Goal: Task Accomplishment & Management: Use online tool/utility

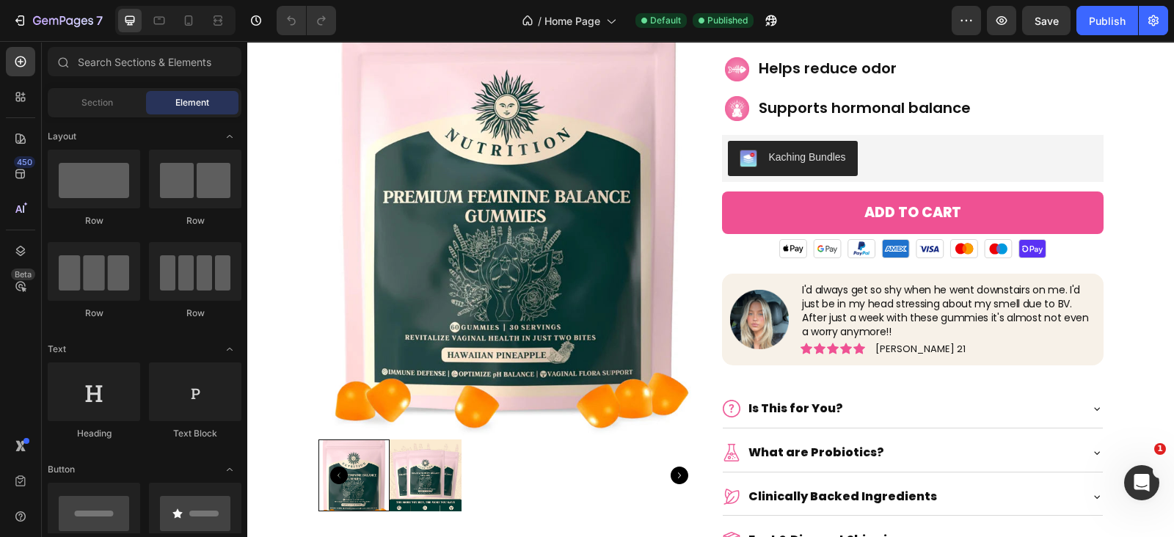
scroll to position [4732, 0]
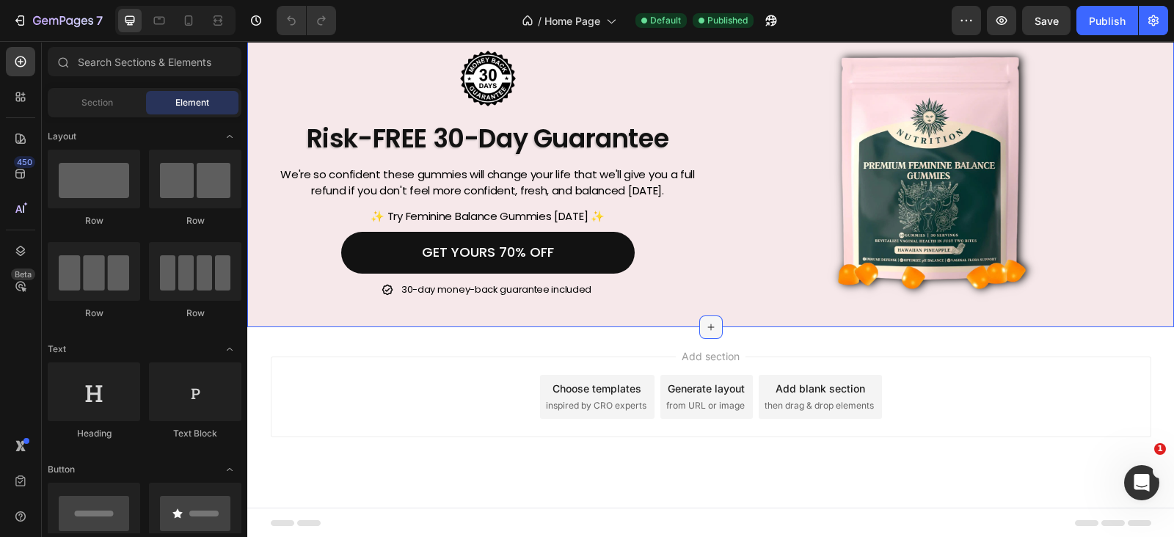
click at [705, 321] on icon at bounding box center [711, 327] width 12 height 12
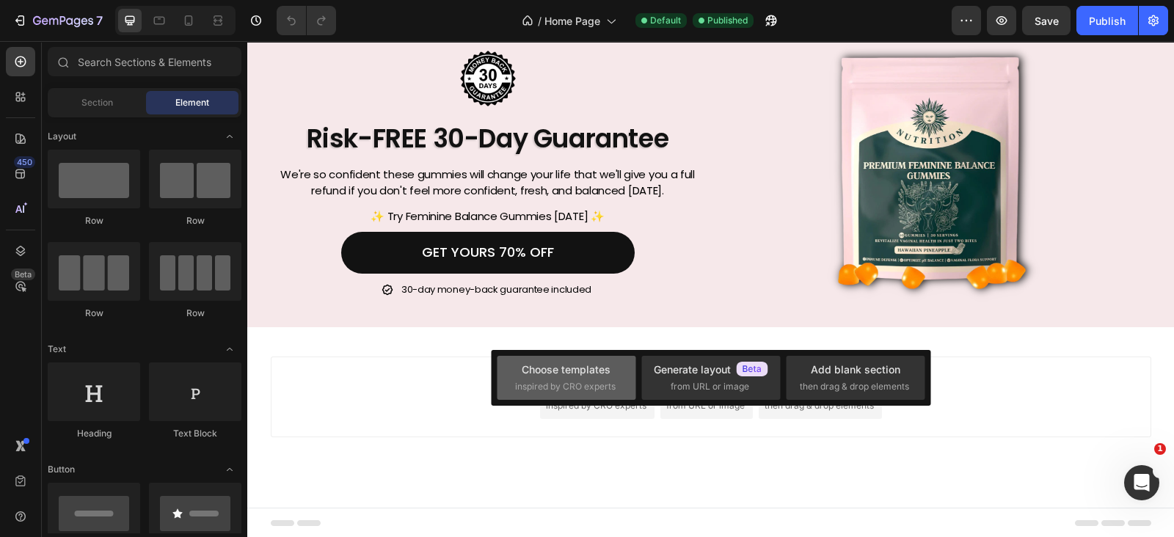
click at [583, 376] on div "Choose templates" at bounding box center [566, 369] width 89 height 15
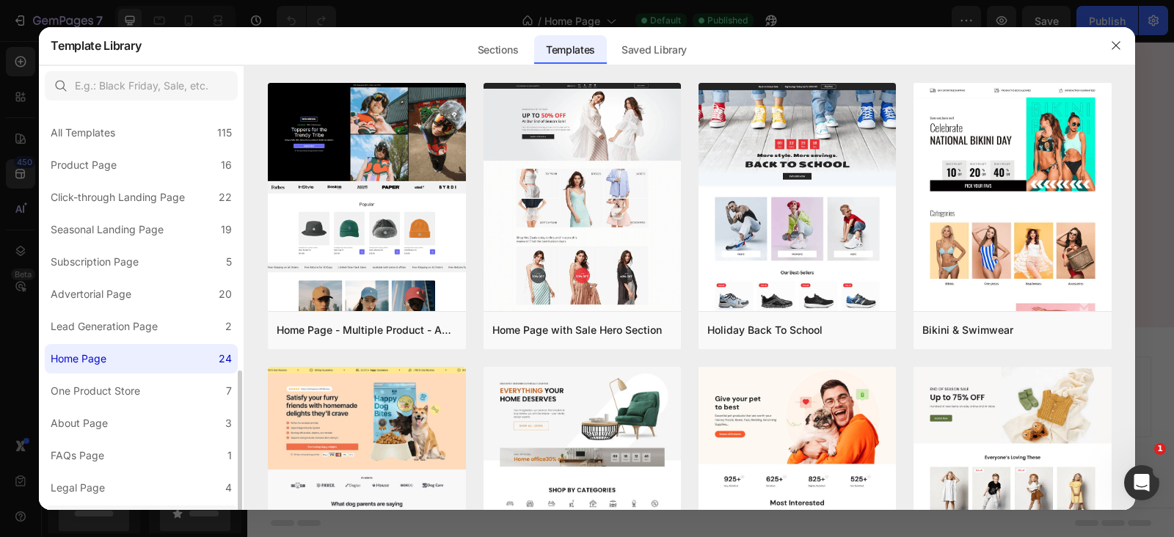
scroll to position [153, 0]
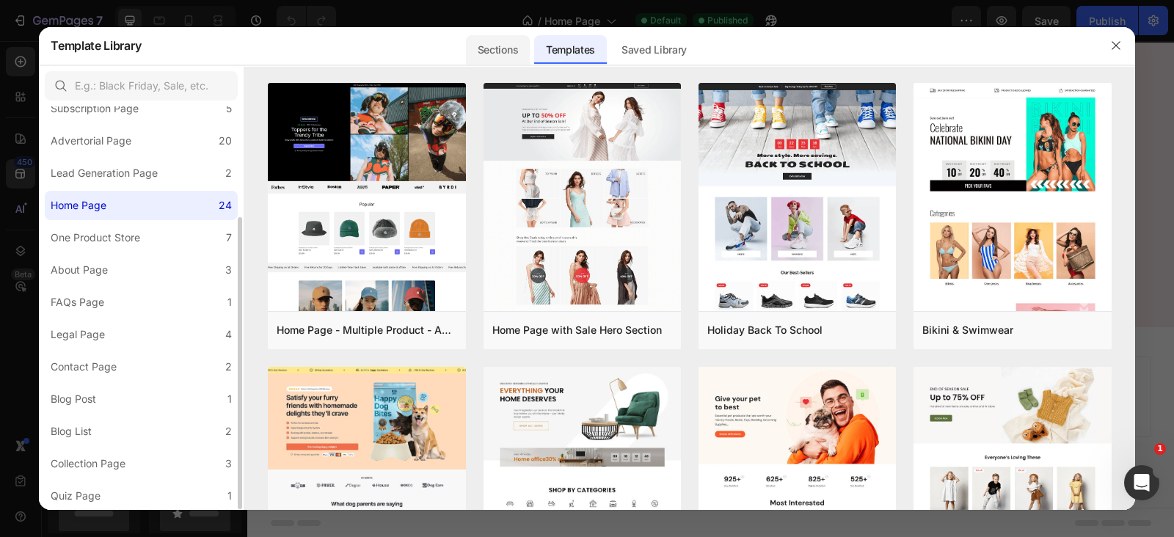
click at [495, 49] on div "Sections" at bounding box center [498, 49] width 64 height 29
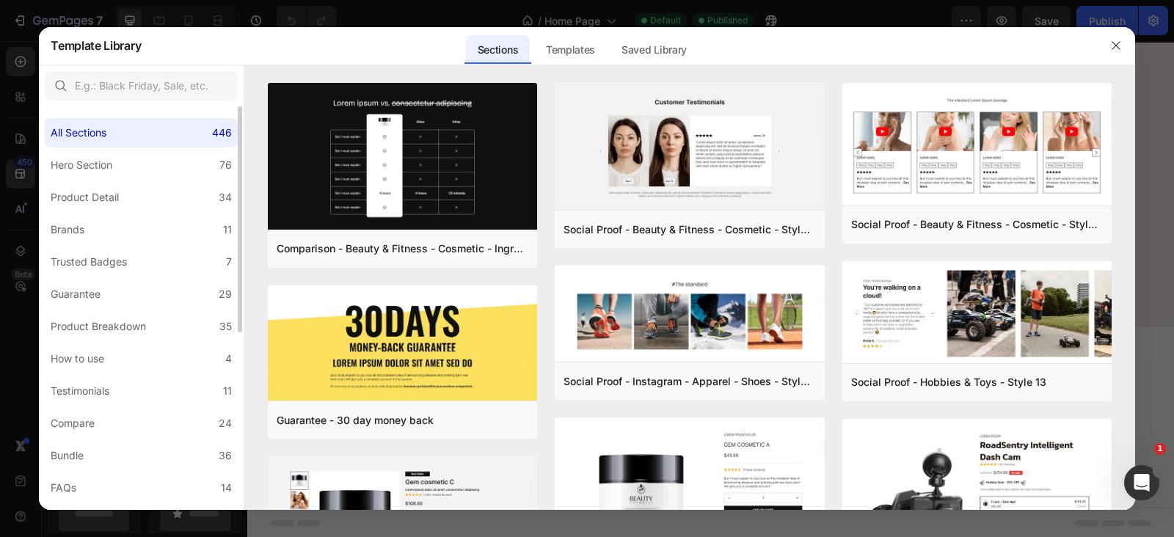
scroll to position [315, 0]
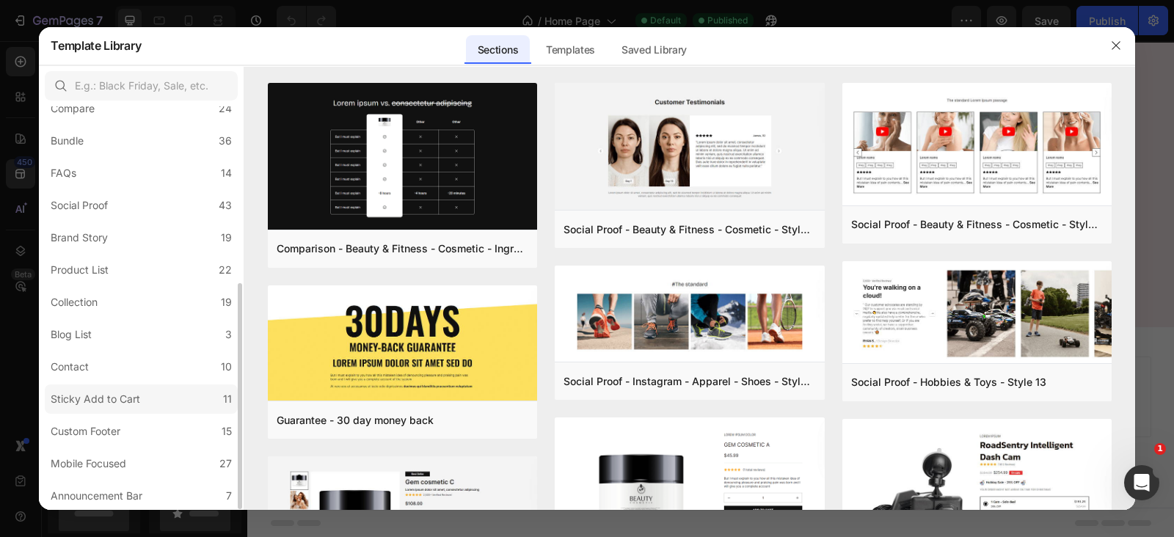
click at [136, 394] on div "Sticky Add to Cart" at bounding box center [96, 399] width 90 height 18
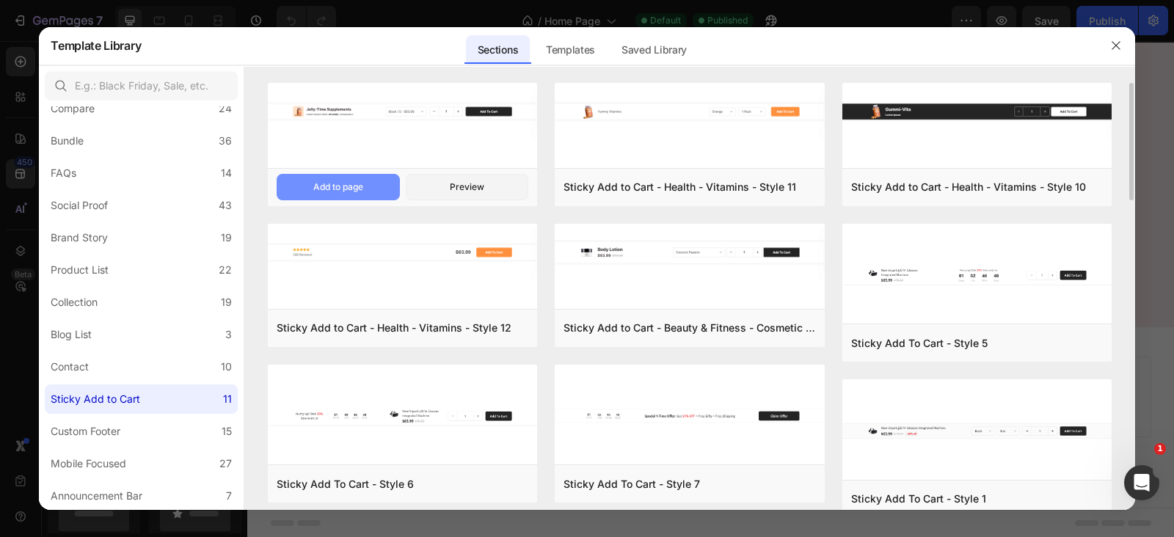
click at [360, 188] on div "Add to page" at bounding box center [338, 186] width 50 height 13
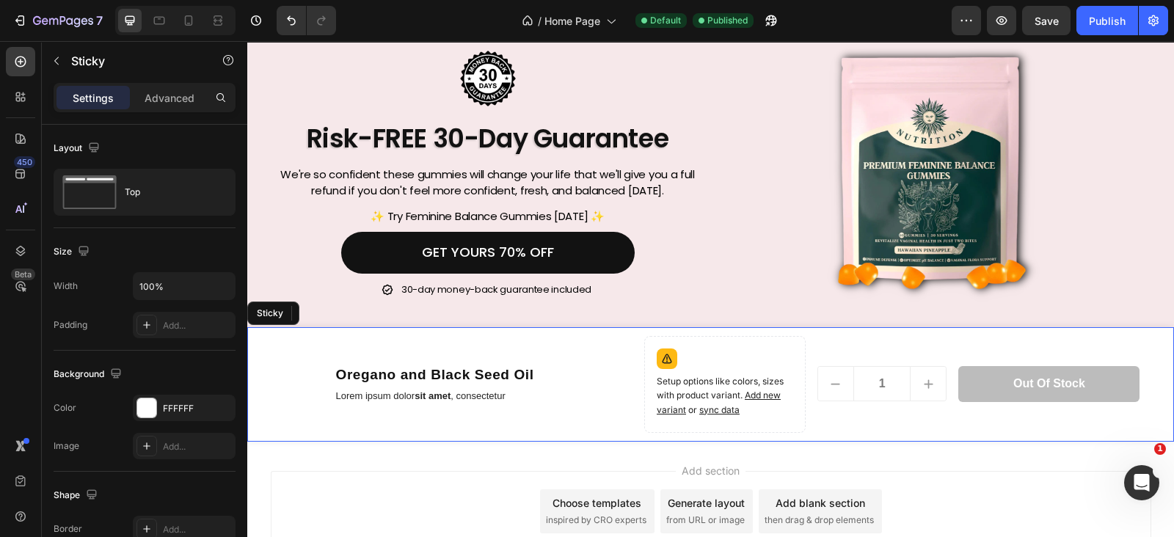
scroll to position [4744, 0]
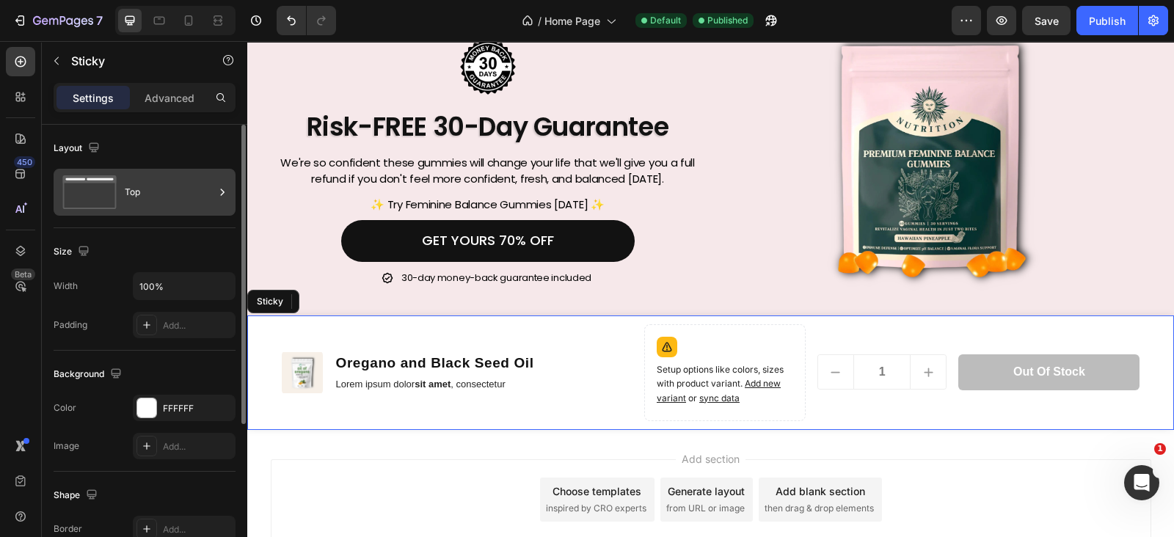
click at [157, 196] on div "Top" at bounding box center [170, 192] width 90 height 34
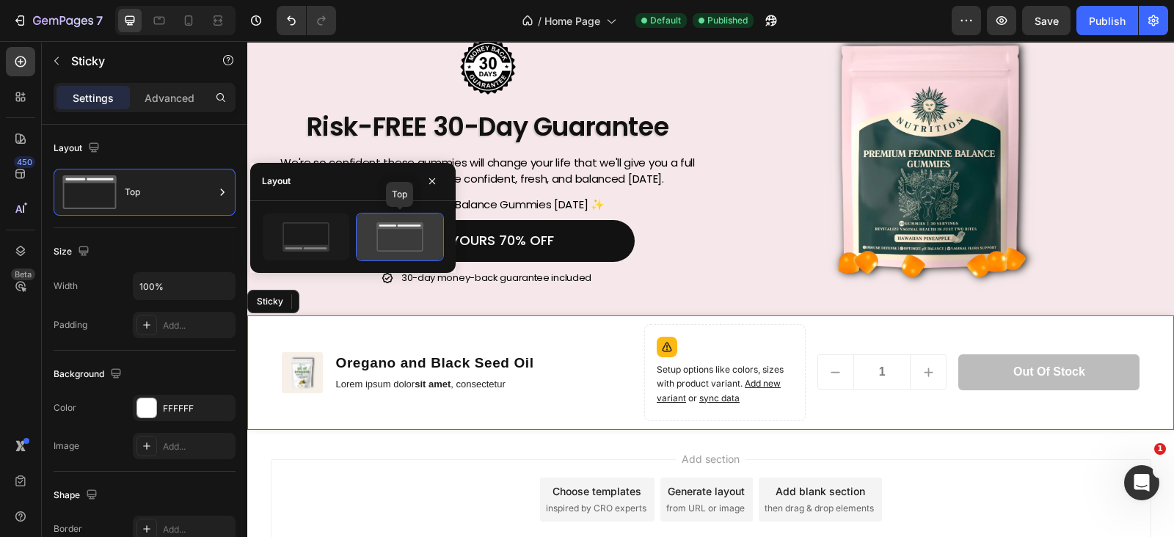
click at [359, 244] on div at bounding box center [400, 237] width 87 height 47
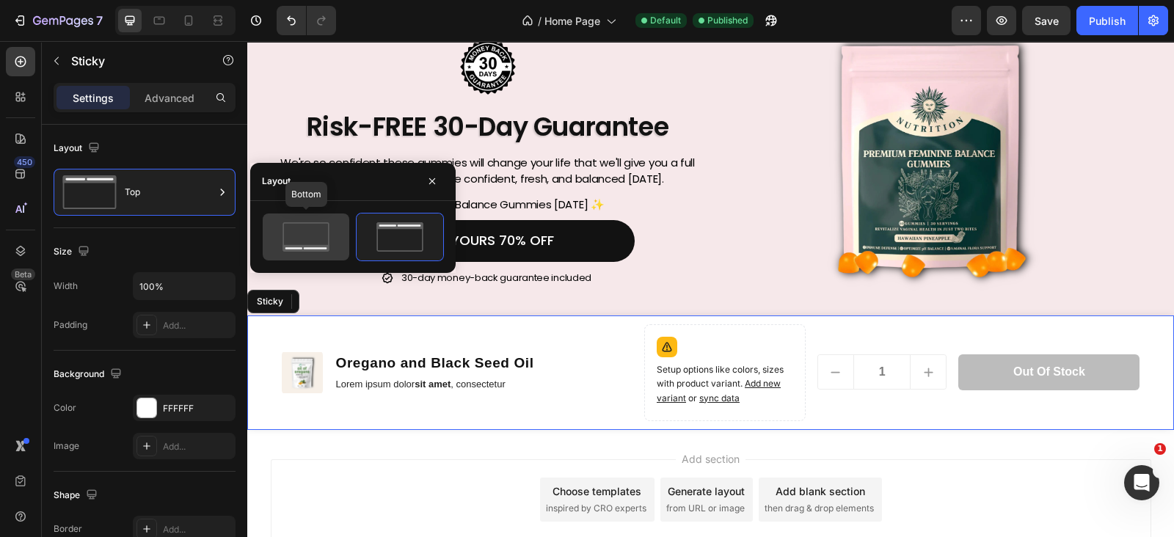
click at [318, 235] on icon at bounding box center [305, 236] width 69 height 29
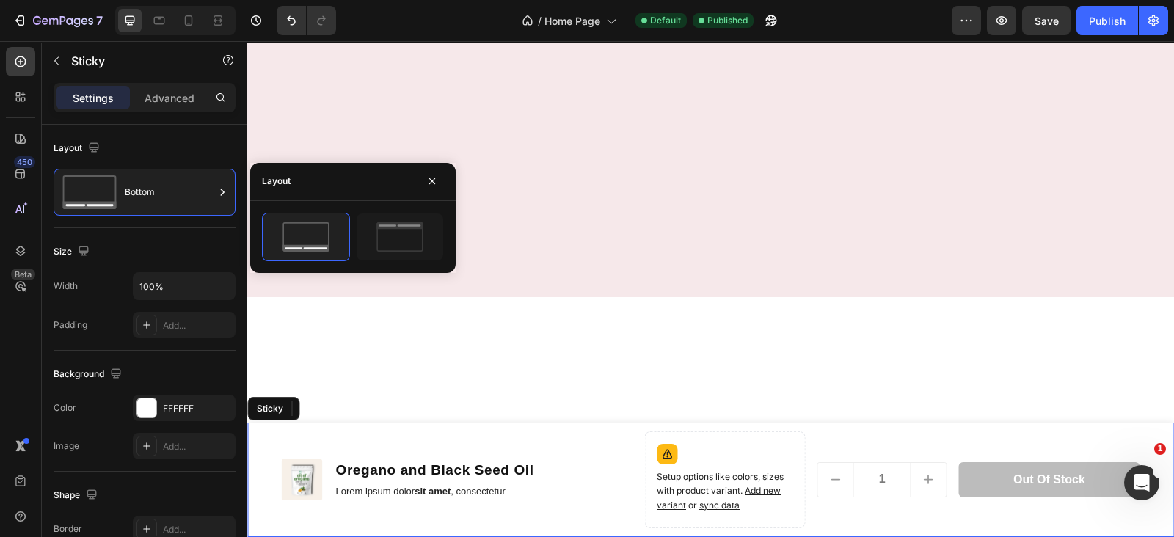
scroll to position [0, 0]
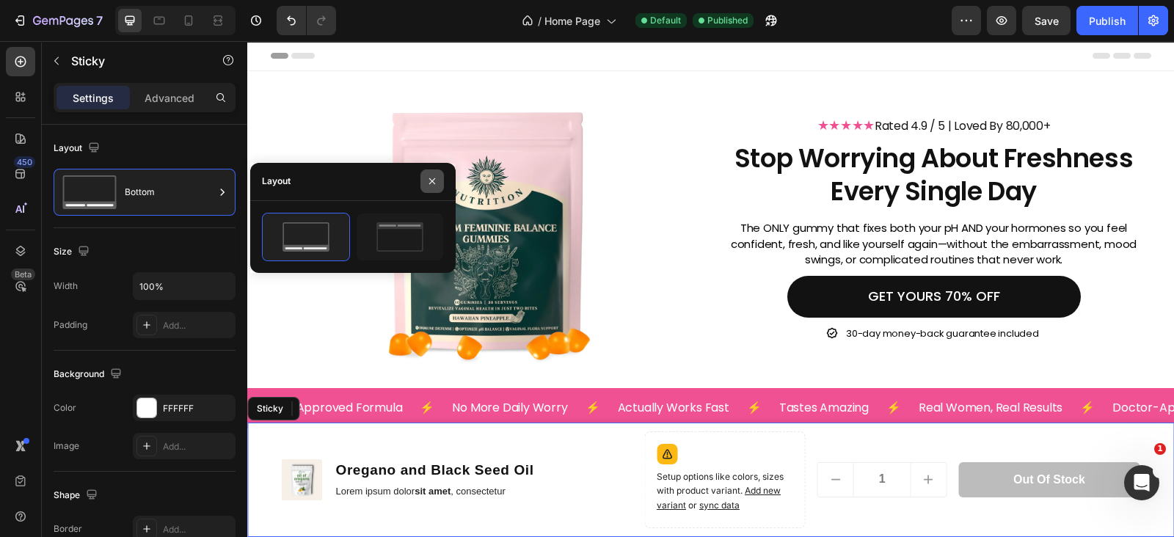
click at [433, 176] on icon "button" at bounding box center [432, 181] width 12 height 12
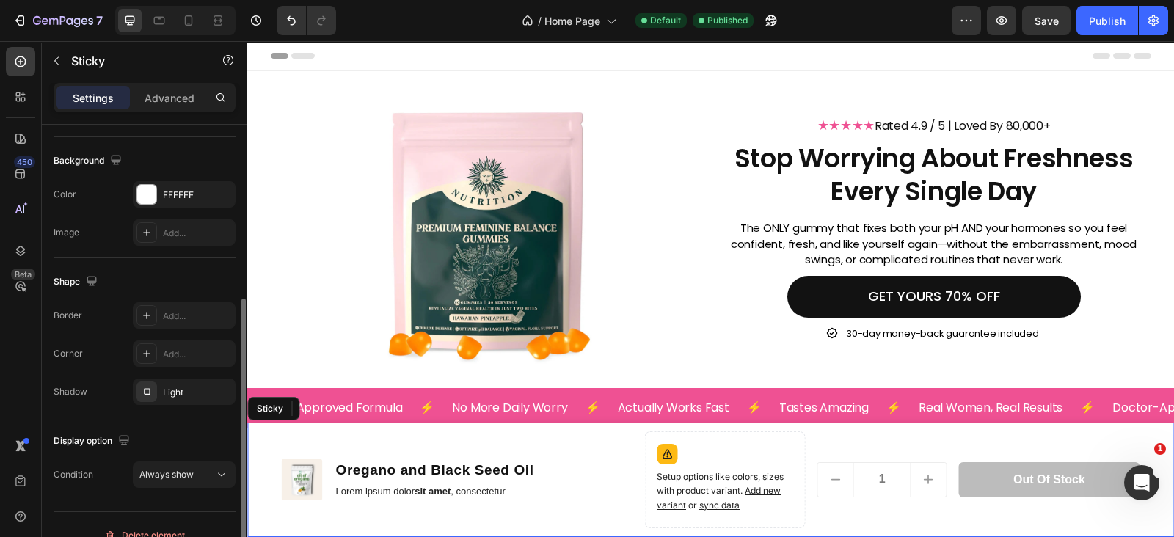
scroll to position [233, 0]
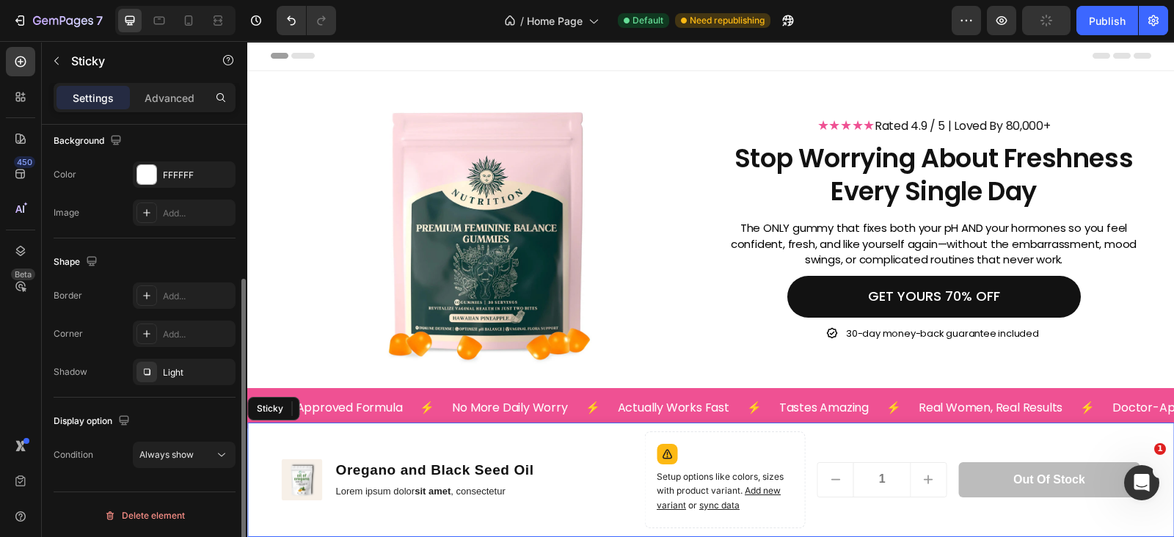
click at [154, 439] on div "Display option Condition Always show" at bounding box center [145, 439] width 182 height 82
click at [156, 449] on span "Always show" at bounding box center [166, 454] width 54 height 11
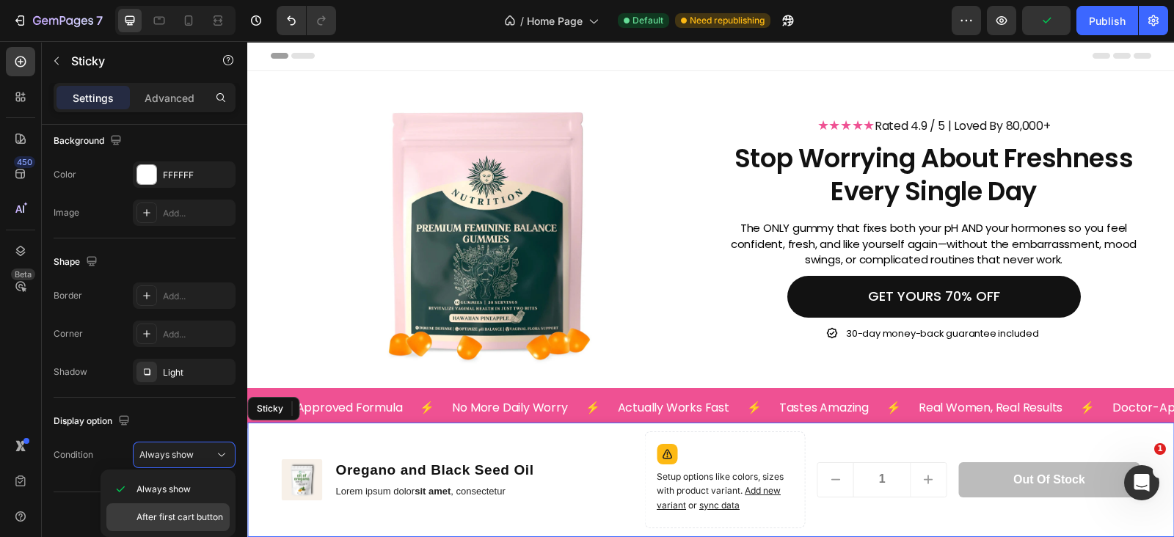
click at [175, 519] on span "After first cart button" at bounding box center [179, 517] width 87 height 13
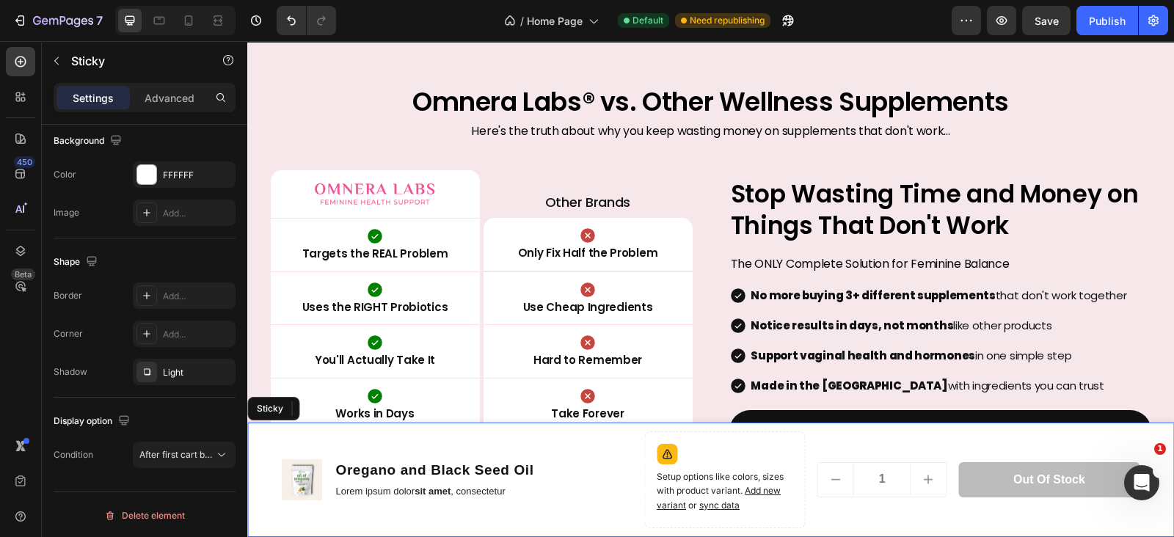
scroll to position [4732, 0]
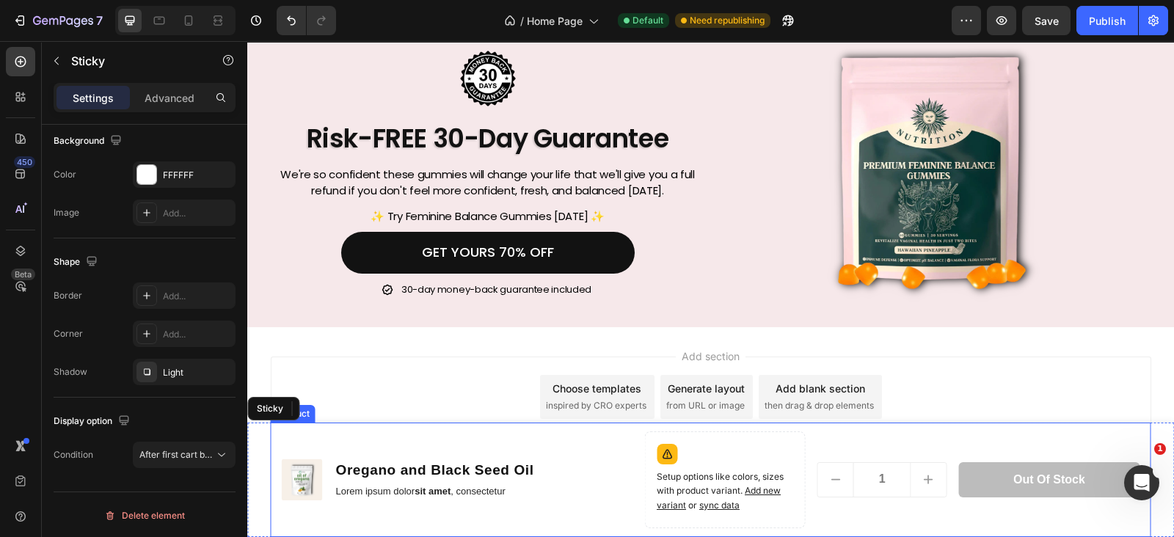
click at [632, 467] on div "Product Images Oregano and Black Seed Oil Product Title Lorem ipsum dolor sit a…" at bounding box center [711, 480] width 880 height 114
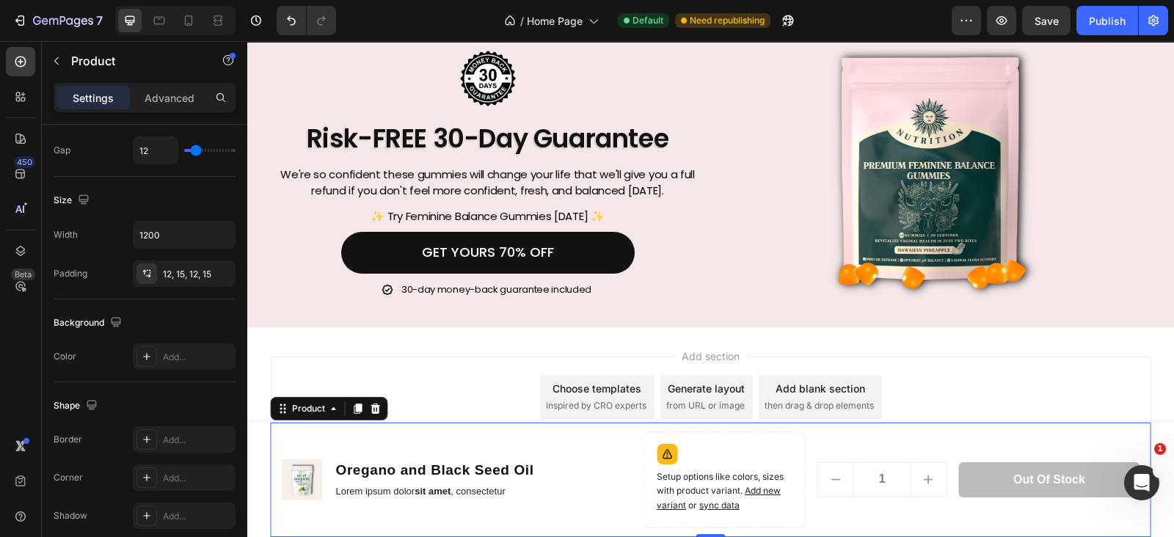
scroll to position [0, 0]
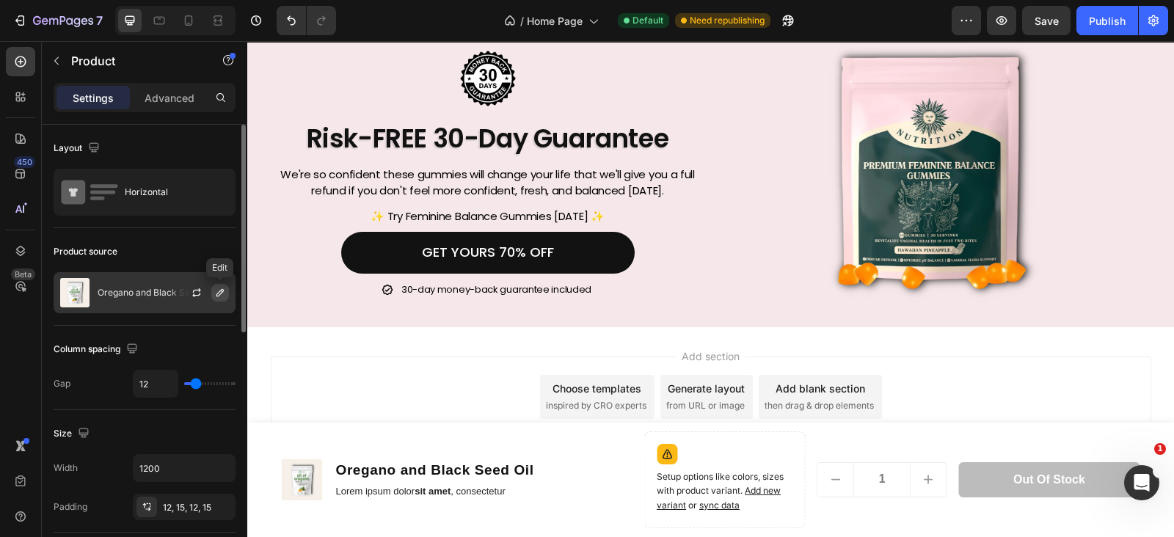
click at [212, 293] on button "button" at bounding box center [220, 293] width 18 height 18
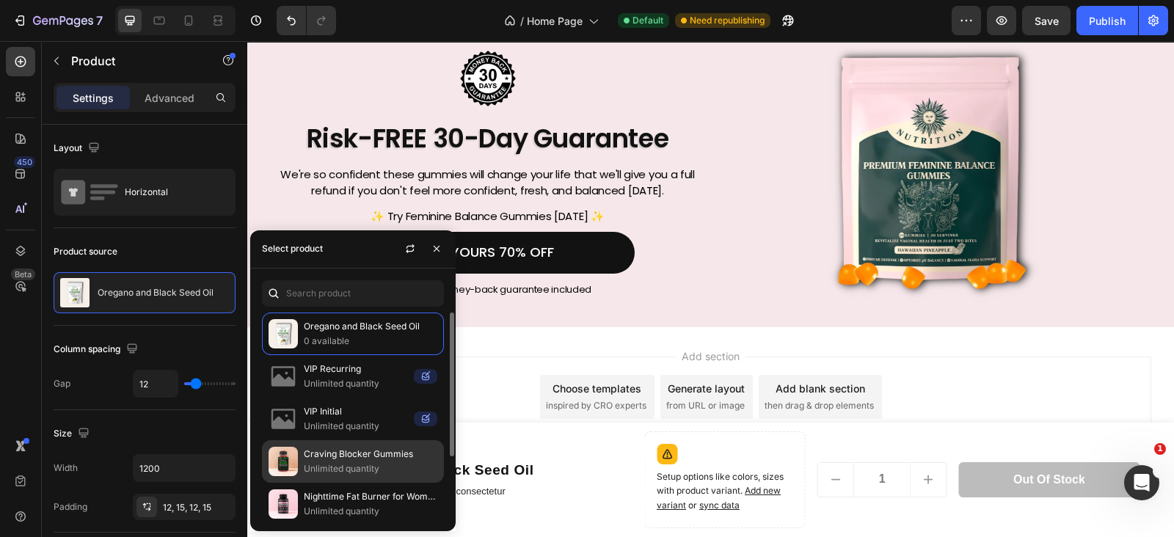
scroll to position [89, 0]
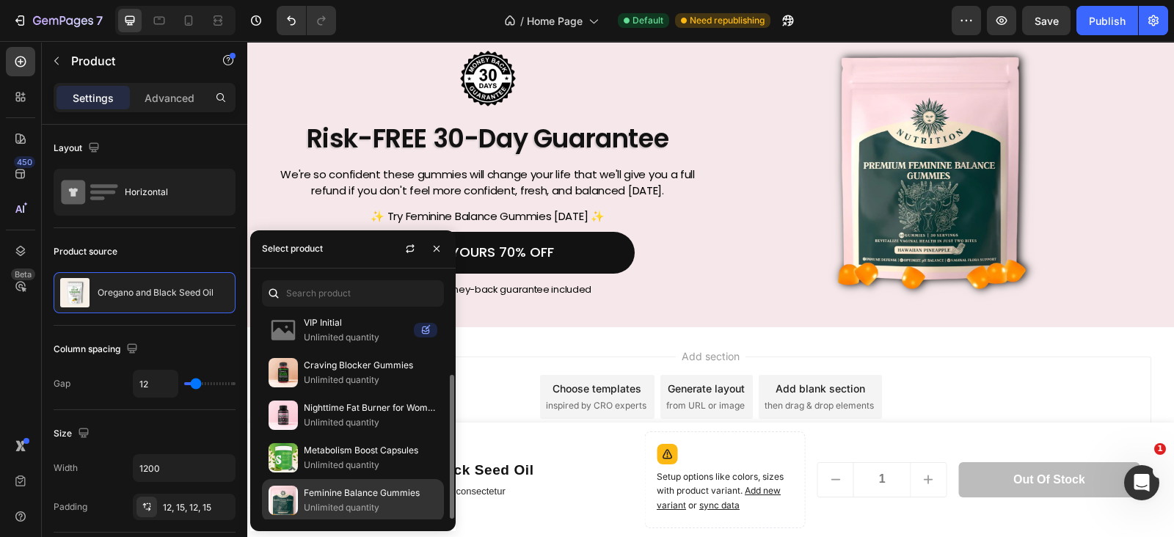
click at [337, 490] on p "Feminine Balance Gummies" at bounding box center [371, 493] width 134 height 15
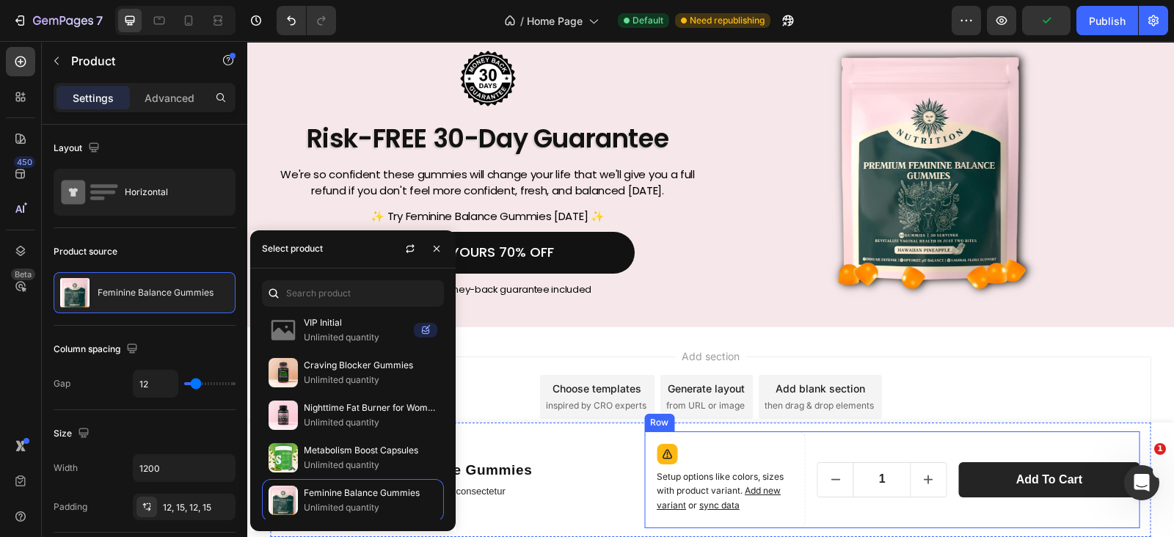
click at [884, 437] on div "1 Product Quantity Add to cart Product Cart Button Row" at bounding box center [978, 479] width 323 height 97
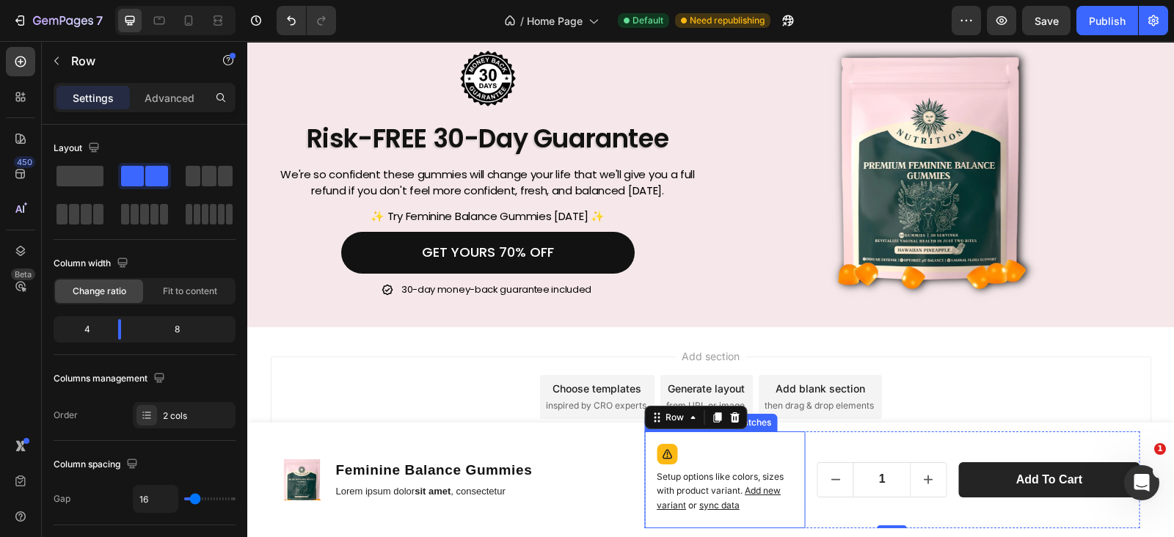
click at [719, 500] on span "sync data" at bounding box center [719, 505] width 40 height 11
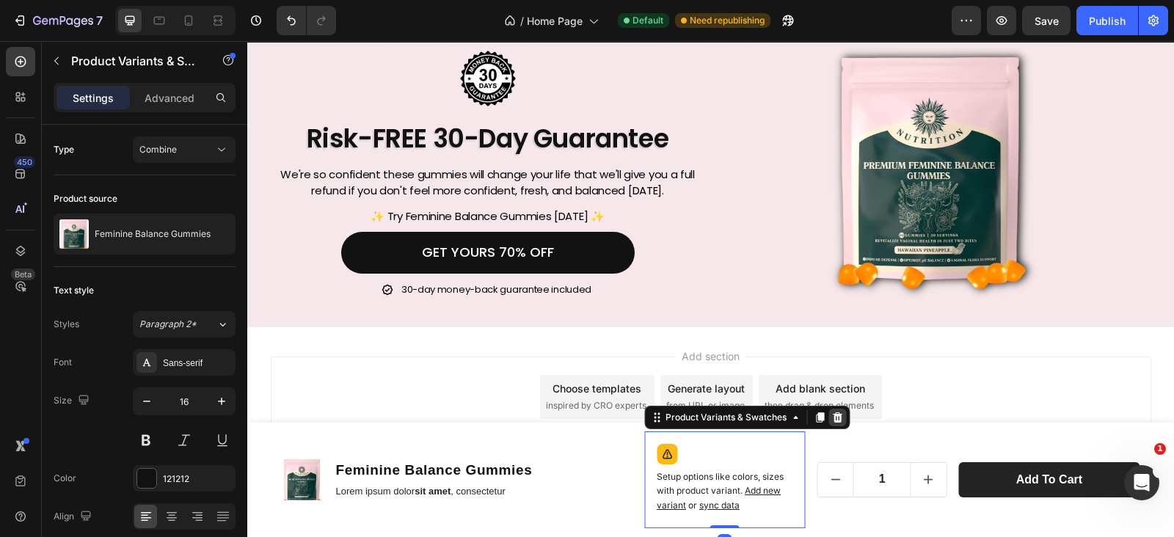
click at [833, 417] on icon at bounding box center [838, 417] width 10 height 10
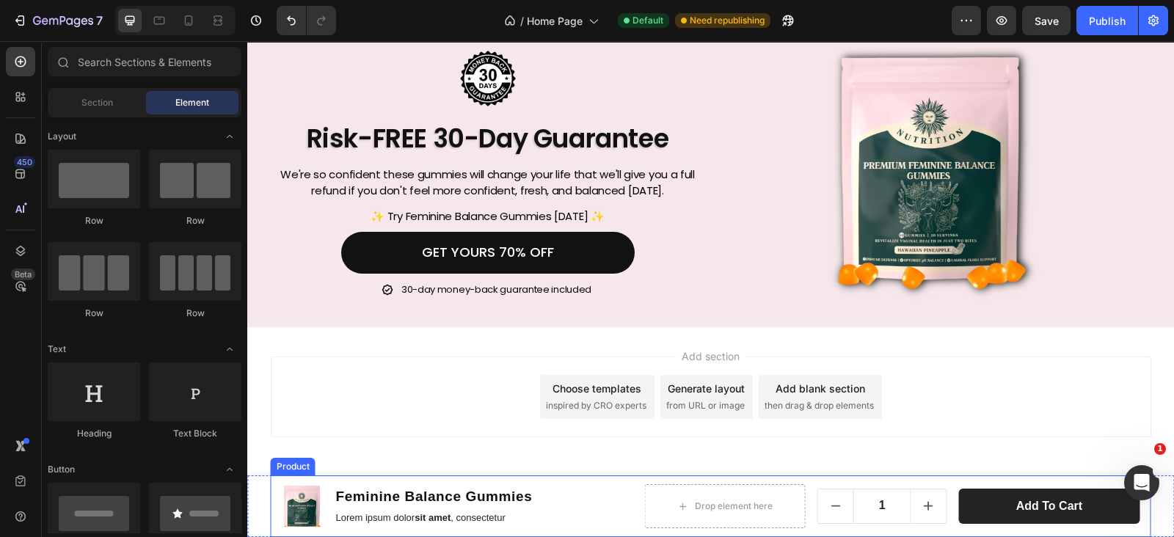
click at [616, 482] on div "Product Images Feminine Balance Gummies Product Title Lorem ipsum dolor sit ame…" at bounding box center [711, 506] width 880 height 62
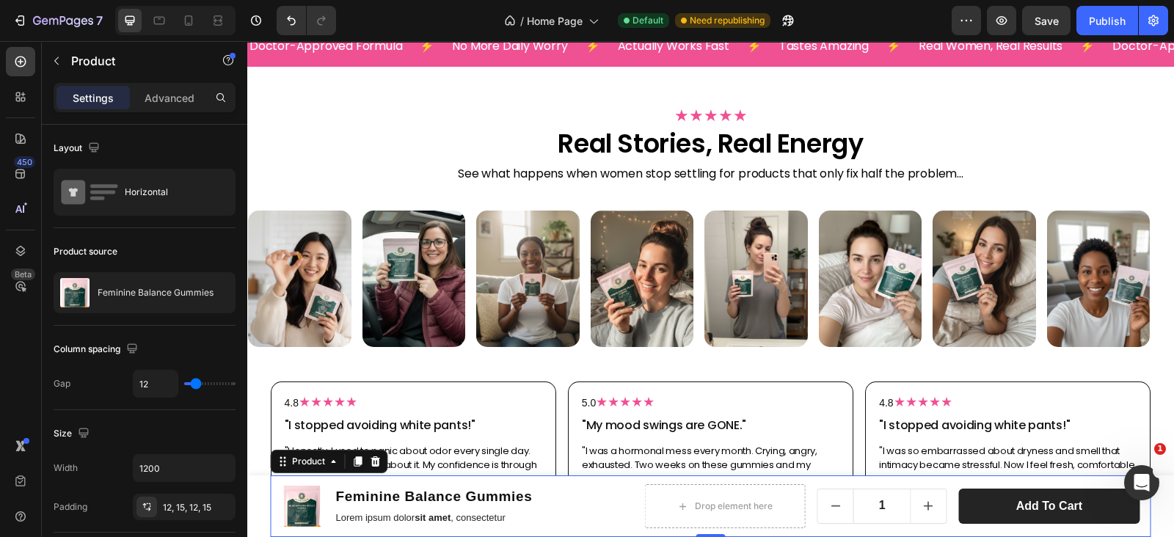
scroll to position [0, 0]
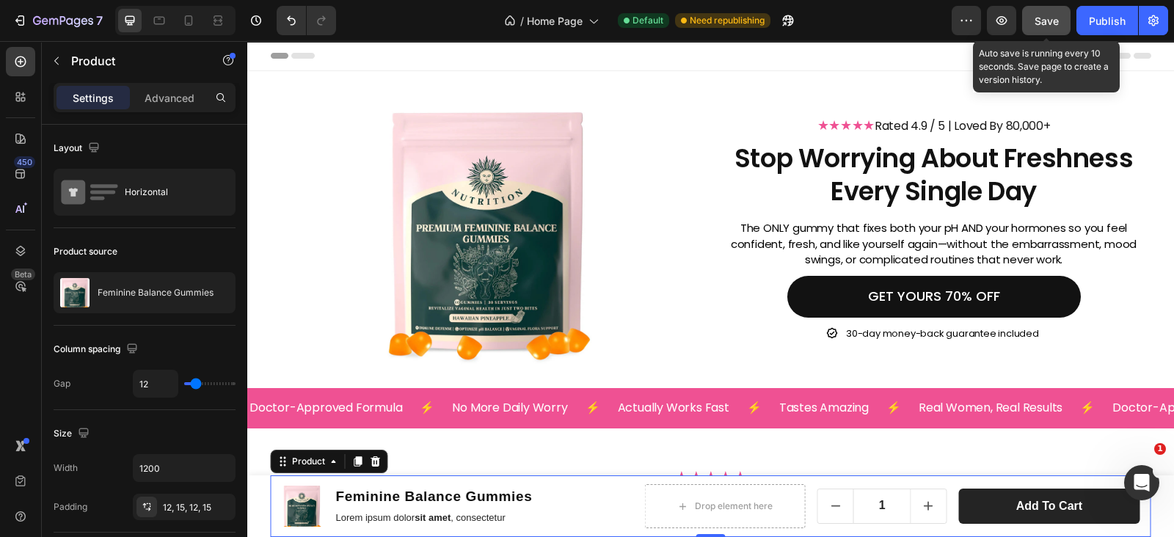
click at [1057, 11] on button "Save" at bounding box center [1046, 20] width 48 height 29
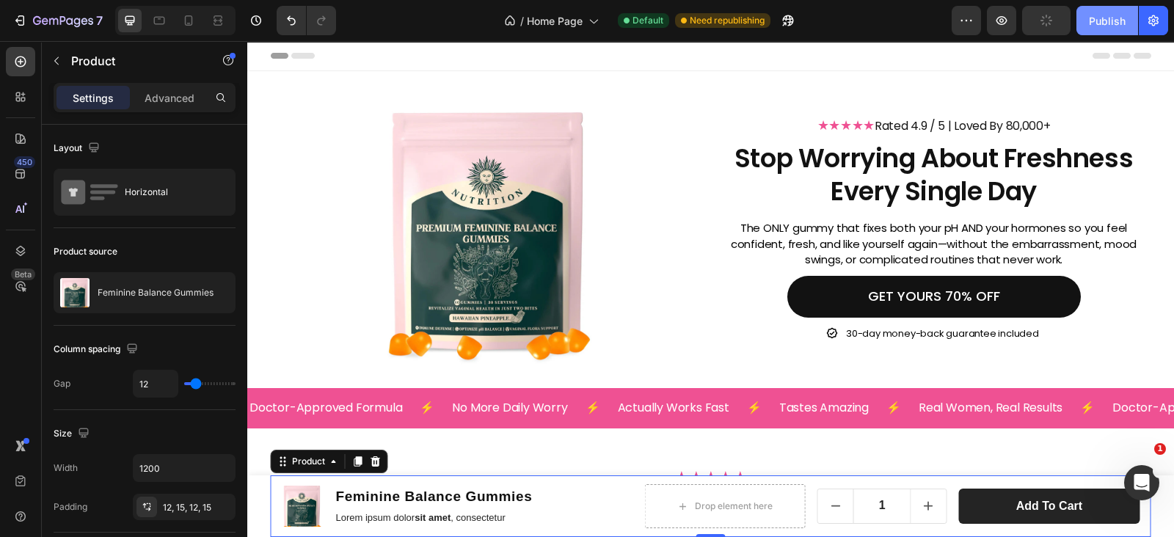
click at [1102, 20] on div "Publish" at bounding box center [1107, 20] width 37 height 15
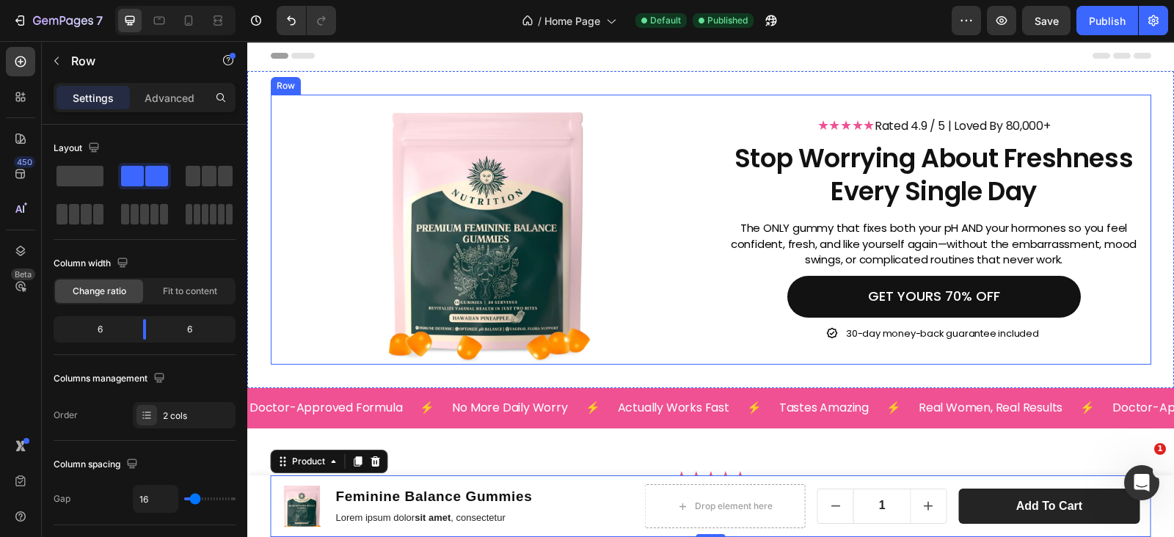
click at [699, 193] on div "Image ★★★★★ Rated 4.9 / 5 | Loved By 80,000+ Heading Stop Worrying About Freshn…" at bounding box center [711, 230] width 880 height 270
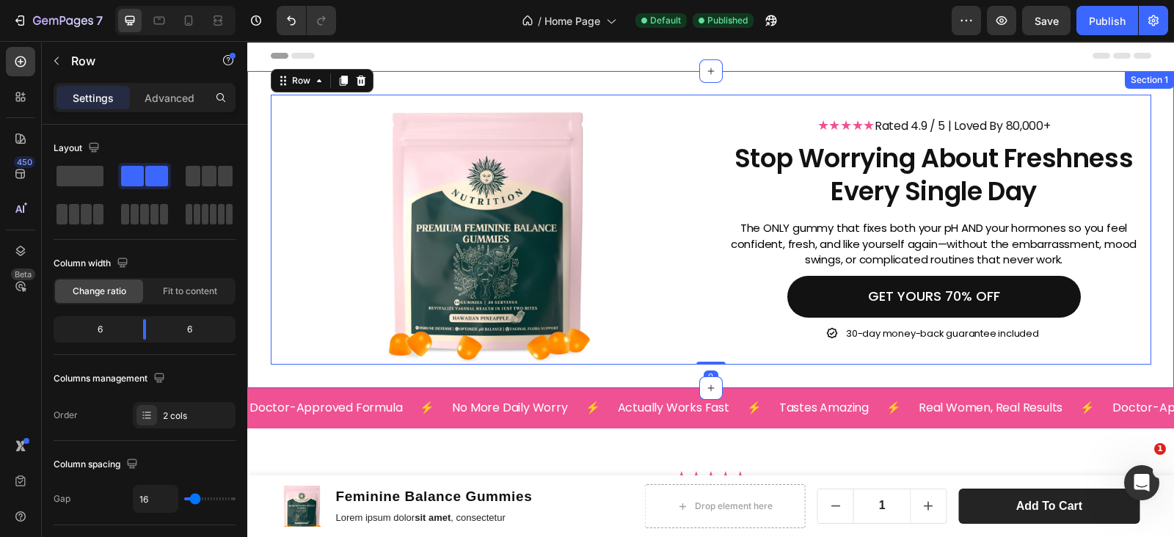
click at [649, 90] on div "Image ★★★★★ Rated 4.9 / 5 | Loved By 80,000+ Heading Stop Worrying About Freshn…" at bounding box center [710, 229] width 927 height 317
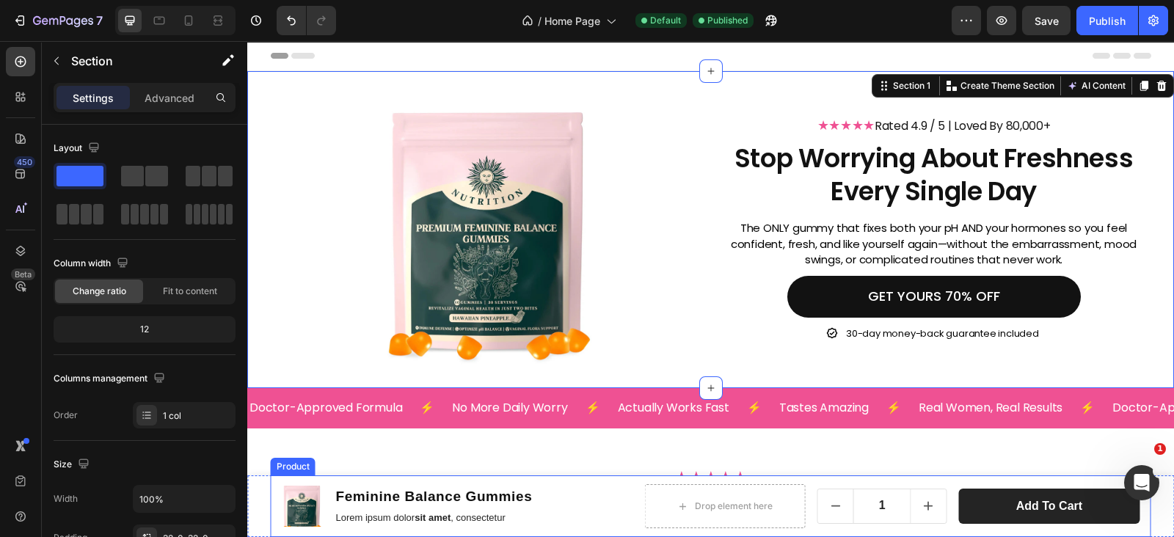
click at [800, 483] on div "Product Images Feminine Balance Gummies Product Title Lorem ipsum dolor sit ame…" at bounding box center [711, 506] width 880 height 62
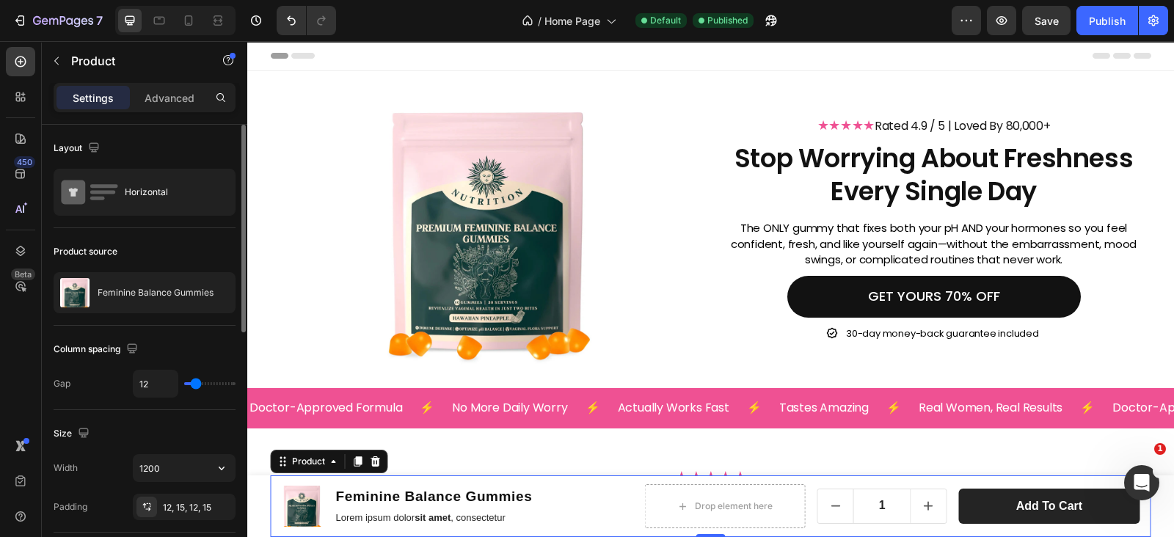
scroll to position [428, 0]
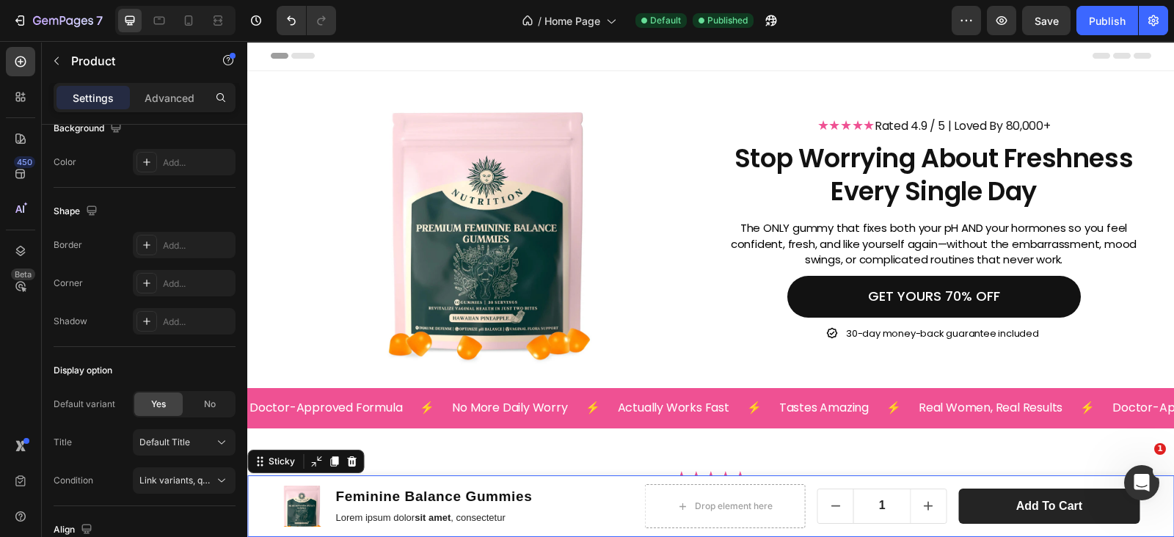
click at [260, 498] on div "Product Images Feminine Balance Gummies Product Title Lorem ipsum dolor sit ame…" at bounding box center [710, 506] width 927 height 62
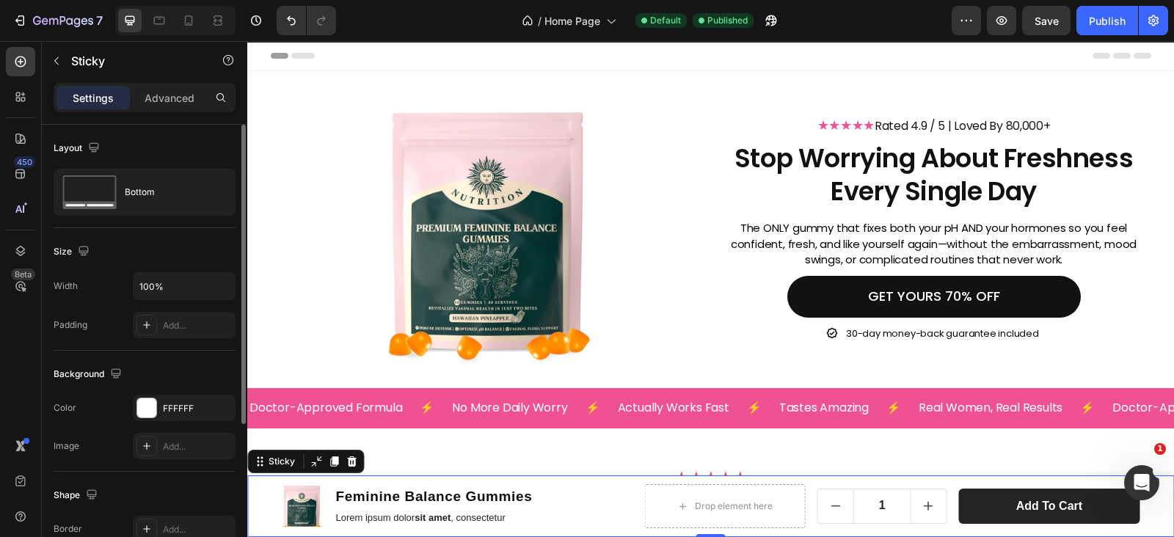
scroll to position [233, 0]
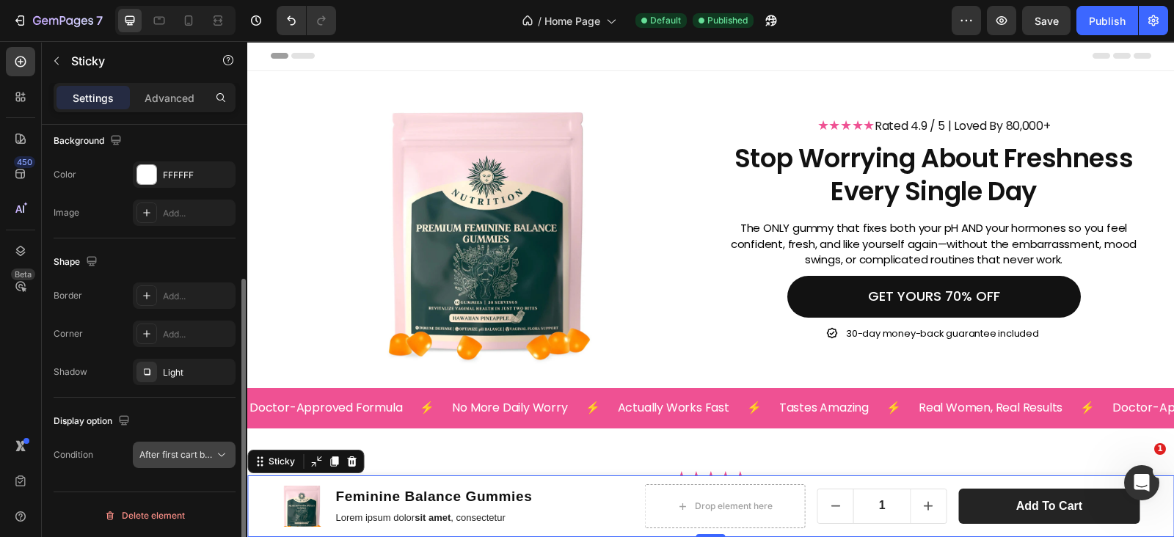
click at [168, 456] on span "After first cart button" at bounding box center [182, 454] width 87 height 11
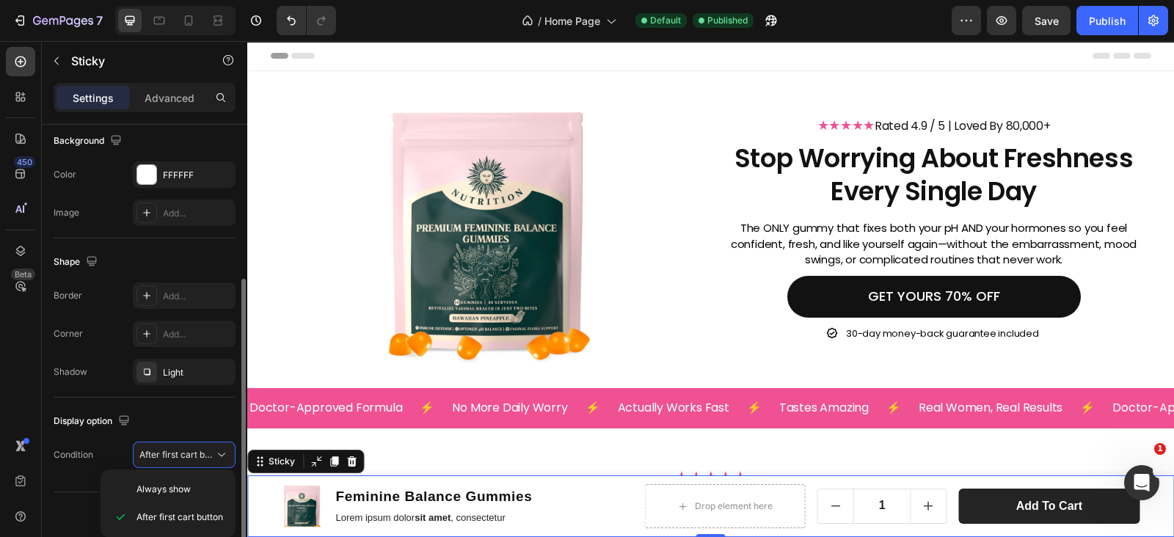
click at [167, 412] on div "Display option" at bounding box center [145, 420] width 182 height 23
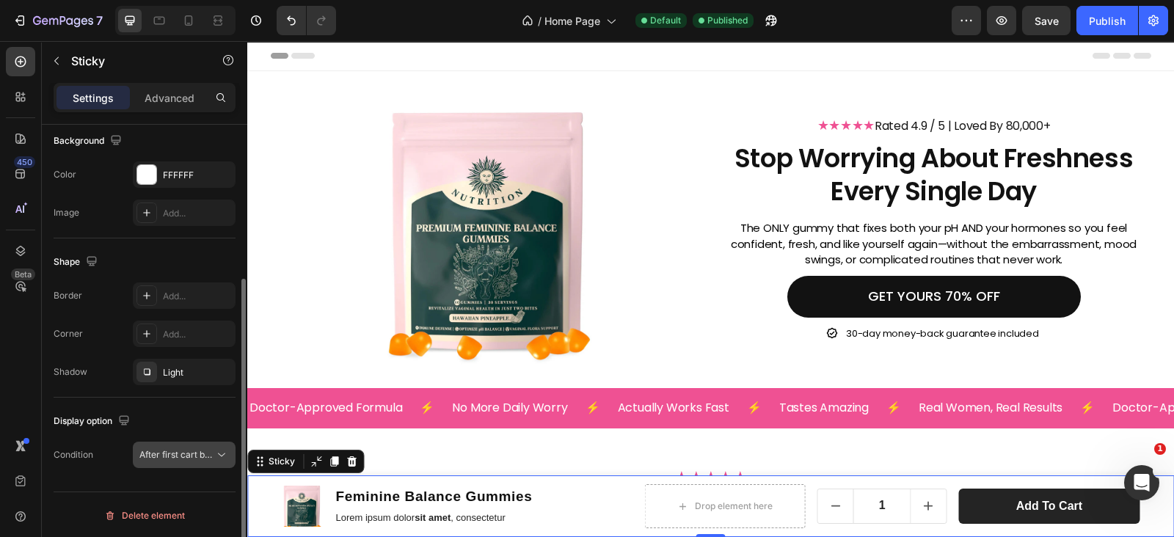
click at [174, 449] on span "After first cart button" at bounding box center [182, 454] width 87 height 11
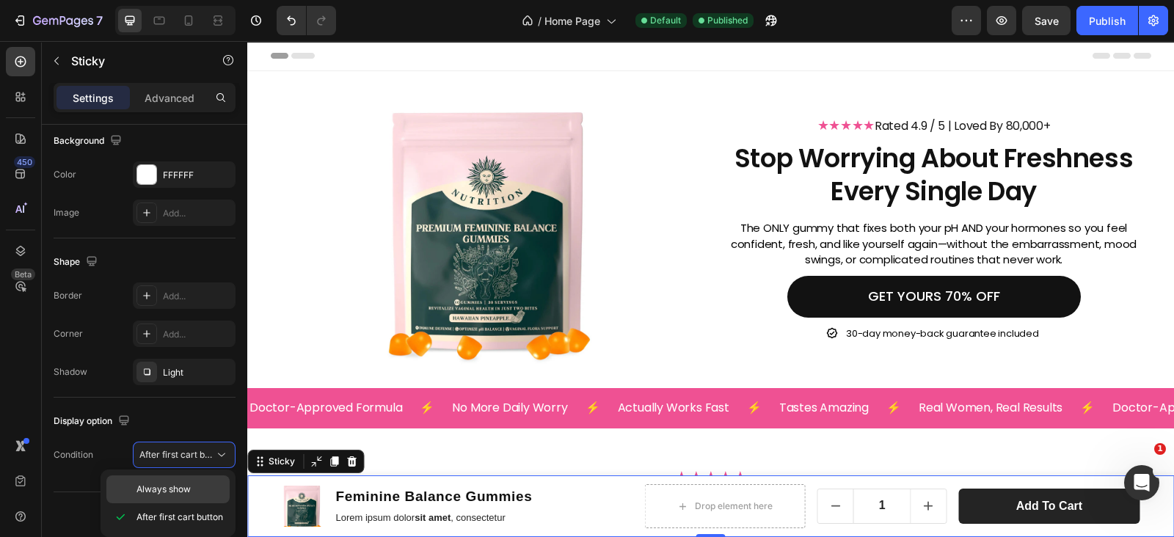
click at [178, 483] on span "Always show" at bounding box center [163, 489] width 54 height 13
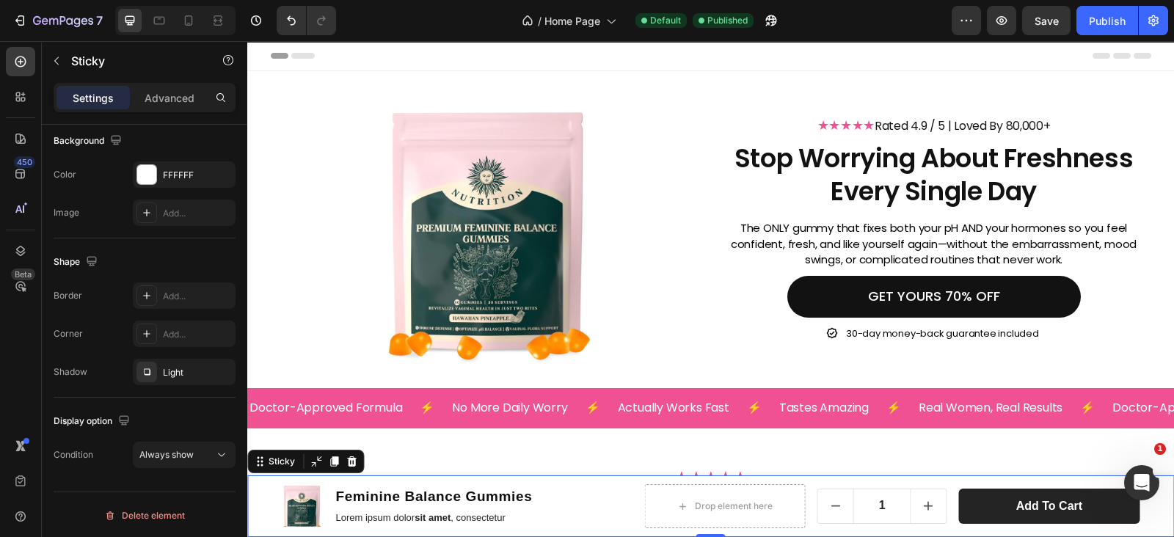
click at [1092, 23] on div "Publish" at bounding box center [1107, 20] width 37 height 15
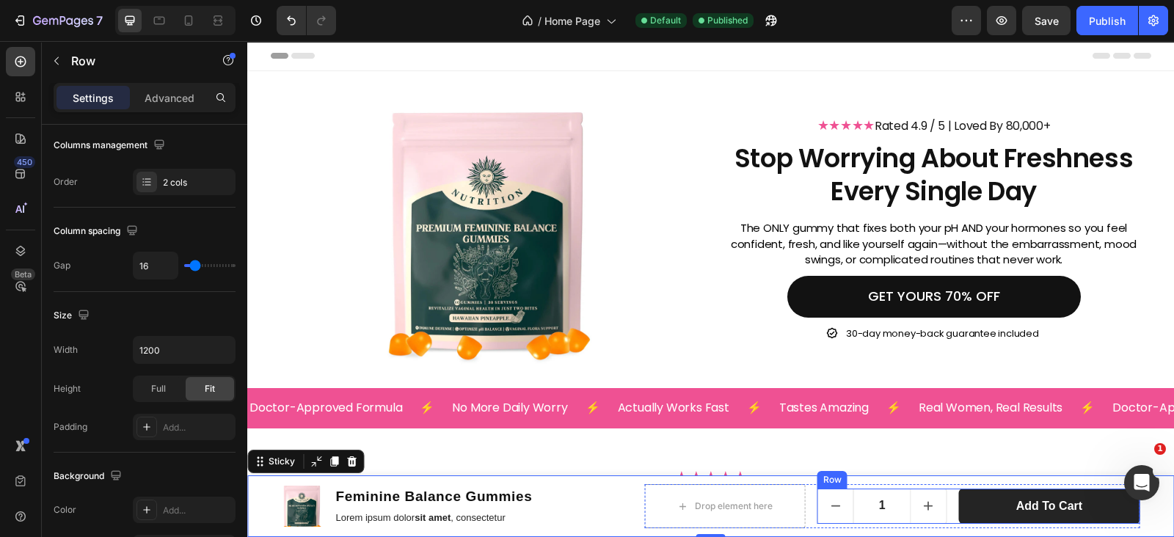
click at [942, 492] on div "1 Product Quantity Add to cart Product Cart Button Row" at bounding box center [978, 507] width 323 height 36
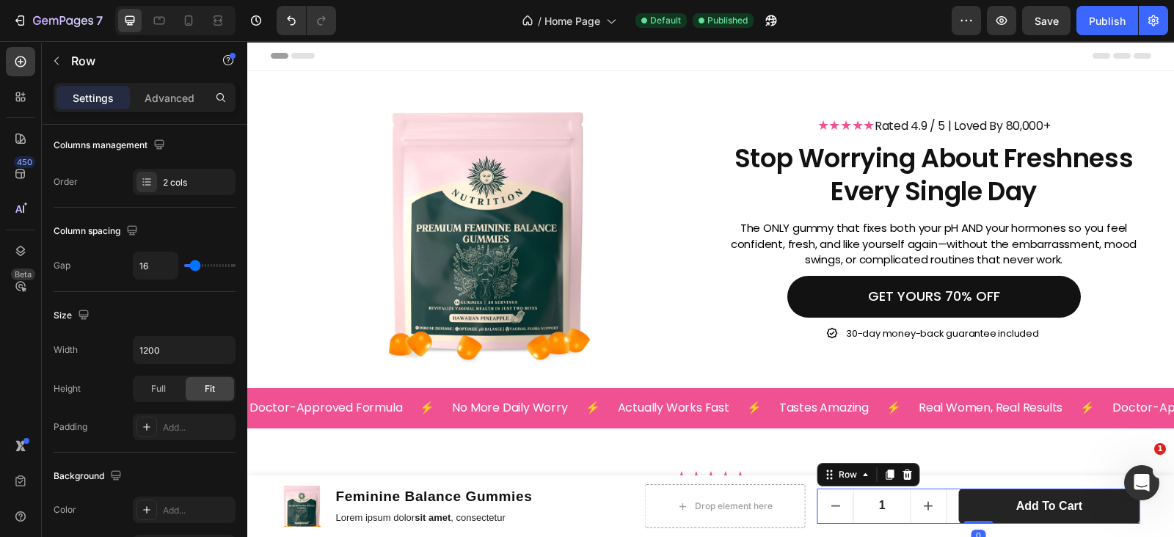
scroll to position [0, 0]
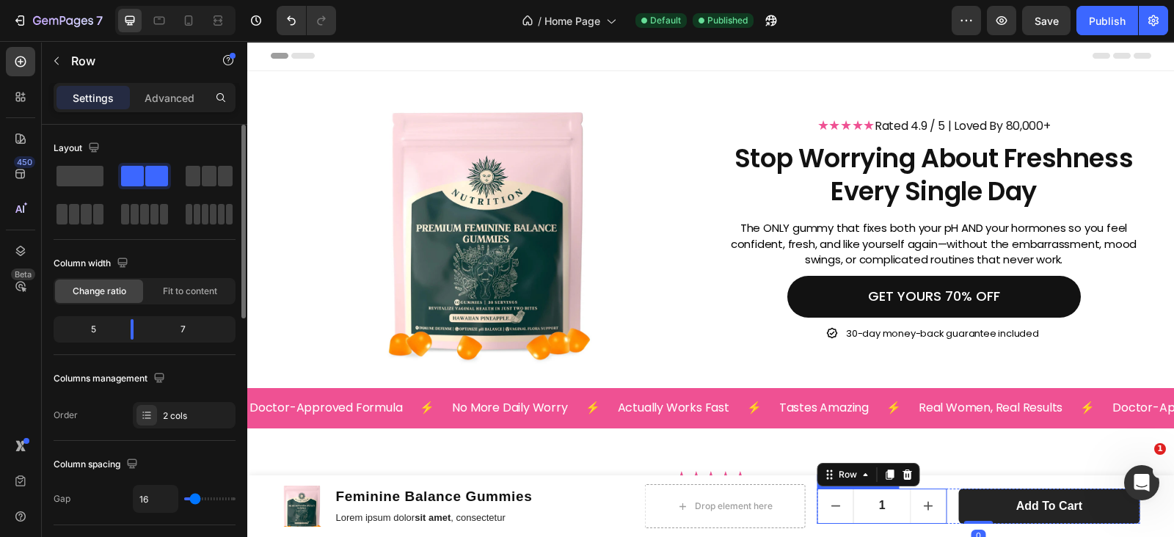
click at [911, 497] on button "increment" at bounding box center [928, 506] width 35 height 34
type input "2"
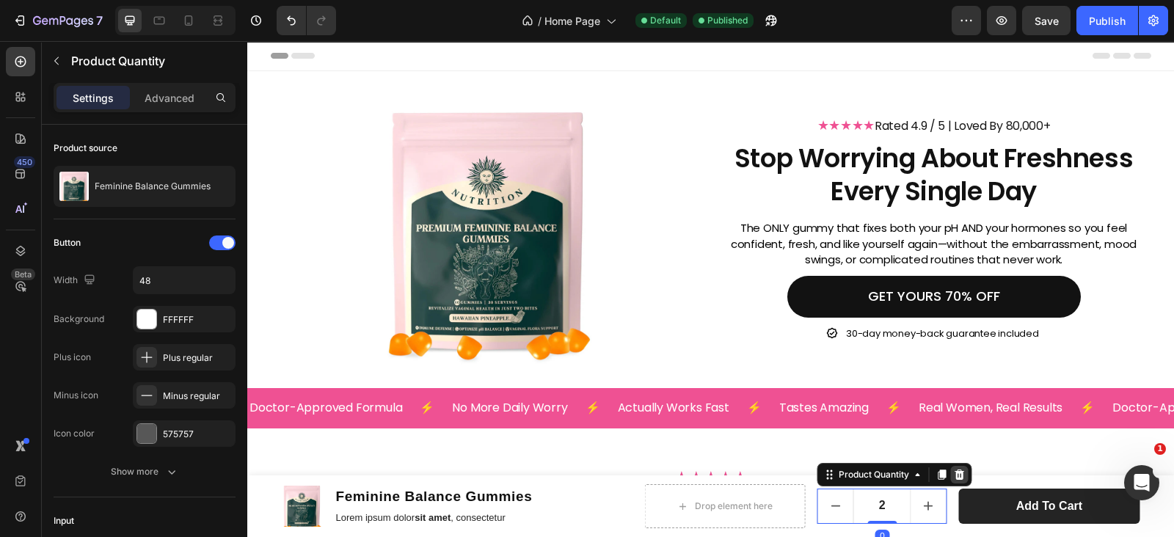
click at [954, 474] on icon at bounding box center [960, 475] width 12 height 12
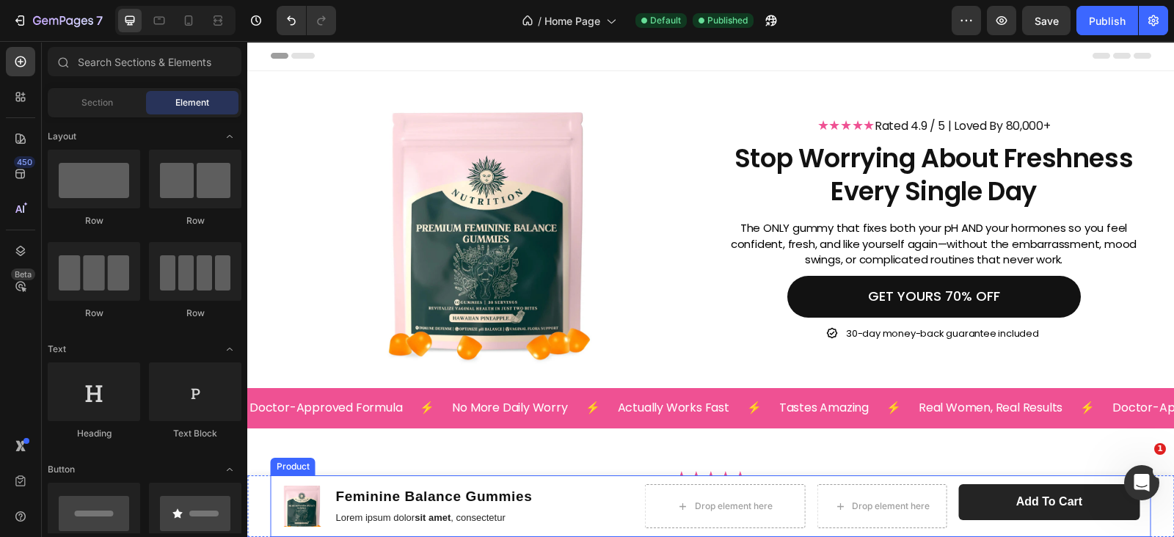
click at [925, 478] on div "Product Images Feminine Balance Gummies Product Title Lorem ipsum dolor sit ame…" at bounding box center [711, 506] width 880 height 62
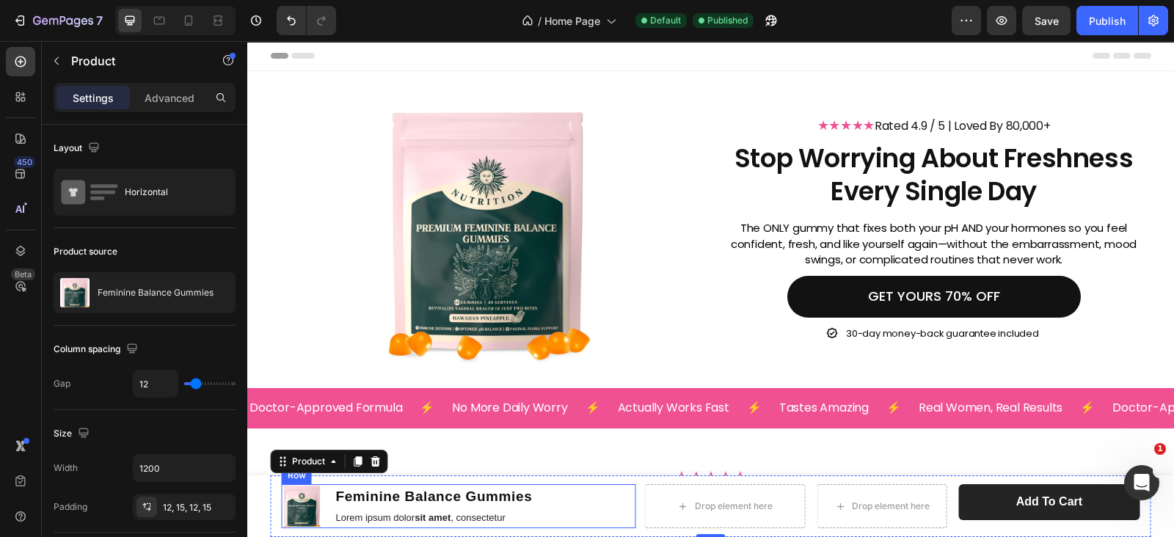
click at [613, 491] on div "Product Images Feminine Balance Gummies Product Title Lorem ipsum dolor sit ame…" at bounding box center [459, 506] width 354 height 44
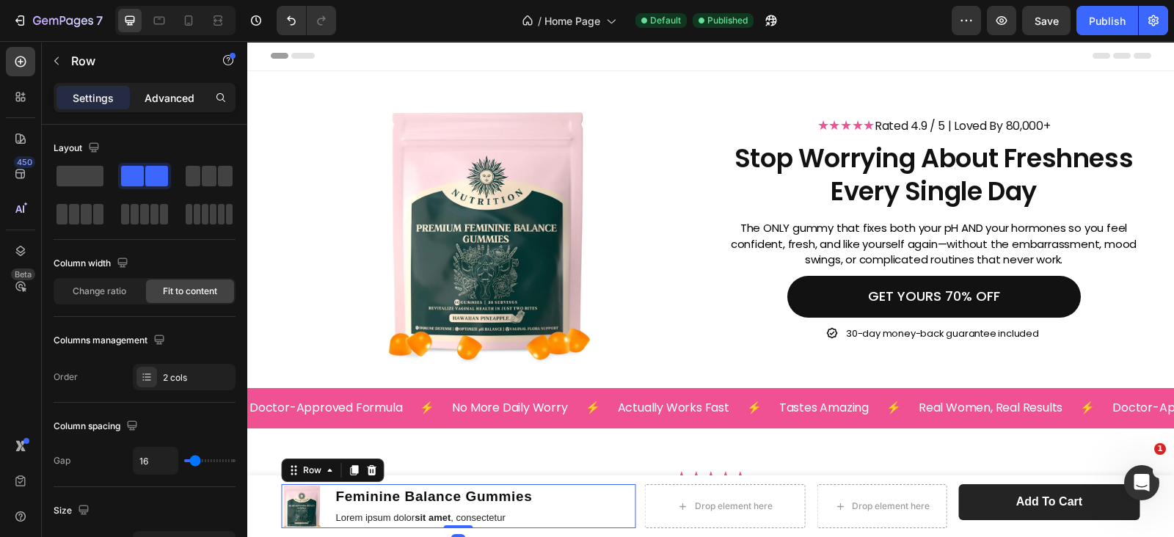
click at [161, 101] on p "Advanced" at bounding box center [170, 97] width 50 height 15
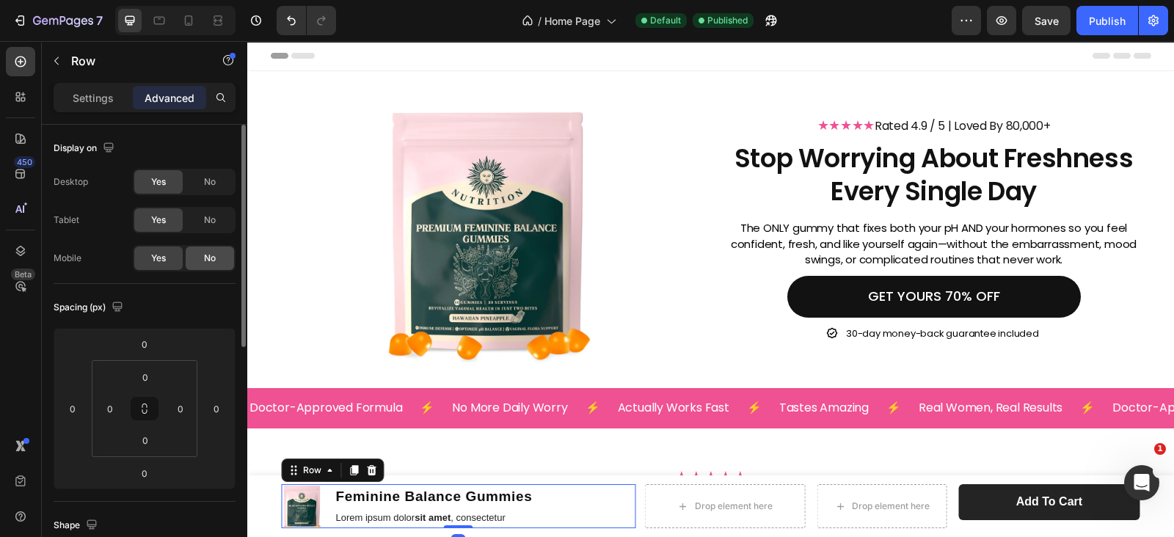
click at [200, 262] on div "No" at bounding box center [210, 258] width 48 height 23
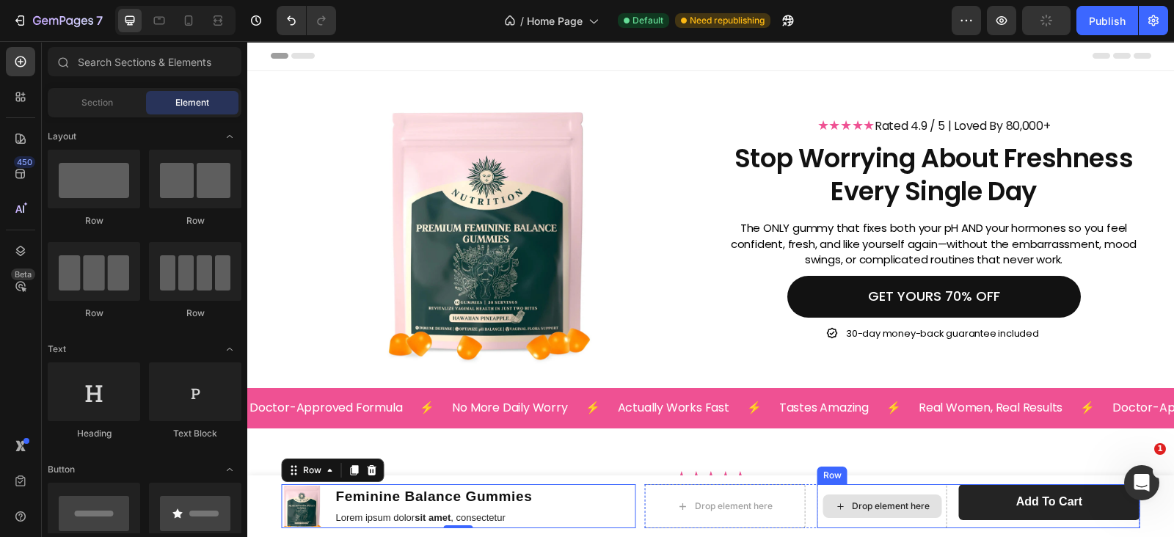
click at [933, 503] on div "Drop element here" at bounding box center [881, 506] width 119 height 23
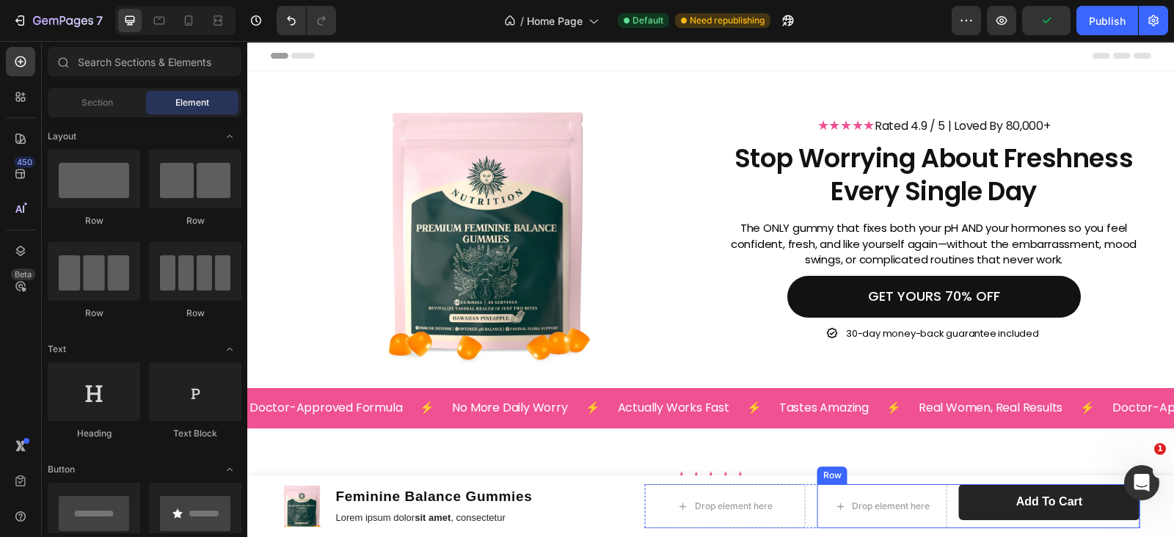
click at [941, 504] on div "Drop element here Add to cart Product Cart Button Row" at bounding box center [978, 506] width 323 height 44
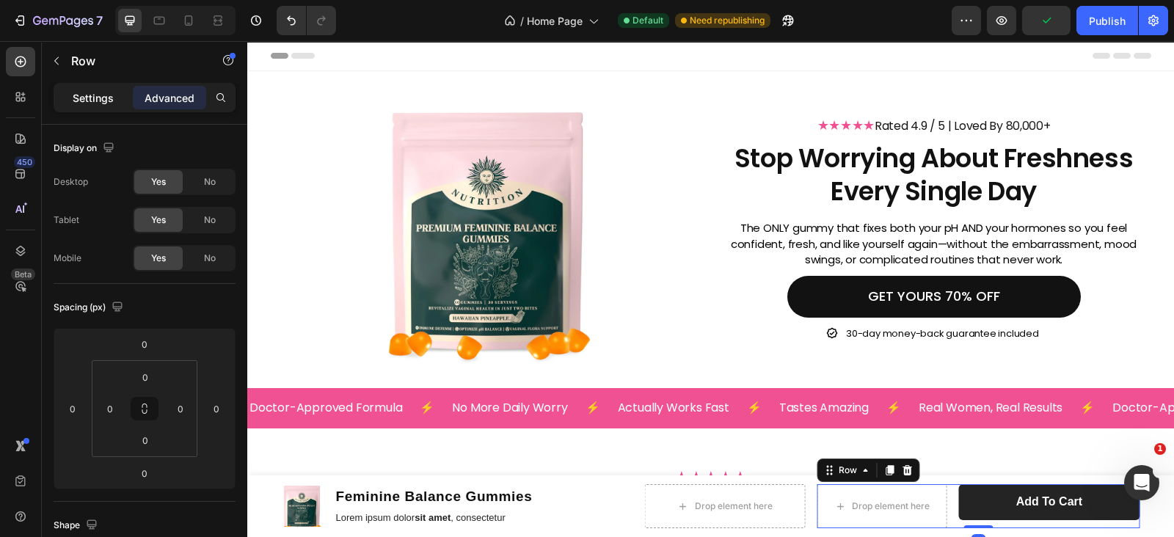
click at [81, 86] on div "Settings" at bounding box center [92, 97] width 73 height 23
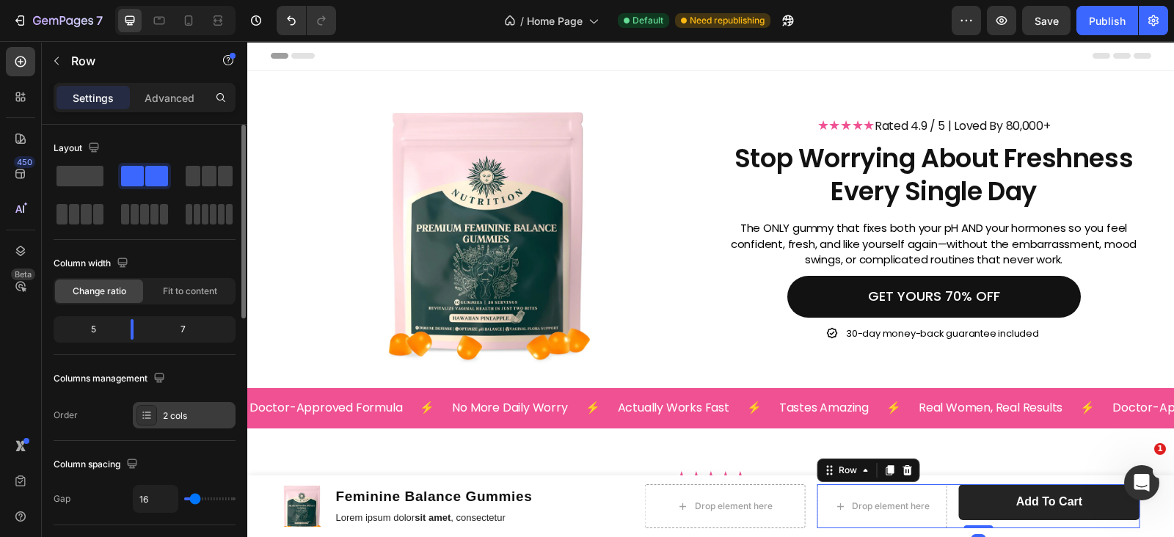
click at [183, 417] on div "2 cols" at bounding box center [197, 415] width 69 height 13
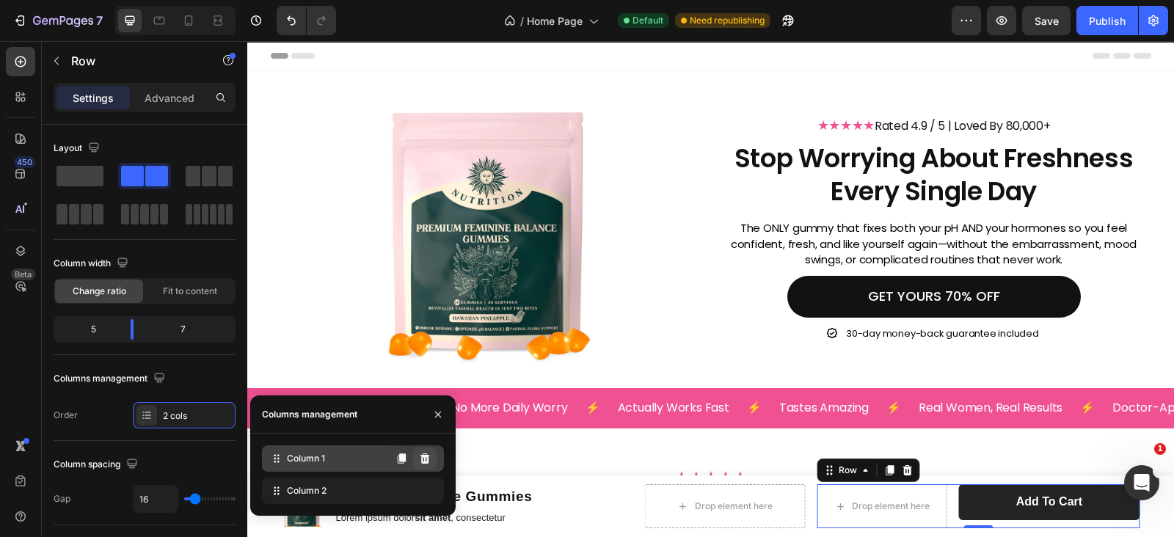
click at [422, 464] on button at bounding box center [424, 458] width 23 height 23
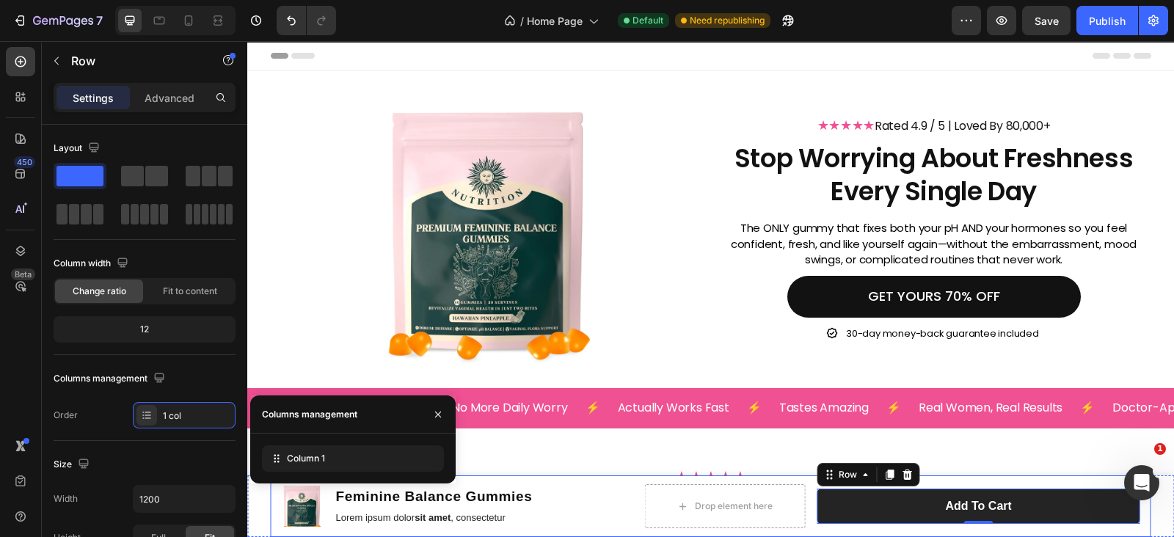
click at [610, 482] on div "Product Images Feminine Balance Gummies Product Title Lorem ipsum dolor sit ame…" at bounding box center [711, 506] width 880 height 62
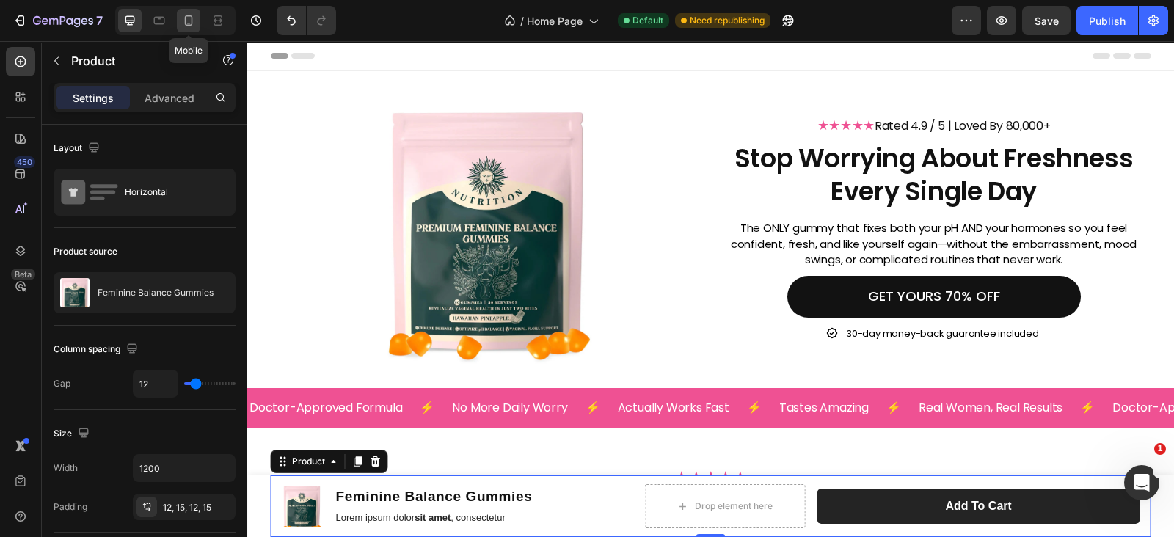
click at [187, 12] on div at bounding box center [188, 20] width 23 height 23
type input "0"
type input "100%"
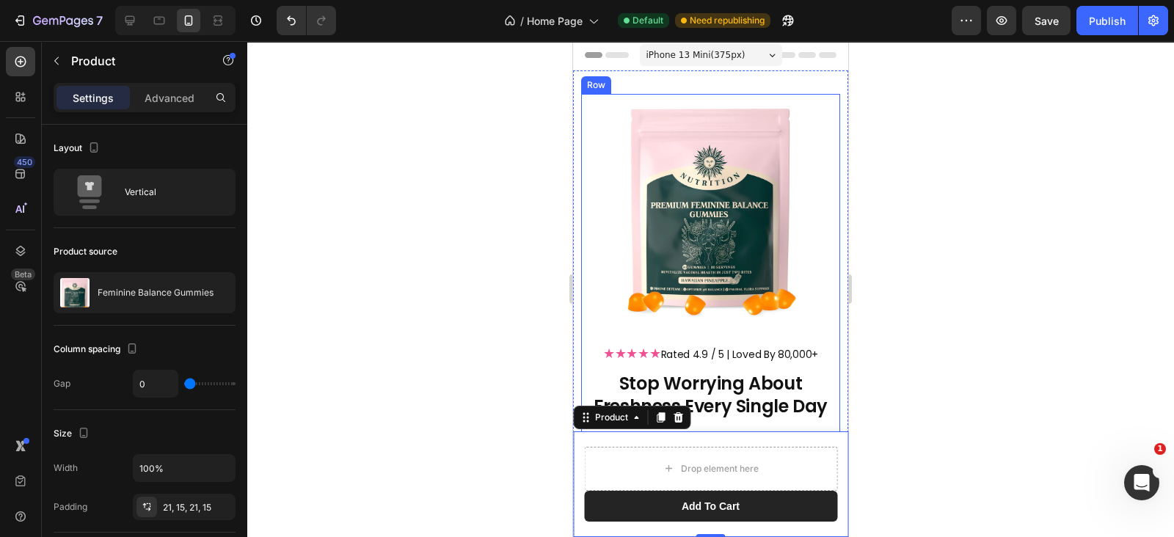
scroll to position [338, 0]
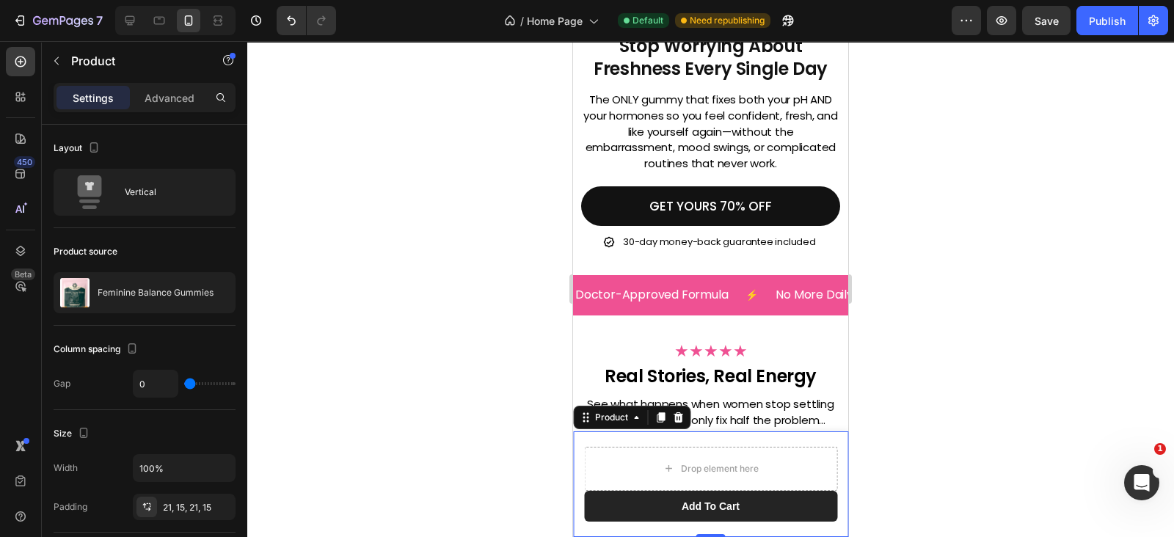
click at [649, 445] on div "Product Images Feminine Balance Gummies Product Title Lorem ipsum dolor sit ame…" at bounding box center [710, 484] width 275 height 106
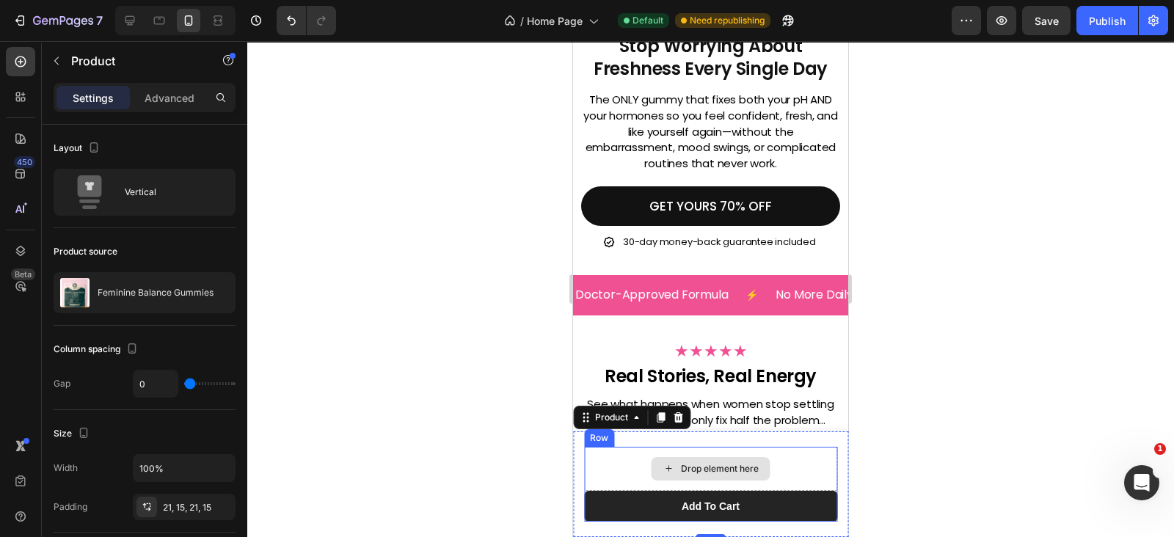
click at [630, 469] on div "Drop element here" at bounding box center [710, 469] width 253 height 44
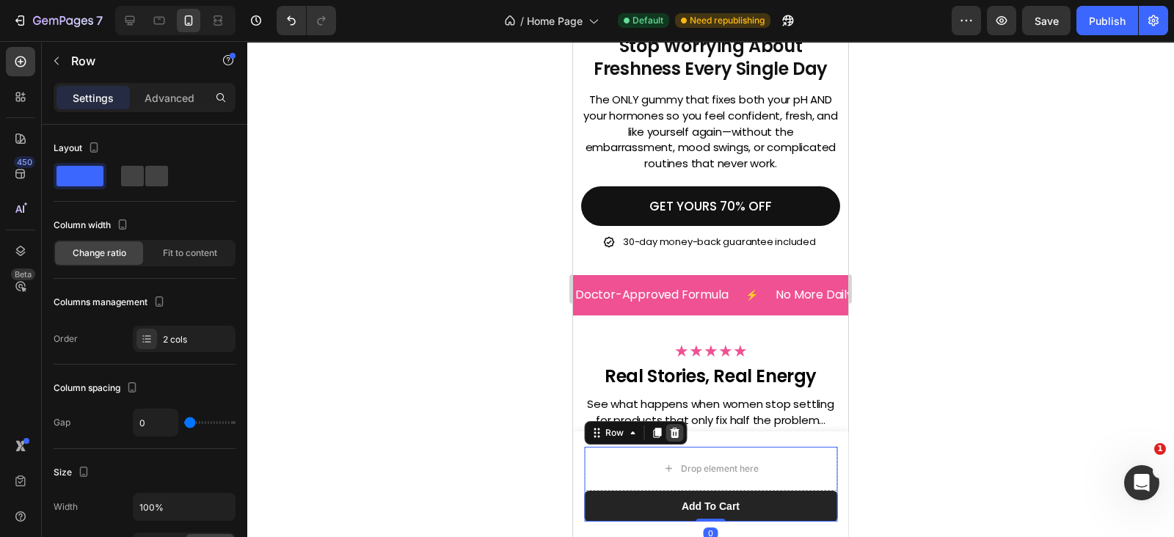
click at [672, 430] on icon at bounding box center [675, 433] width 10 height 10
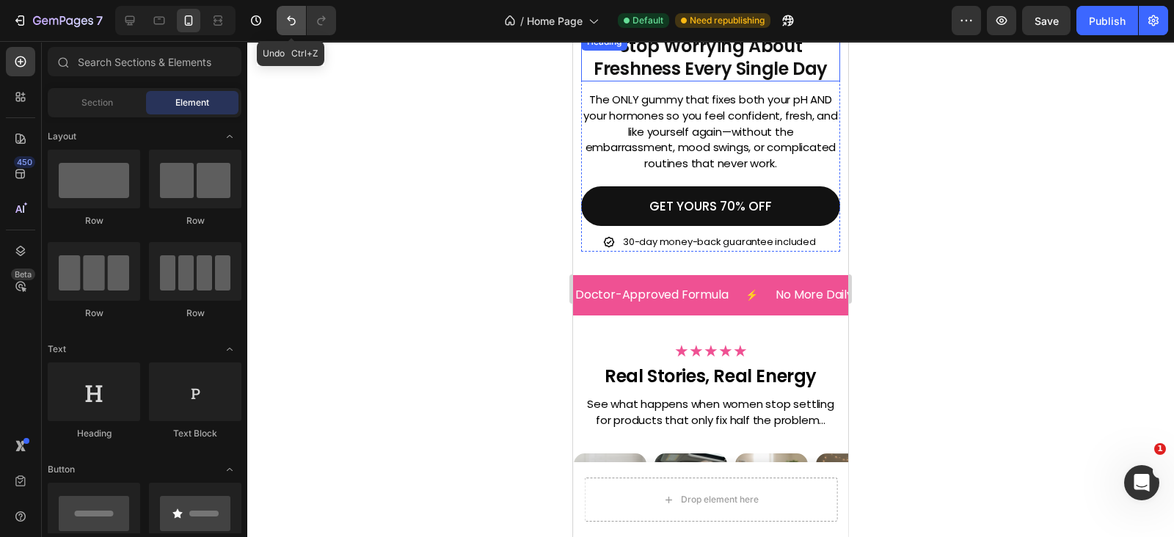
click at [288, 20] on icon "Undo/Redo" at bounding box center [291, 21] width 9 height 10
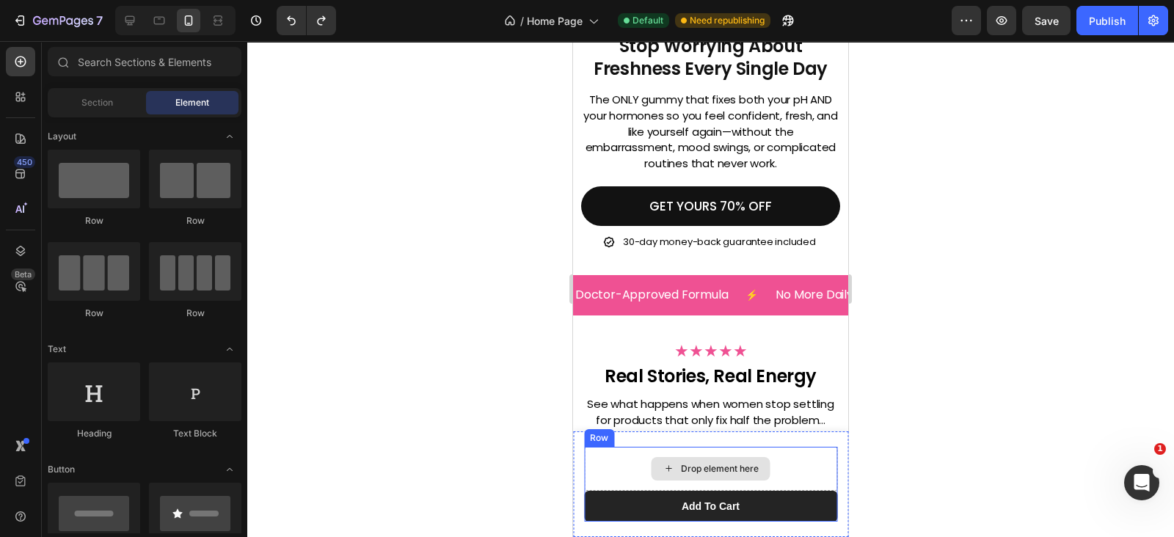
click at [614, 478] on div "Drop element here" at bounding box center [710, 469] width 253 height 44
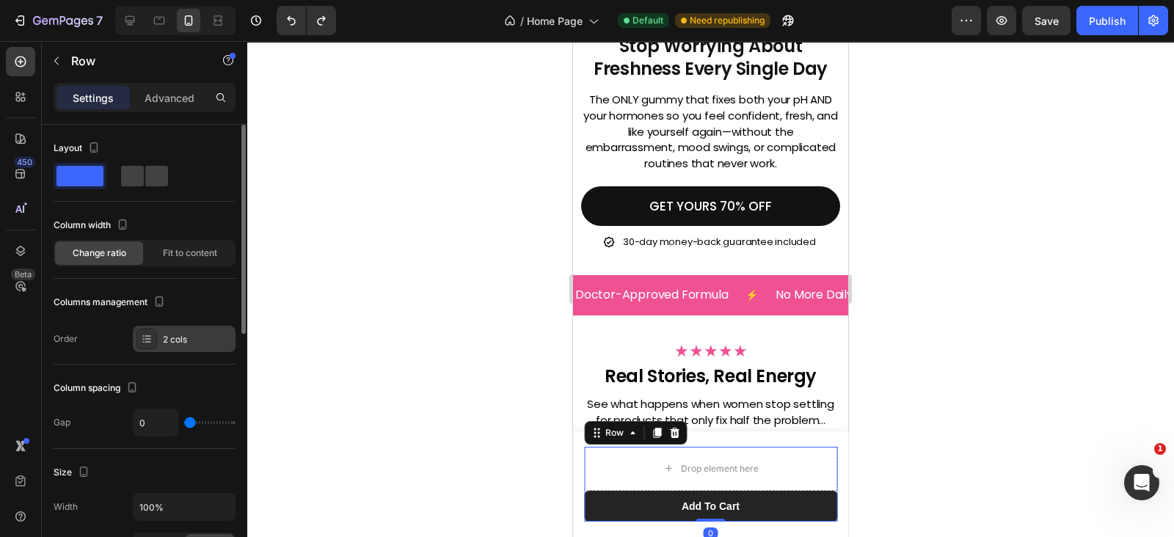
click at [183, 340] on div "2 cols" at bounding box center [197, 339] width 69 height 13
click at [134, 183] on span at bounding box center [132, 176] width 23 height 21
type input "12"
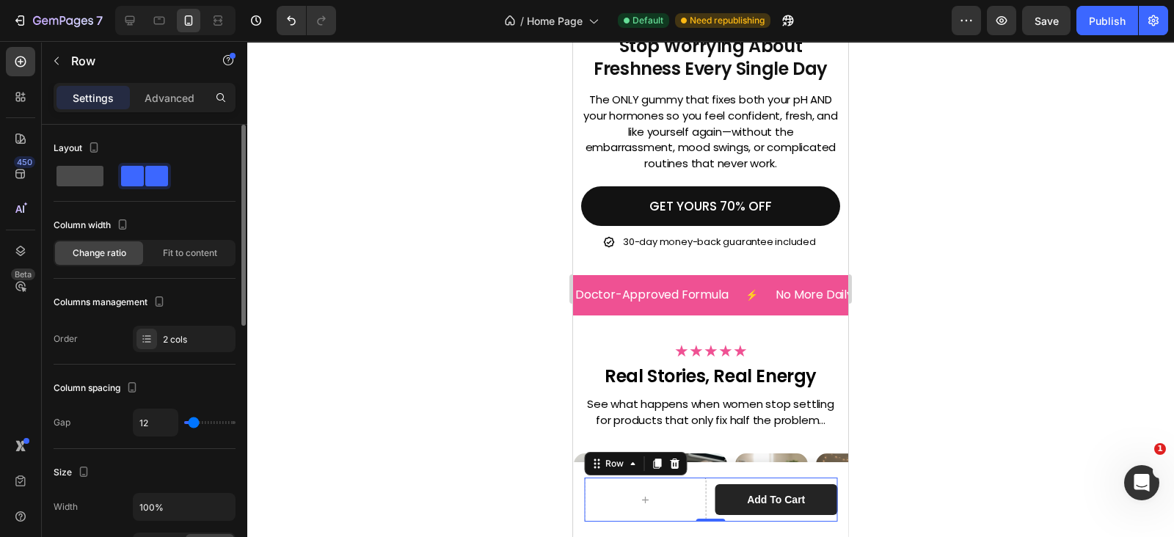
click at [74, 183] on span at bounding box center [79, 176] width 47 height 21
type input "0"
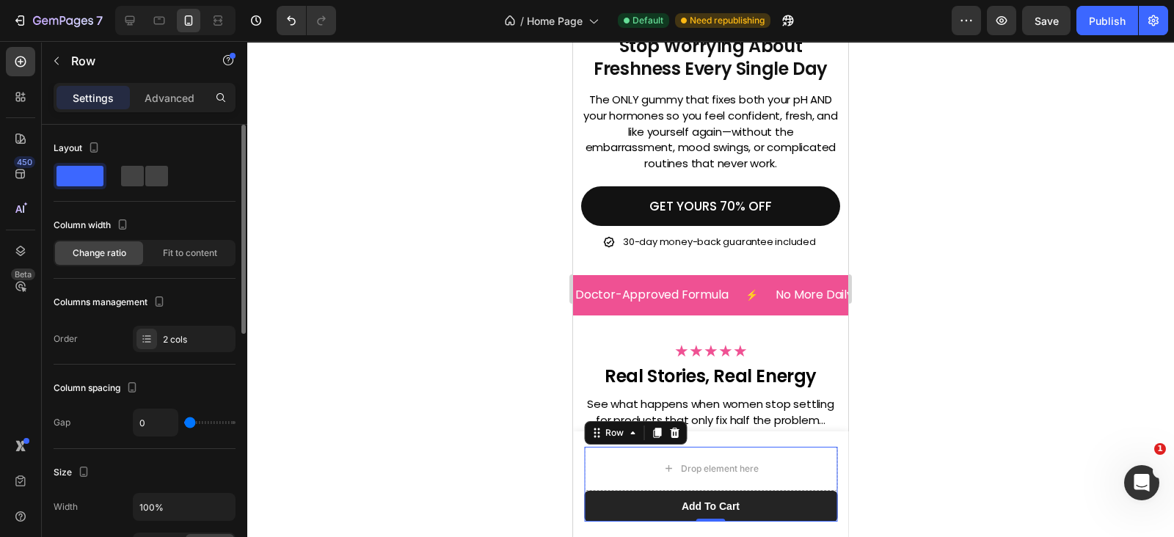
click at [171, 360] on div "Layout Column width Change ratio Fit to content Columns management Order 2 cols" at bounding box center [145, 245] width 182 height 240
click at [171, 354] on div "Layout Column width Change ratio Fit to content Columns management Order 2 cols" at bounding box center [145, 245] width 182 height 240
click at [171, 351] on div "Layout Column width Change ratio Fit to content Columns management Order 2 cols" at bounding box center [145, 245] width 182 height 240
click at [171, 350] on div "2 cols" at bounding box center [184, 339] width 103 height 26
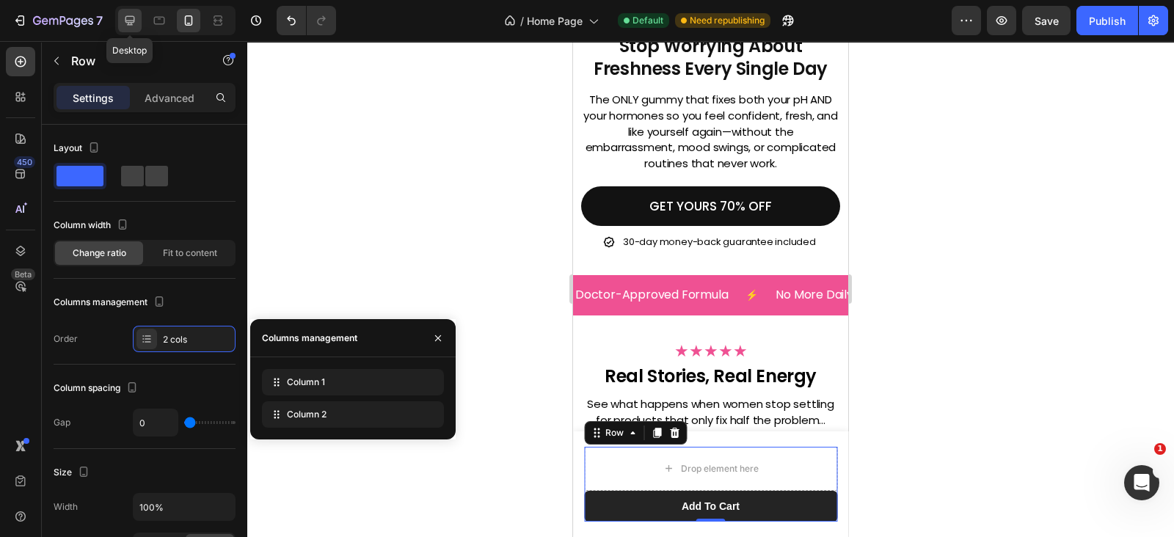
click at [130, 27] on icon at bounding box center [130, 20] width 15 height 15
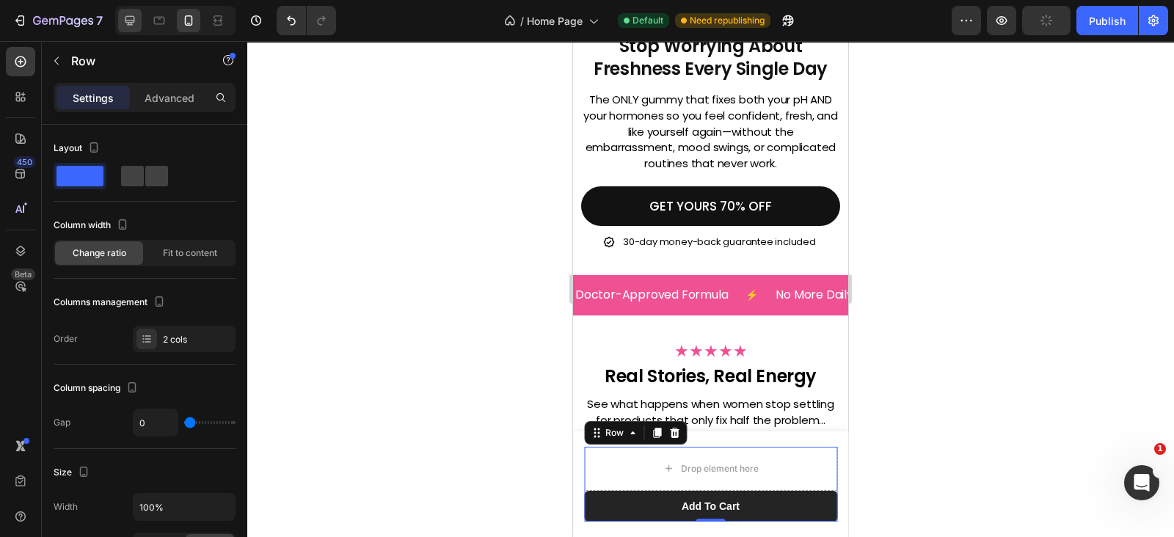
click at [134, 15] on icon at bounding box center [130, 20] width 15 height 15
type input "16"
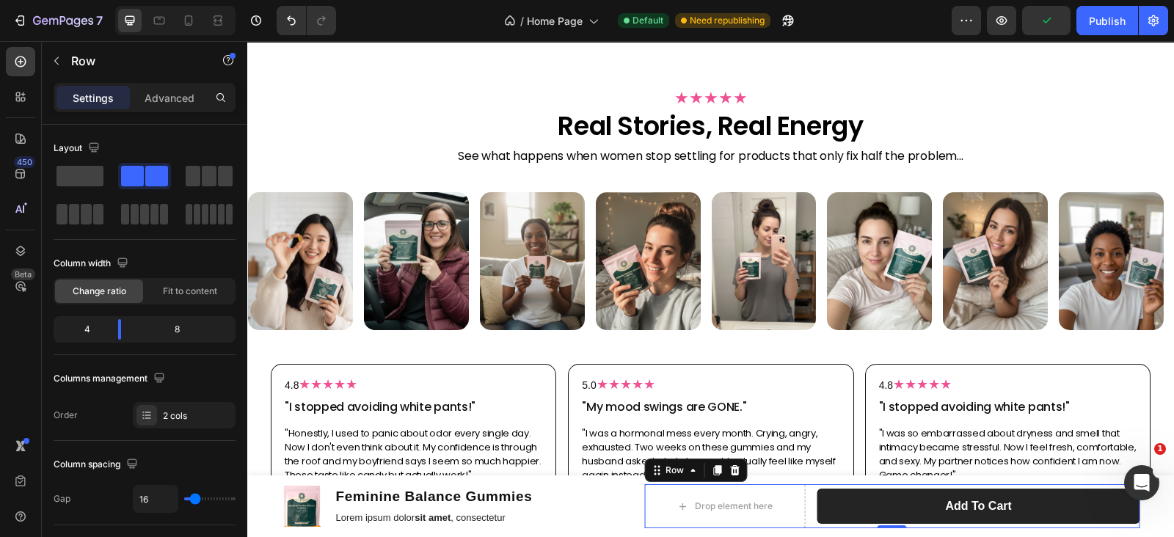
scroll to position [771, 0]
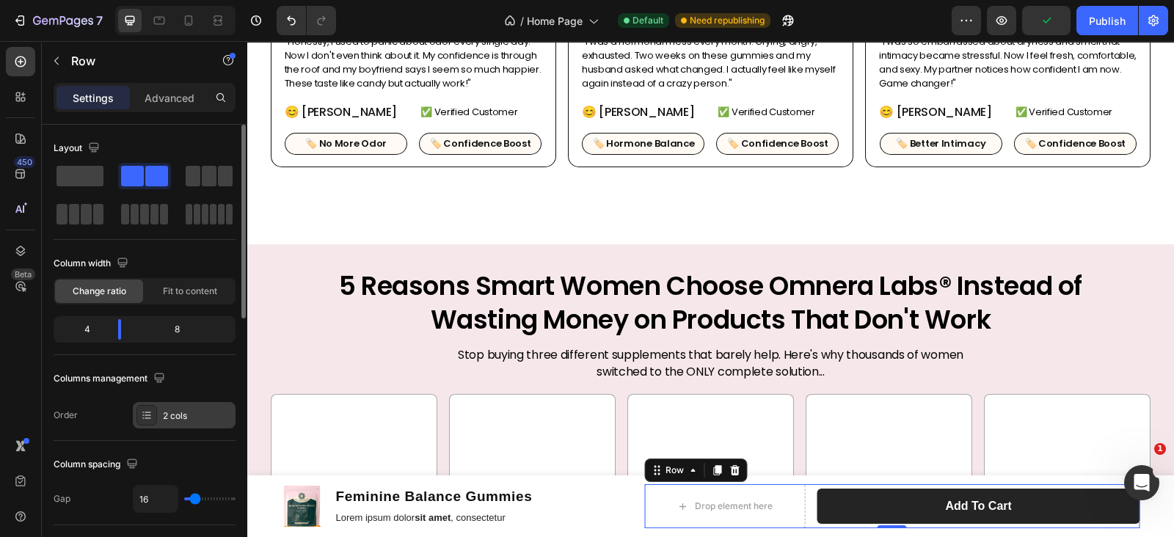
click at [193, 417] on div "2 cols" at bounding box center [197, 415] width 69 height 13
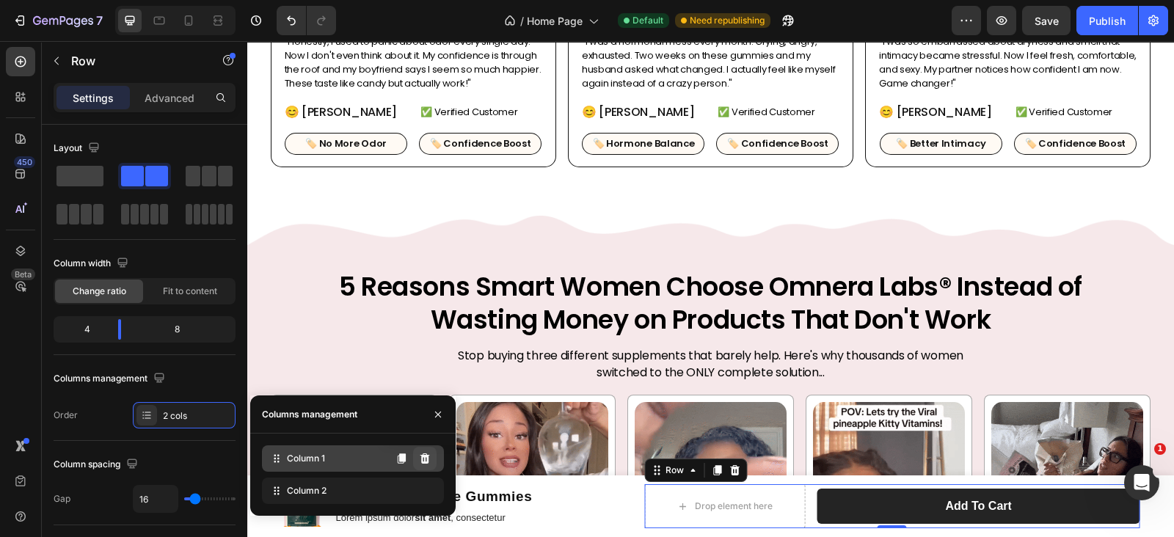
click at [435, 460] on button at bounding box center [424, 458] width 23 height 23
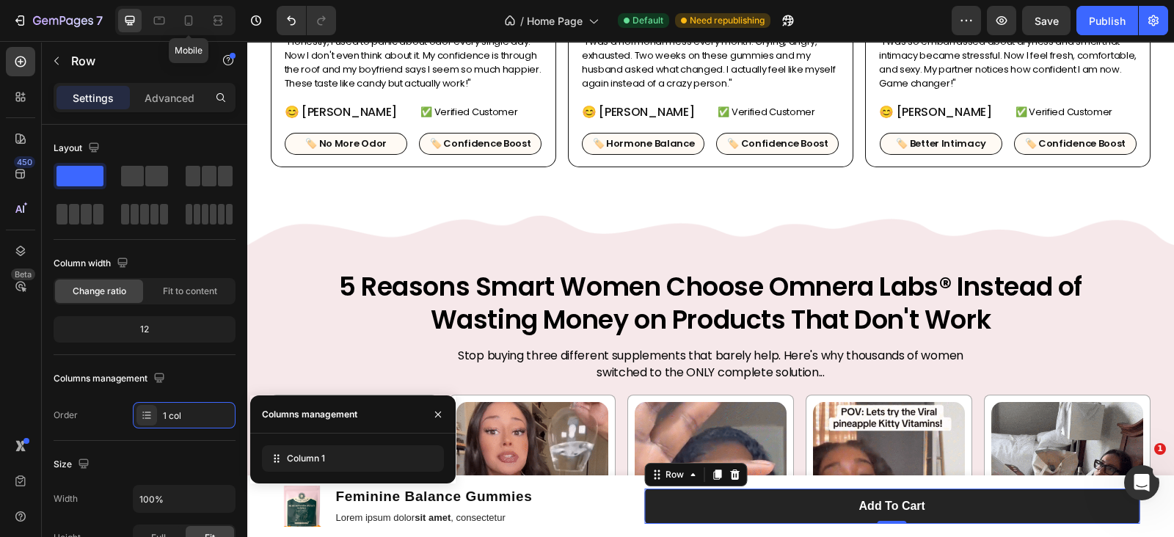
click at [174, 16] on div "Mobile" at bounding box center [175, 20] width 120 height 29
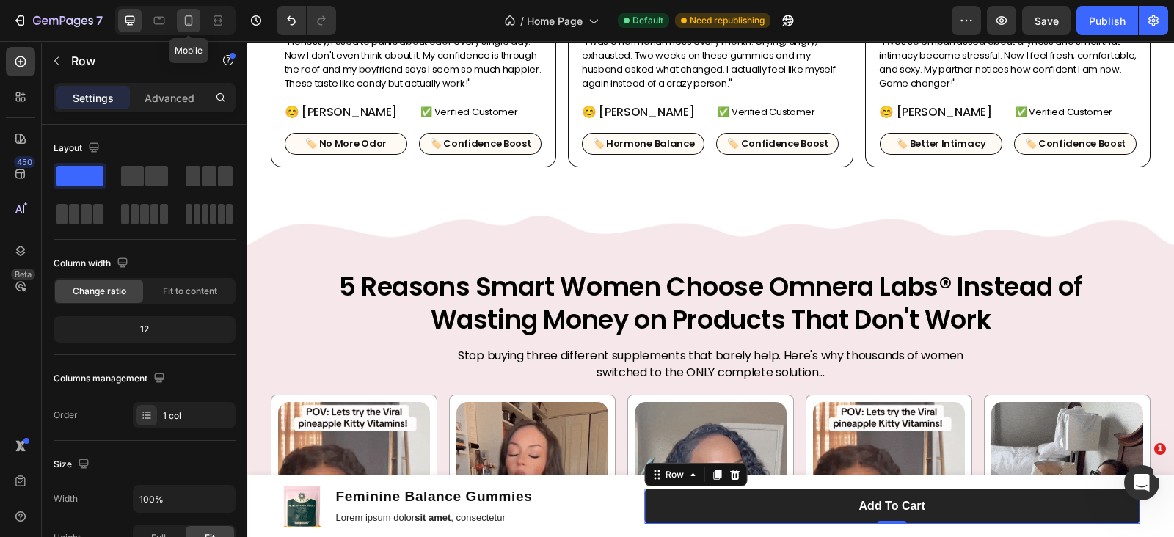
click at [177, 15] on div at bounding box center [188, 20] width 23 height 23
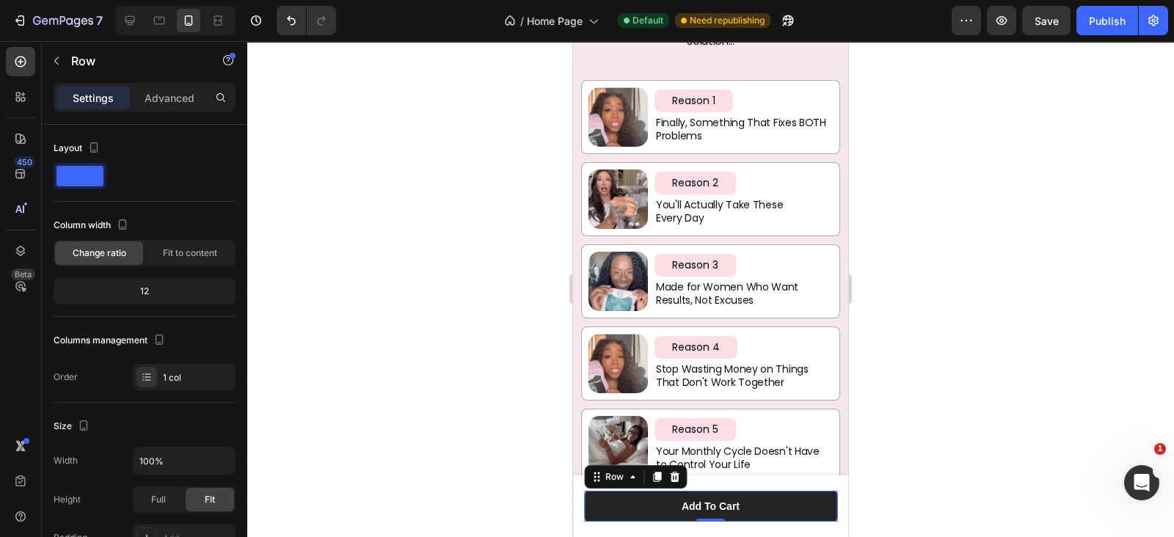
scroll to position [1197, 0]
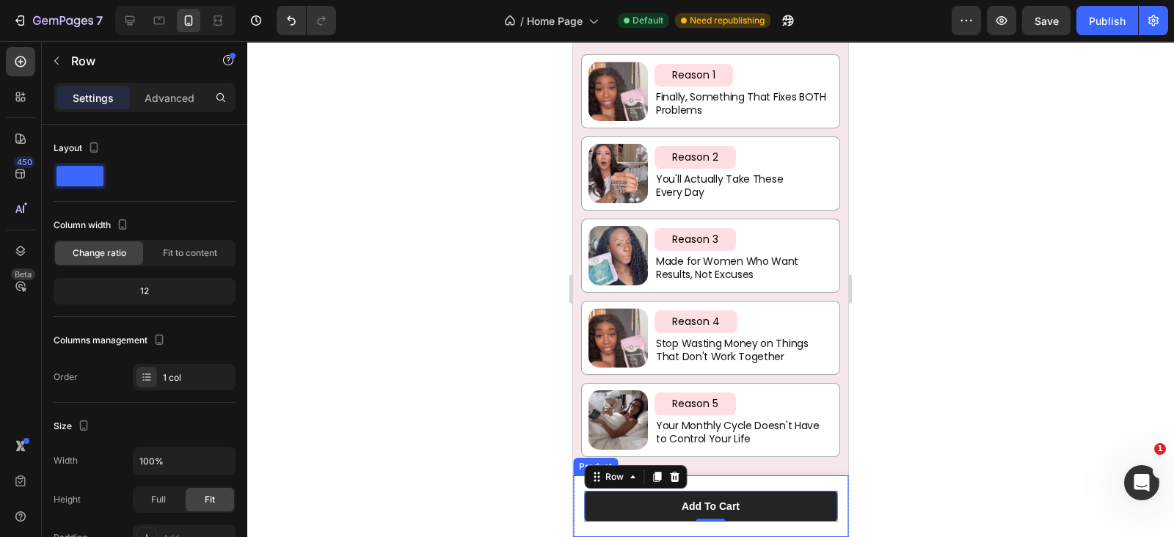
click at [823, 489] on div "Product Images Feminine Balance Gummies Product Title Lorem ipsum dolor sit ame…" at bounding box center [710, 506] width 275 height 62
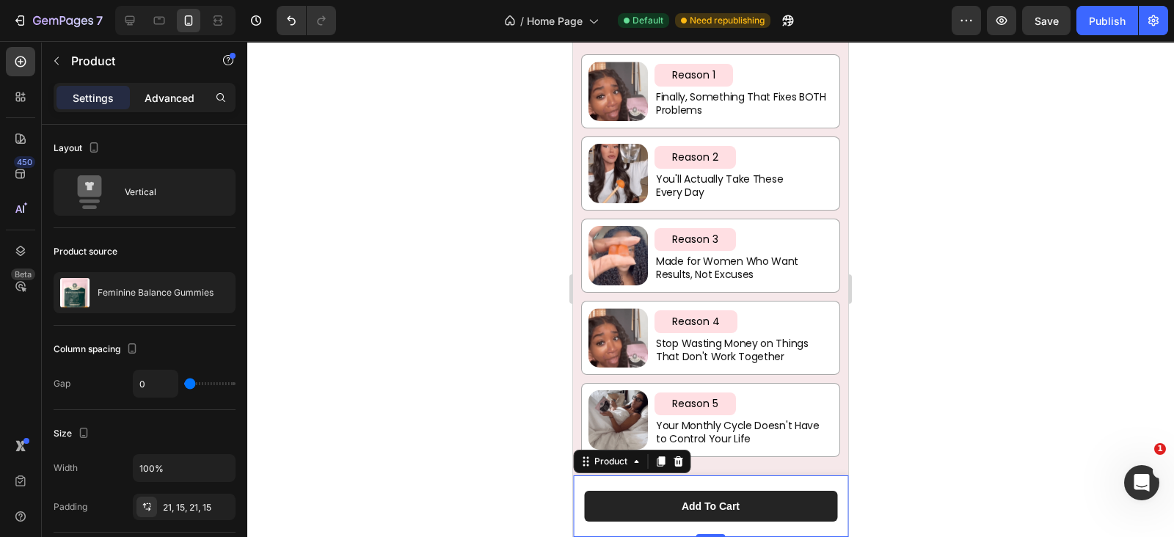
click at [158, 101] on p "Advanced" at bounding box center [170, 97] width 50 height 15
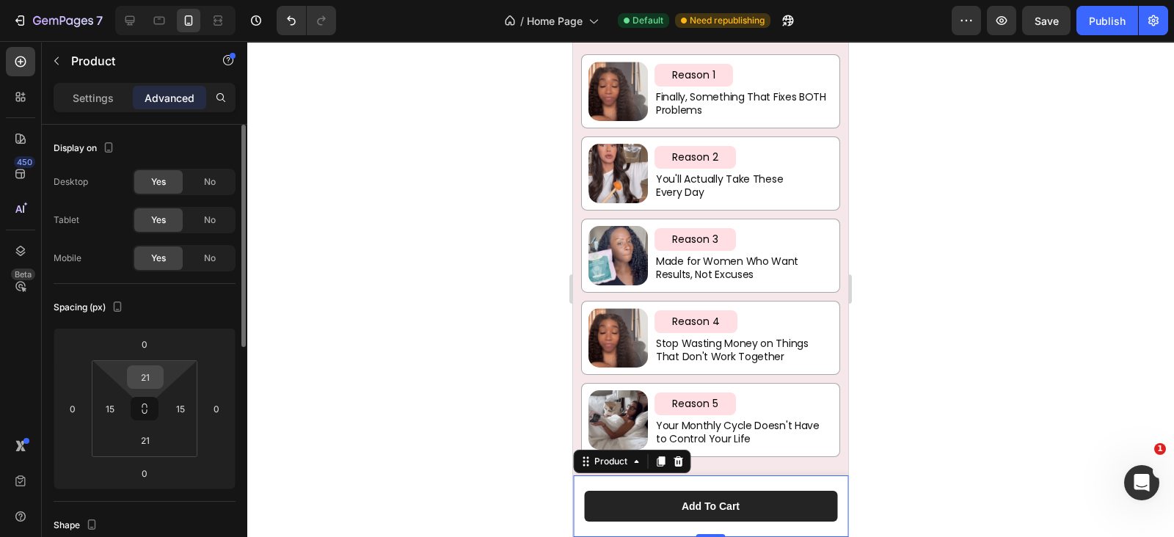
click at [157, 377] on input "21" at bounding box center [145, 377] width 29 height 22
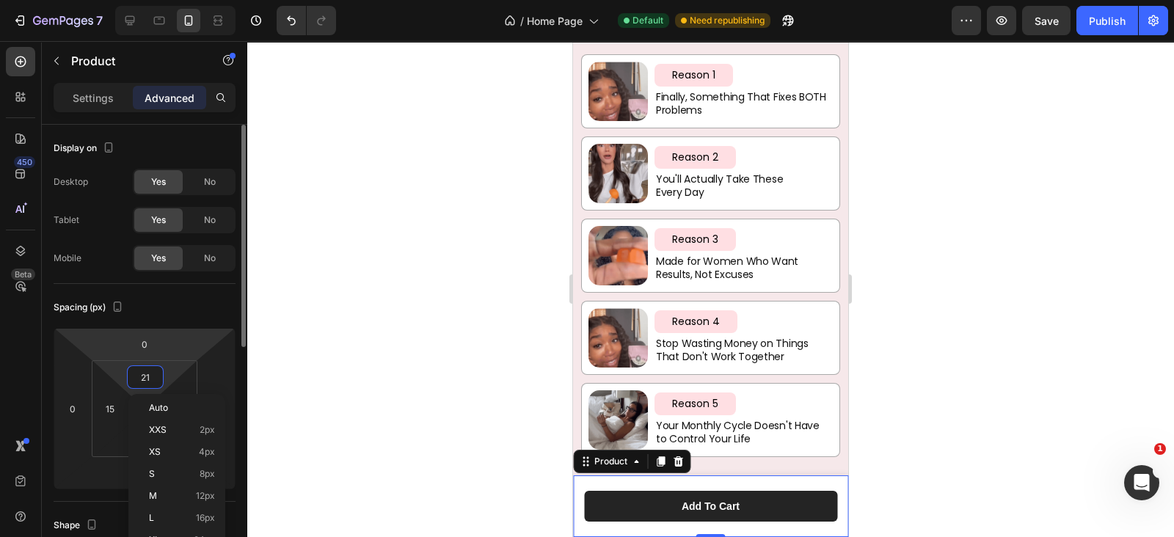
click at [174, 326] on div "Spacing (px) 0 0 0 0 21 15 21 15" at bounding box center [145, 393] width 182 height 218
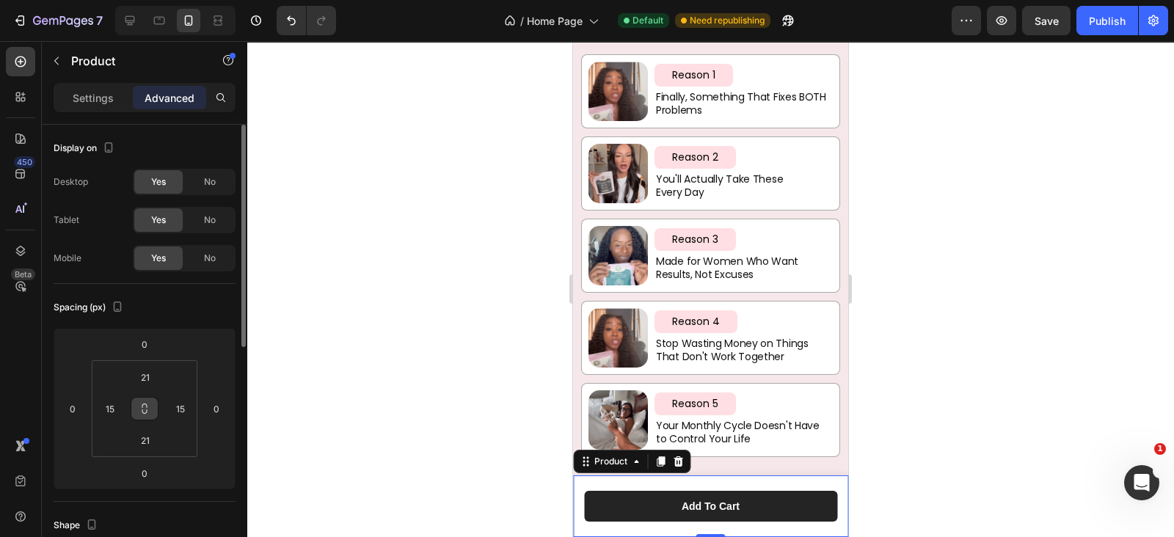
click at [147, 408] on icon at bounding box center [145, 409] width 12 height 12
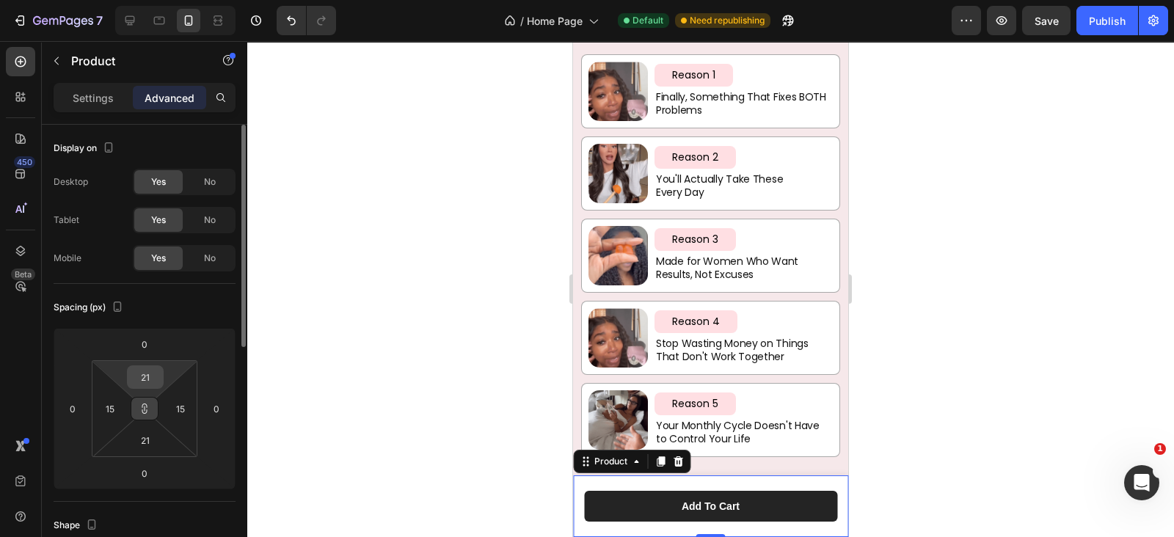
click at [148, 383] on input "21" at bounding box center [145, 377] width 29 height 22
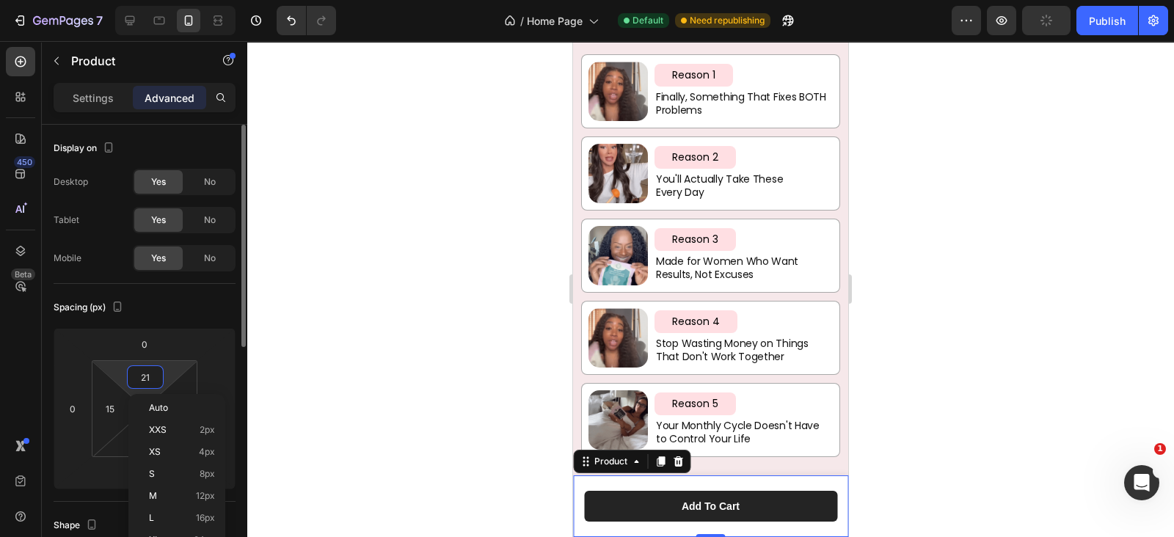
type input "9"
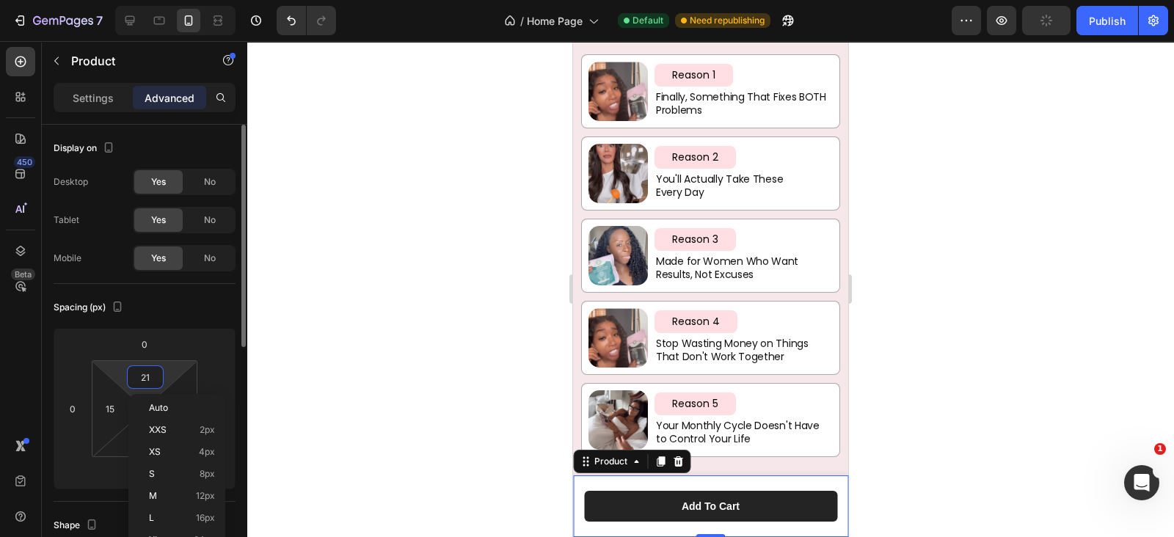
type input "9"
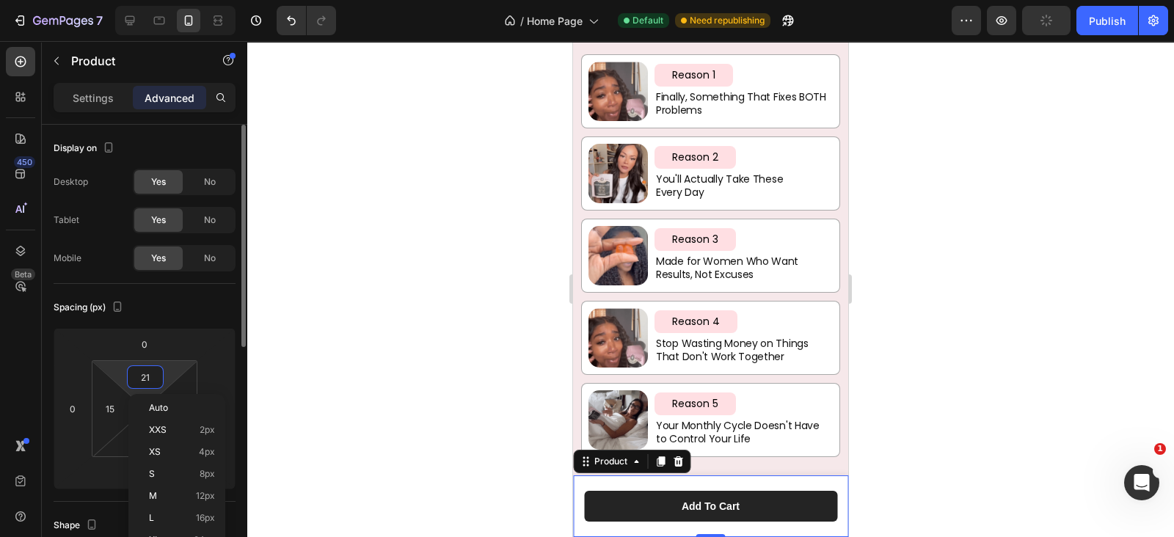
type input "9"
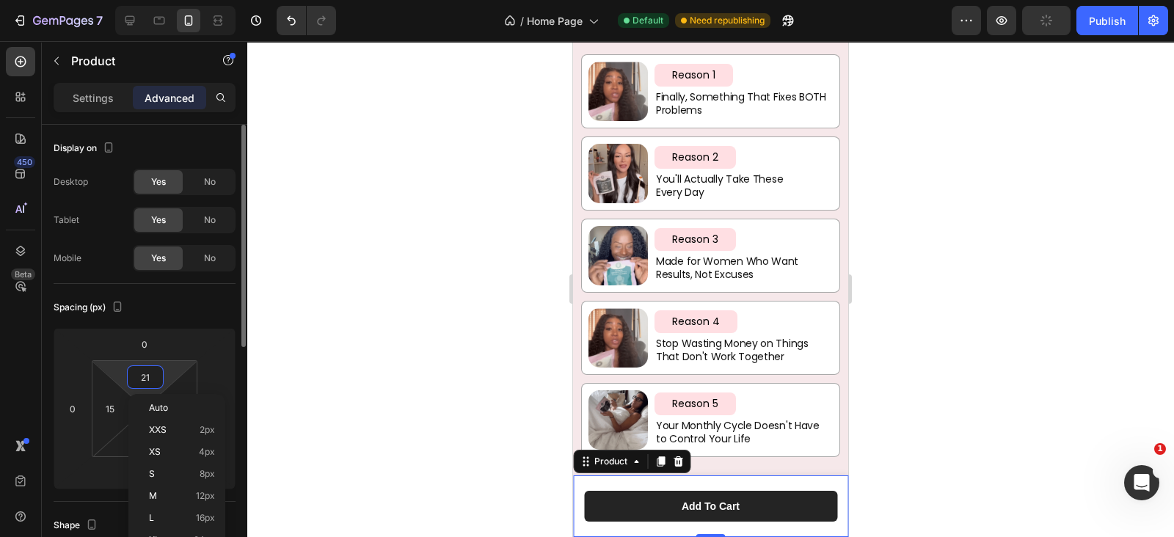
type input "9"
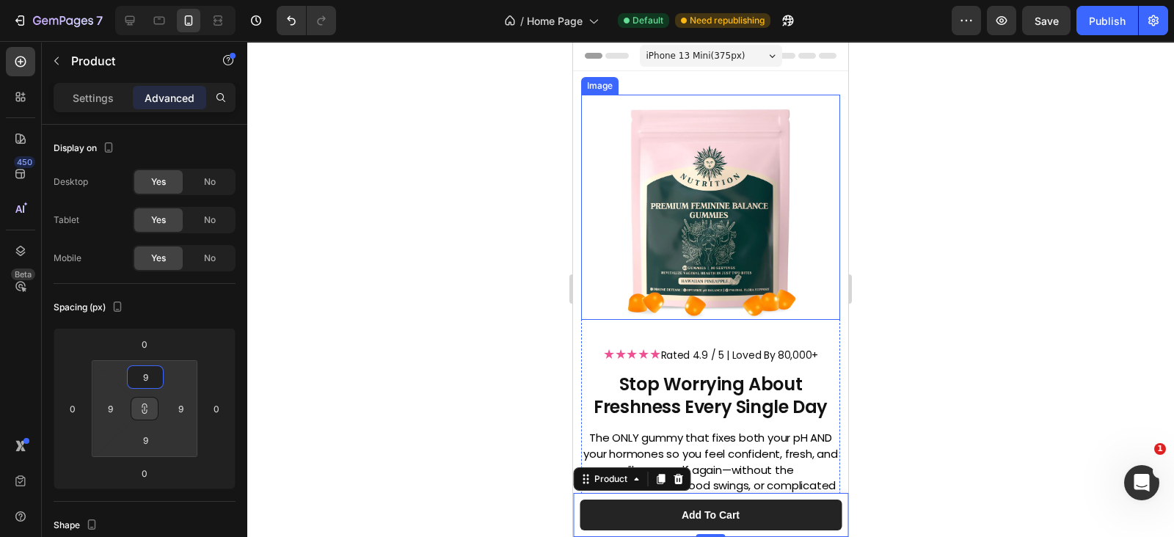
scroll to position [214, 0]
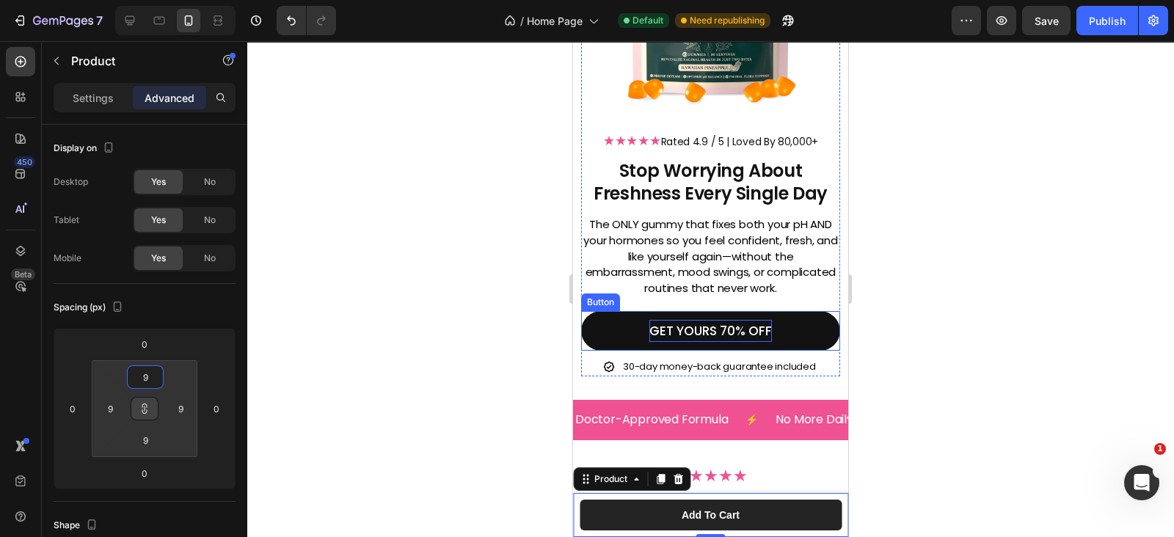
click at [658, 320] on p "GET YOURS 70% OFF" at bounding box center [710, 331] width 123 height 23
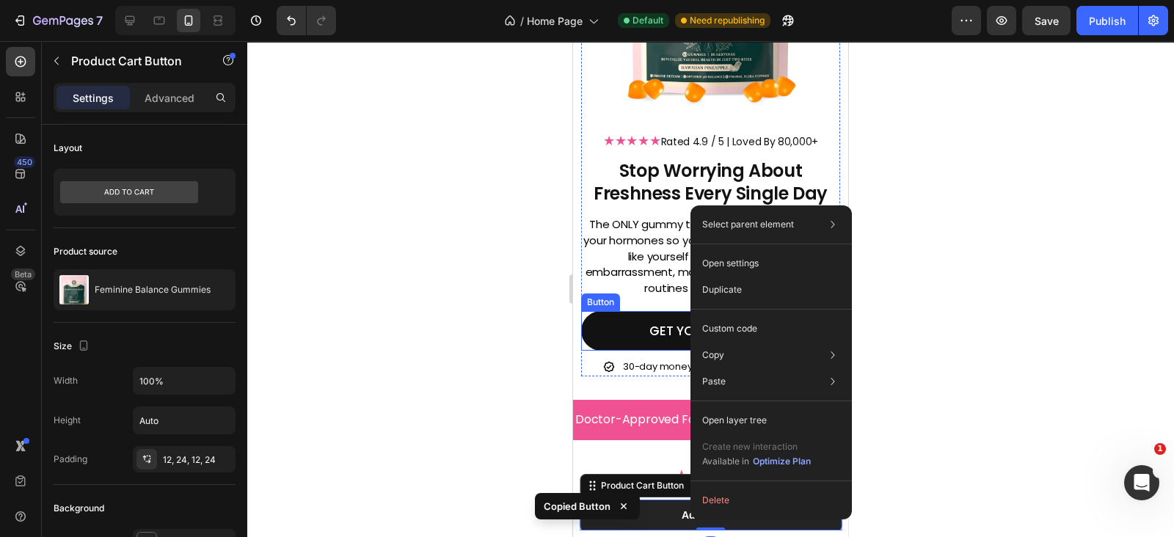
click at [595, 314] on link "GET YOURS 70% OFF" at bounding box center [710, 331] width 259 height 40
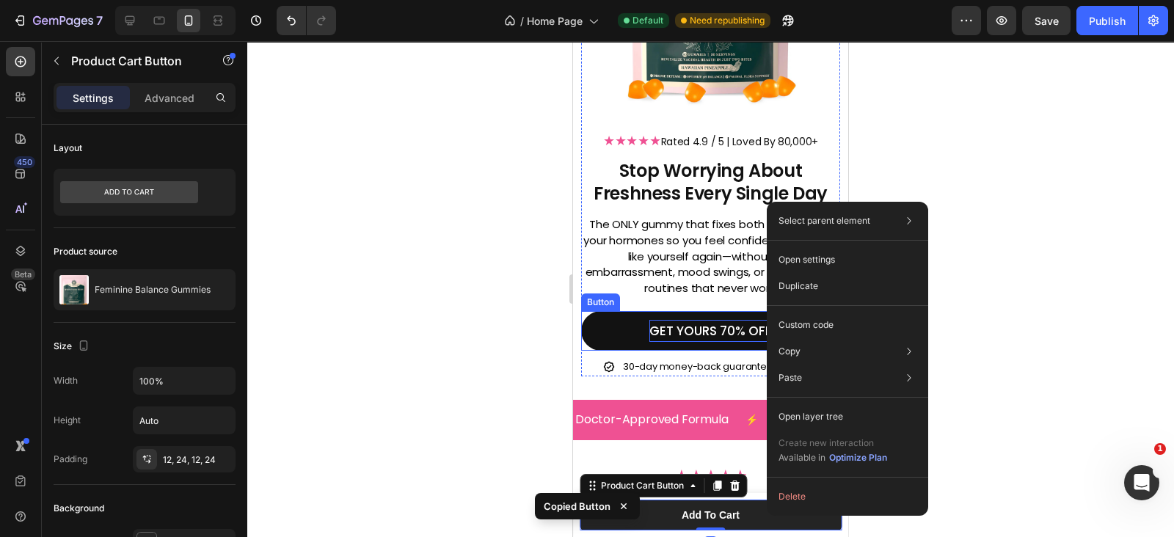
click at [650, 320] on p "GET YOURS 70% OFF" at bounding box center [710, 331] width 123 height 23
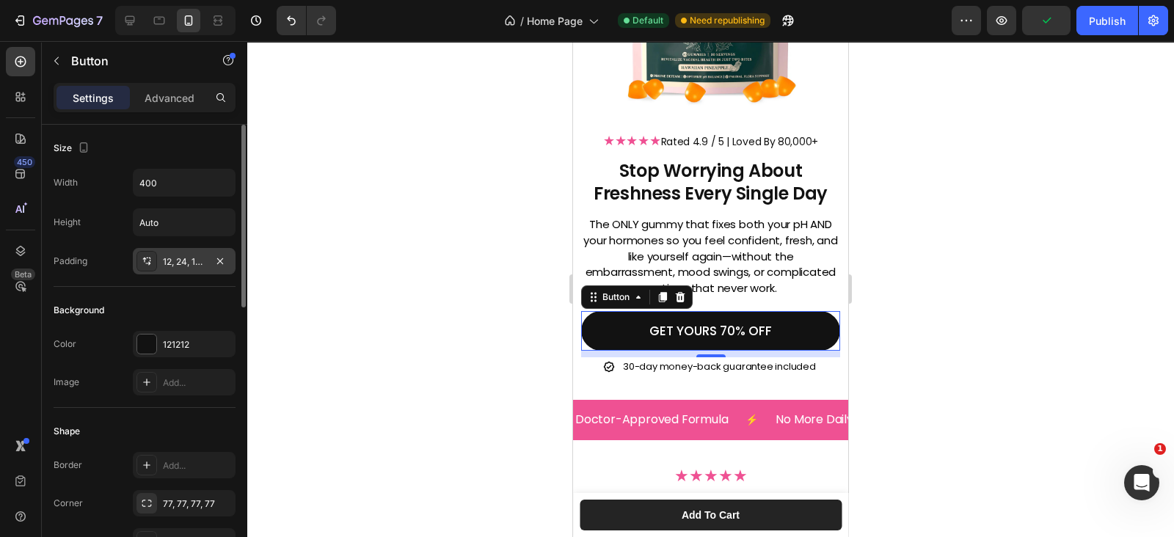
click at [168, 269] on div "12, 24, 12, 24" at bounding box center [184, 261] width 103 height 26
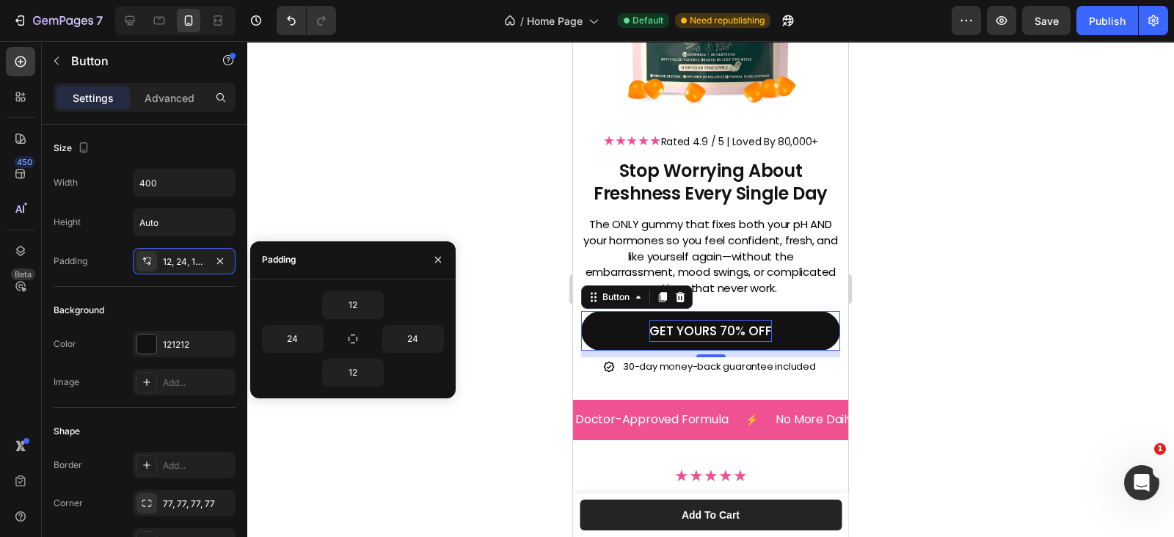
click at [661, 320] on p "GET YOURS 70% OFF" at bounding box center [710, 331] width 123 height 23
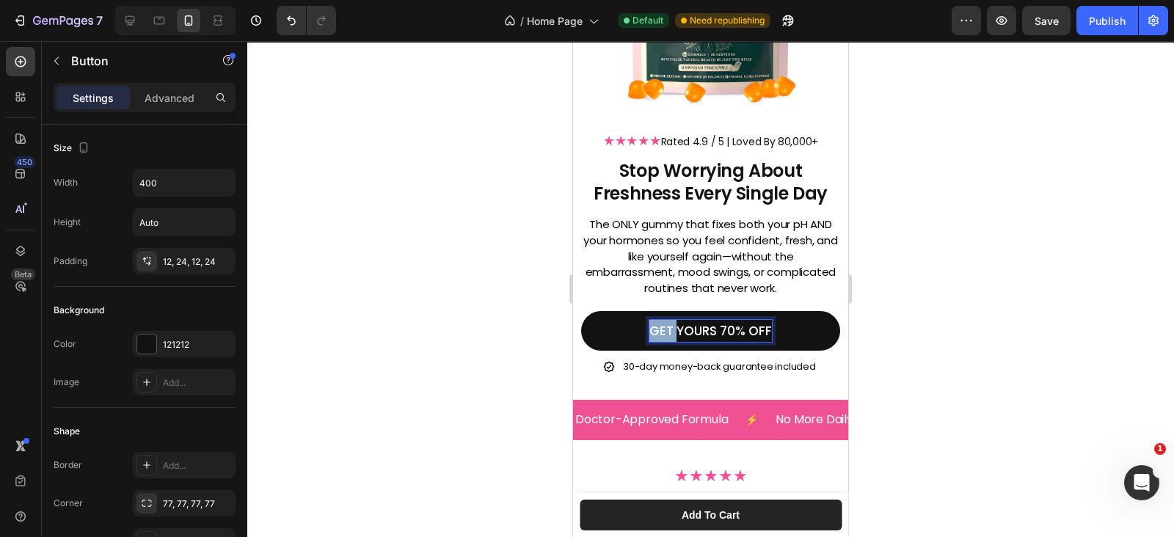
click at [661, 320] on p "GET YOURS 70% OFF" at bounding box center [710, 331] width 123 height 23
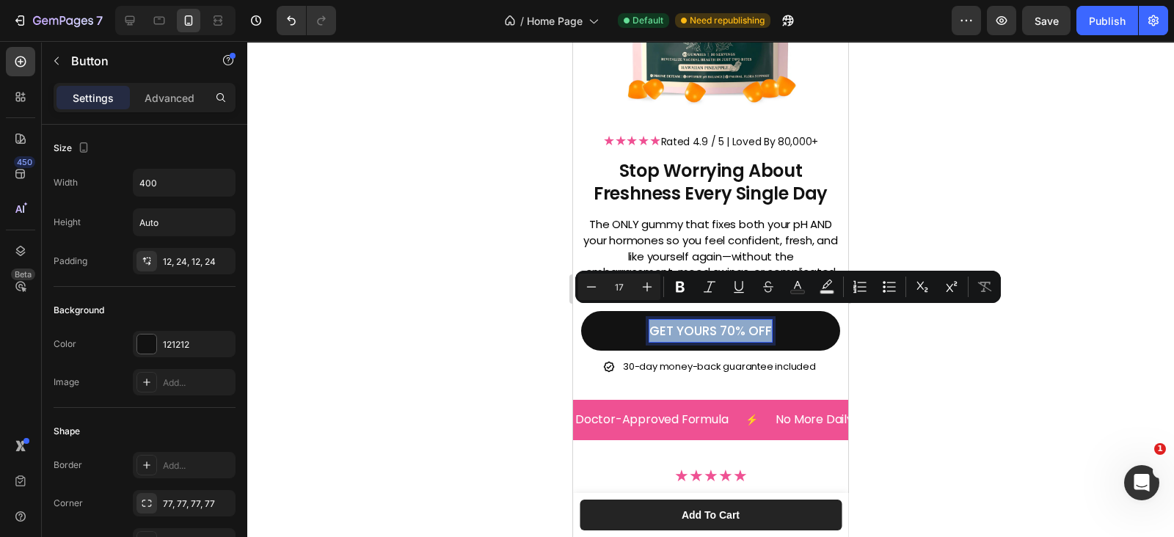
copy p "GET YOURS 70% OFF"
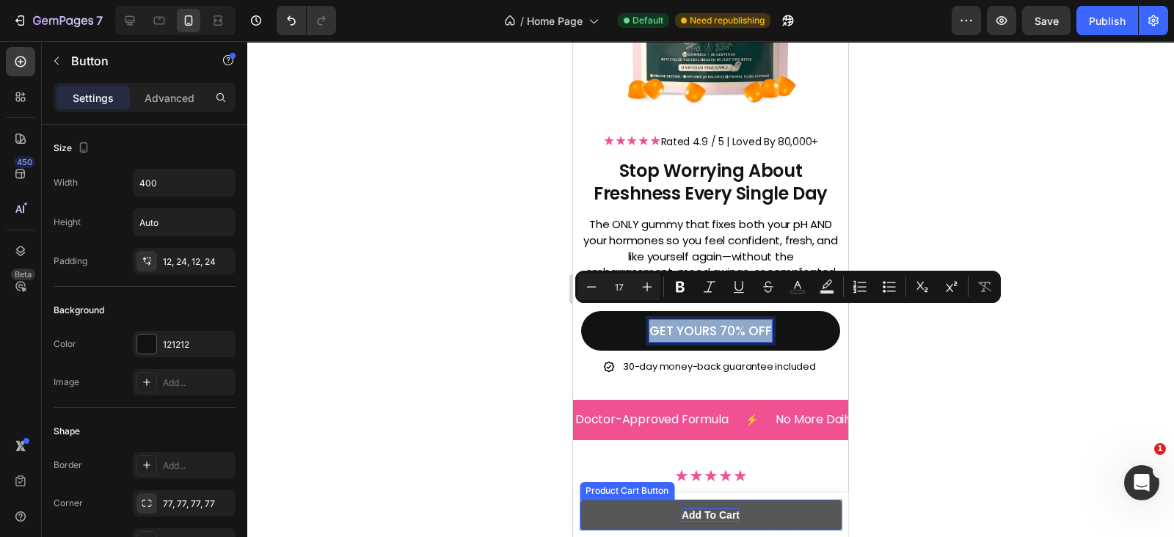
click at [683, 511] on div "Add to cart" at bounding box center [711, 514] width 58 height 13
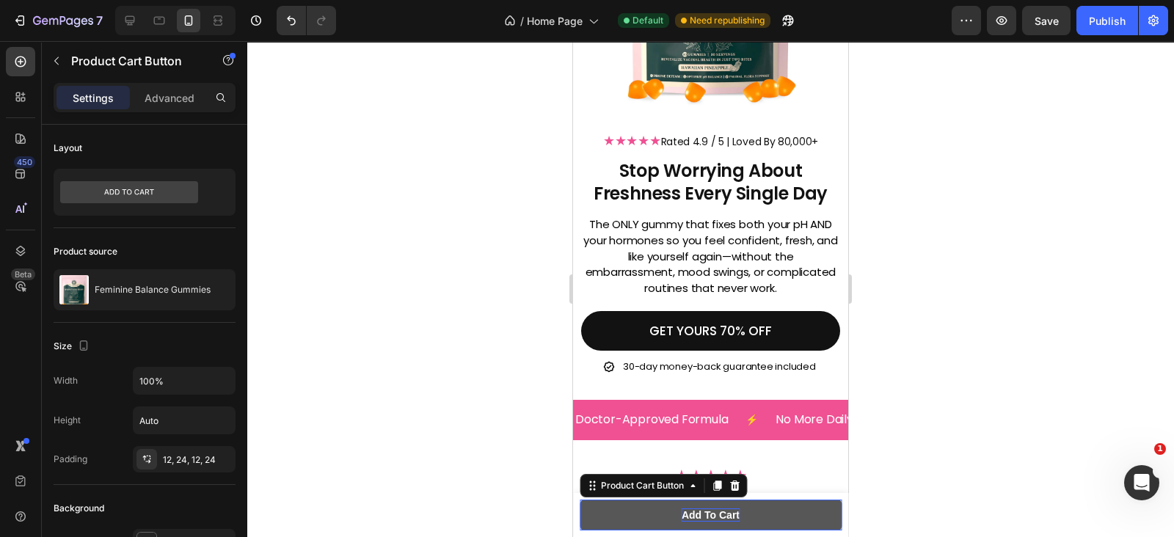
click at [683, 511] on div "Add to cart" at bounding box center [711, 514] width 58 height 13
click at [683, 511] on p "Add to cart" at bounding box center [711, 514] width 58 height 13
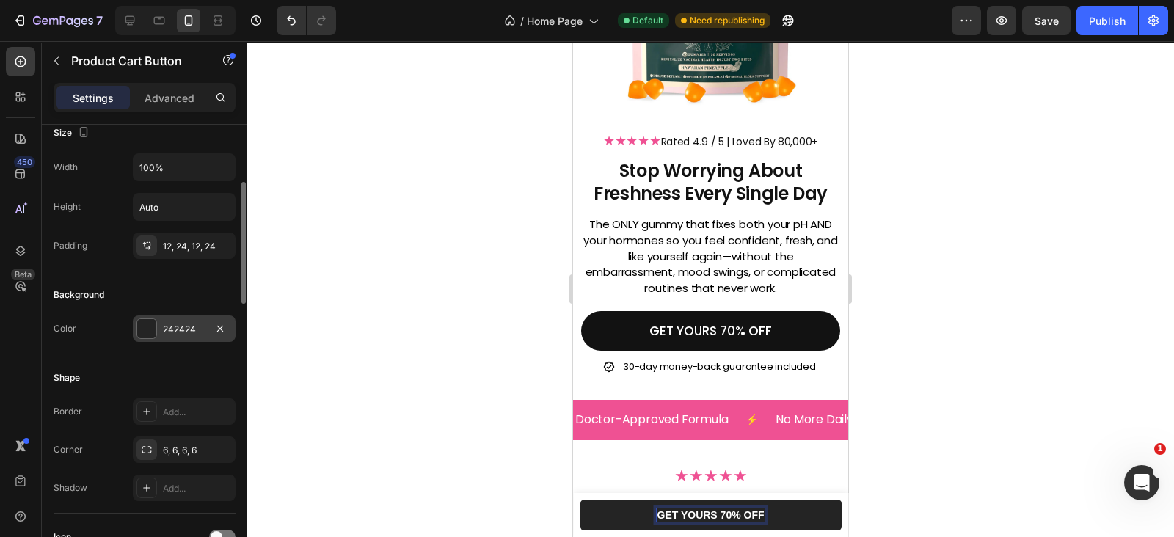
scroll to position [428, 0]
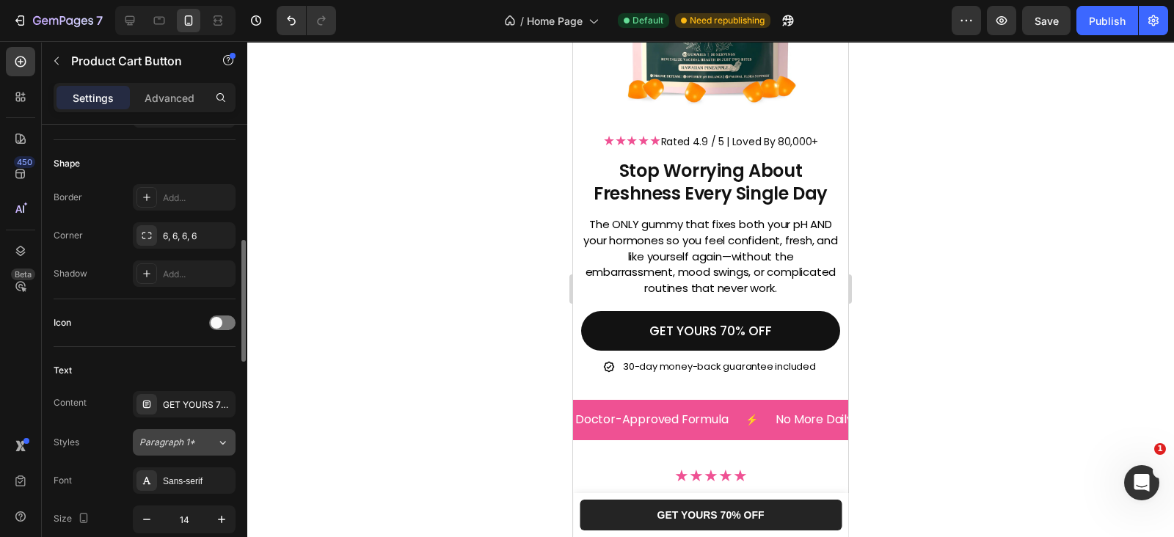
click at [168, 448] on button "Paragraph 1*" at bounding box center [184, 442] width 103 height 26
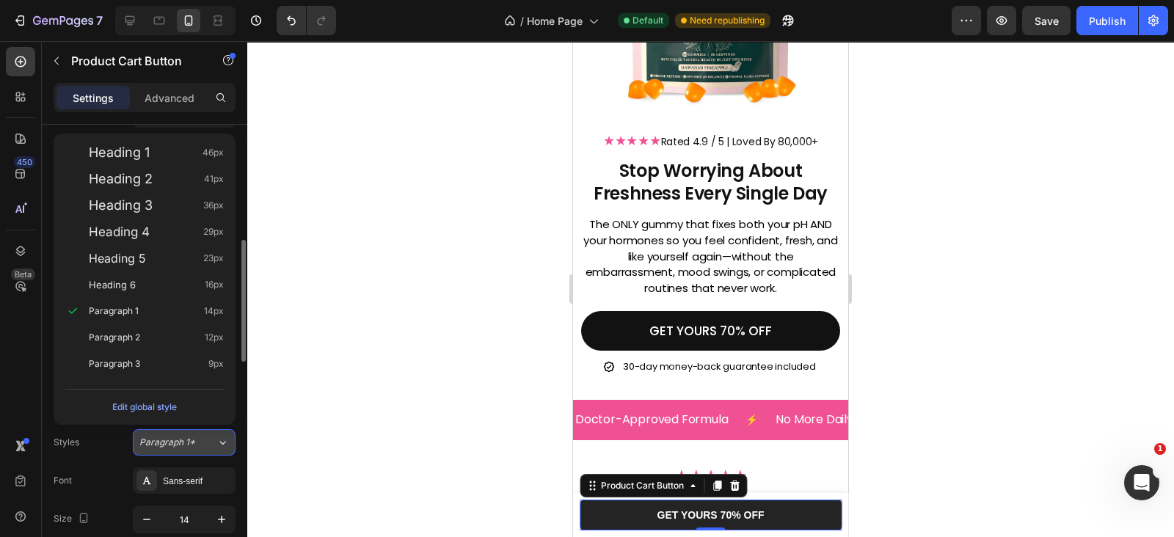
click at [168, 448] on button "Paragraph 1*" at bounding box center [184, 442] width 103 height 26
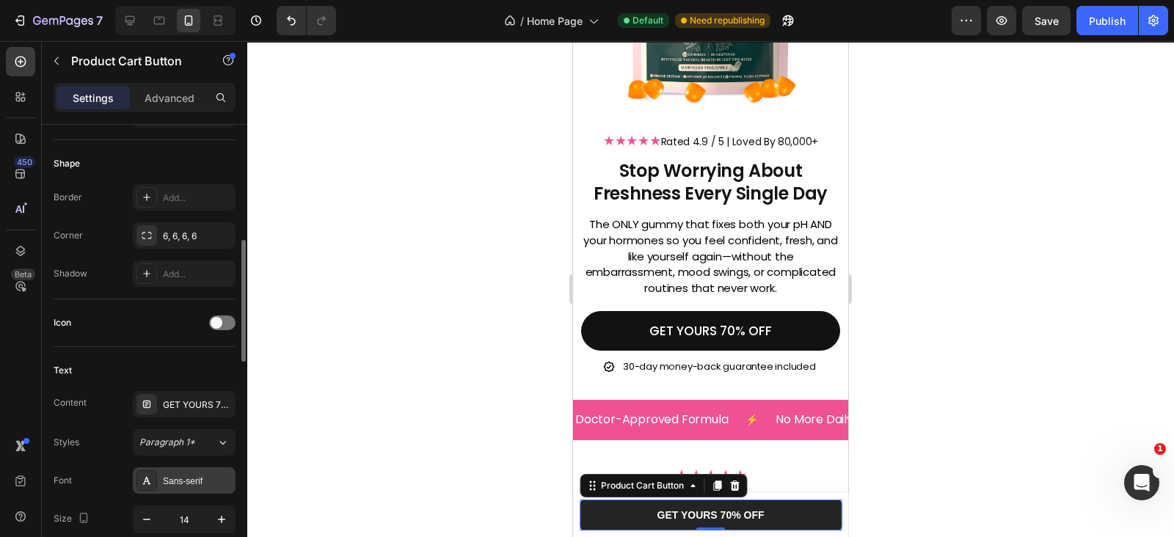
click at [180, 477] on div "Sans-serif" at bounding box center [197, 481] width 69 height 13
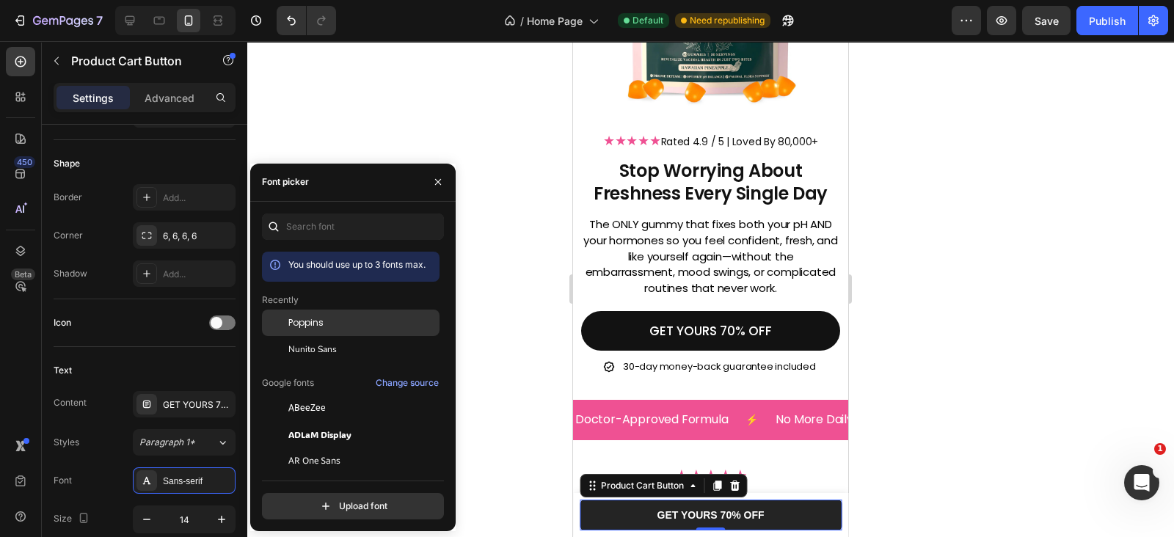
click at [326, 314] on div "Poppins" at bounding box center [351, 323] width 178 height 26
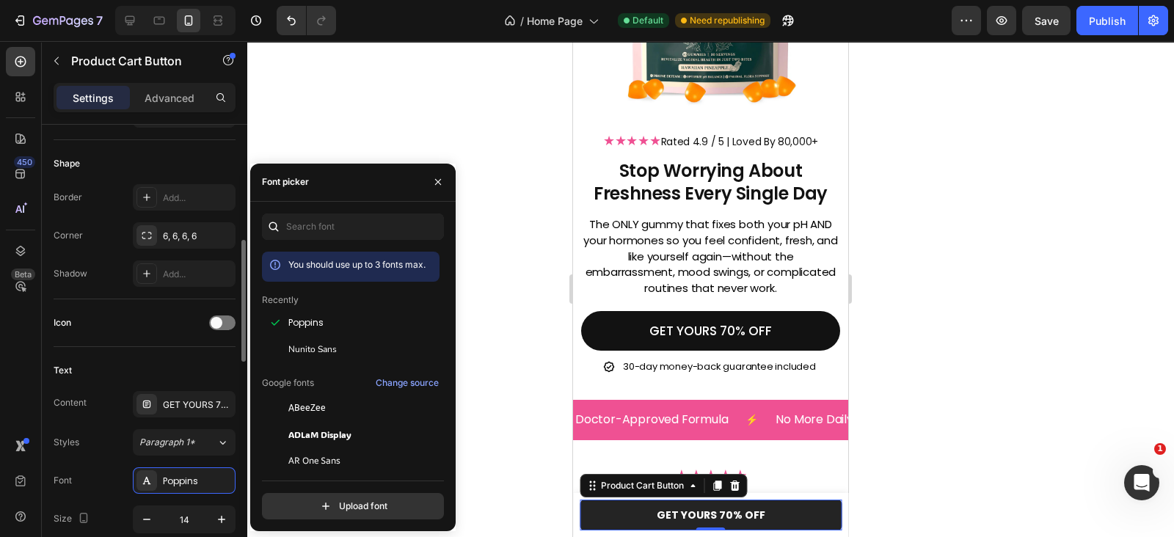
scroll to position [641, 0]
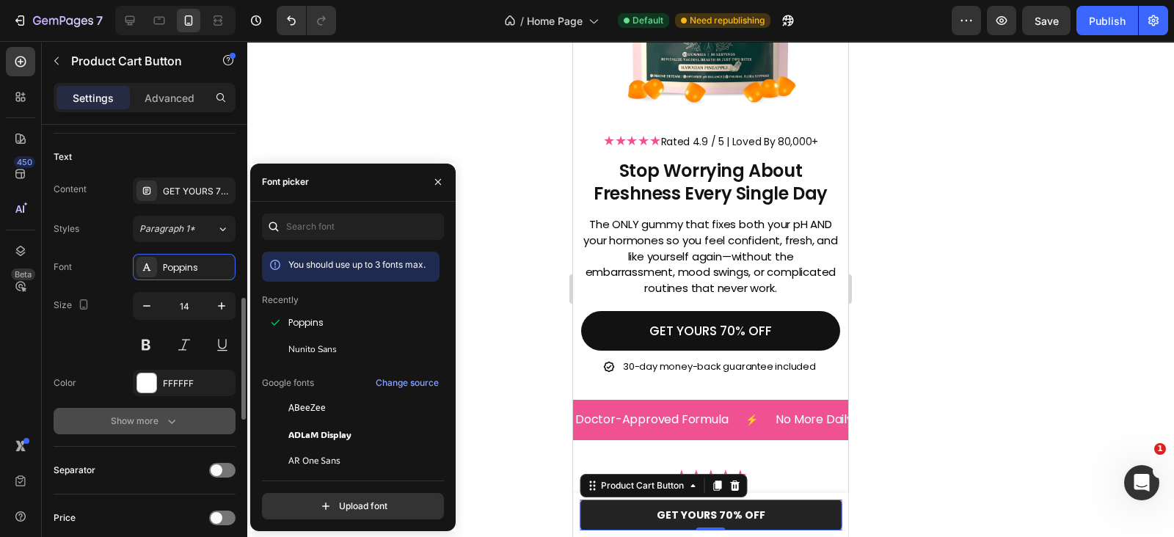
click at [147, 431] on button "Show more" at bounding box center [145, 421] width 182 height 26
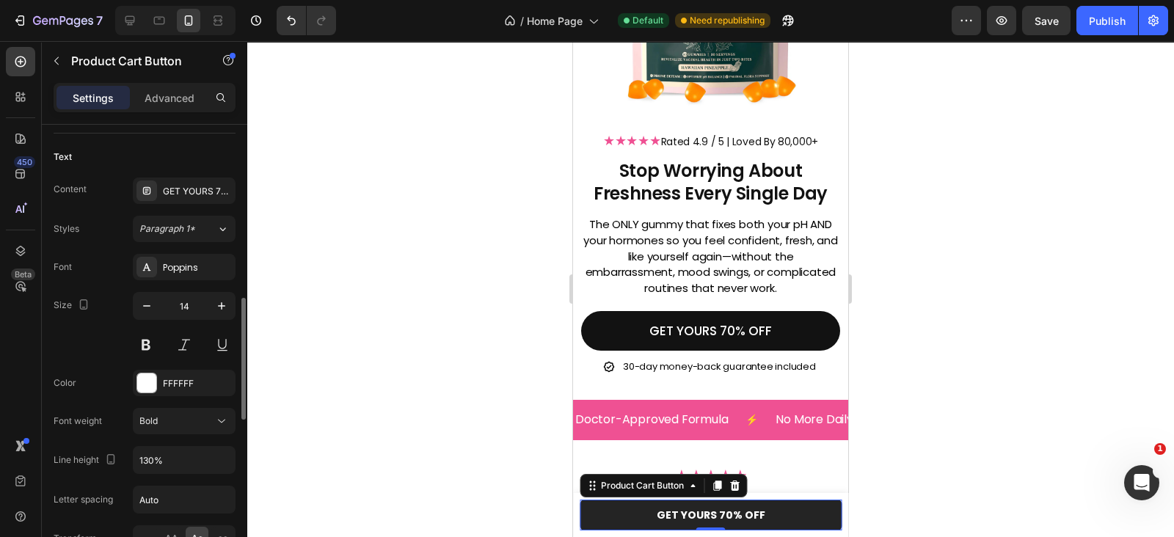
click at [147, 431] on button "Bold" at bounding box center [184, 421] width 103 height 26
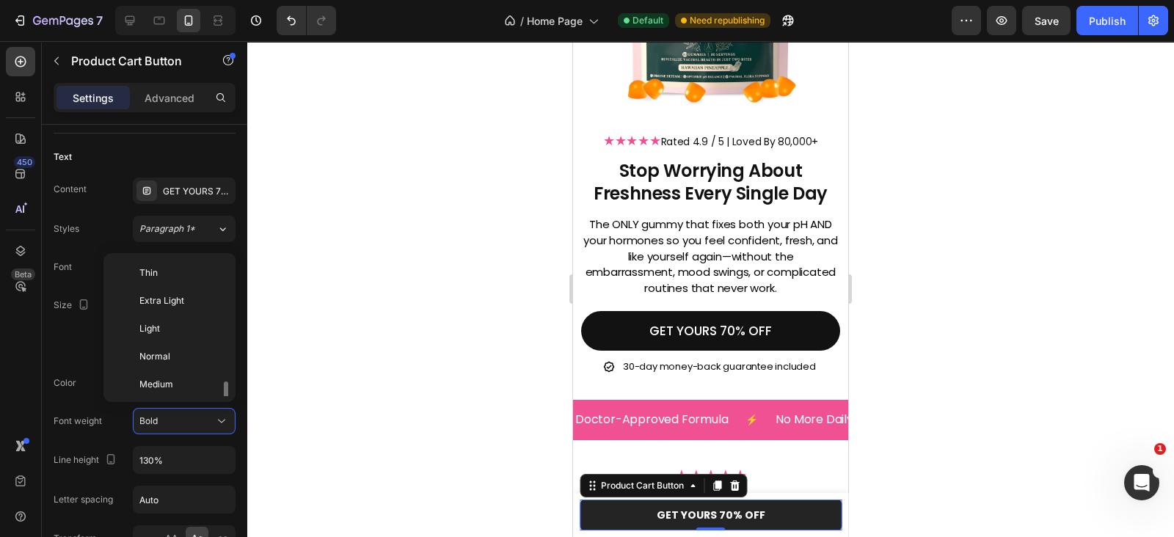
scroll to position [79, 0]
click at [171, 335] on span "Semi Bold" at bounding box center [160, 332] width 42 height 13
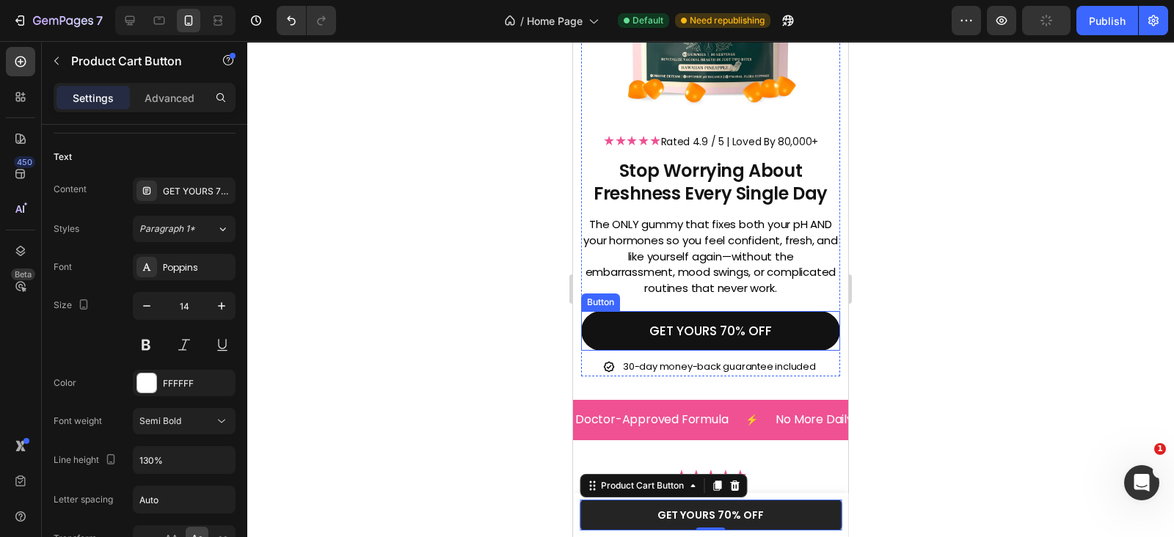
click at [628, 321] on link "GET YOURS 70% OFF" at bounding box center [710, 331] width 259 height 40
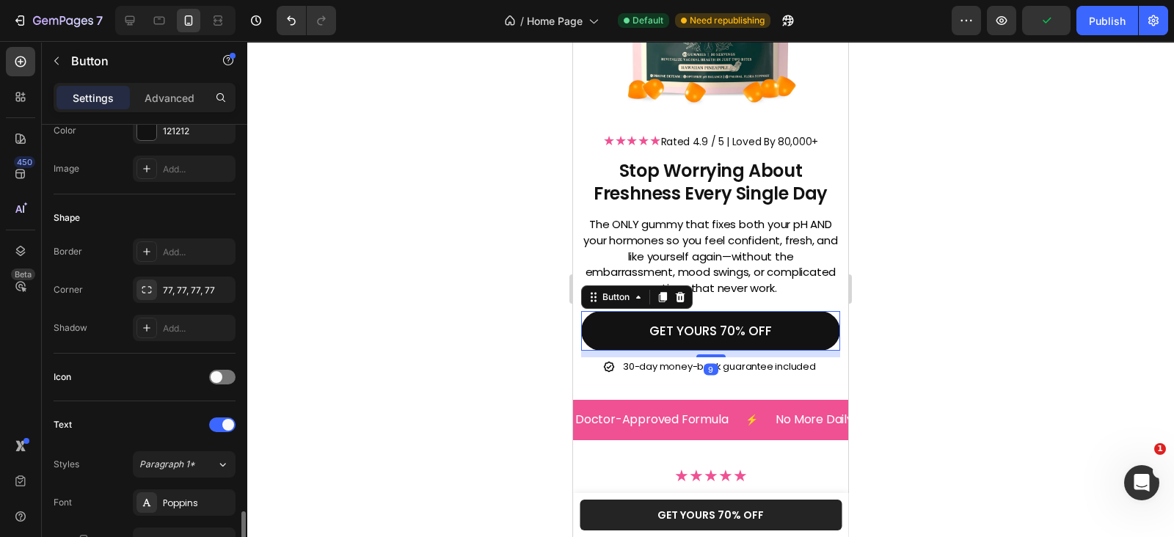
scroll to position [428, 0]
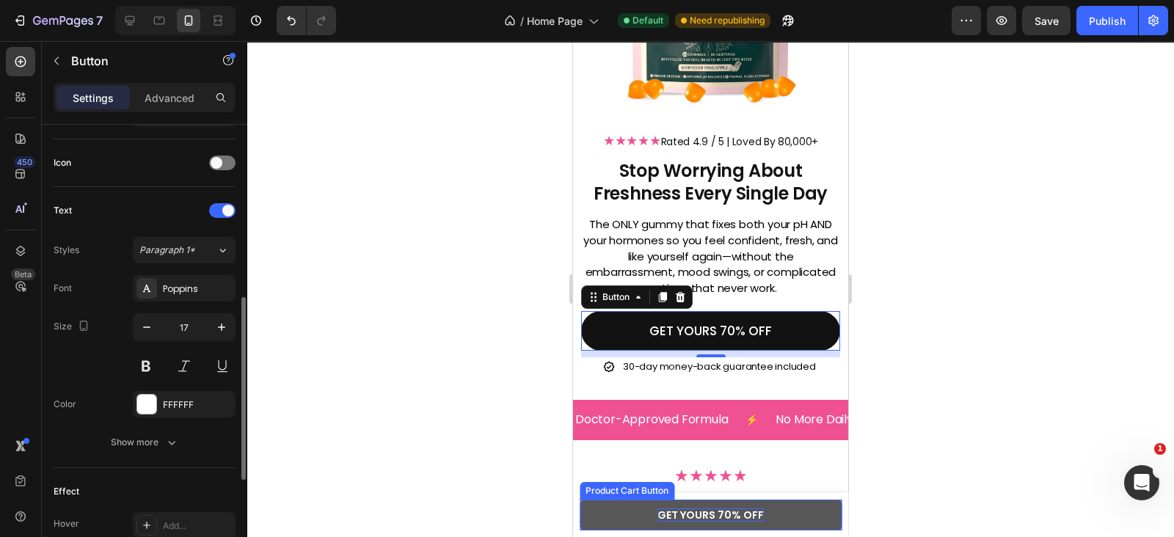
click at [694, 519] on p "GET YOURS 70% OFF" at bounding box center [710, 514] width 106 height 13
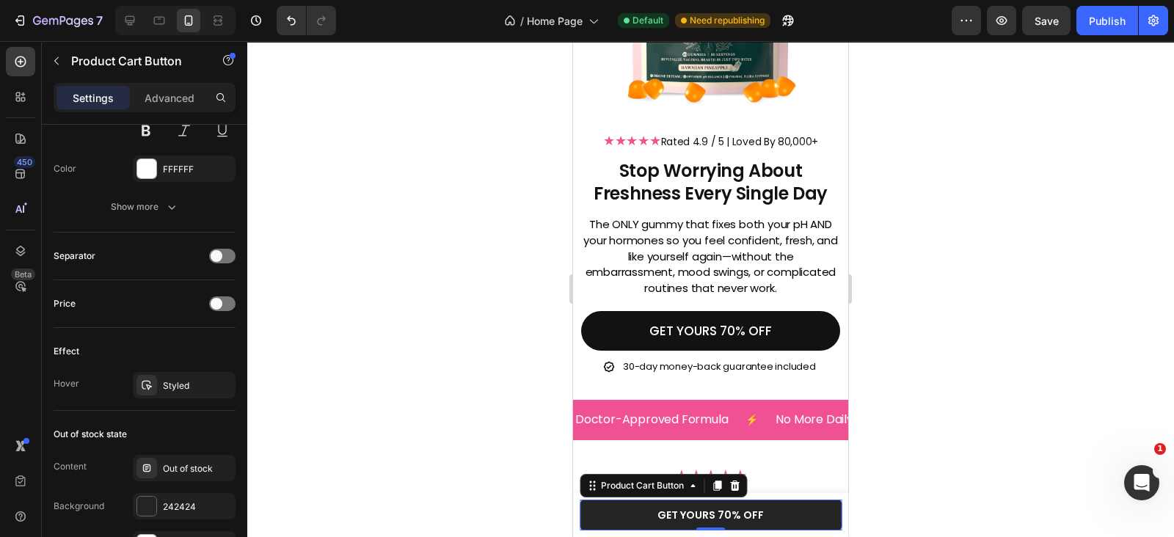
scroll to position [1070, 0]
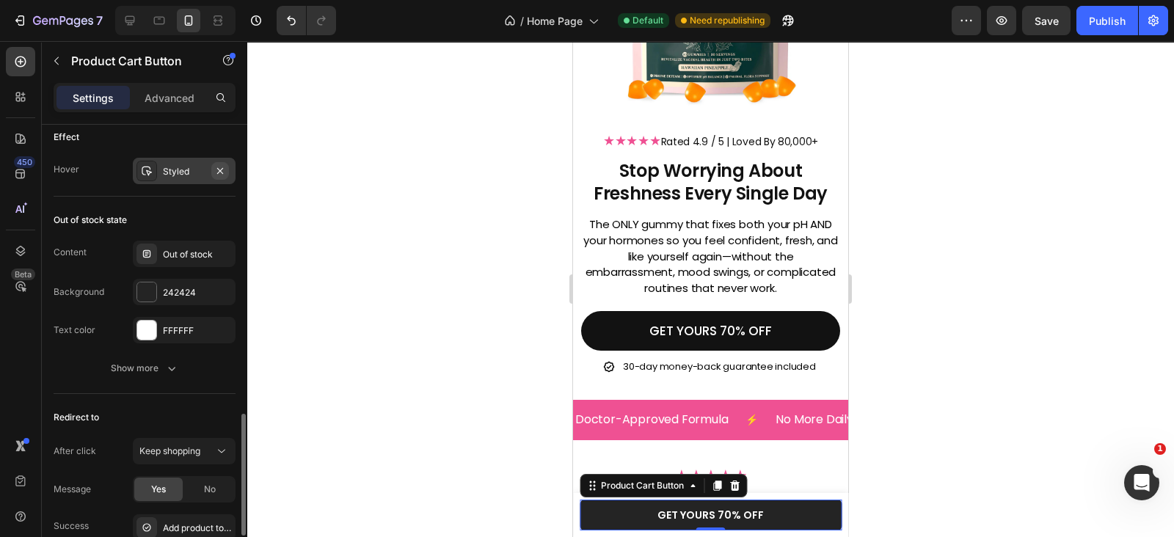
click at [221, 168] on icon "button" at bounding box center [220, 170] width 6 height 6
click at [192, 286] on div "242424" at bounding box center [184, 292] width 43 height 13
click at [176, 214] on div "Out of stock state" at bounding box center [145, 219] width 182 height 23
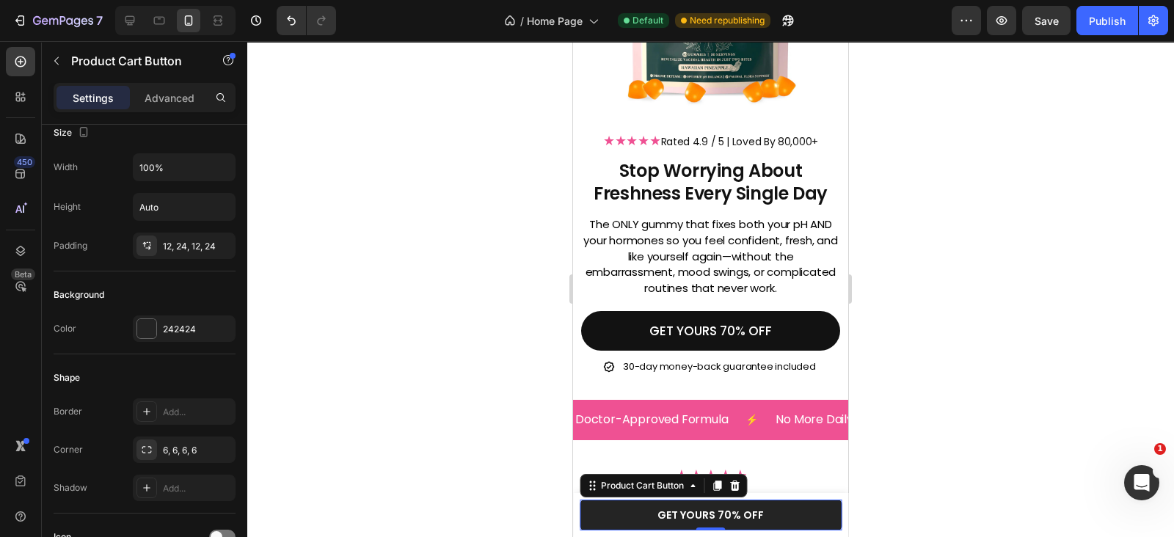
scroll to position [0, 0]
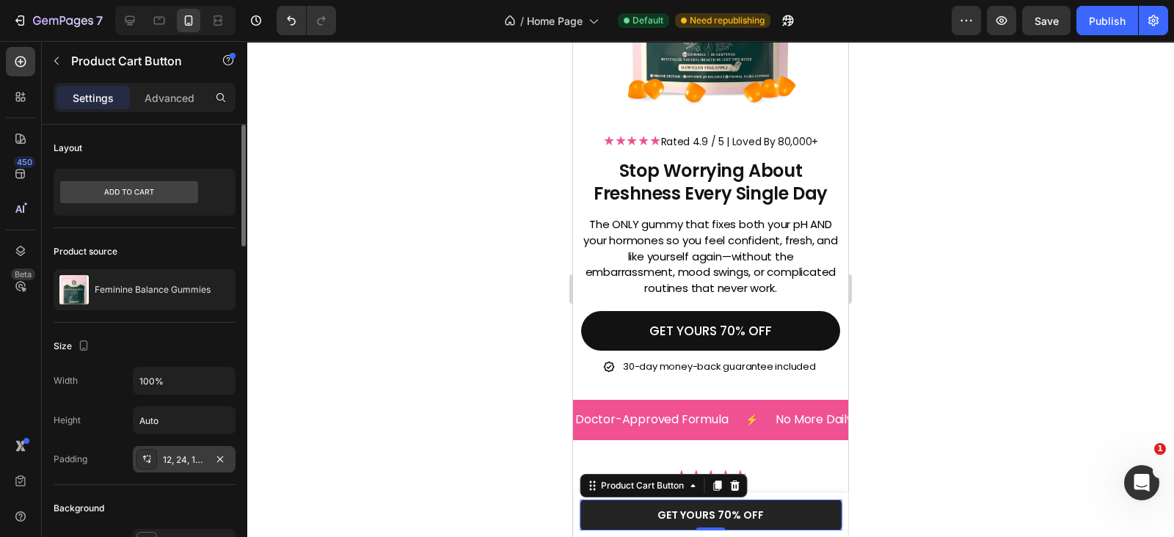
click at [159, 463] on div "12, 24, 12, 24" at bounding box center [184, 459] width 103 height 26
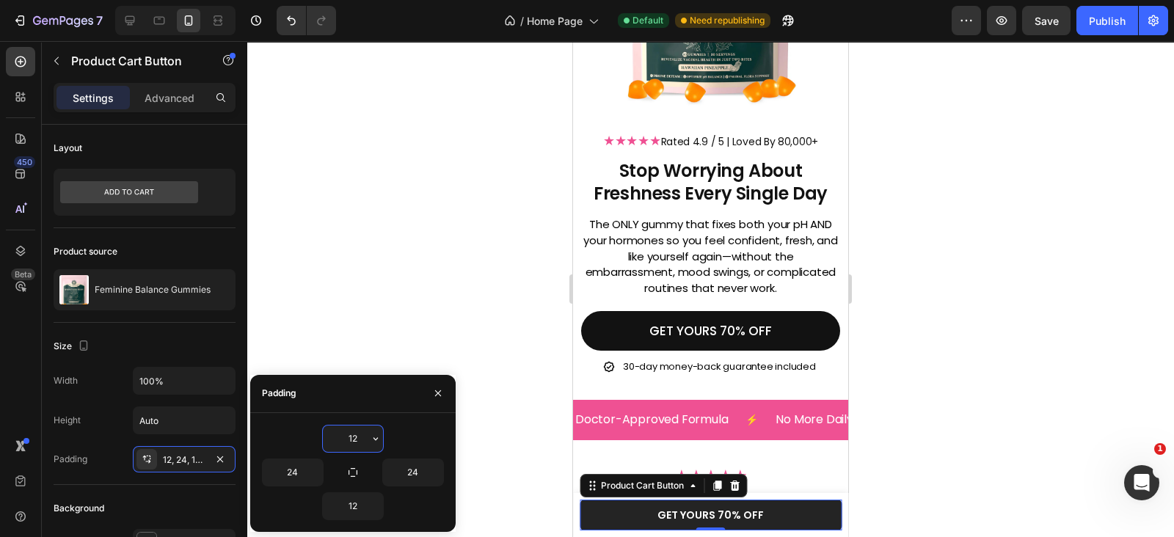
click at [343, 430] on input "12" at bounding box center [353, 439] width 60 height 26
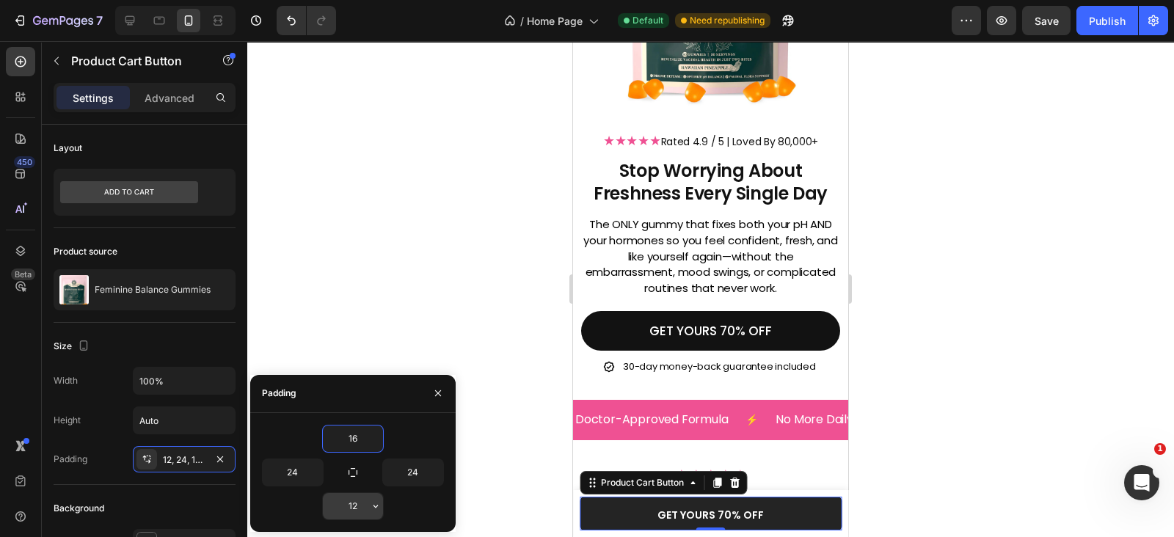
type input "16"
click at [344, 513] on input "12" at bounding box center [353, 506] width 60 height 26
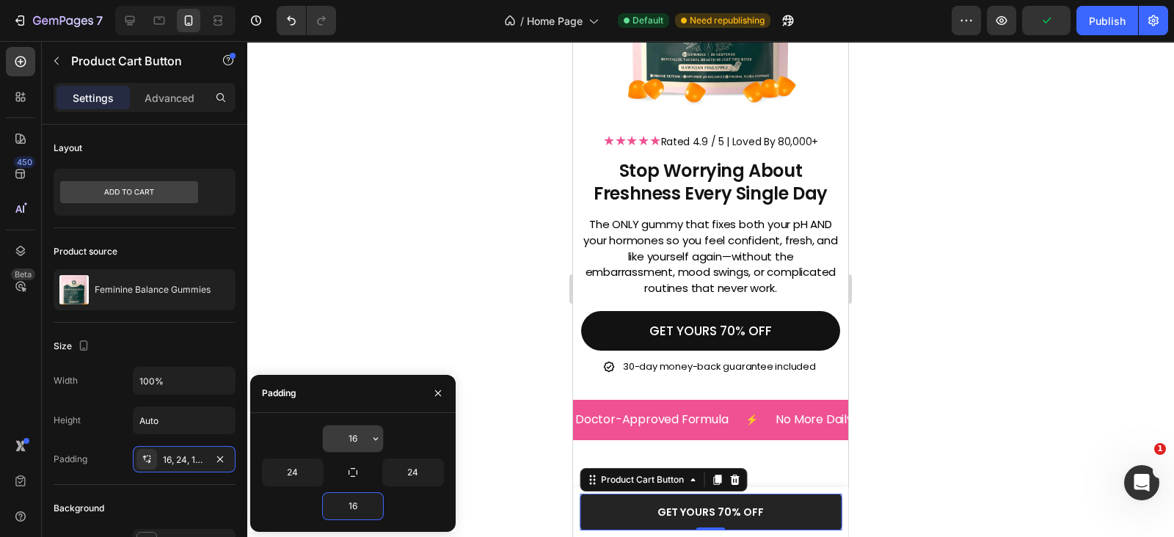
type input "16"
click at [333, 437] on input "16" at bounding box center [353, 439] width 60 height 26
type input "17"
click at [339, 506] on input "16" at bounding box center [353, 506] width 60 height 26
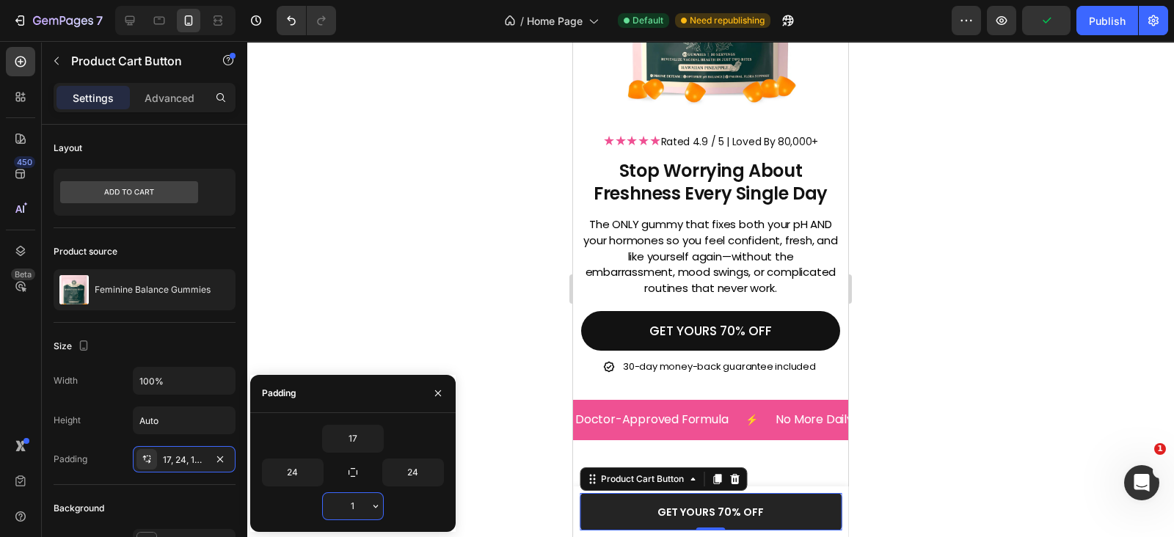
type input "17"
click at [184, 340] on div "Size" at bounding box center [145, 346] width 182 height 23
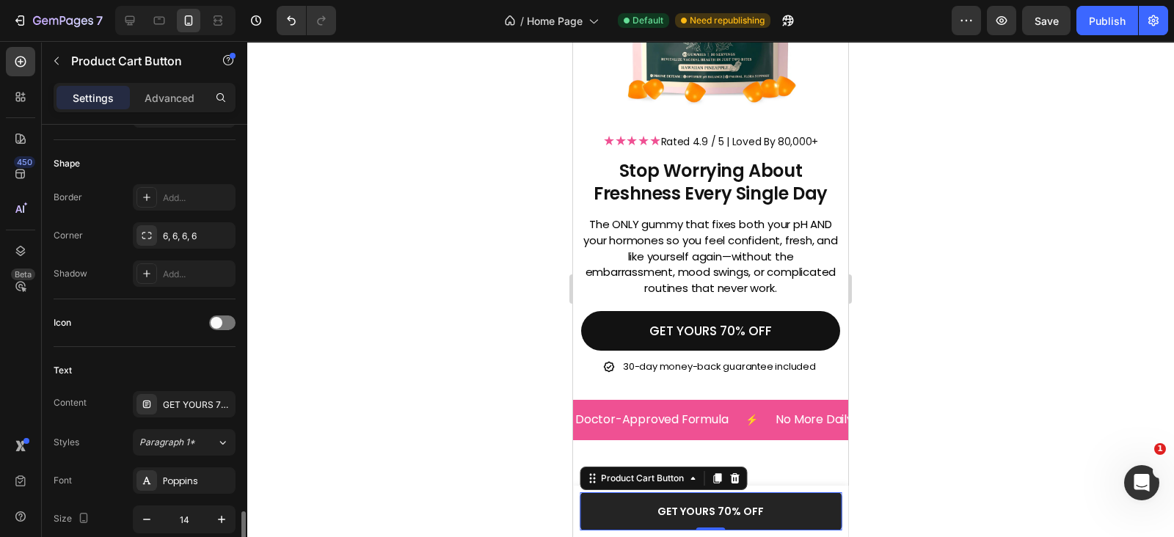
scroll to position [641, 0]
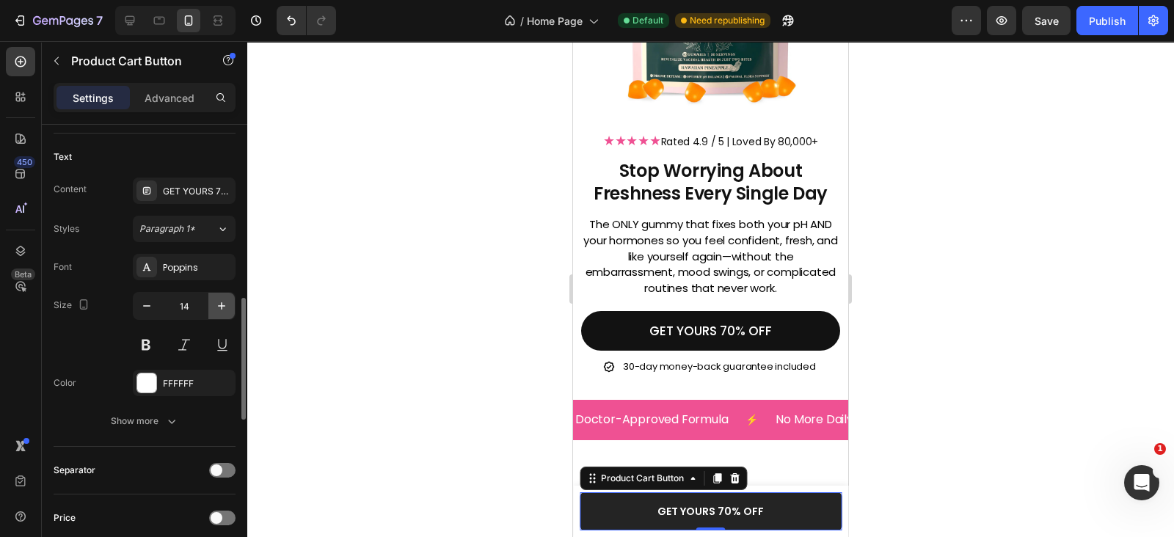
click at [220, 303] on icon "button" at bounding box center [221, 305] width 7 height 7
type input "15"
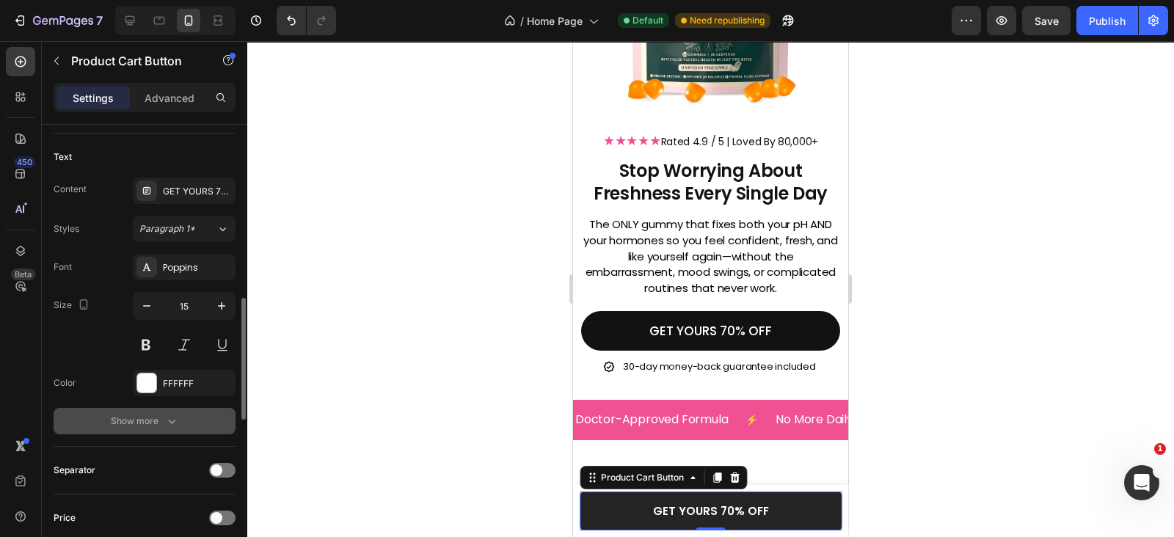
click at [164, 417] on icon "button" at bounding box center [171, 421] width 15 height 15
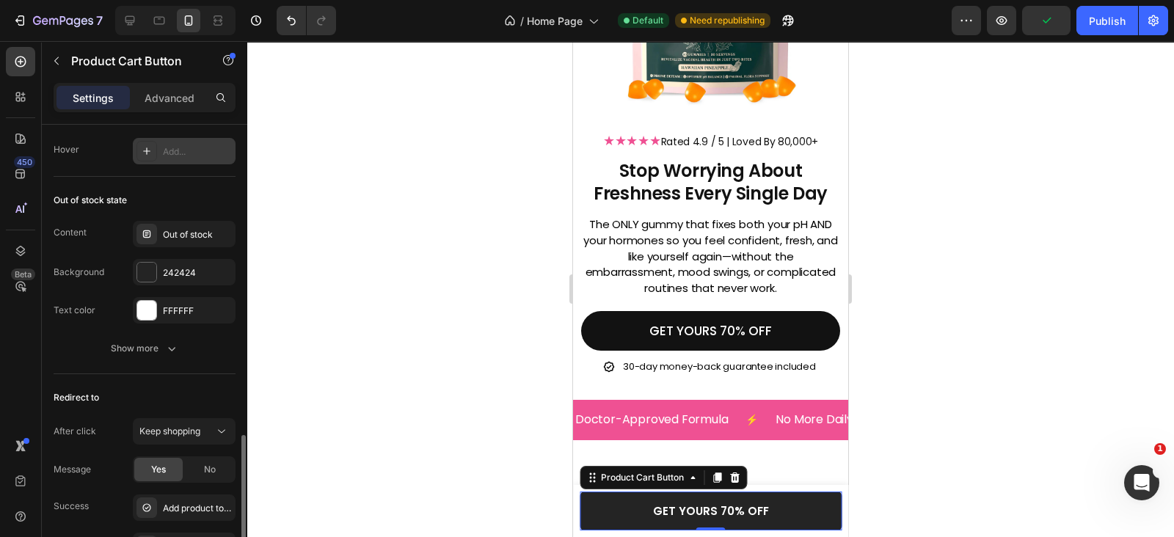
scroll to position [1423, 0]
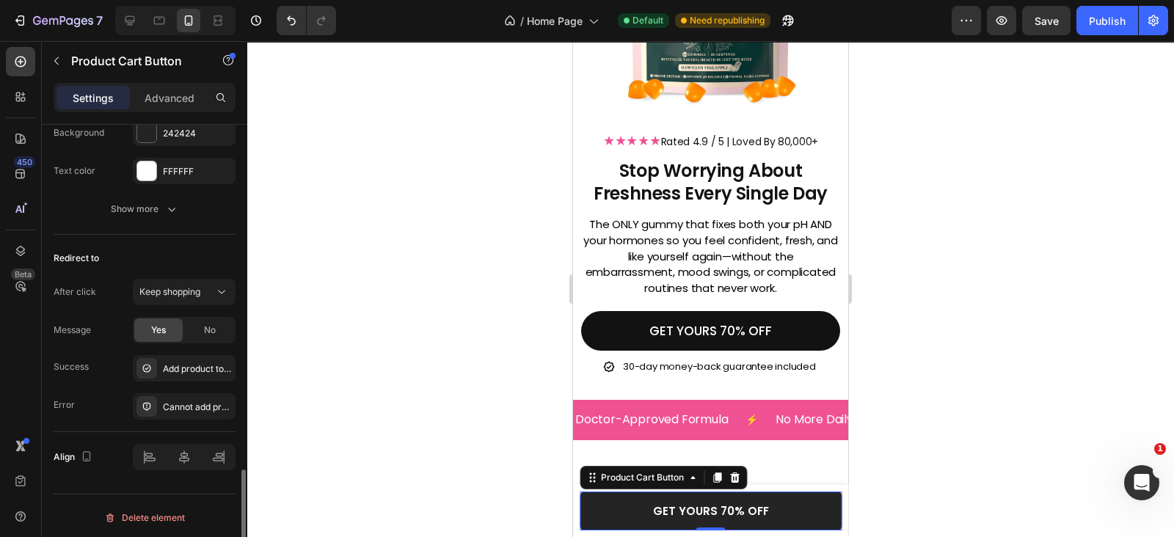
click at [166, 239] on div "Redirect to After click Keep shopping Message Yes No Success Add product to car…" at bounding box center [145, 333] width 182 height 197
click at [734, 479] on icon at bounding box center [735, 477] width 10 height 10
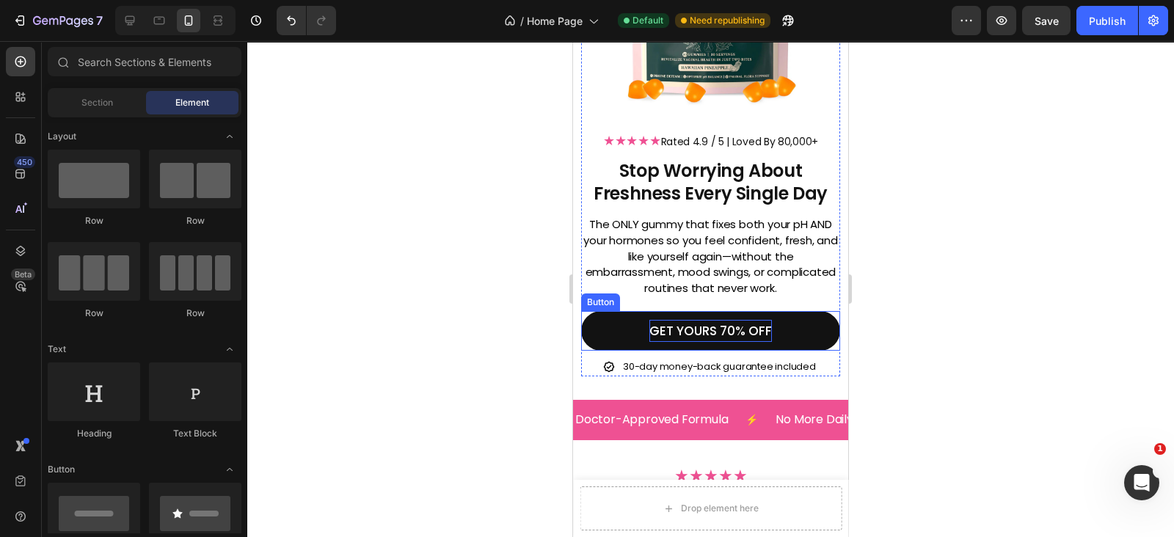
click at [697, 326] on p "GET YOURS 70% OFF" at bounding box center [710, 331] width 123 height 23
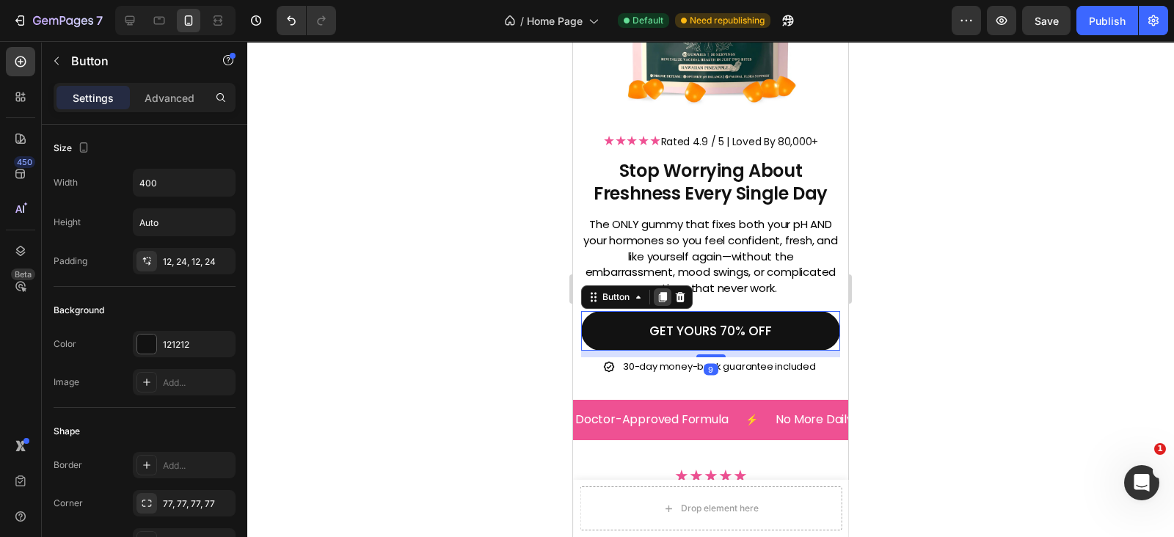
click at [664, 292] on icon at bounding box center [663, 297] width 8 height 10
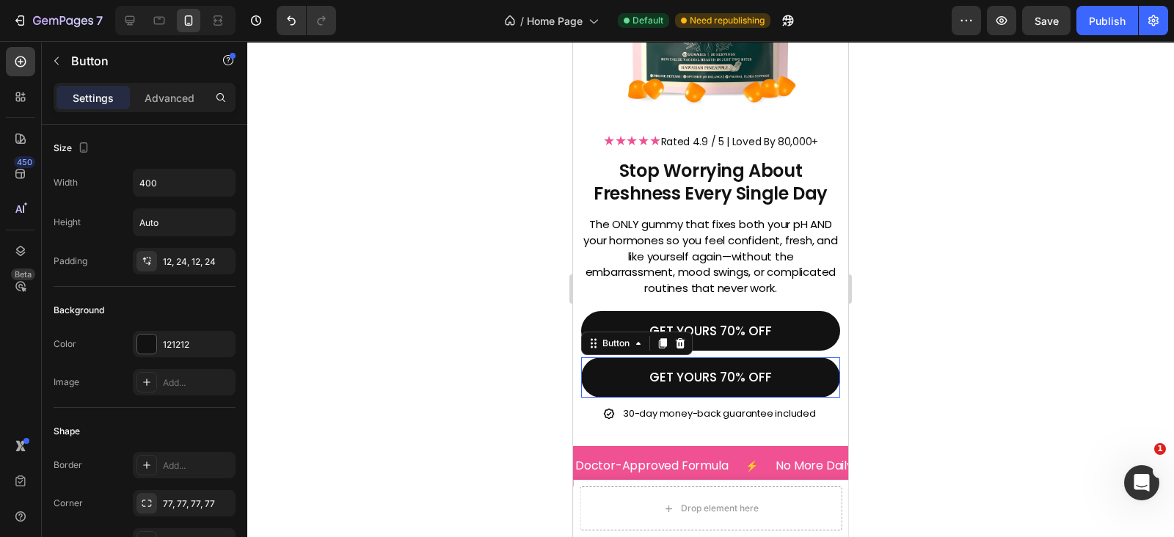
scroll to position [671, 0]
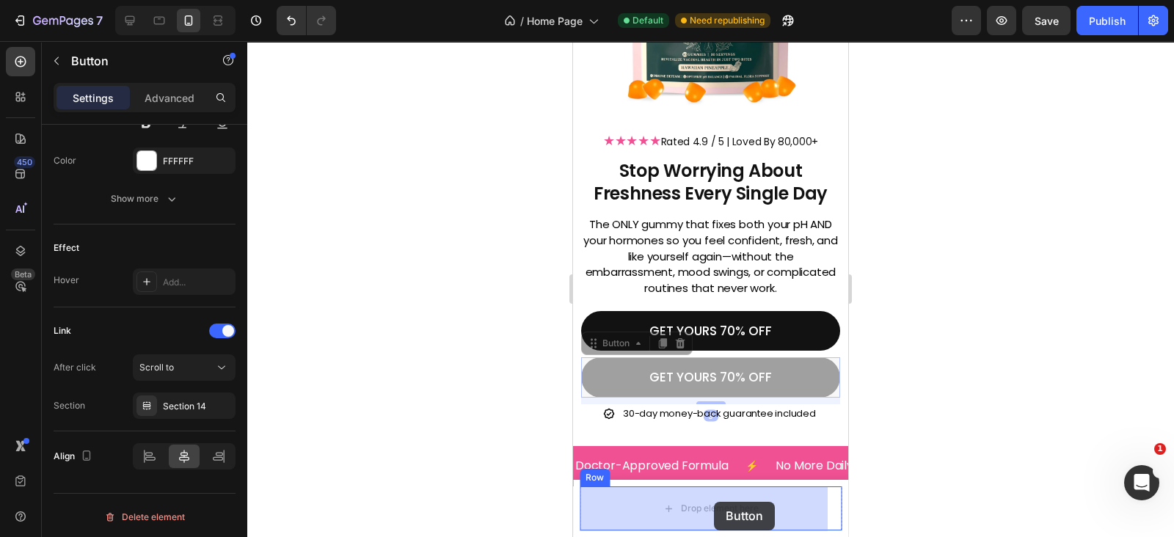
drag, startPoint x: 590, startPoint y: 329, endPoint x: 727, endPoint y: 500, distance: 219.2
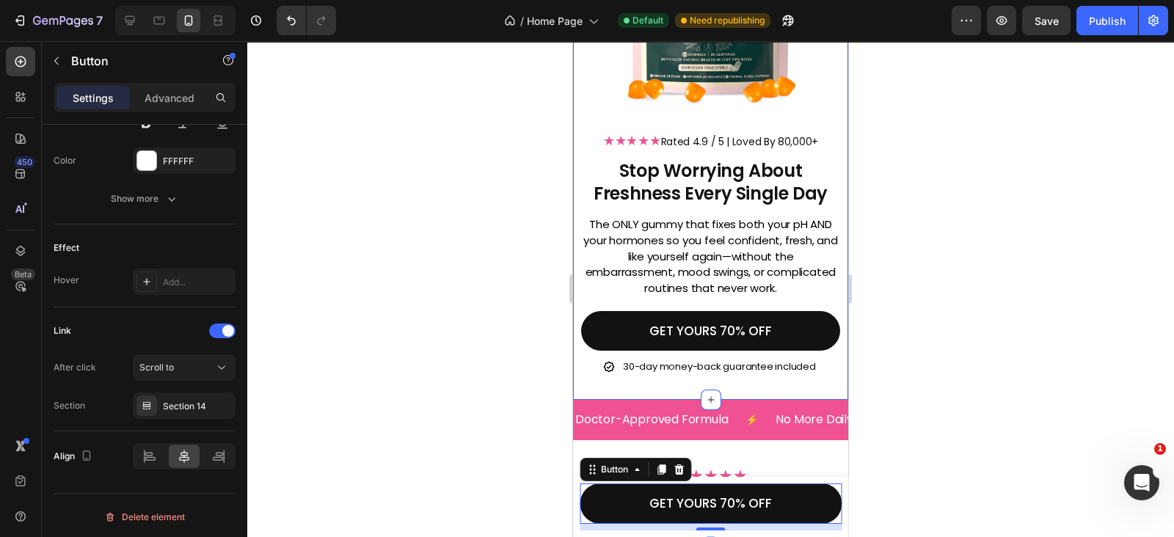
scroll to position [641, 0]
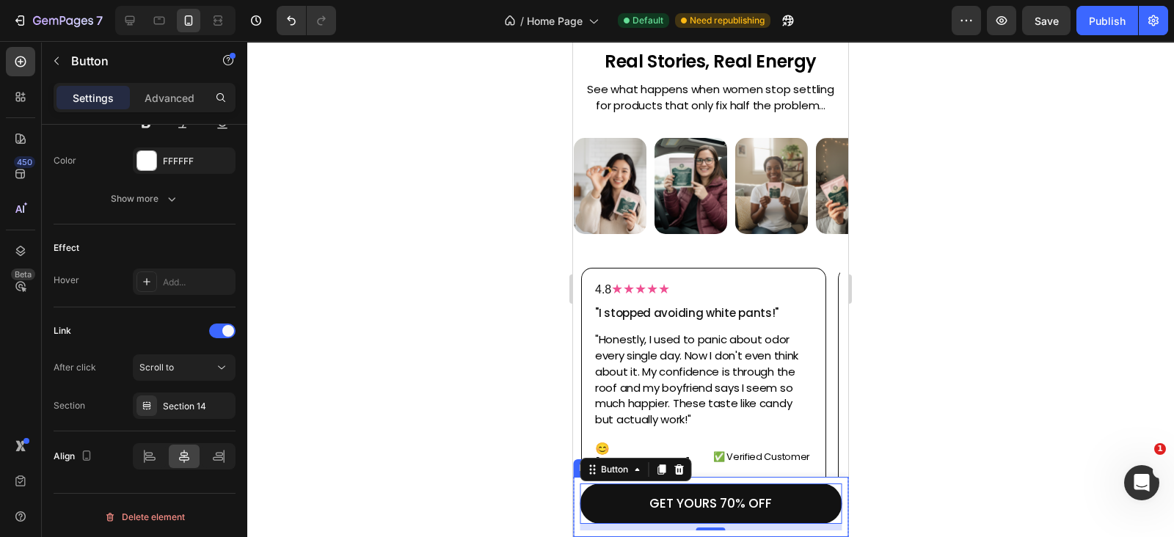
click at [828, 486] on div "Product Images Feminine Balance Gummies Product Title Lorem ipsum dolor sit ame…" at bounding box center [710, 507] width 275 height 60
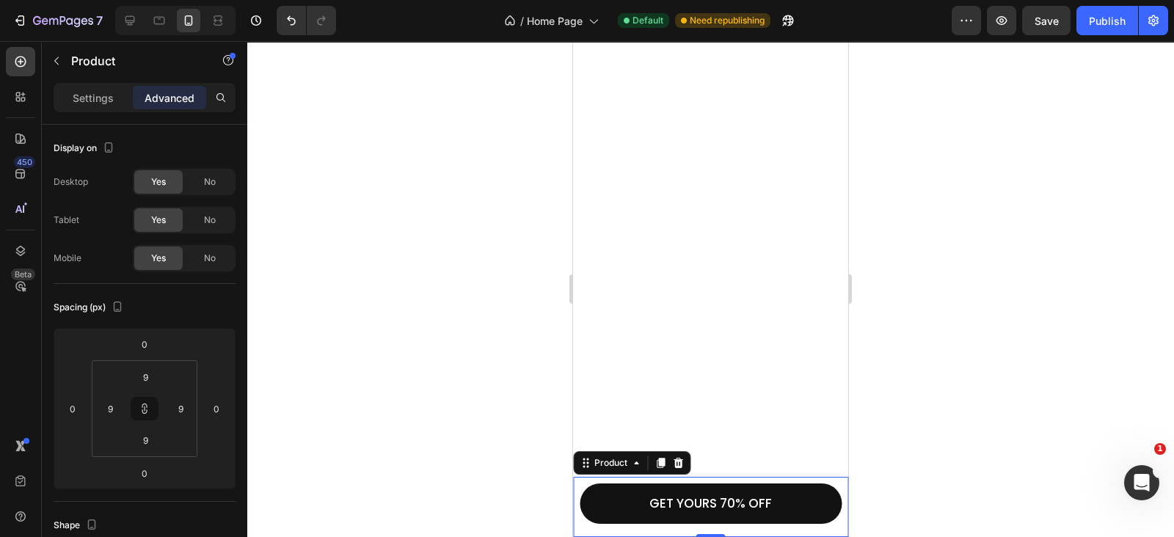
scroll to position [0, 0]
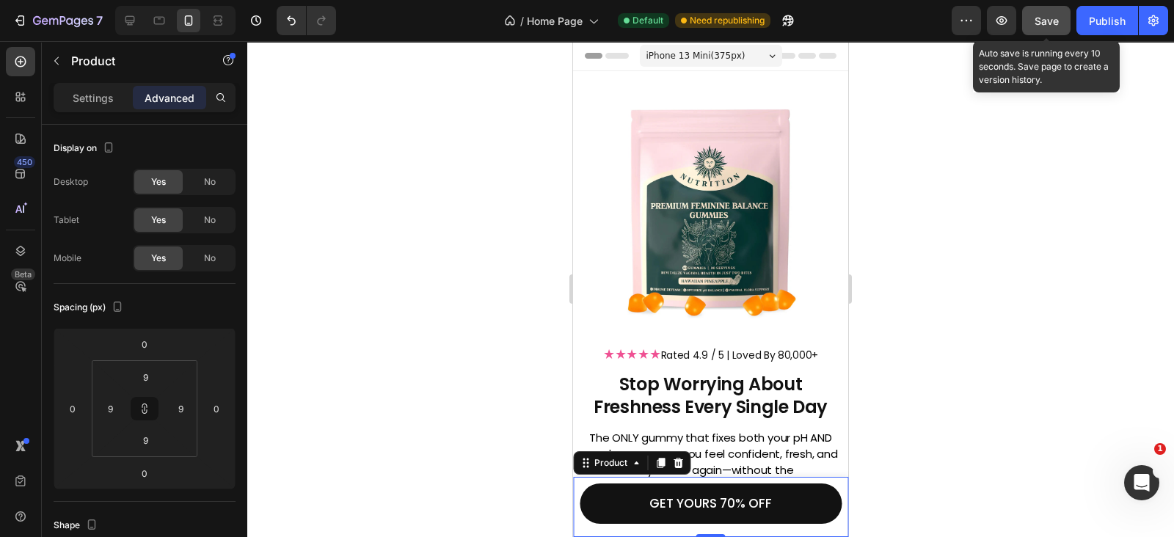
click at [1053, 31] on button "Save" at bounding box center [1046, 20] width 48 height 29
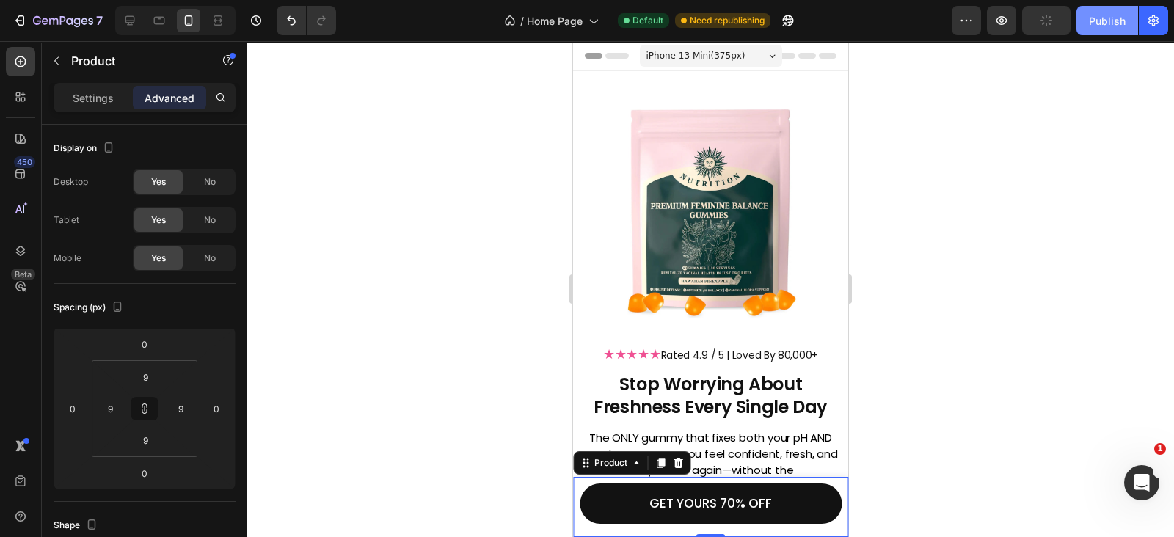
click at [1097, 21] on div "Publish" at bounding box center [1107, 20] width 37 height 15
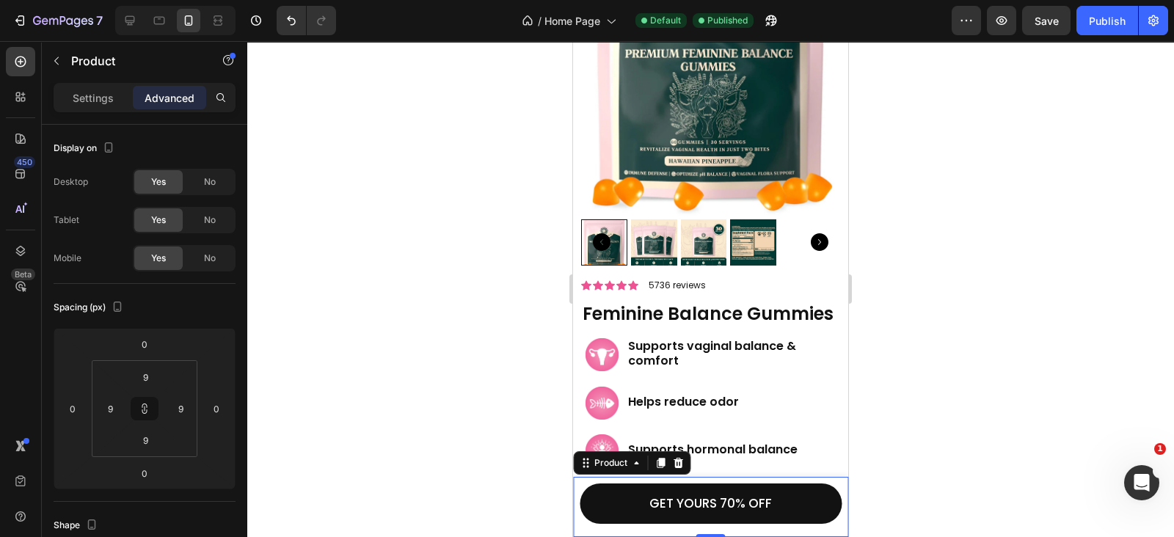
scroll to position [4707, 0]
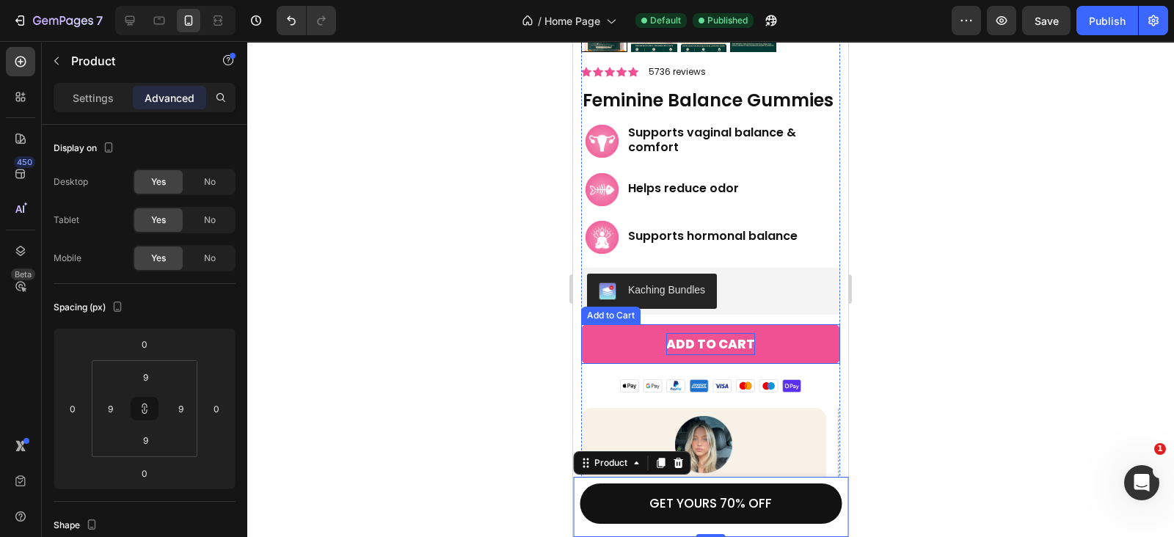
click at [697, 353] on div "Add to cart" at bounding box center [710, 344] width 89 height 23
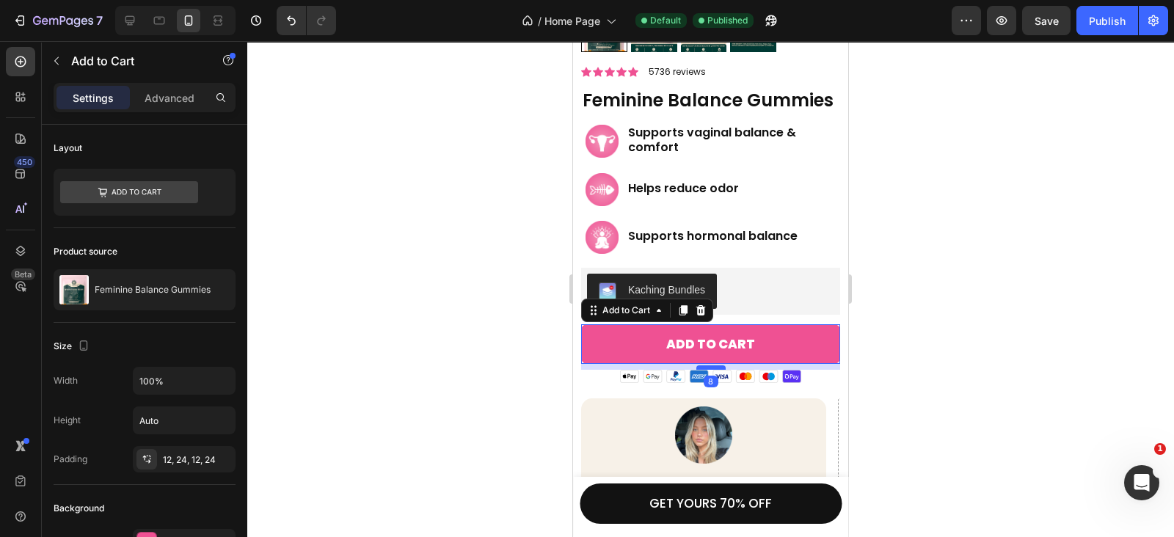
drag, startPoint x: 712, startPoint y: 379, endPoint x: 709, endPoint y: 369, distance: 9.8
click at [709, 369] on div at bounding box center [710, 367] width 29 height 4
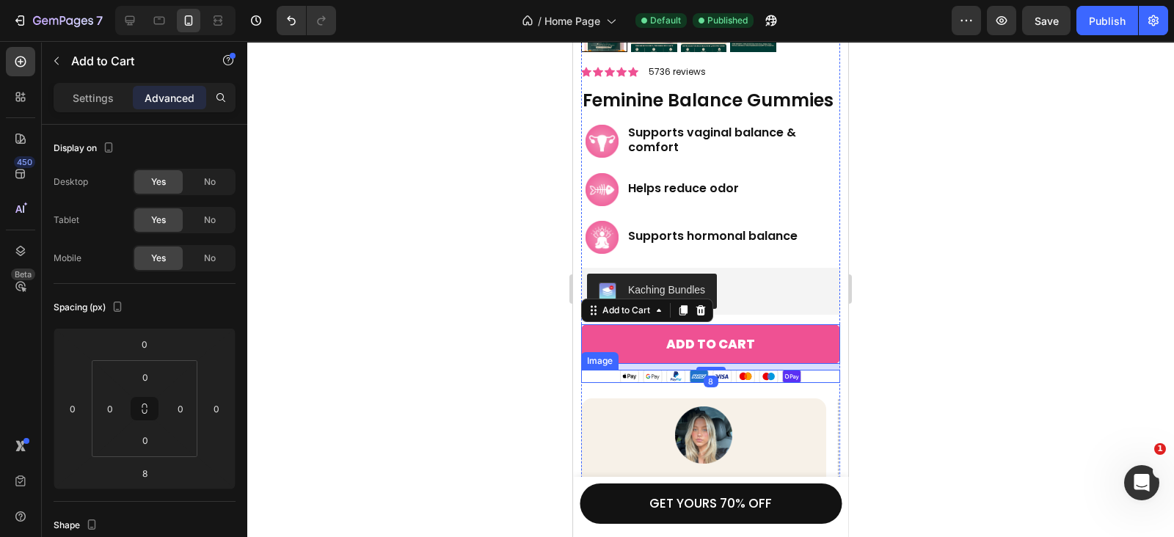
click at [654, 378] on img at bounding box center [710, 376] width 181 height 13
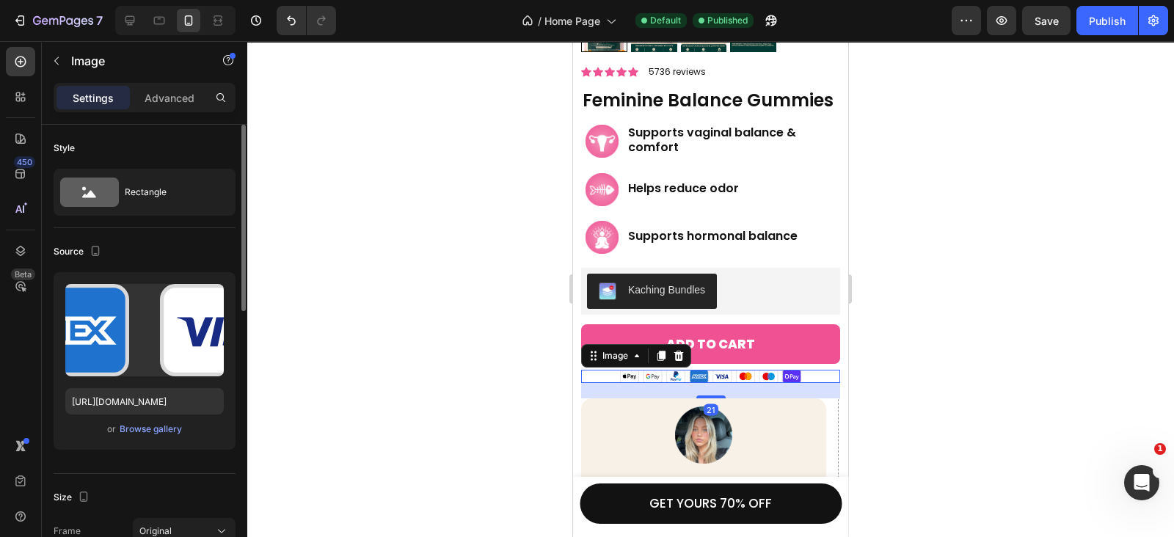
scroll to position [214, 0]
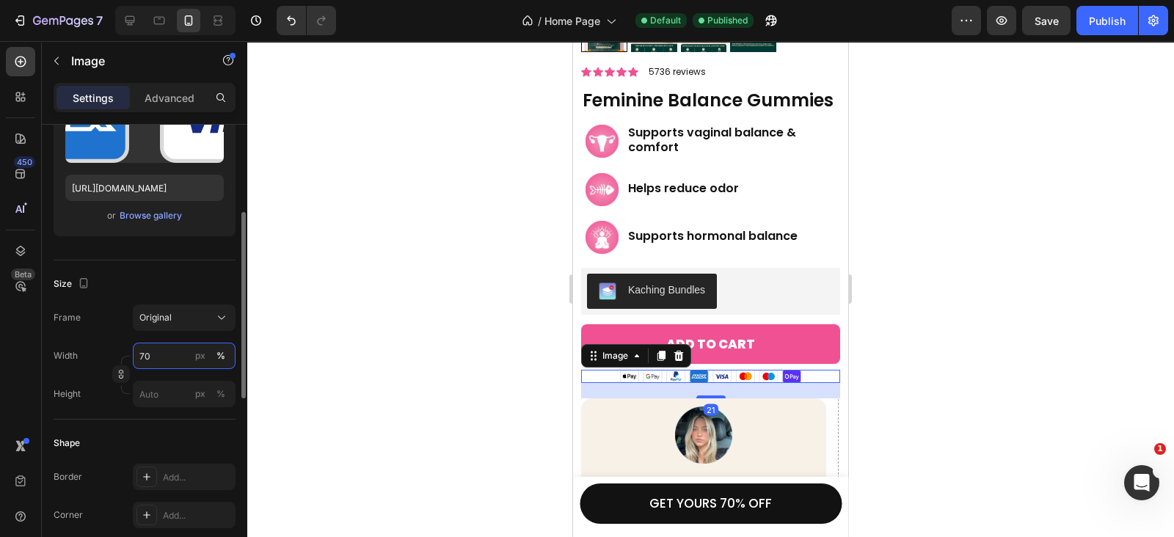
click at [172, 365] on input "70" at bounding box center [184, 356] width 103 height 26
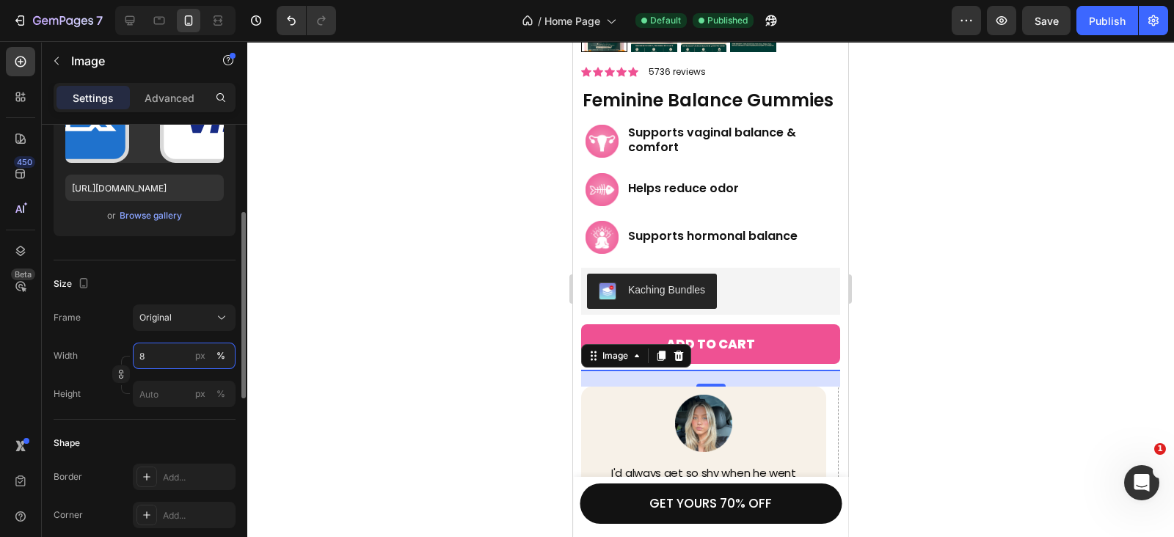
type input "80"
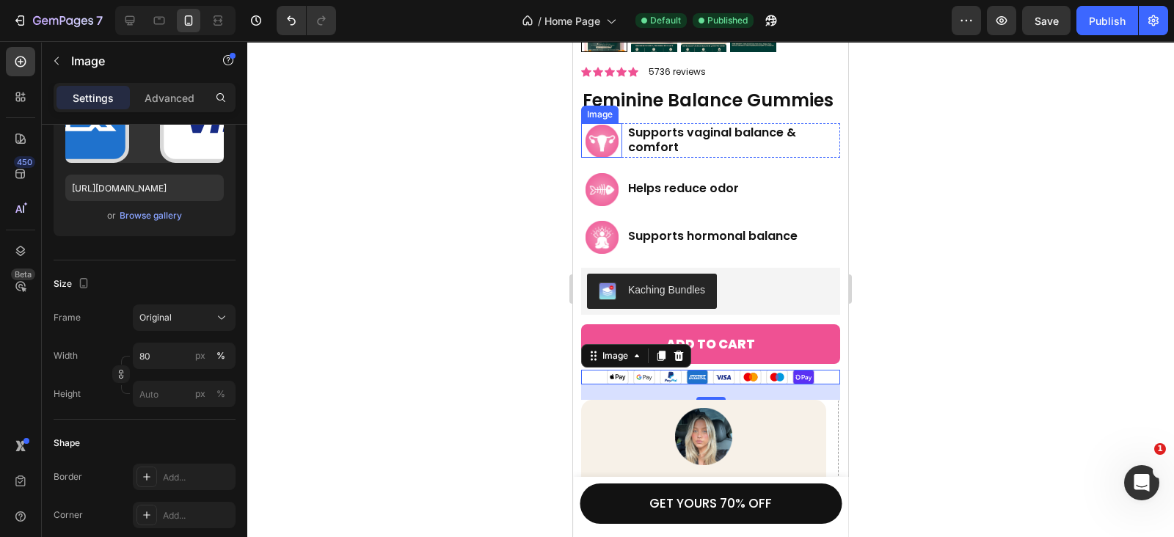
click at [597, 152] on img at bounding box center [601, 141] width 33 height 33
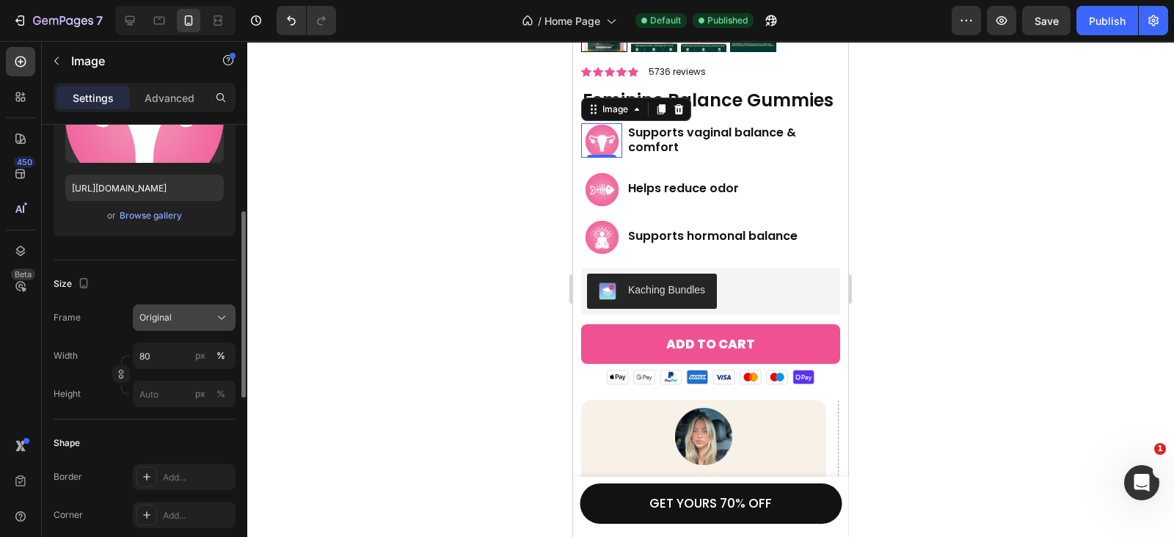
scroll to position [213, 0]
click at [154, 351] on input "80" at bounding box center [184, 356] width 103 height 26
type input "70"
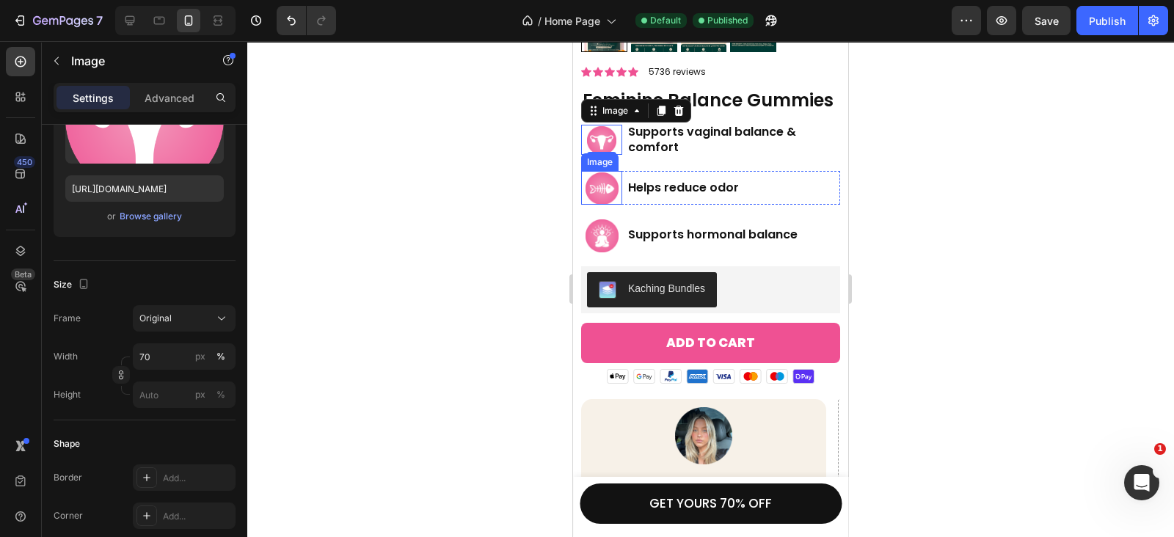
click at [604, 183] on img at bounding box center [601, 188] width 33 height 33
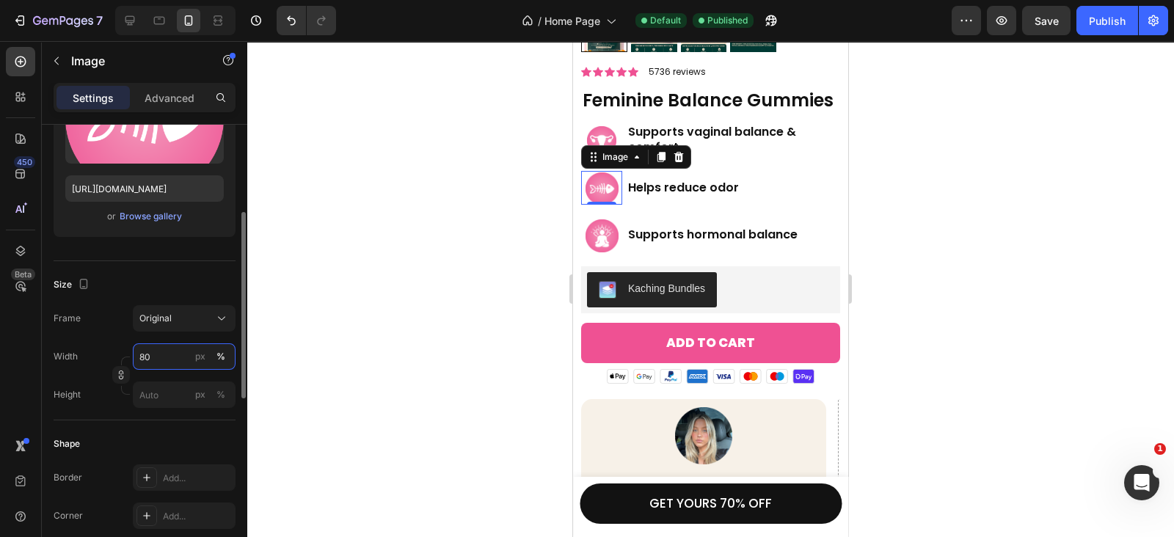
click at [174, 351] on input "80" at bounding box center [184, 356] width 103 height 26
type input "70"
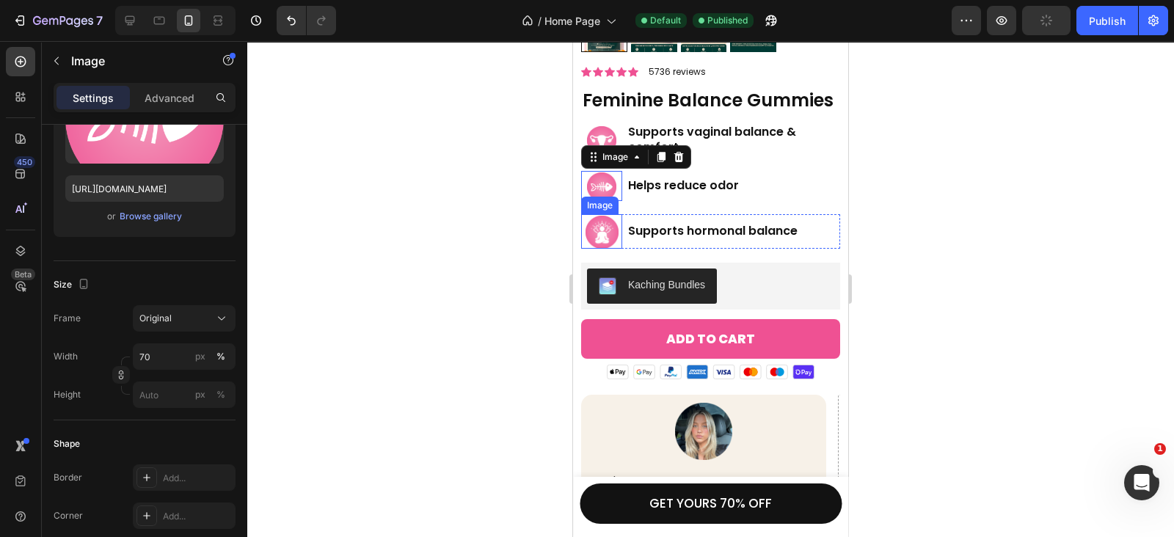
click at [602, 238] on img at bounding box center [601, 232] width 33 height 33
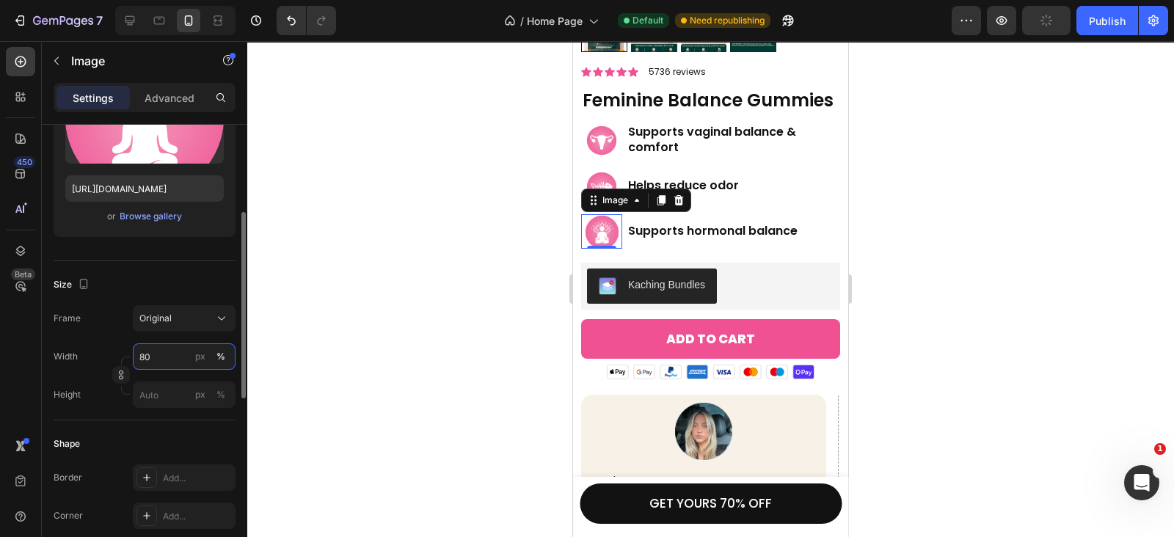
click at [170, 349] on input "80" at bounding box center [184, 356] width 103 height 26
type input "70"
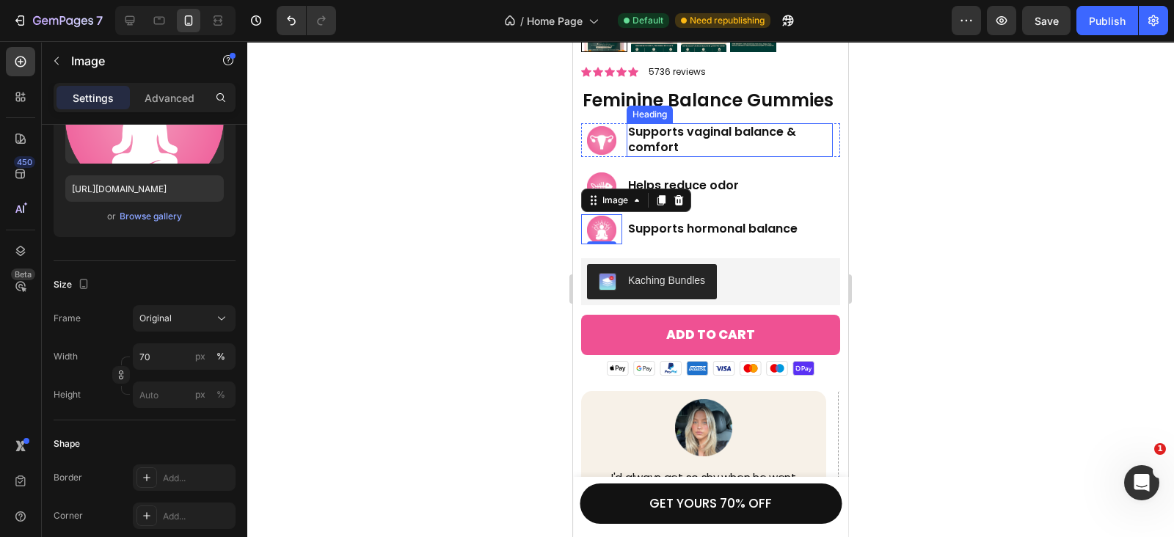
click at [676, 152] on h2 "Supports vaginal balance & comfort" at bounding box center [730, 140] width 206 height 34
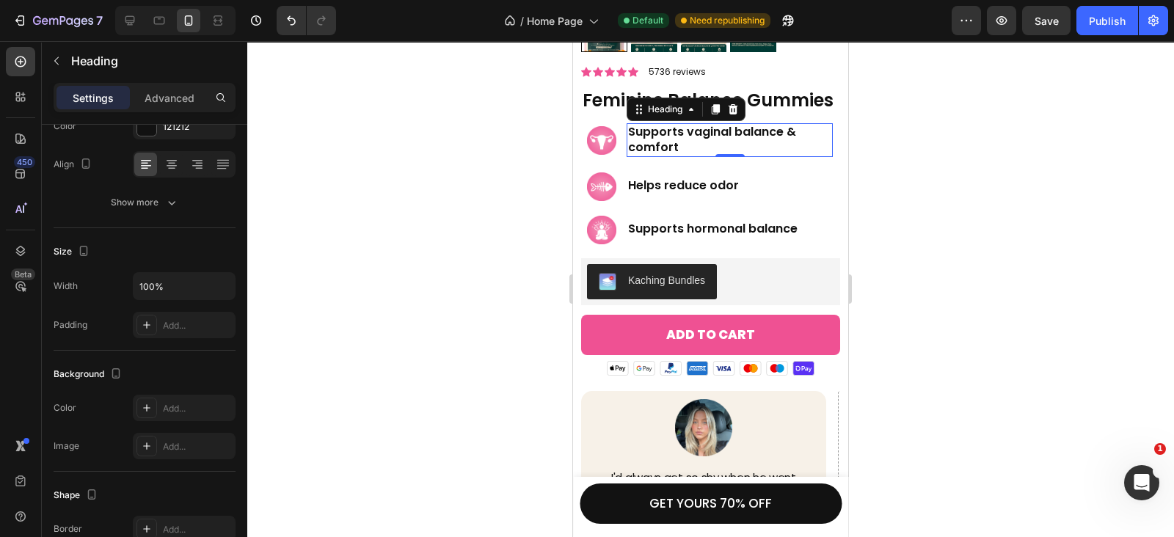
scroll to position [0, 0]
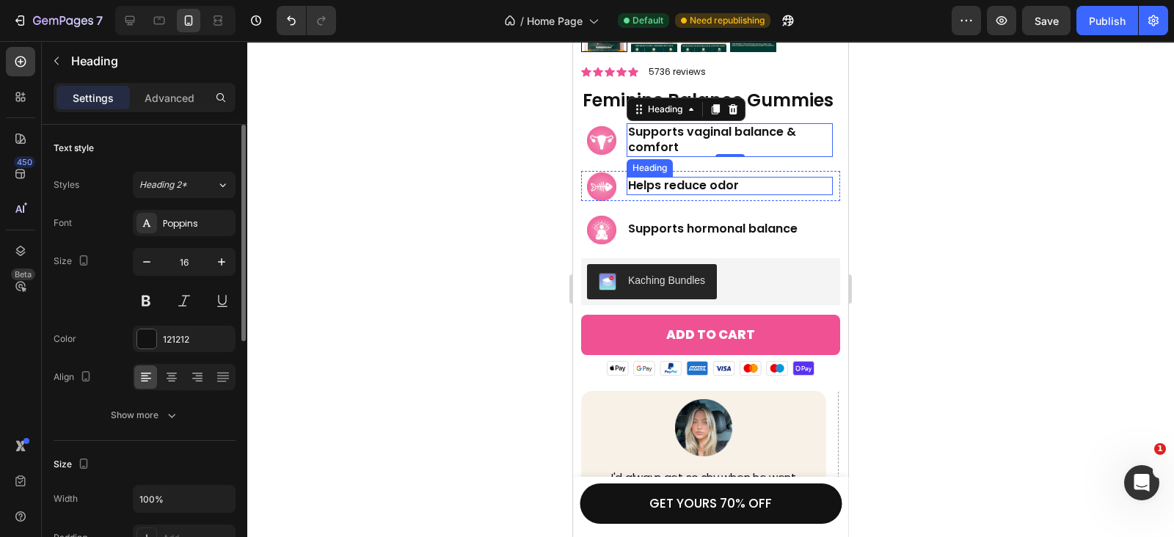
click at [662, 187] on h2 "Helps reduce odor" at bounding box center [730, 186] width 206 height 18
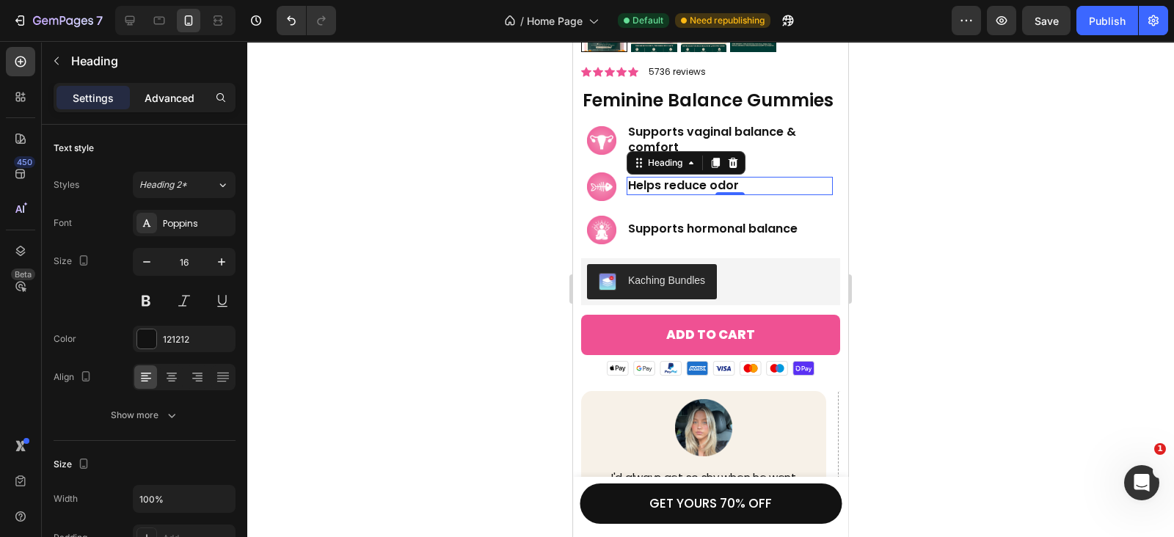
click at [158, 90] on p "Advanced" at bounding box center [170, 97] width 50 height 15
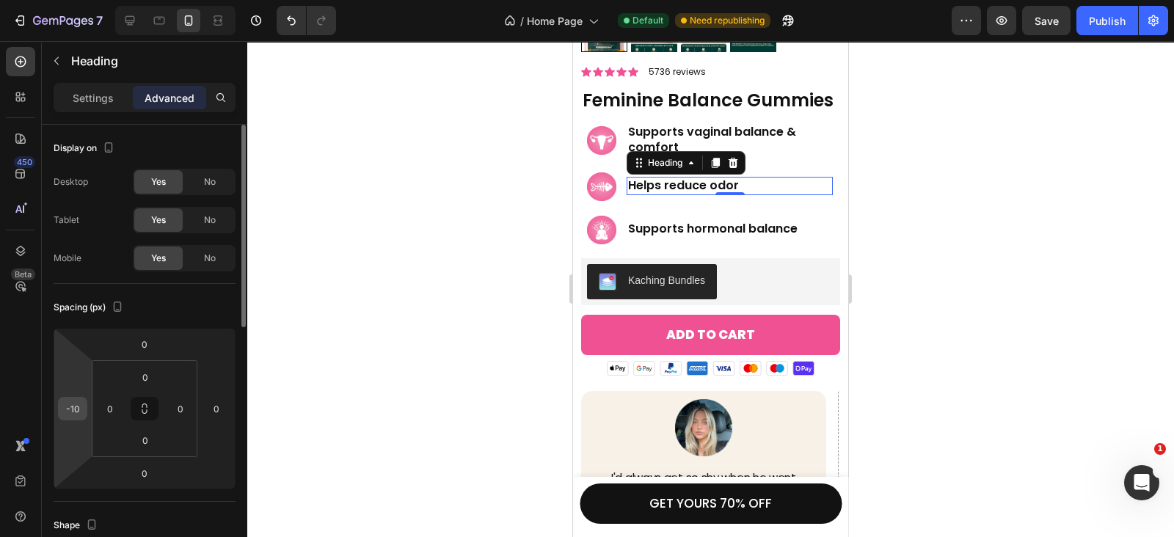
click at [77, 414] on input "-10" at bounding box center [73, 409] width 22 height 22
type input "-15"
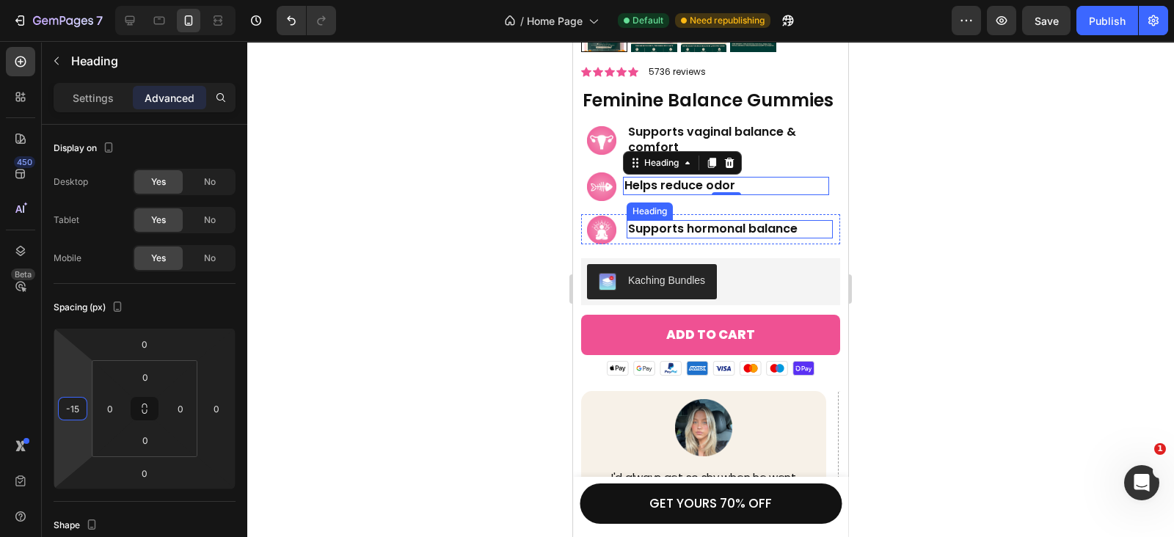
click at [657, 233] on h2 "Supports hormonal balance" at bounding box center [730, 229] width 206 height 18
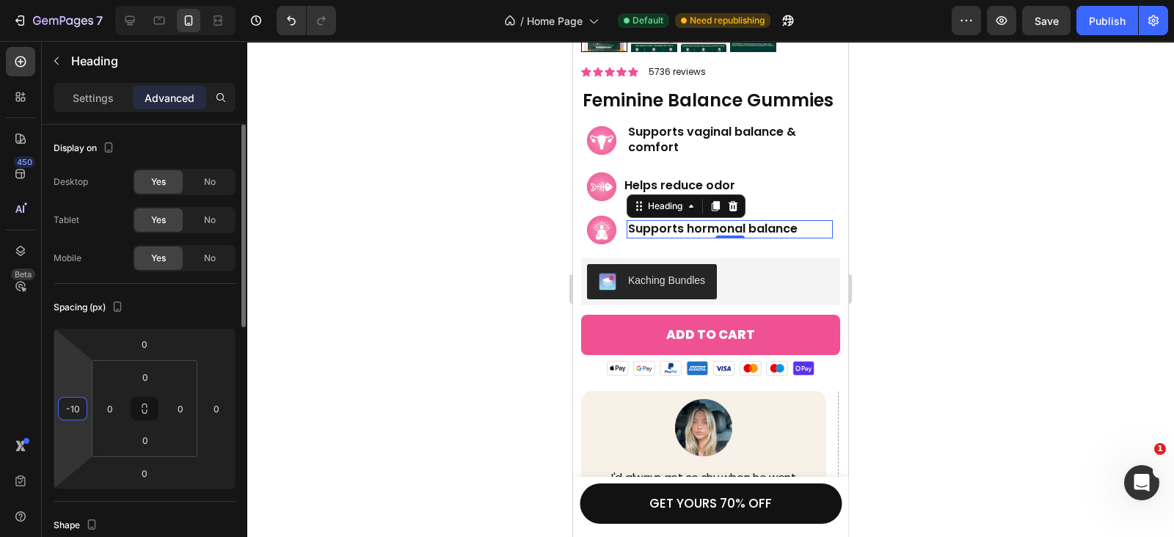
click at [74, 416] on input "-10" at bounding box center [73, 409] width 22 height 22
type input "-15"
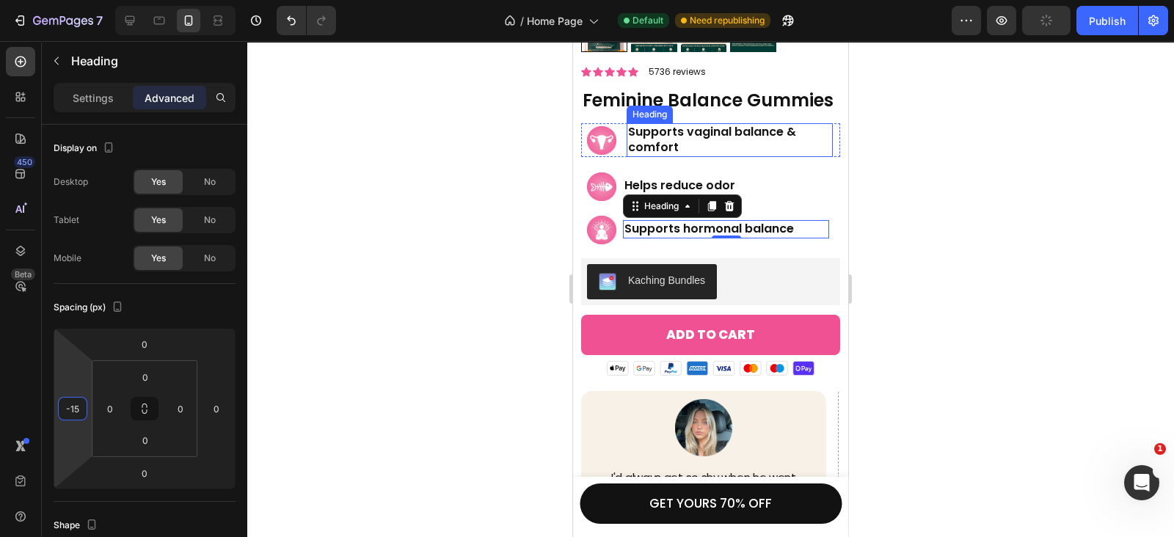
click at [678, 145] on h2 "Supports vaginal balance & comfort" at bounding box center [730, 140] width 206 height 34
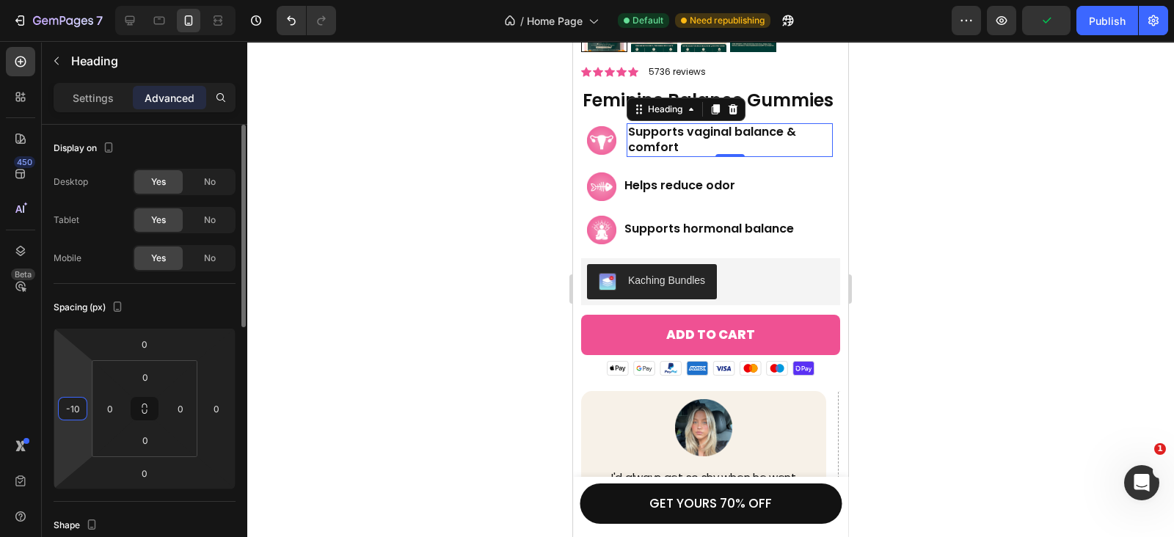
click at [79, 409] on input "-10" at bounding box center [73, 409] width 22 height 22
type input "-15"
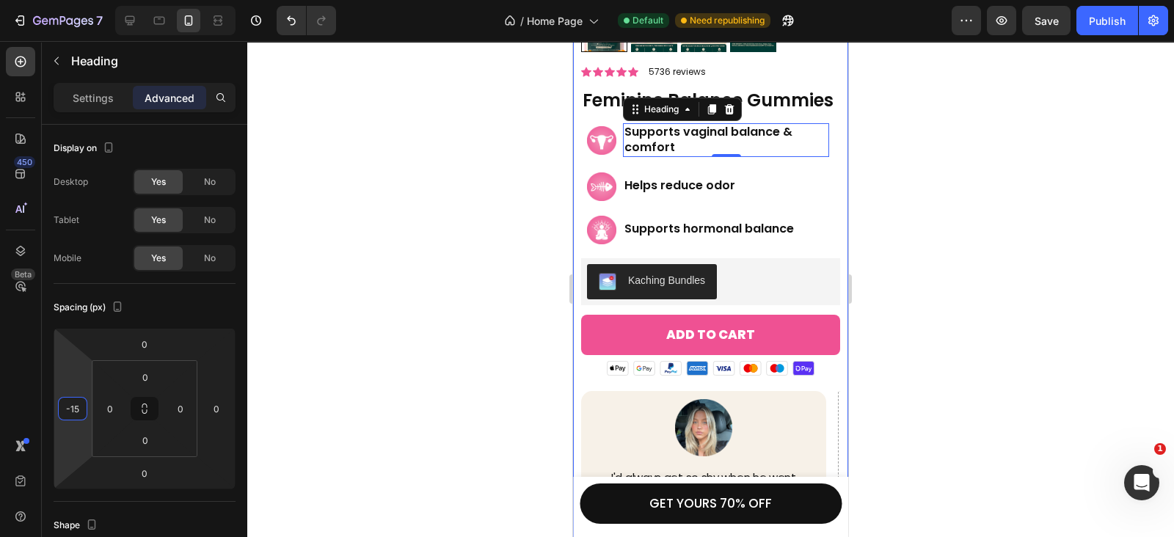
click at [576, 345] on div "Product Images Icon Icon Icon Icon Icon Icon List 5736 reviews Text Block Row F…" at bounding box center [710, 255] width 275 height 1197
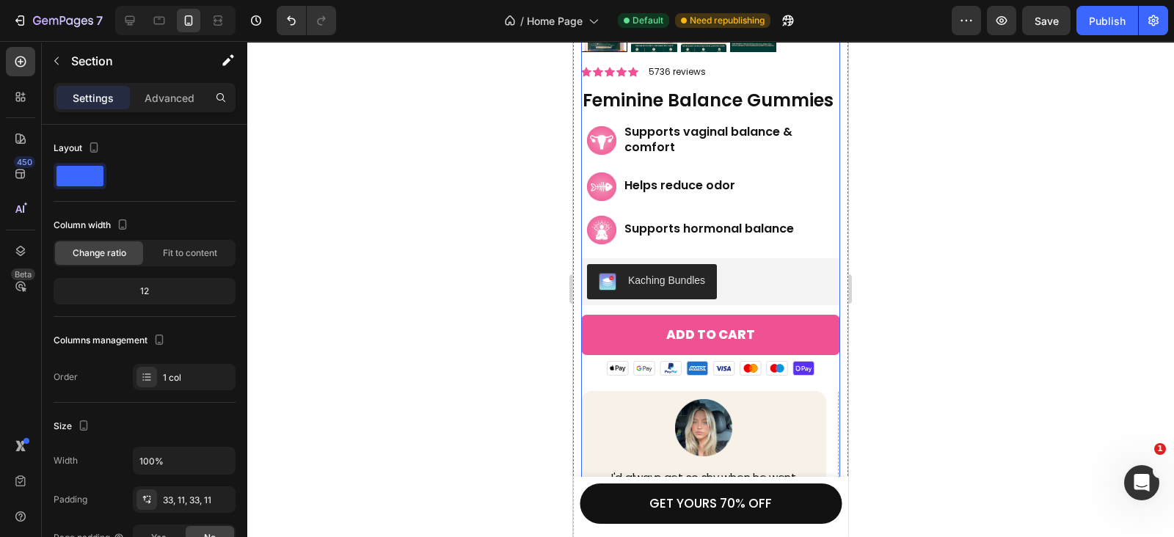
scroll to position [4922, 0]
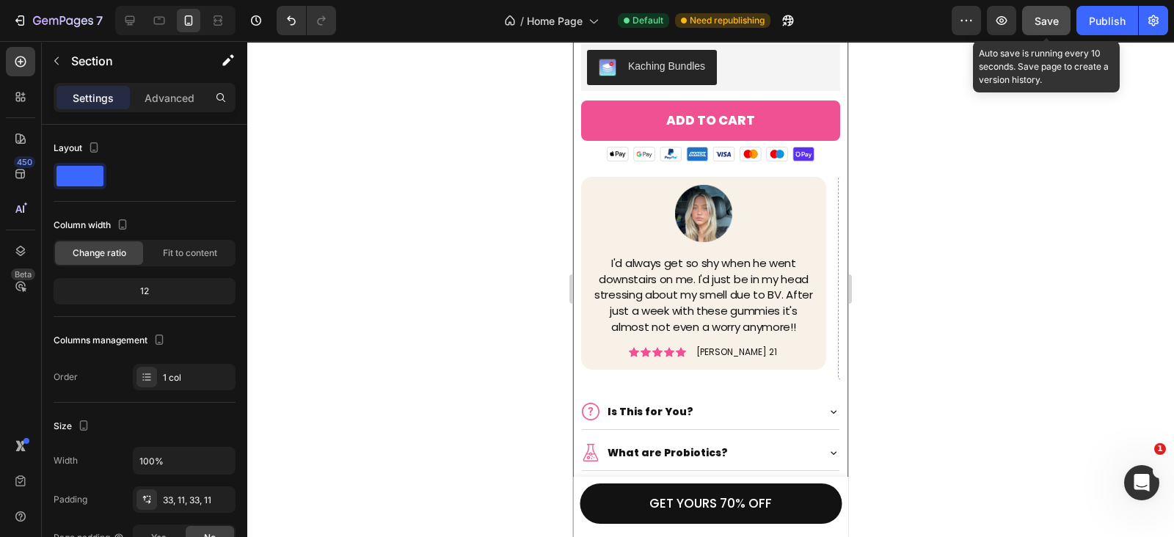
click at [1055, 19] on span "Save" at bounding box center [1047, 21] width 24 height 12
click at [1114, 27] on div "Publish" at bounding box center [1107, 20] width 37 height 15
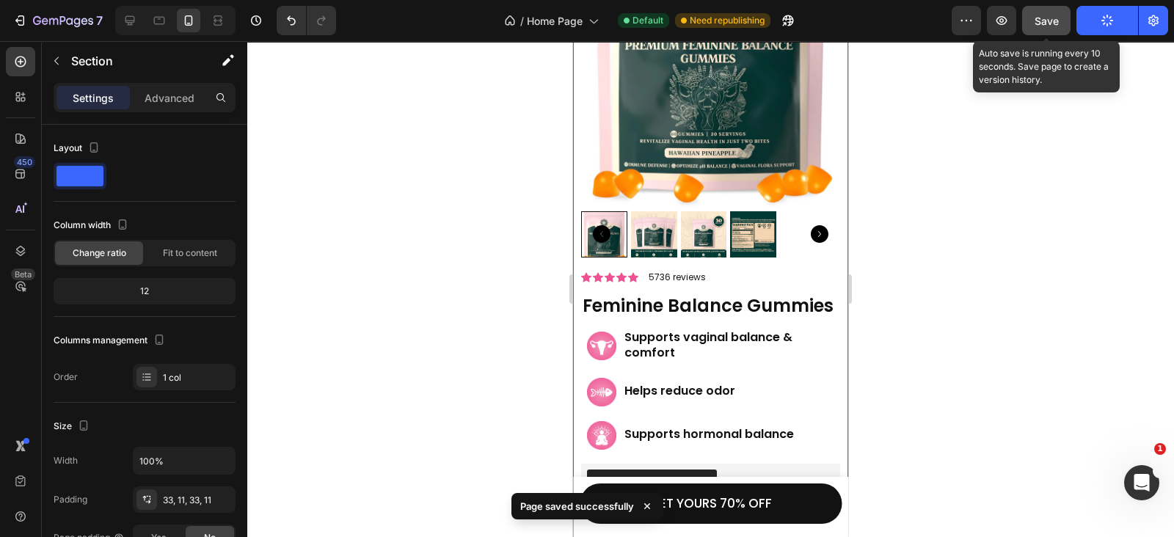
scroll to position [4494, 0]
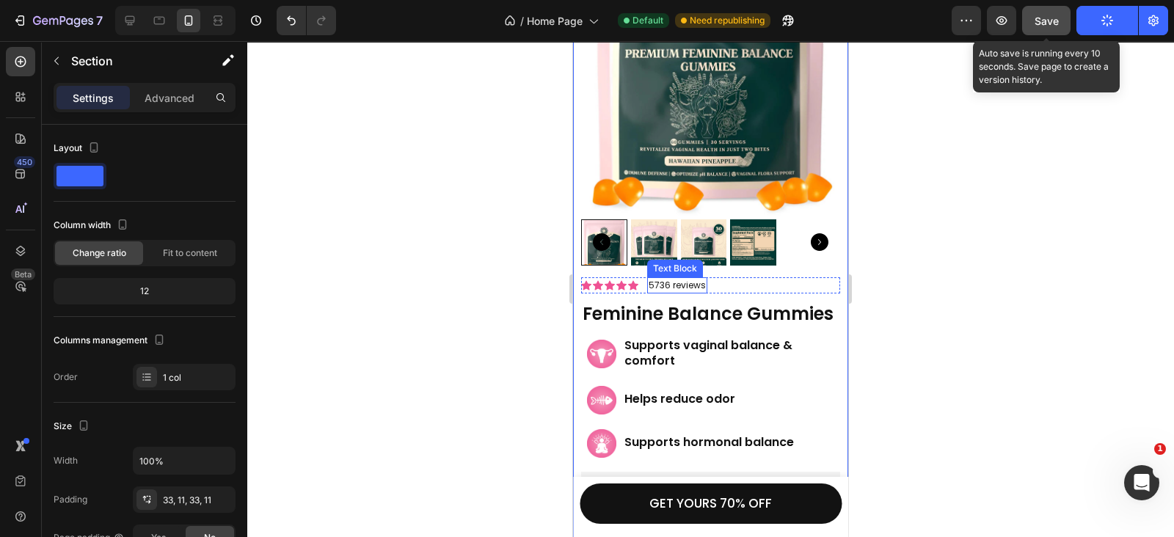
click at [689, 279] on p "5736 reviews" at bounding box center [677, 285] width 57 height 13
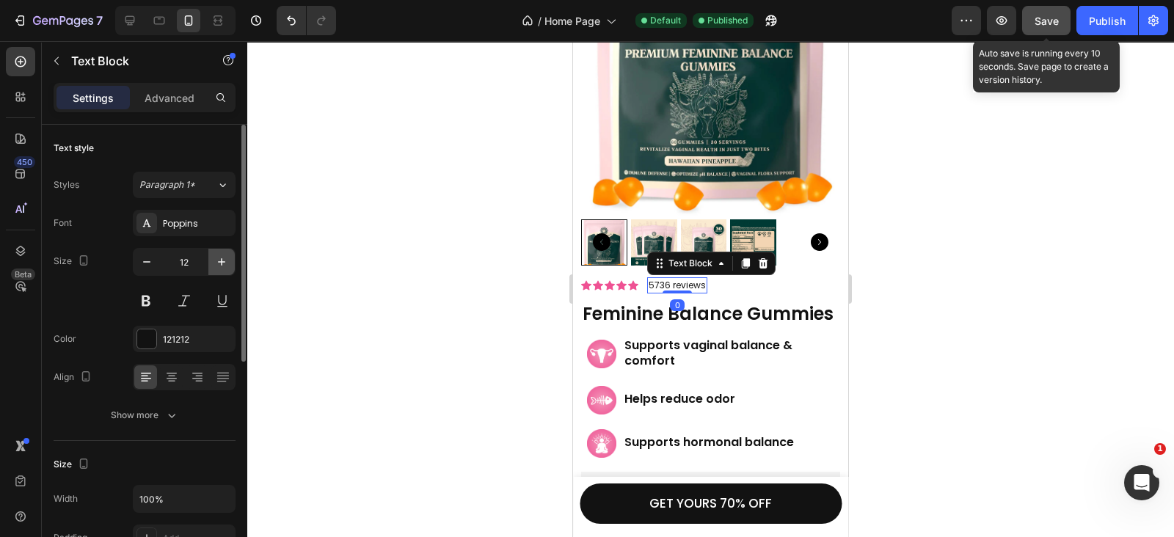
click at [216, 258] on icon "button" at bounding box center [221, 262] width 15 height 15
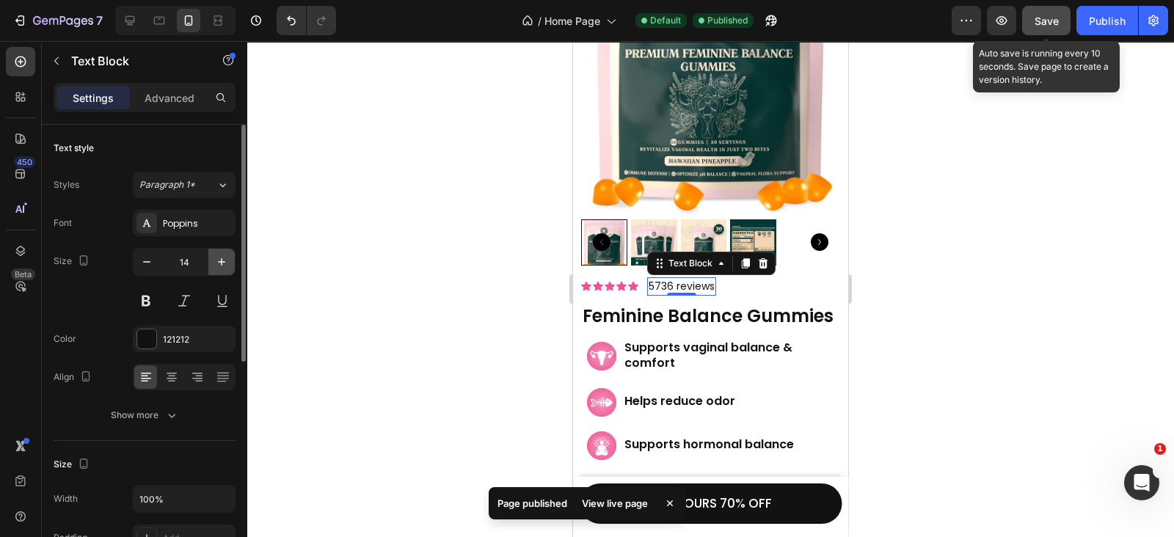
click at [216, 258] on icon "button" at bounding box center [221, 262] width 15 height 15
type input "15"
click at [583, 282] on div "Icon" at bounding box center [586, 287] width 10 height 10
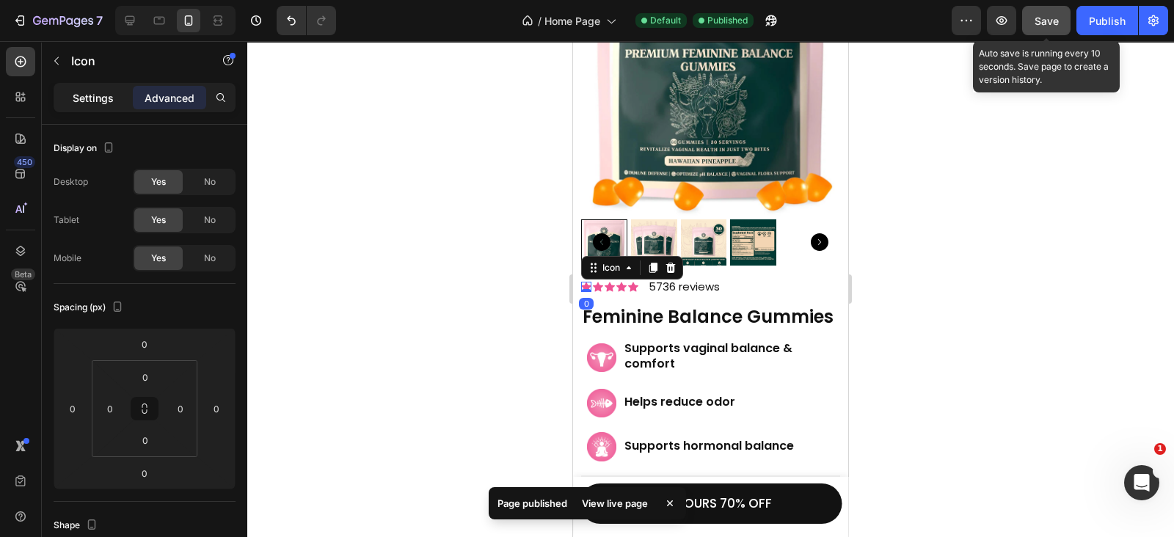
click at [82, 97] on p "Settings" at bounding box center [93, 97] width 41 height 15
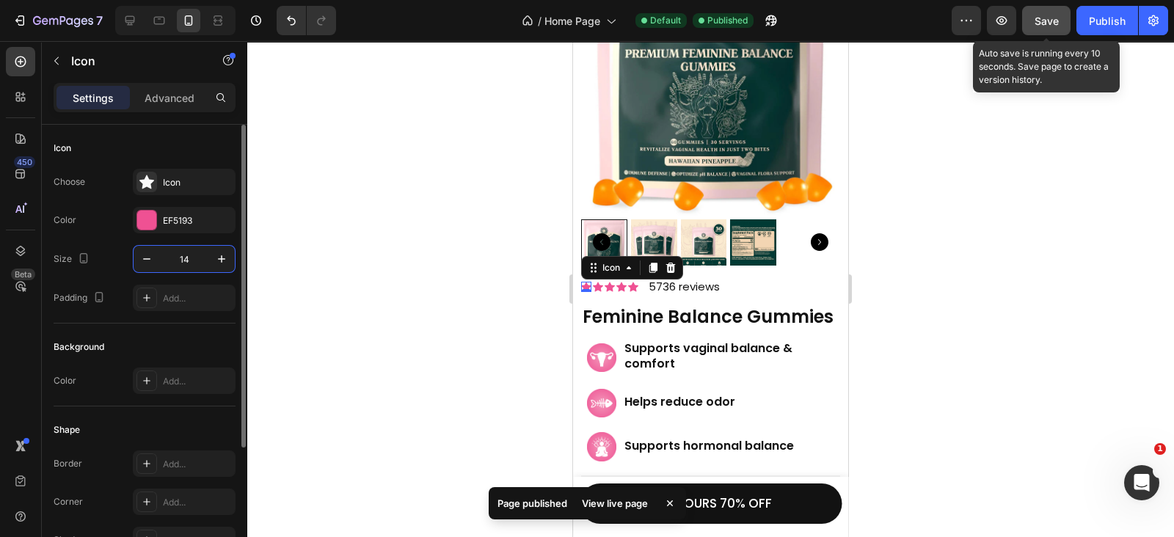
click at [199, 258] on input "14" at bounding box center [184, 259] width 48 height 26
type input "16"
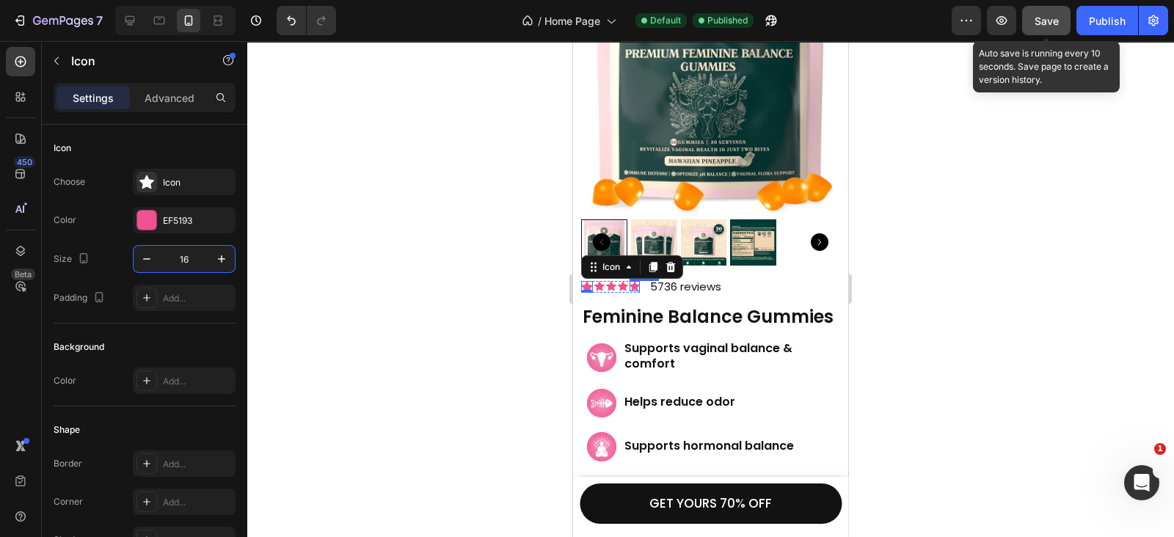
click at [632, 281] on icon at bounding box center [635, 286] width 10 height 10
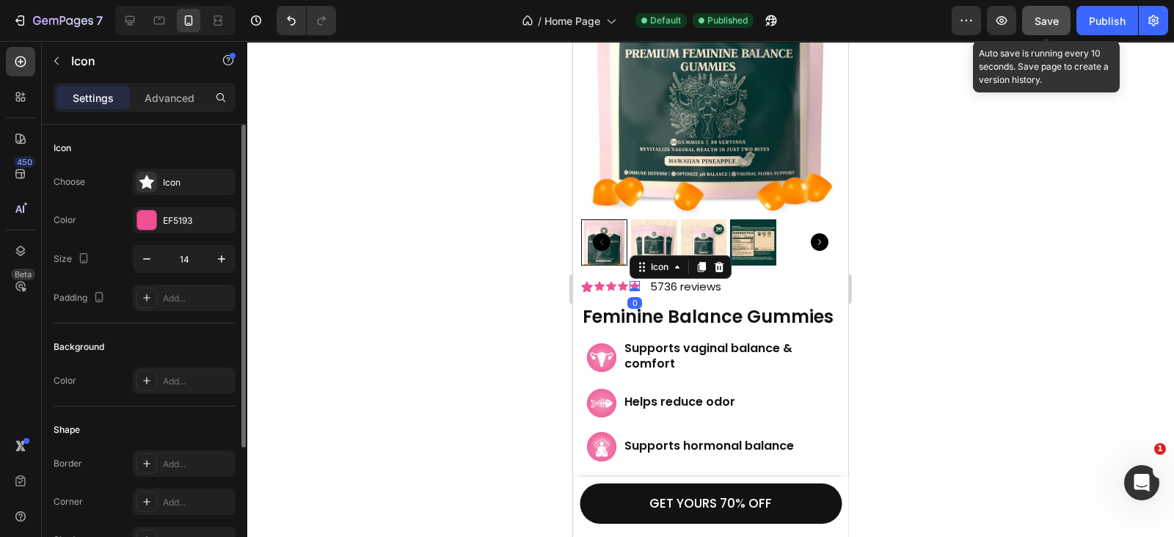
click at [198, 255] on input "14" at bounding box center [184, 259] width 48 height 26
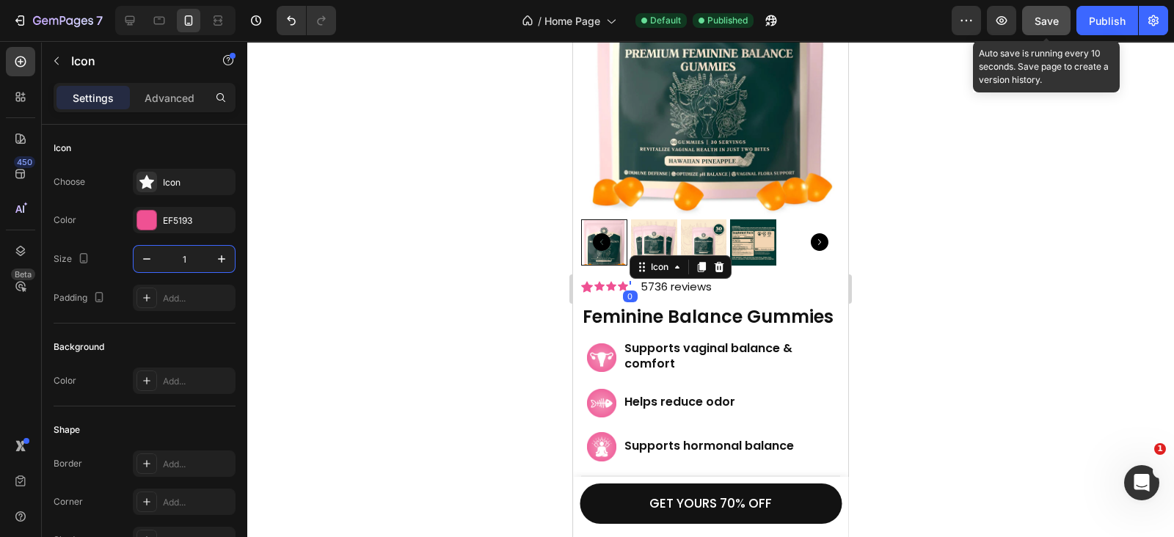
type input "16"
click at [598, 281] on icon at bounding box center [599, 286] width 10 height 10
click at [197, 258] on input "14" at bounding box center [184, 259] width 48 height 26
type input "16"
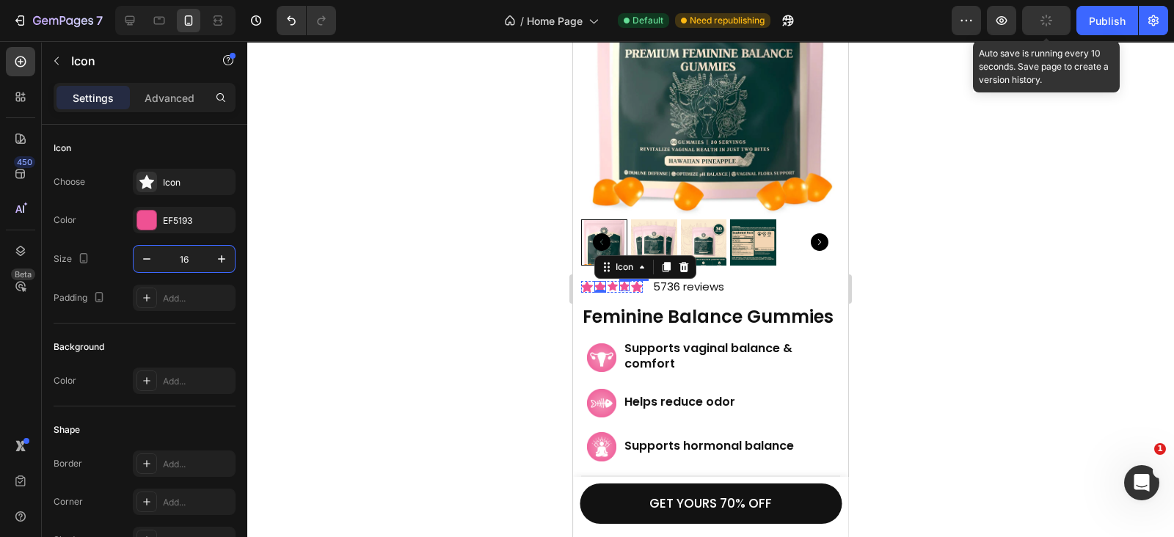
click at [621, 281] on icon at bounding box center [624, 286] width 10 height 10
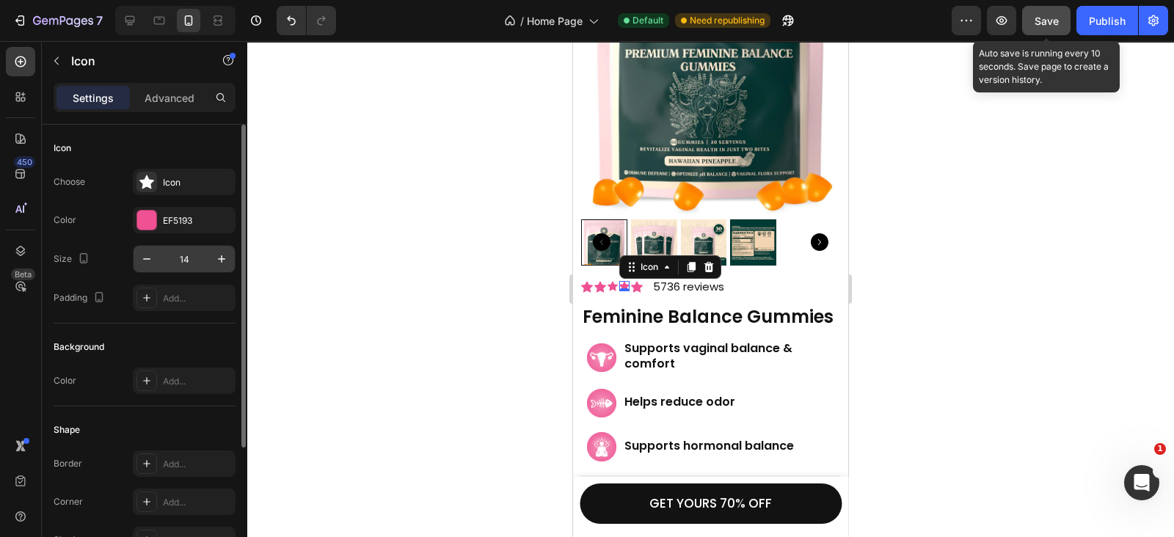
click at [188, 264] on input "14" at bounding box center [184, 259] width 48 height 26
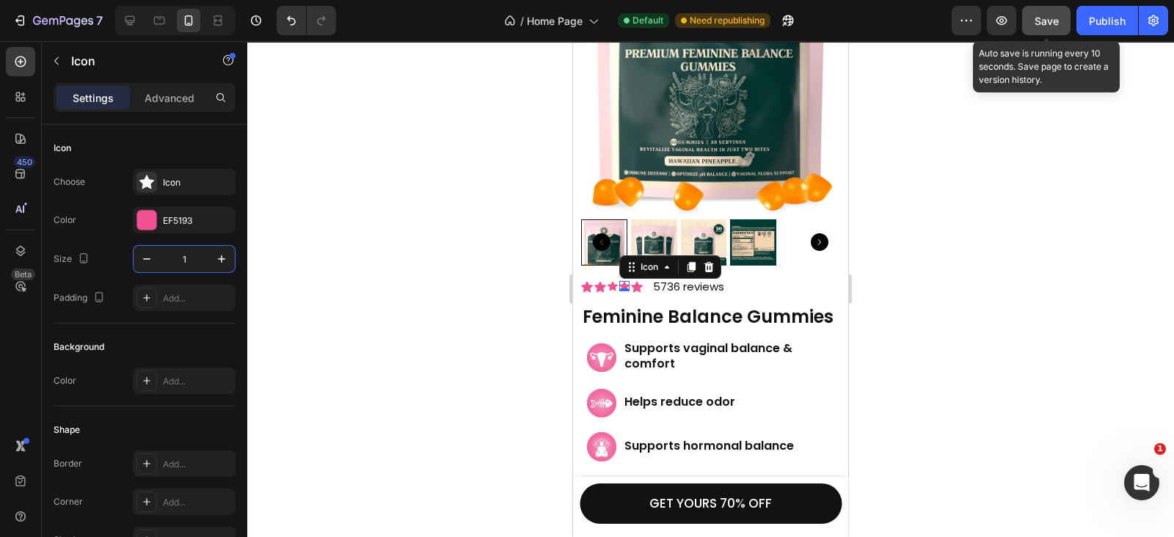
type input "16"
click at [613, 281] on icon at bounding box center [612, 286] width 10 height 10
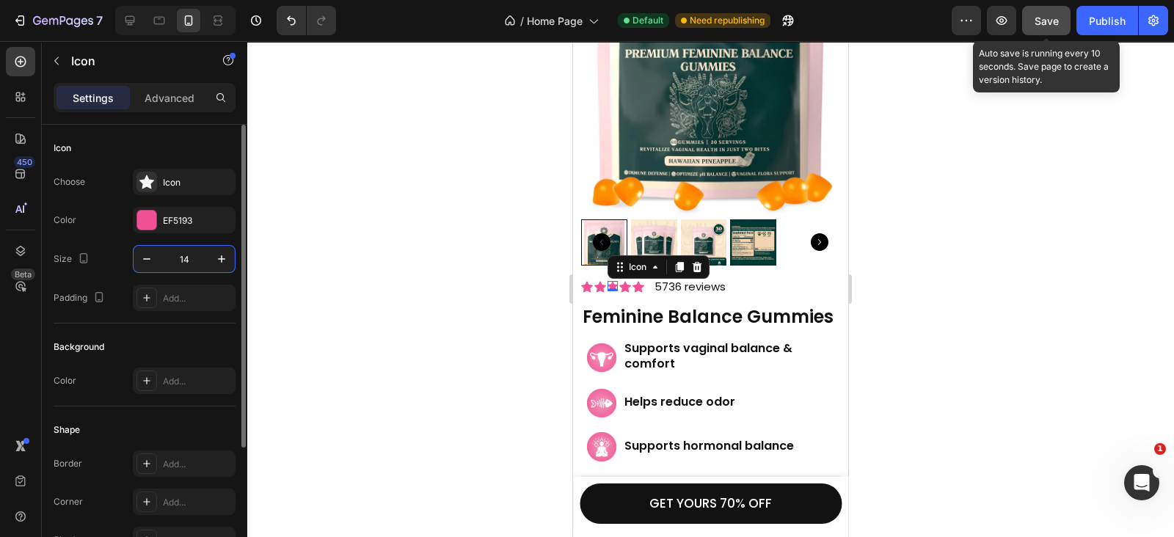
click at [187, 260] on input "14" at bounding box center [184, 259] width 48 height 26
type input "16"
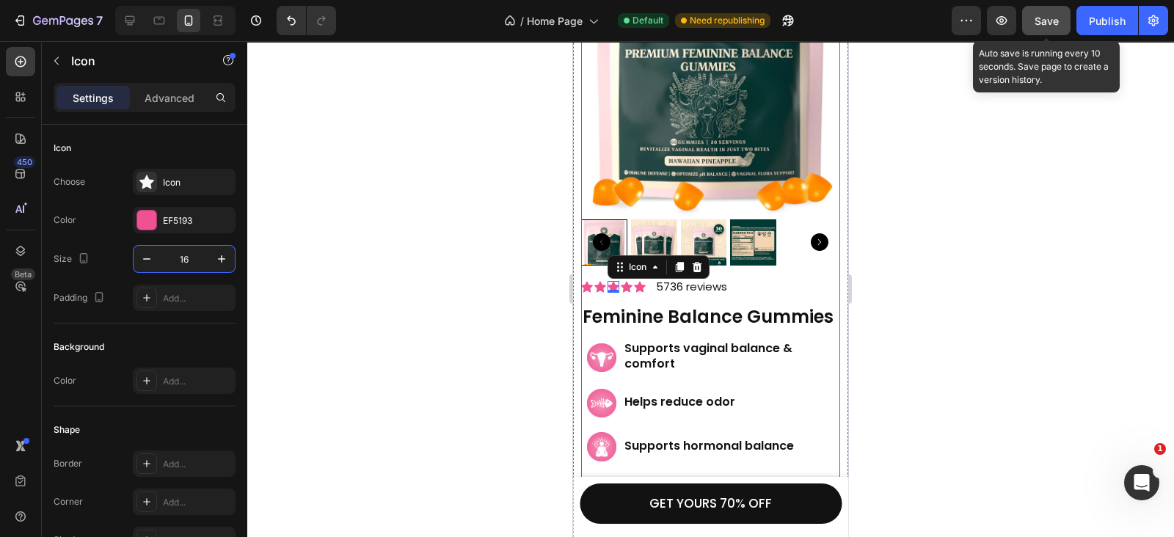
click at [762, 255] on div "Product Images" at bounding box center [710, 85] width 259 height 383
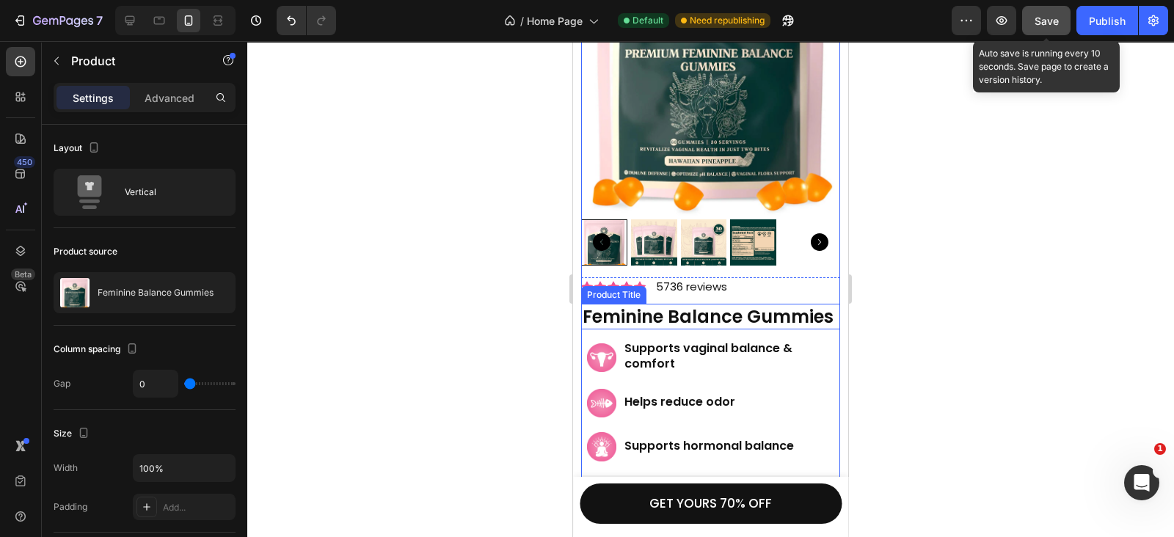
click at [644, 313] on h1 "Feminine Balance Gummies" at bounding box center [710, 317] width 259 height 26
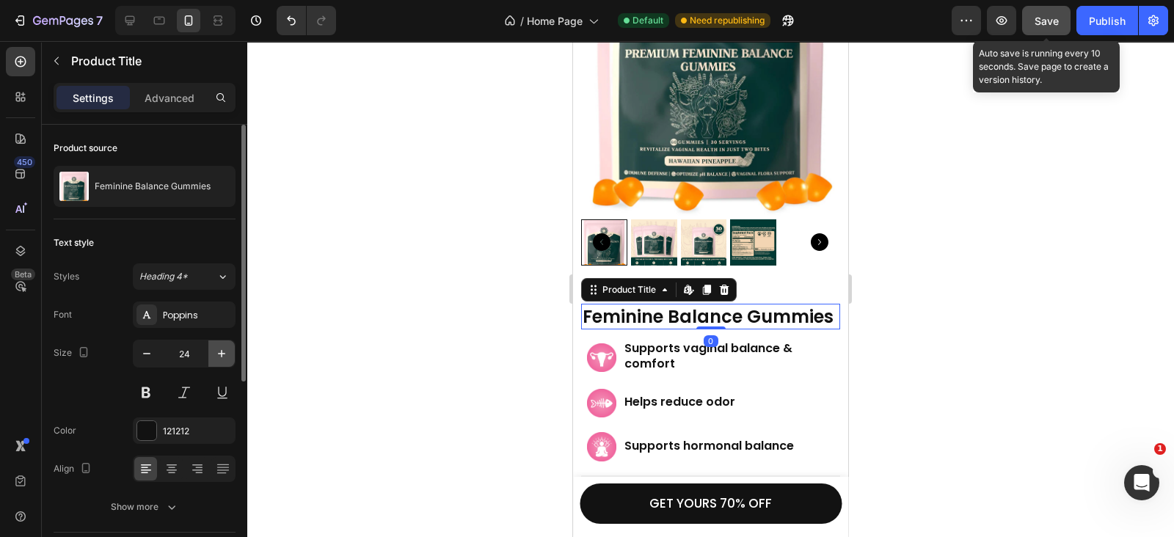
click at [224, 363] on button "button" at bounding box center [221, 353] width 26 height 26
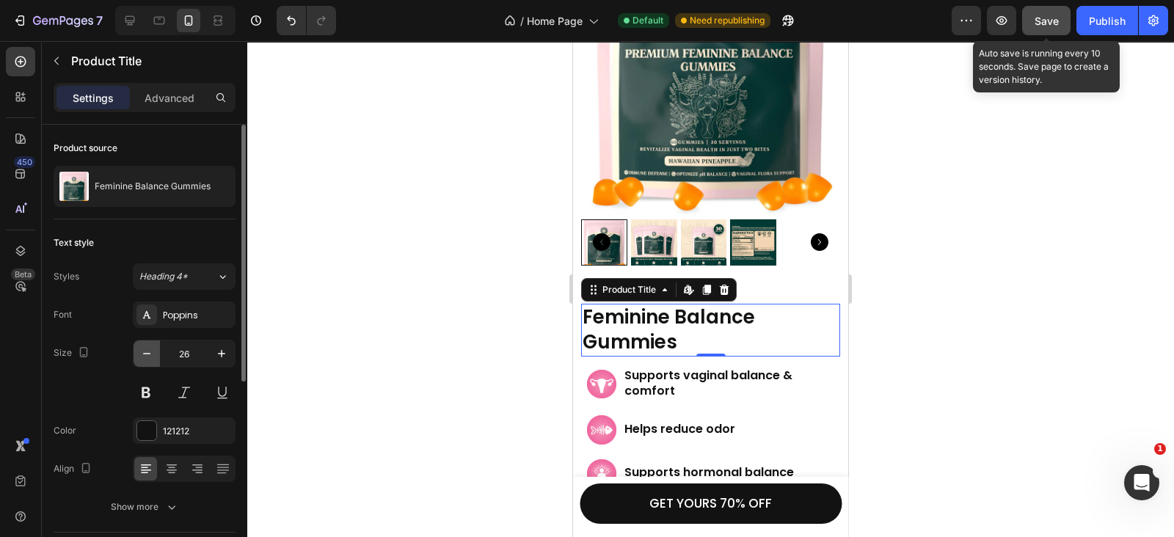
click at [149, 356] on icon "button" at bounding box center [146, 353] width 15 height 15
type input "24"
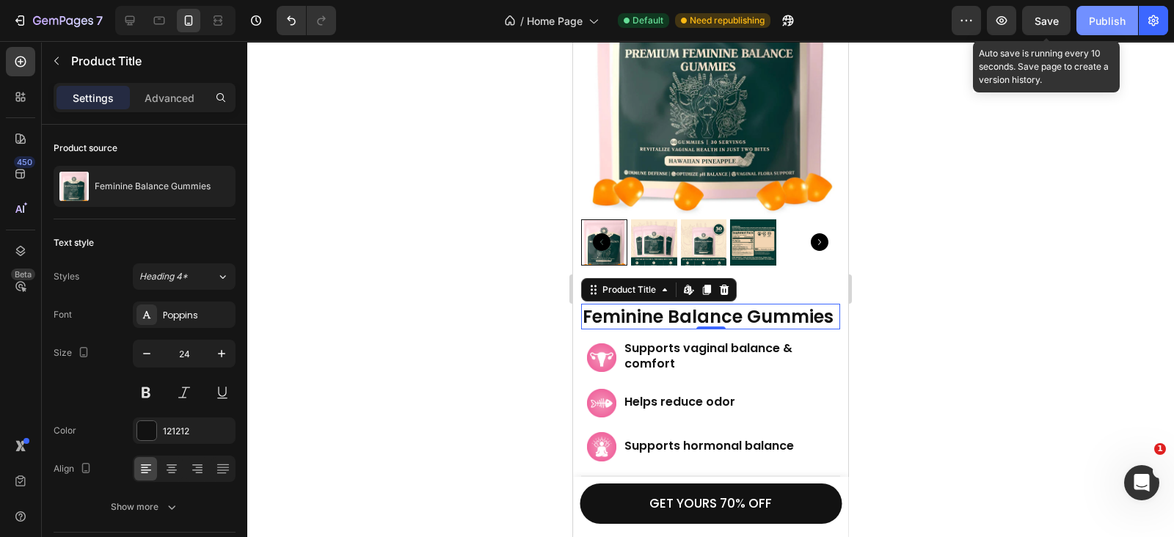
drag, startPoint x: 1052, startPoint y: 22, endPoint x: 1102, endPoint y: 22, distance: 49.9
click at [1060, 22] on button "Save" at bounding box center [1046, 20] width 48 height 29
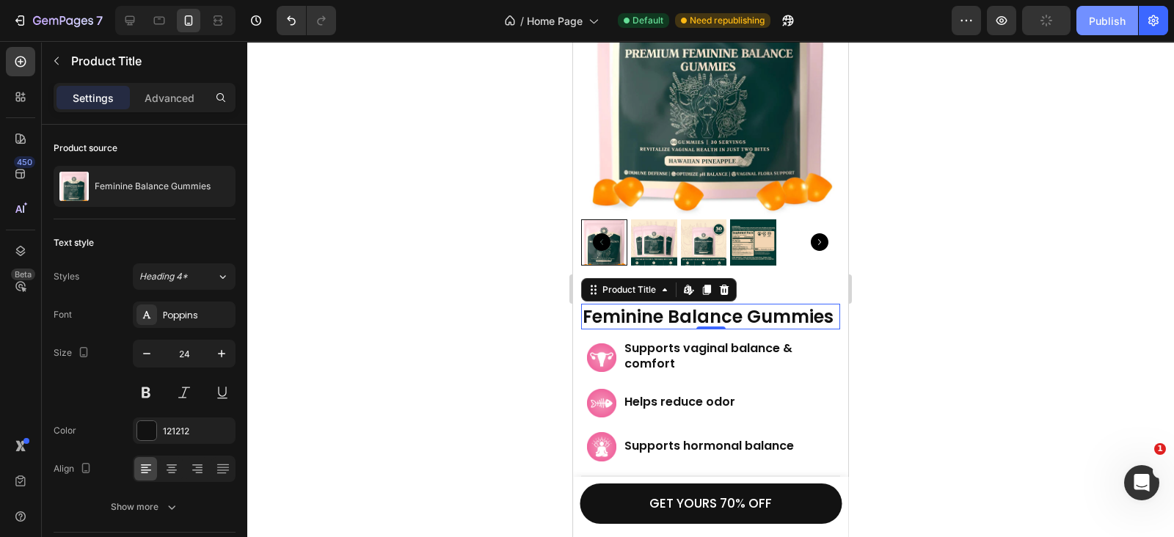
click at [1102, 22] on div "Publish" at bounding box center [1107, 20] width 37 height 15
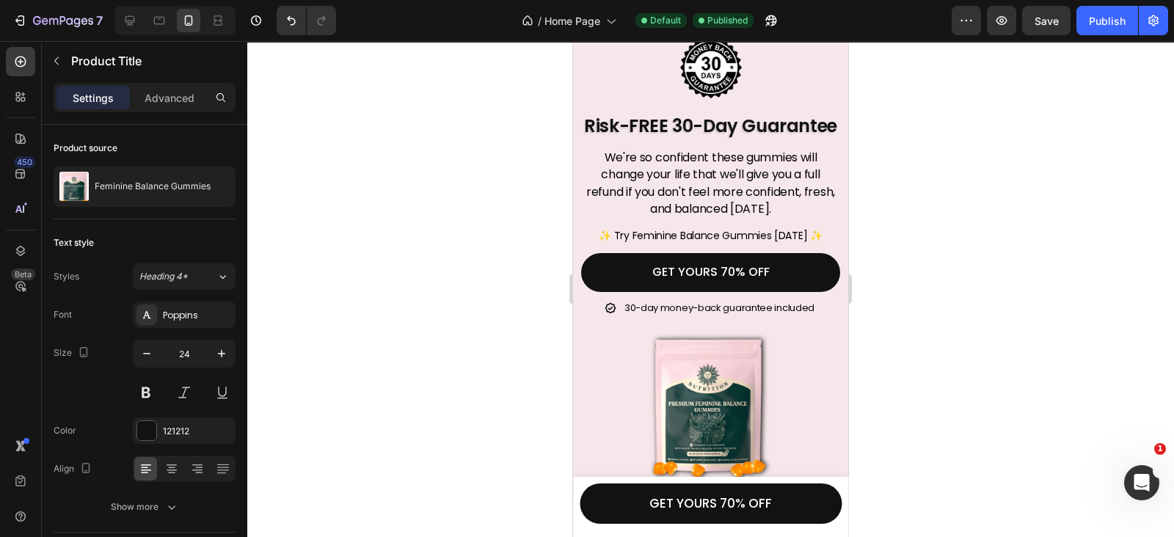
scroll to position [5777, 0]
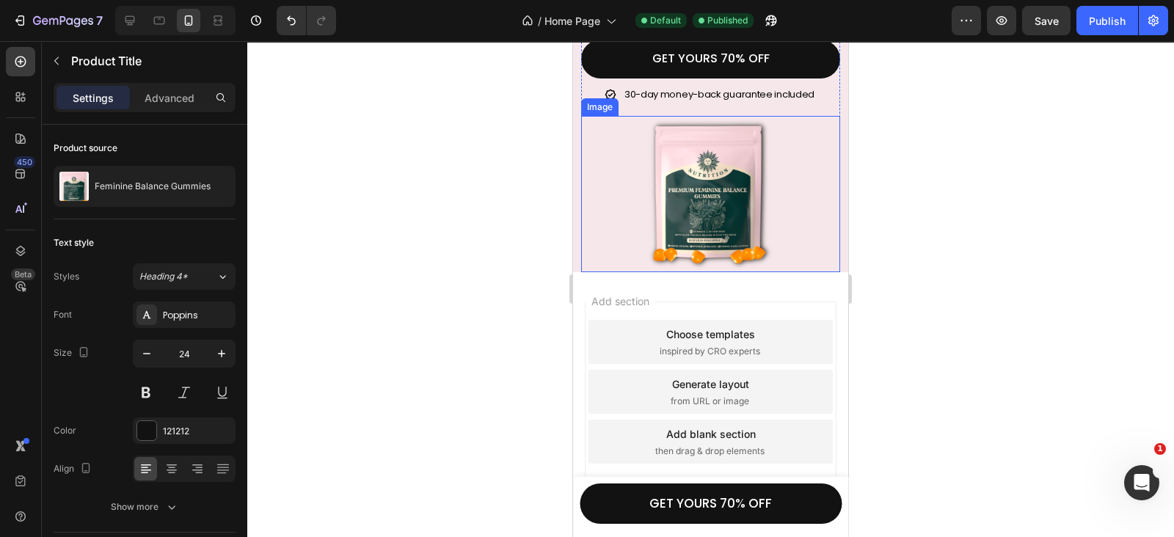
click at [806, 261] on div at bounding box center [710, 194] width 259 height 157
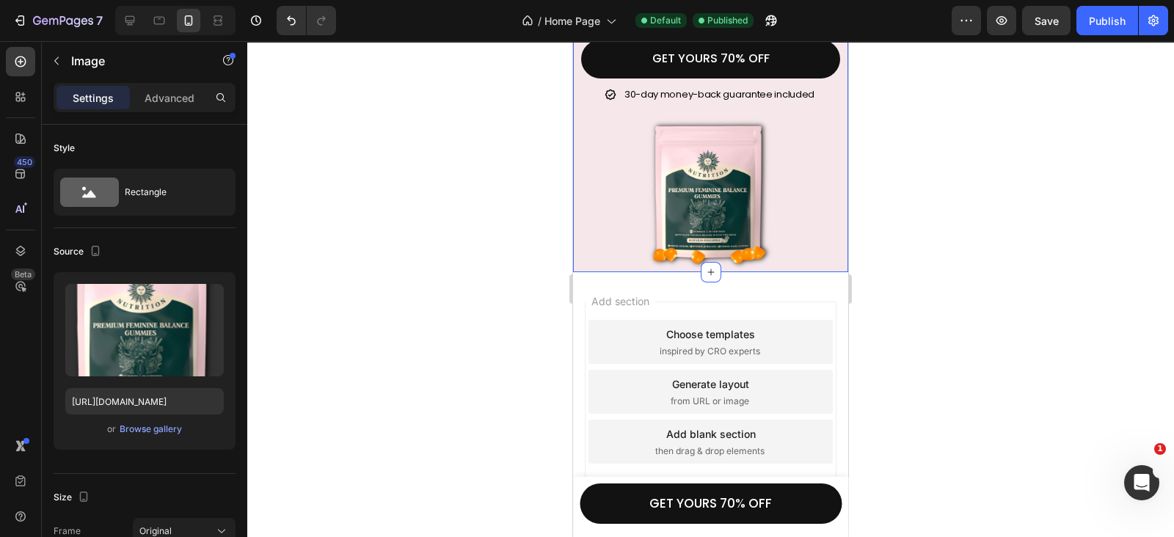
click at [831, 244] on div "Image Image Risk-FREE 30-Day Guarantee Heading We're so confident these gummies…" at bounding box center [710, 33] width 275 height 478
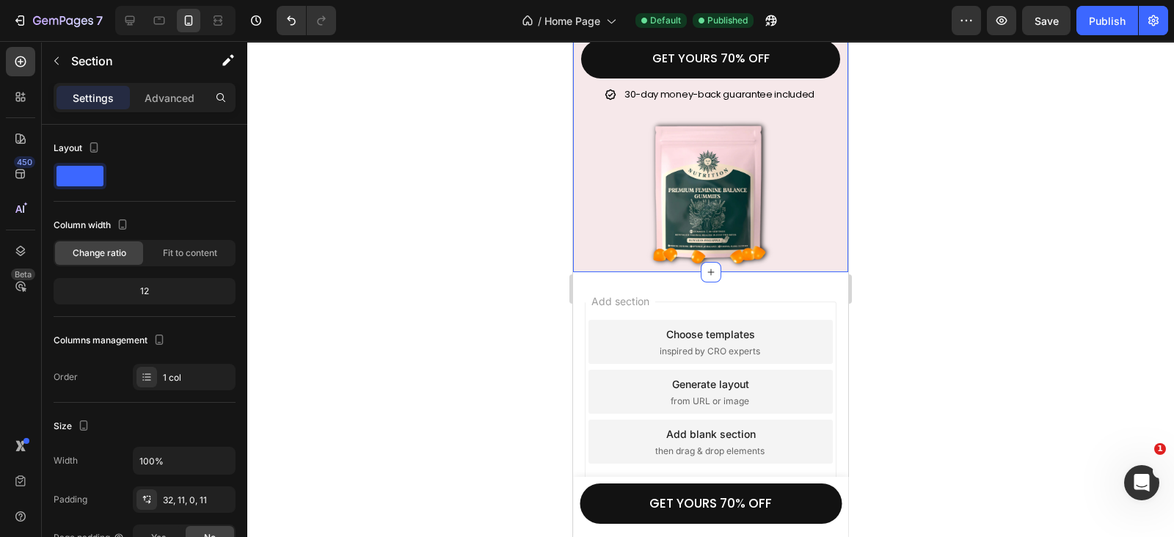
click at [178, 110] on div "Settings Advanced" at bounding box center [145, 97] width 182 height 29
click at [178, 108] on div "Advanced" at bounding box center [169, 97] width 73 height 23
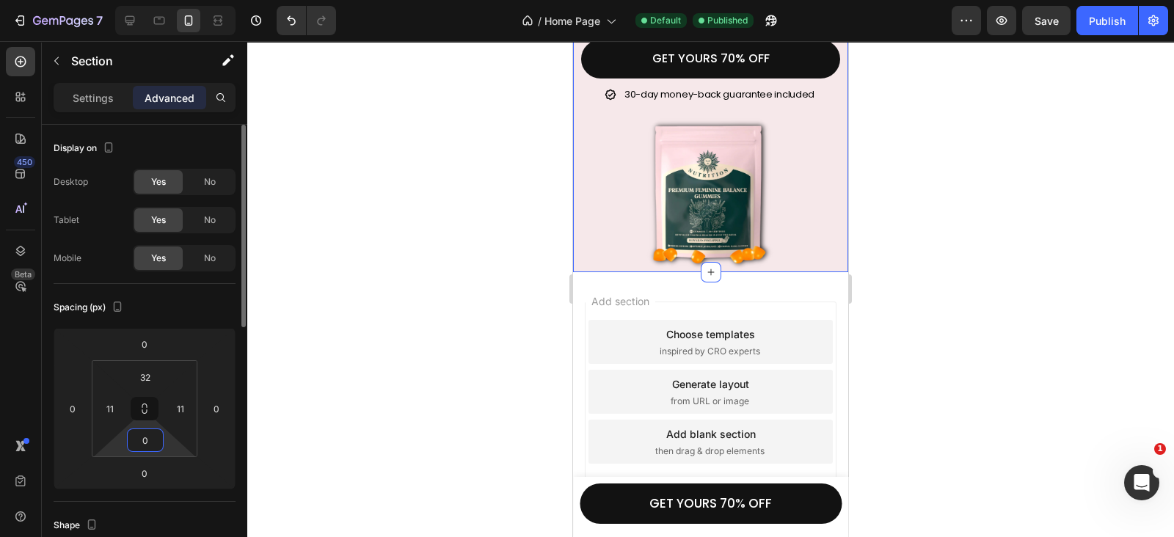
click at [132, 440] on input "0" at bounding box center [145, 440] width 29 height 22
type input "33"
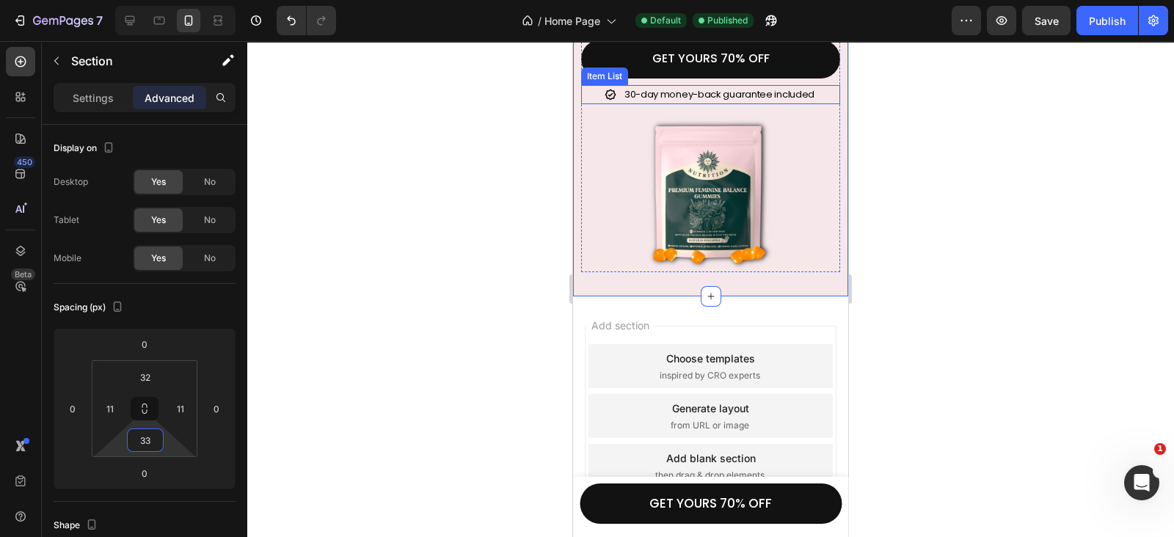
click at [811, 104] on div "30-day money-back guarantee included" at bounding box center [710, 94] width 259 height 19
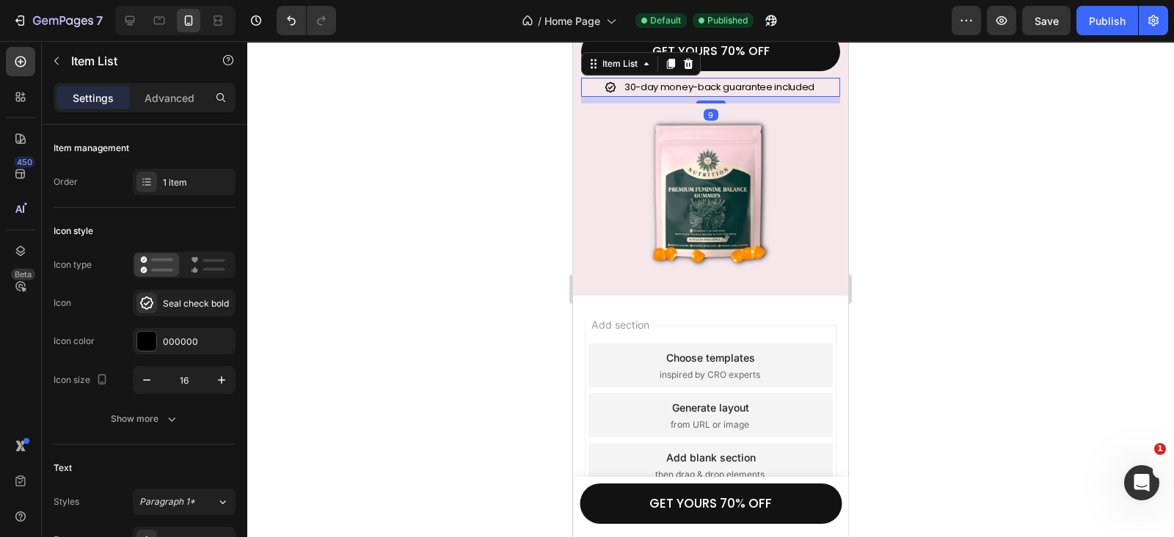
scroll to position [5786, 0]
drag, startPoint x: 704, startPoint y: 123, endPoint x: 706, endPoint y: 143, distance: 19.9
click at [706, 95] on div "9" at bounding box center [710, 95] width 259 height 0
type input "100%"
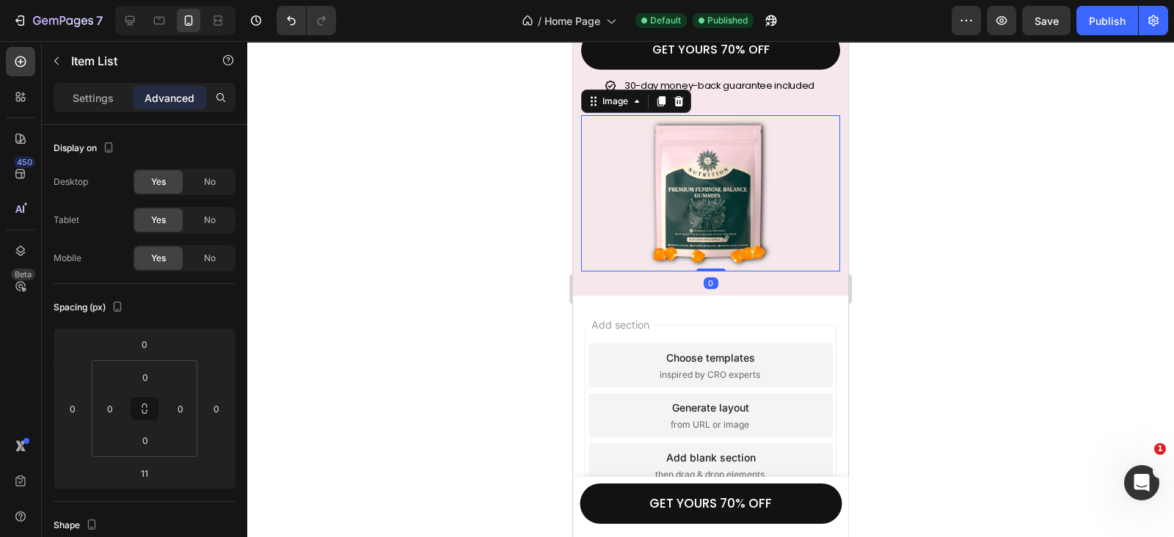
click at [705, 200] on img at bounding box center [711, 193] width 130 height 157
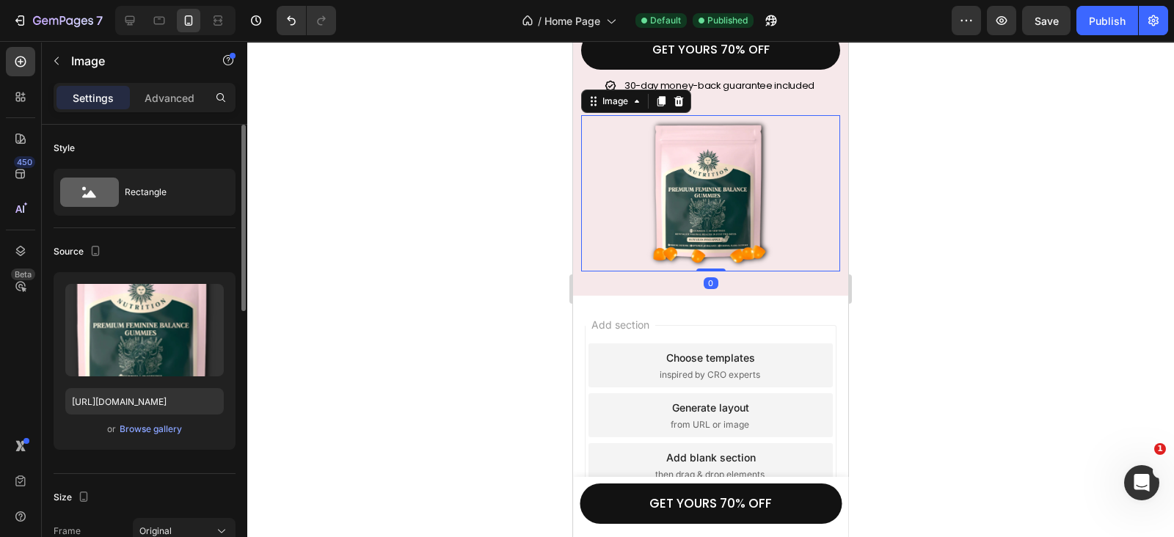
scroll to position [214, 0]
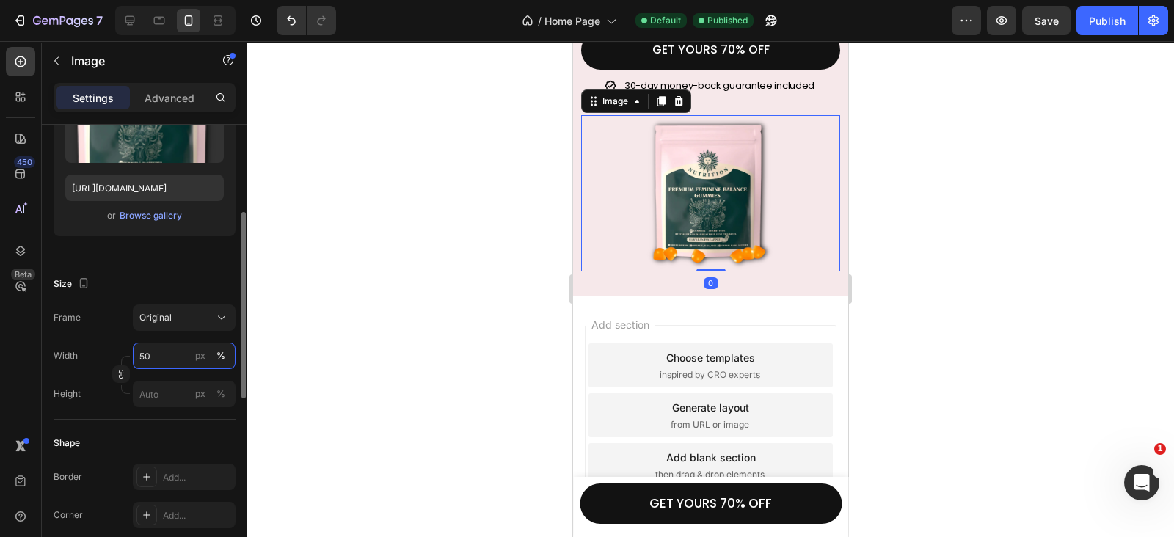
click at [175, 356] on input "50" at bounding box center [184, 356] width 103 height 26
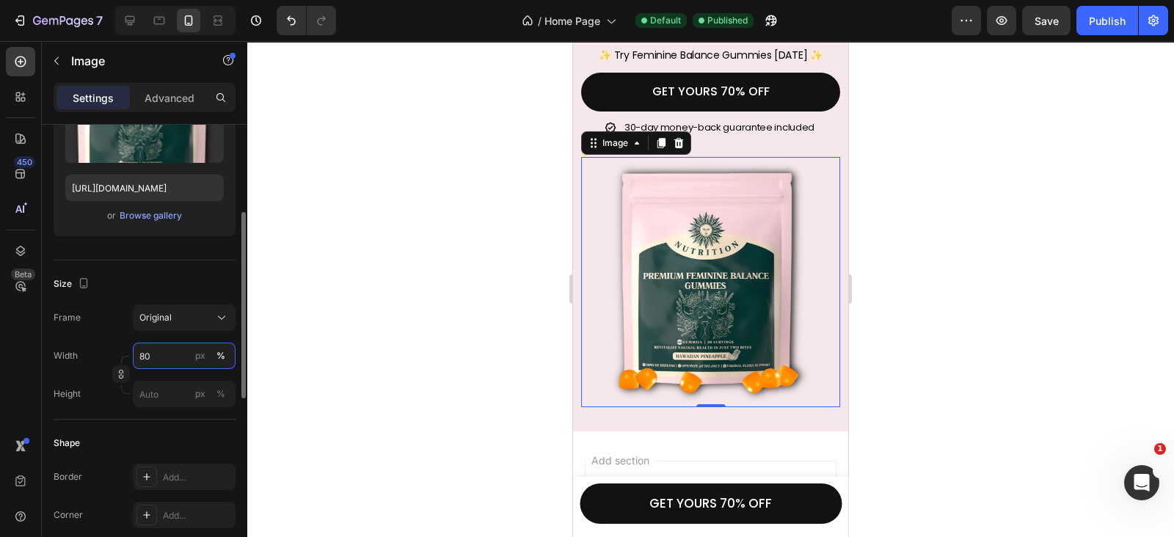
scroll to position [5786, 0]
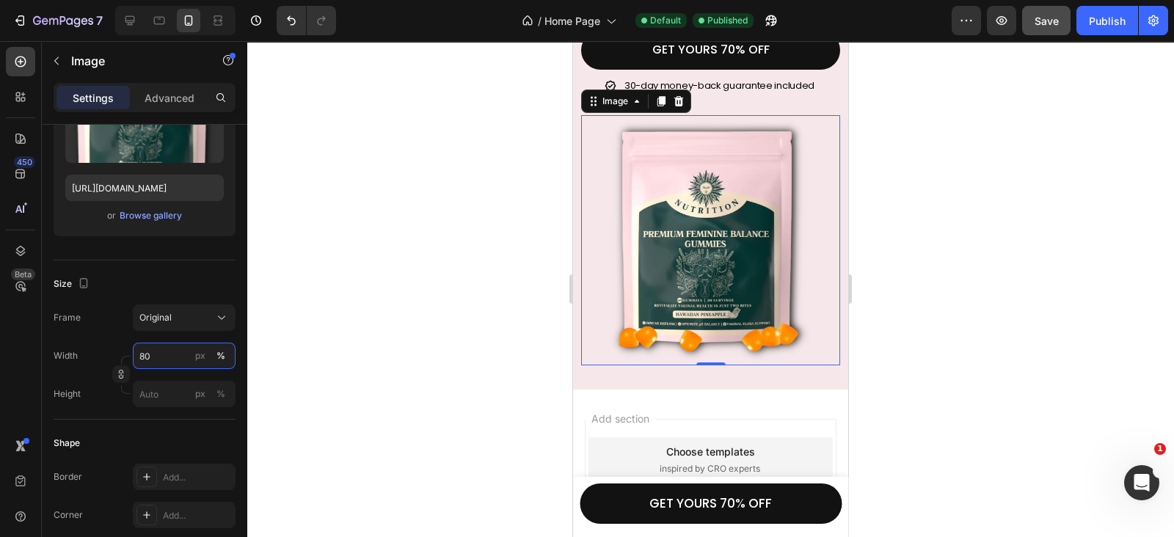
type input "80"
click at [1046, 25] on span "Save" at bounding box center [1047, 21] width 24 height 12
click at [1091, 29] on button "Publish" at bounding box center [1107, 20] width 62 height 29
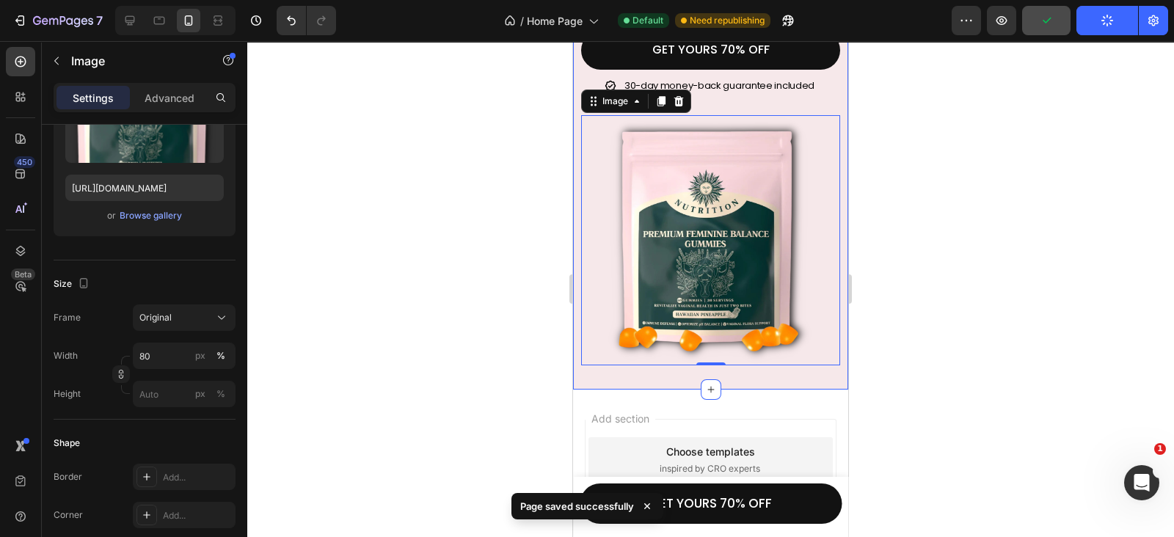
click at [806, 380] on div "Image 0 Image Risk-FREE 30-Day Guarantee Heading We're so confident these gummi…" at bounding box center [710, 87] width 275 height 605
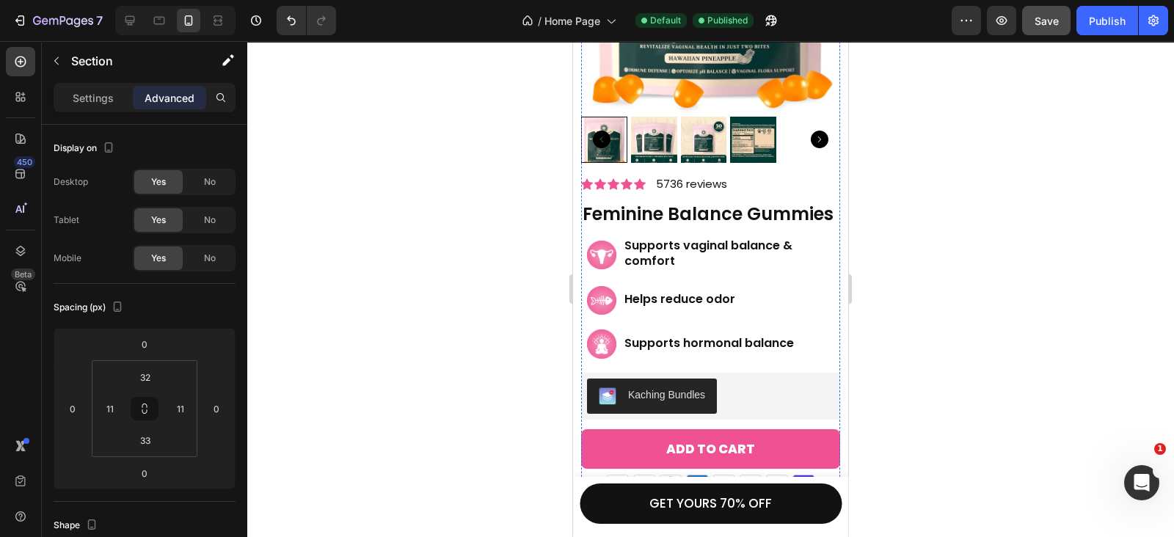
scroll to position [4596, 0]
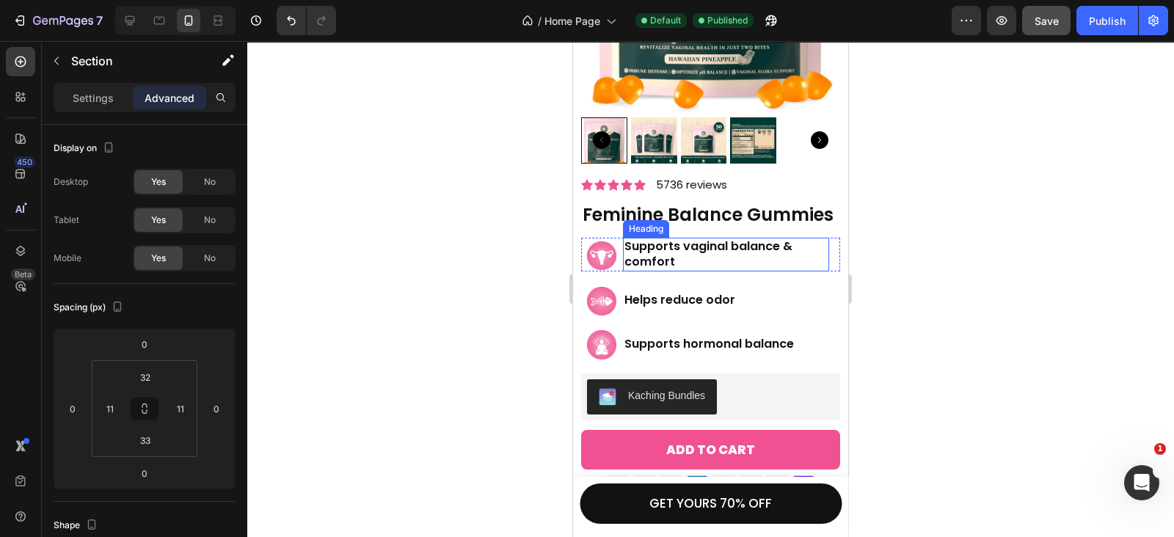
click at [665, 261] on h2 "Supports vaginal balance & comfort" at bounding box center [726, 255] width 206 height 34
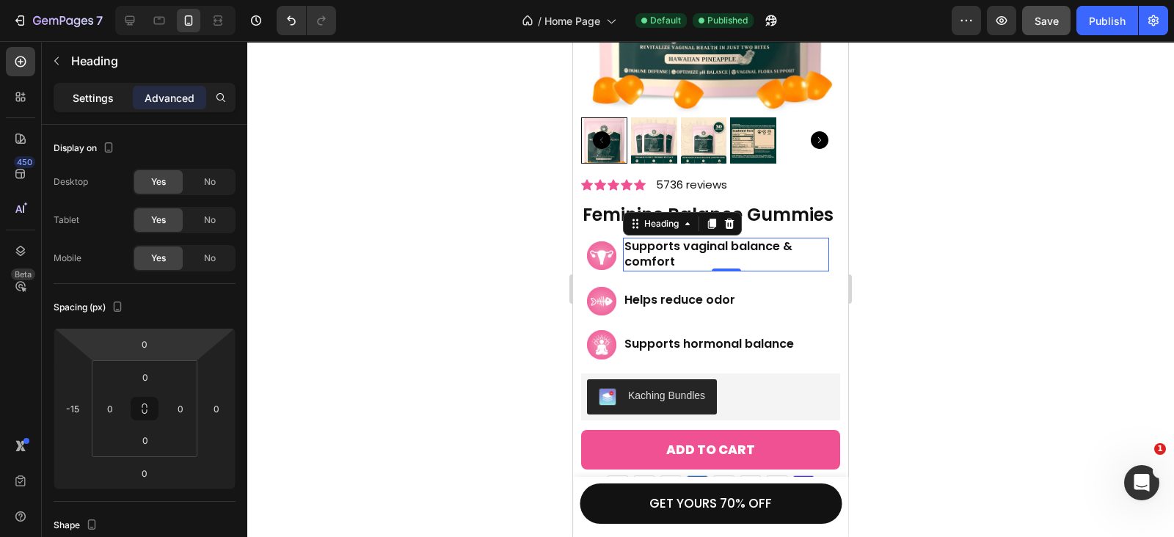
click at [86, 107] on div "Settings" at bounding box center [92, 97] width 73 height 23
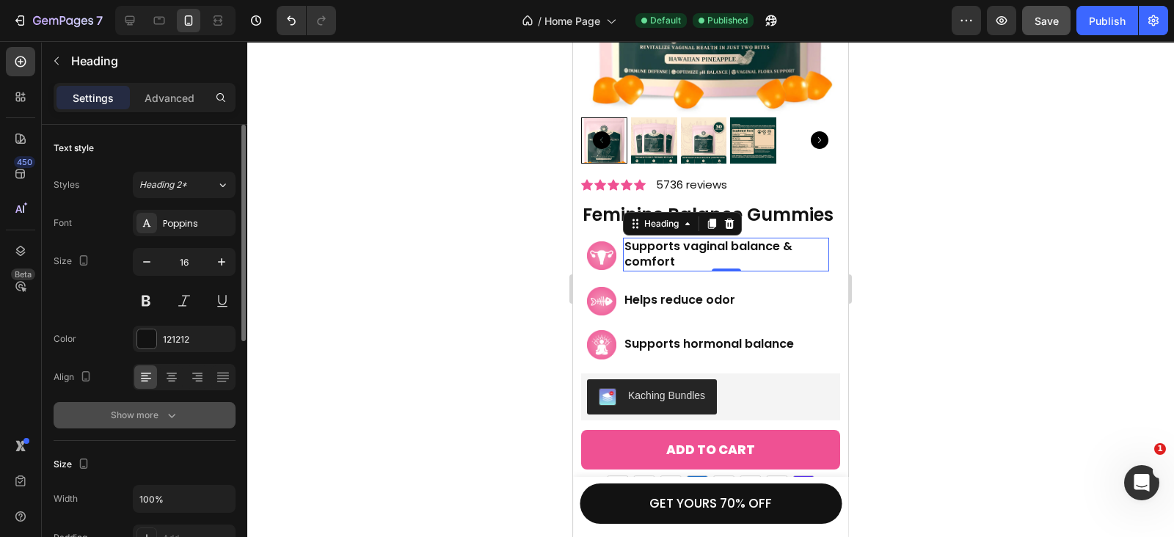
click at [143, 417] on div "Show more" at bounding box center [145, 415] width 68 height 15
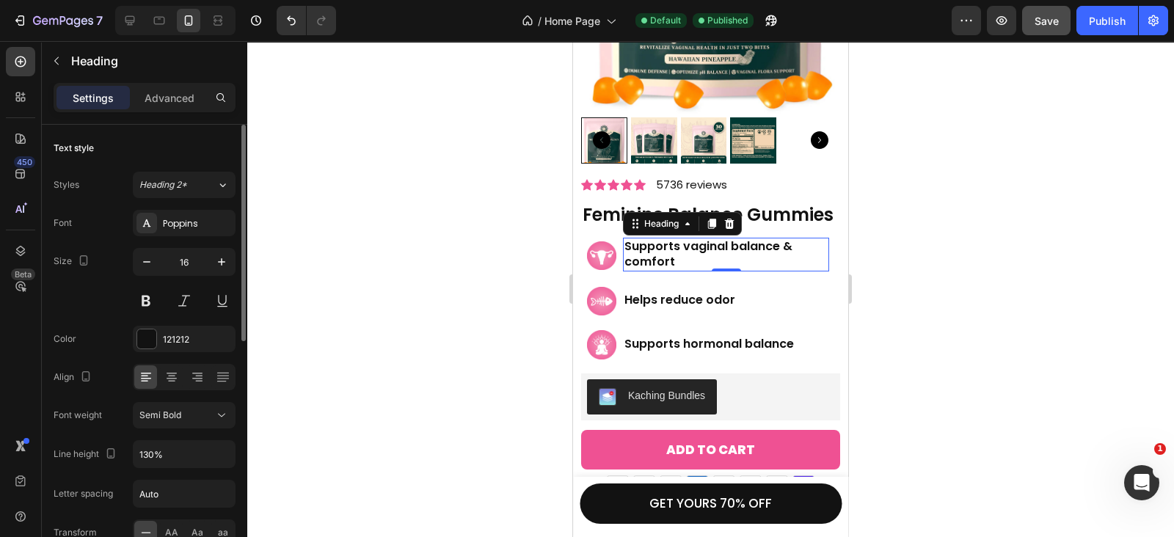
scroll to position [214, 0]
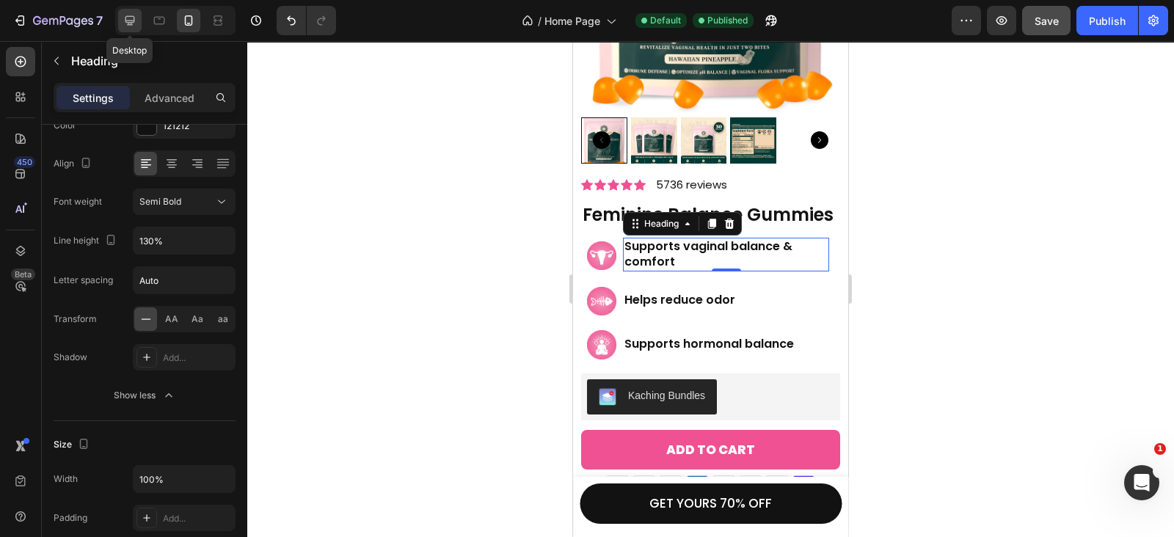
click at [137, 21] on div at bounding box center [129, 20] width 23 height 23
type input "20"
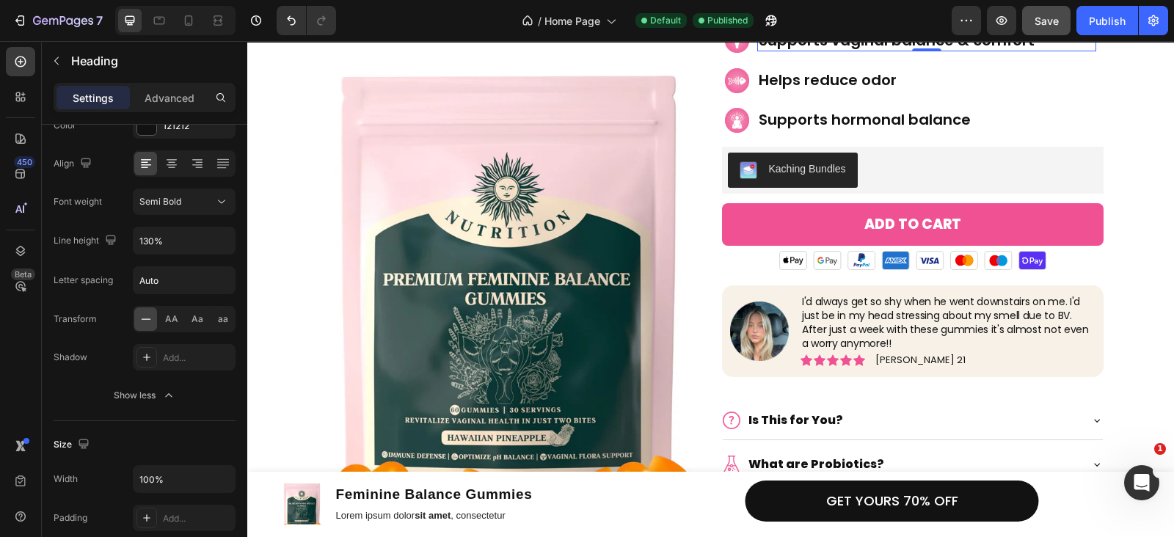
scroll to position [4374, 0]
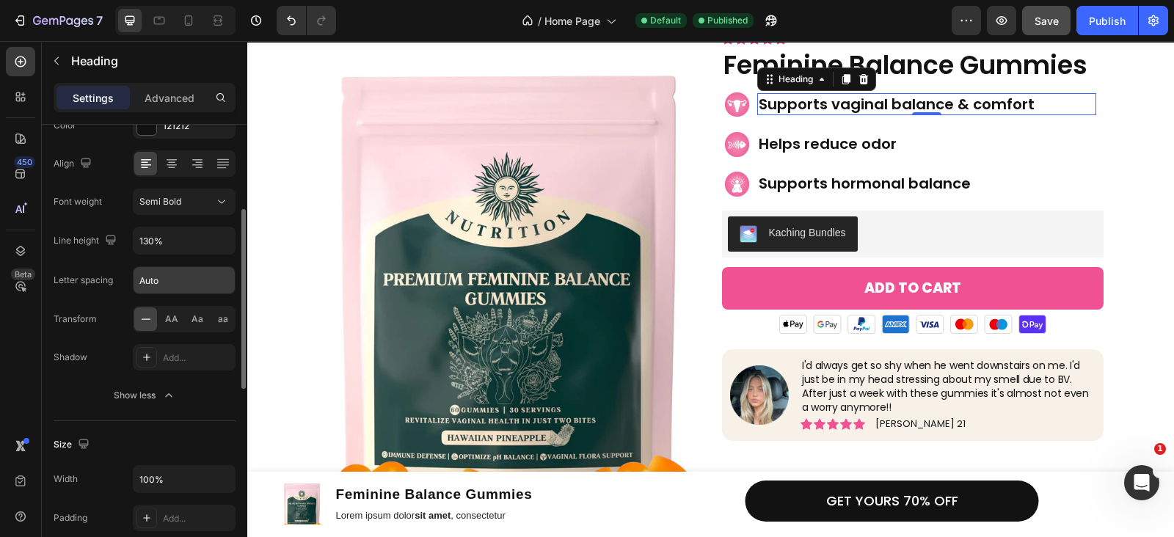
click at [197, 280] on input "Auto" at bounding box center [184, 280] width 101 height 26
type input "-0.3"
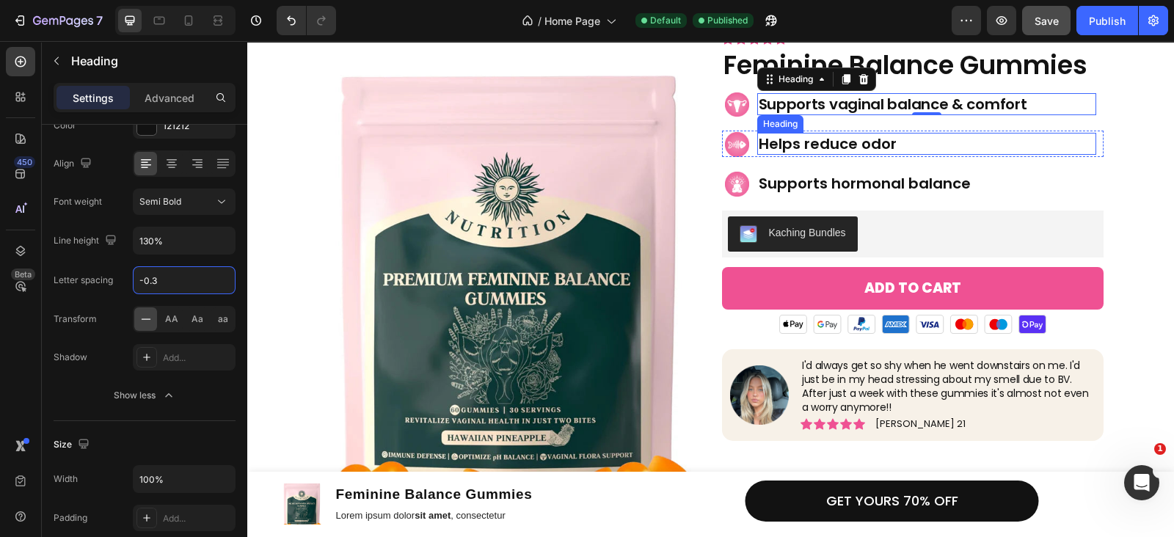
click at [833, 144] on h2 "Helps reduce odor" at bounding box center [926, 144] width 339 height 22
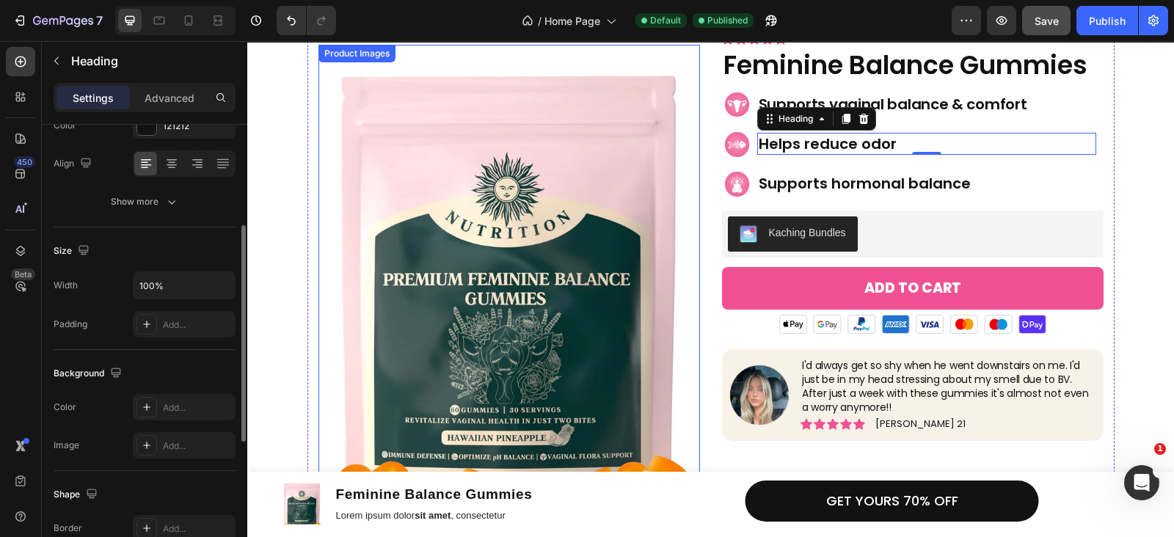
scroll to position [213, 0]
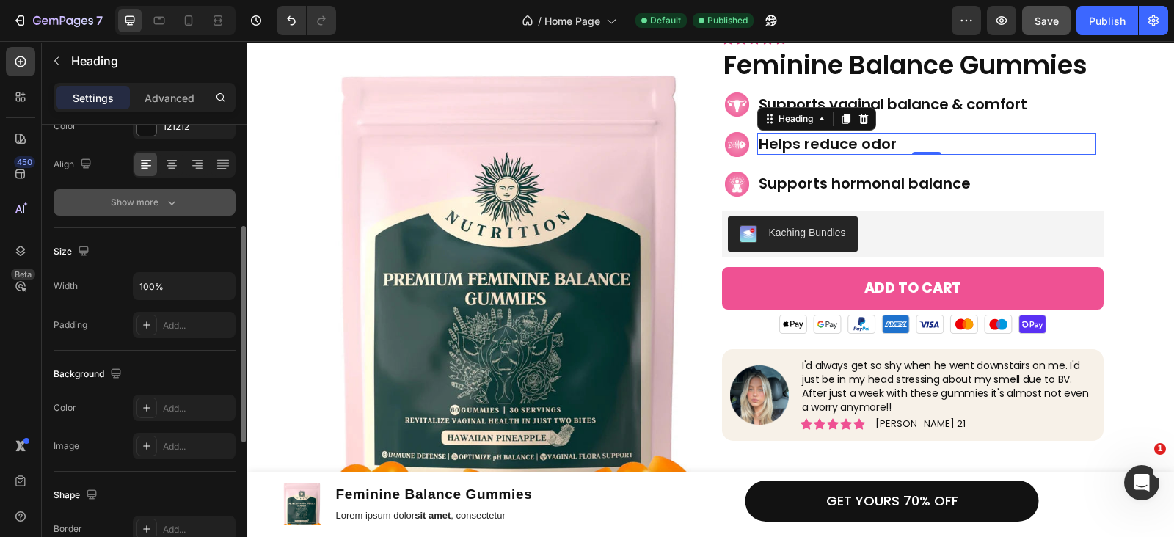
click at [169, 203] on icon "button" at bounding box center [171, 202] width 15 height 15
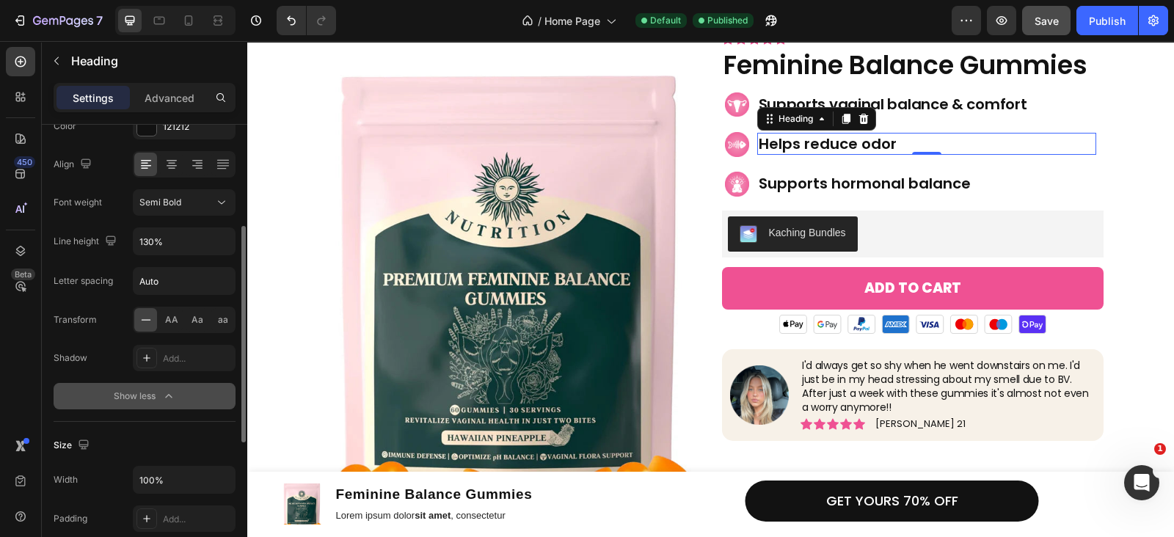
click at [186, 296] on div "Font Poppins Size 20 Color 121212 Align Font weight Semi Bold Line height 130% …" at bounding box center [145, 203] width 182 height 412
click at [184, 283] on input "Auto" at bounding box center [184, 281] width 101 height 26
type input "-0.3"
click at [778, 190] on h2 "Supports hormonal balance" at bounding box center [926, 183] width 339 height 22
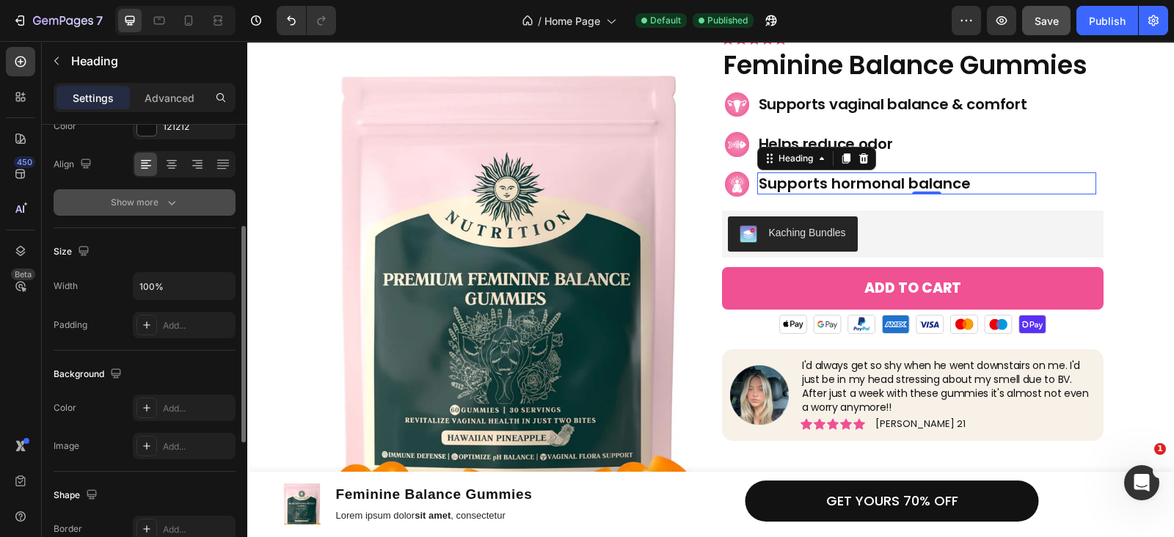
click at [187, 207] on button "Show more" at bounding box center [145, 202] width 182 height 26
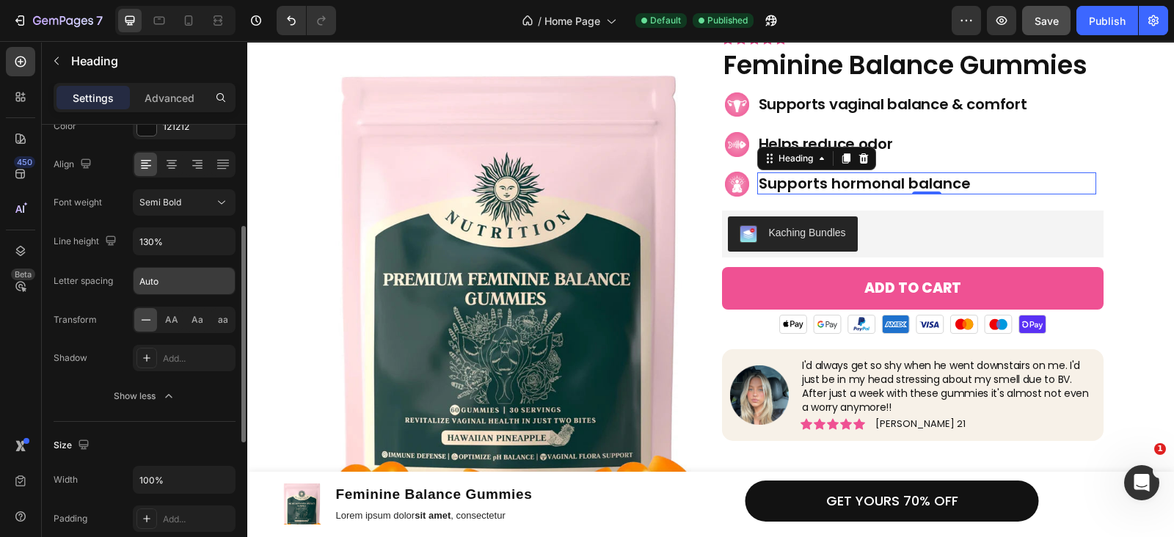
click at [180, 275] on input "Auto" at bounding box center [184, 281] width 101 height 26
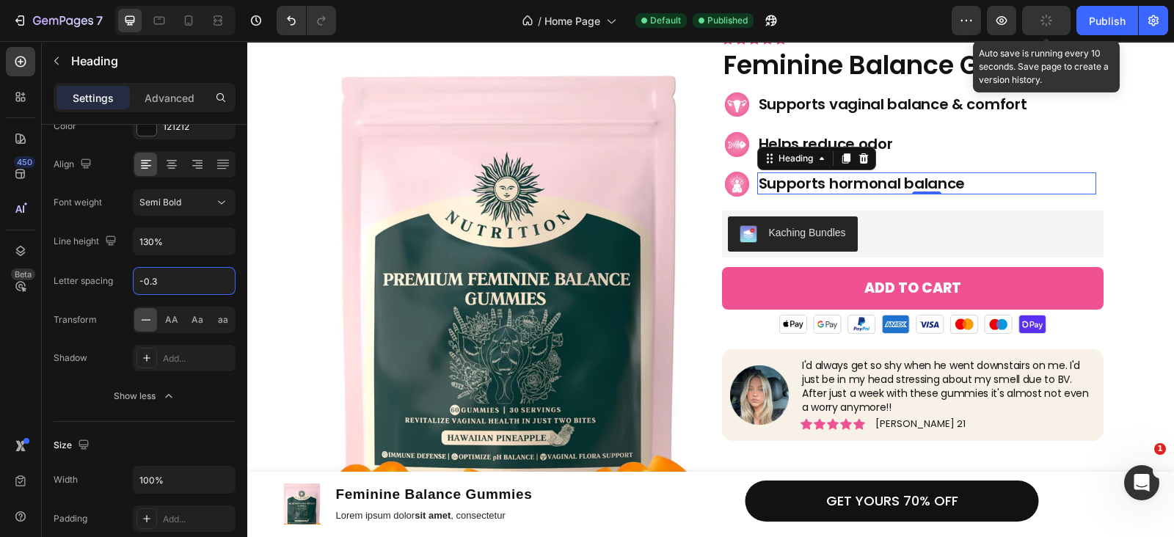
type input "-0.3"
click at [1049, 30] on button "button" at bounding box center [1046, 20] width 48 height 29
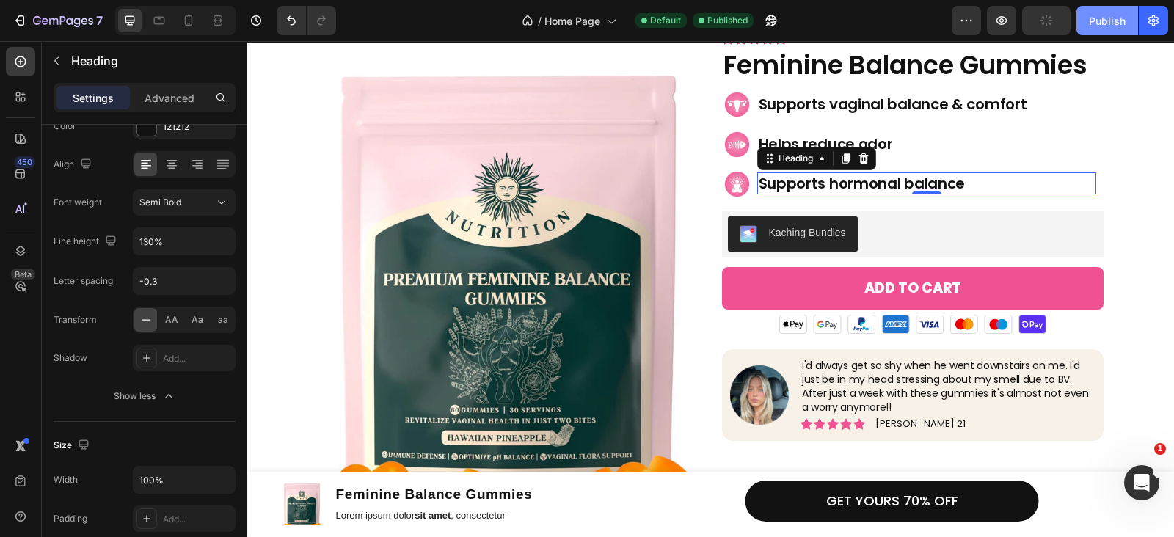
click at [1101, 27] on div "Publish" at bounding box center [1107, 20] width 37 height 15
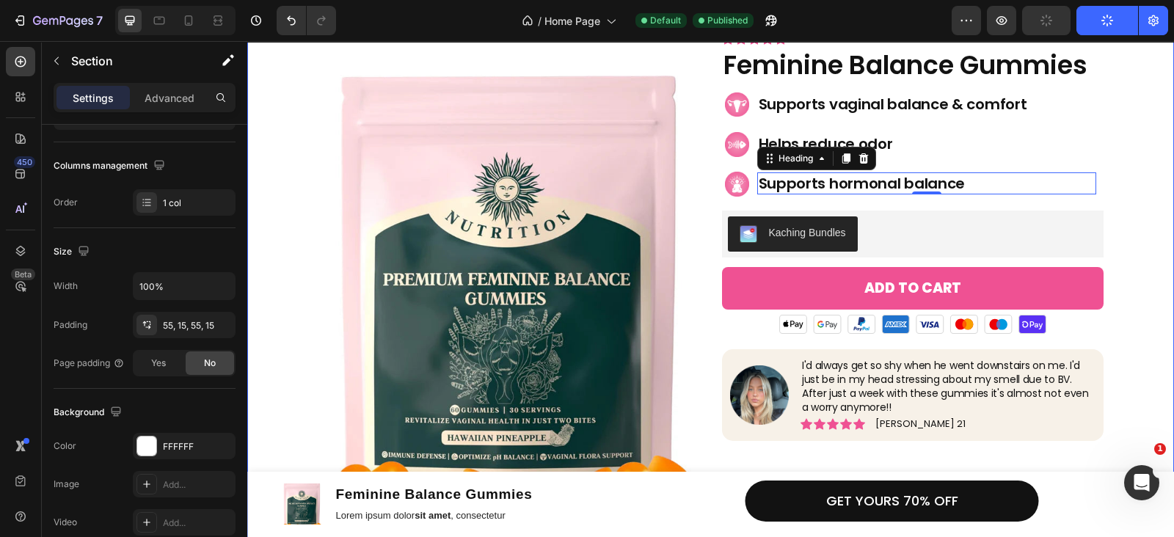
click at [1113, 189] on div "Product Images Icon Icon Icon Icon Icon Icon List 5736 reviews Text Block Row F…" at bounding box center [710, 359] width 905 height 659
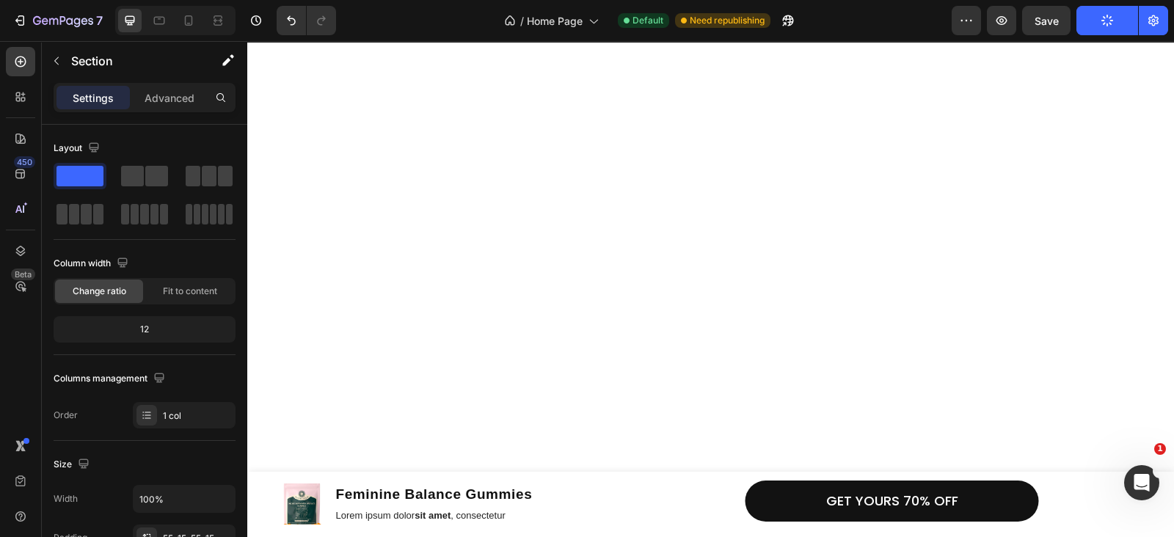
scroll to position [0, 0]
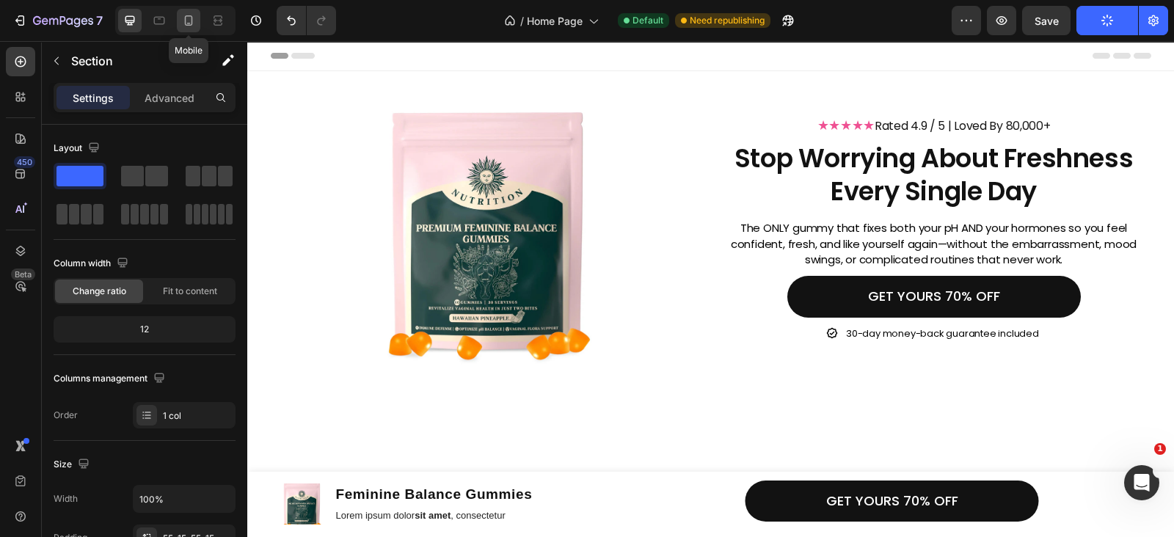
click at [190, 24] on icon at bounding box center [189, 20] width 8 height 10
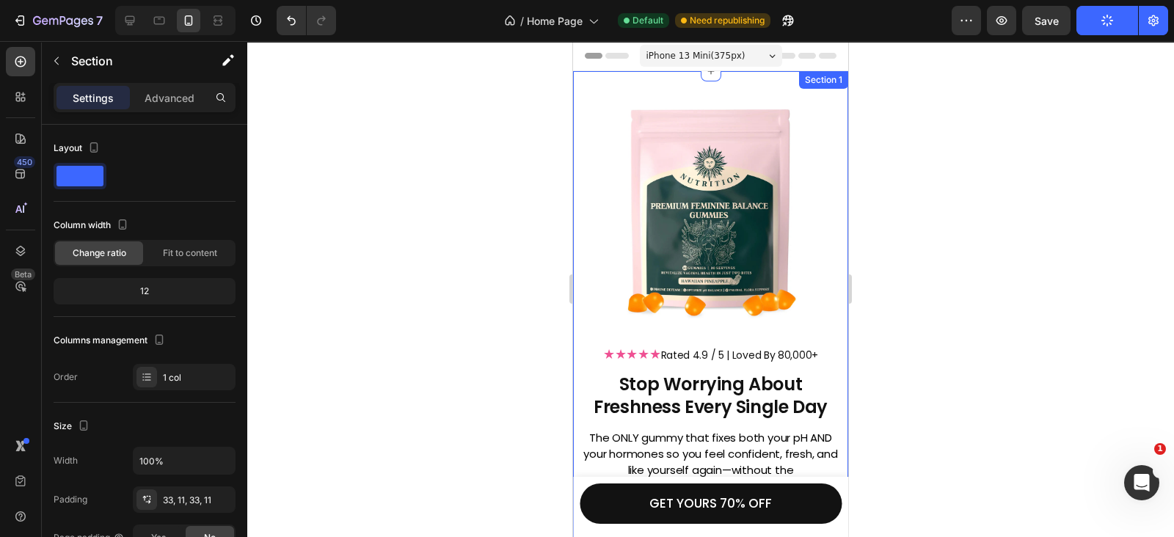
click at [699, 89] on div "Image ★★★★★ Rated 4.9 / 5 | Loved By 80,000+ Heading Stop Worrying About Freshn…" at bounding box center [710, 336] width 275 height 530
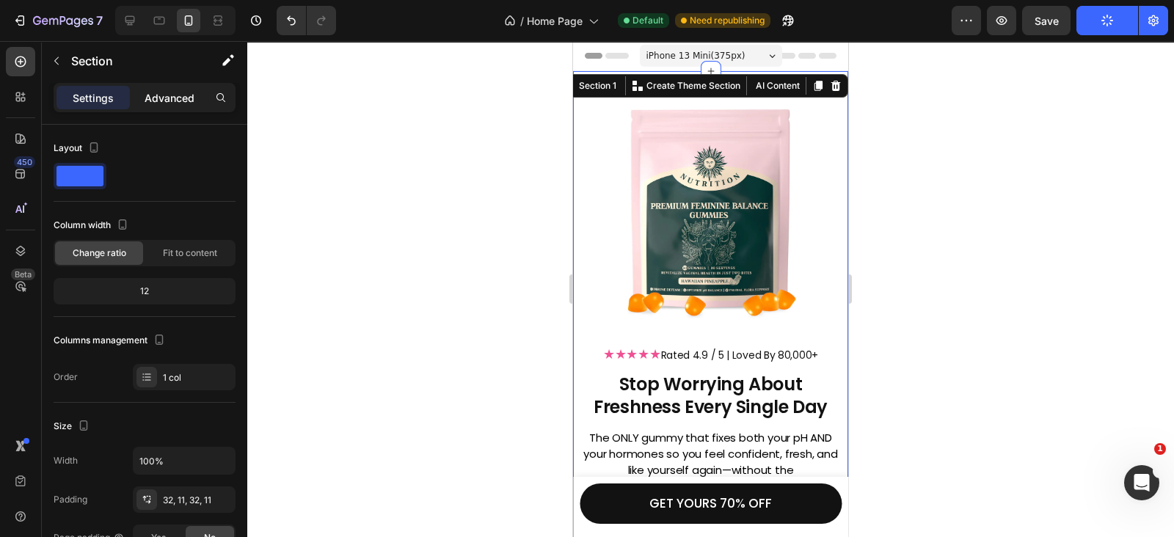
click at [163, 87] on div "Advanced" at bounding box center [169, 97] width 73 height 23
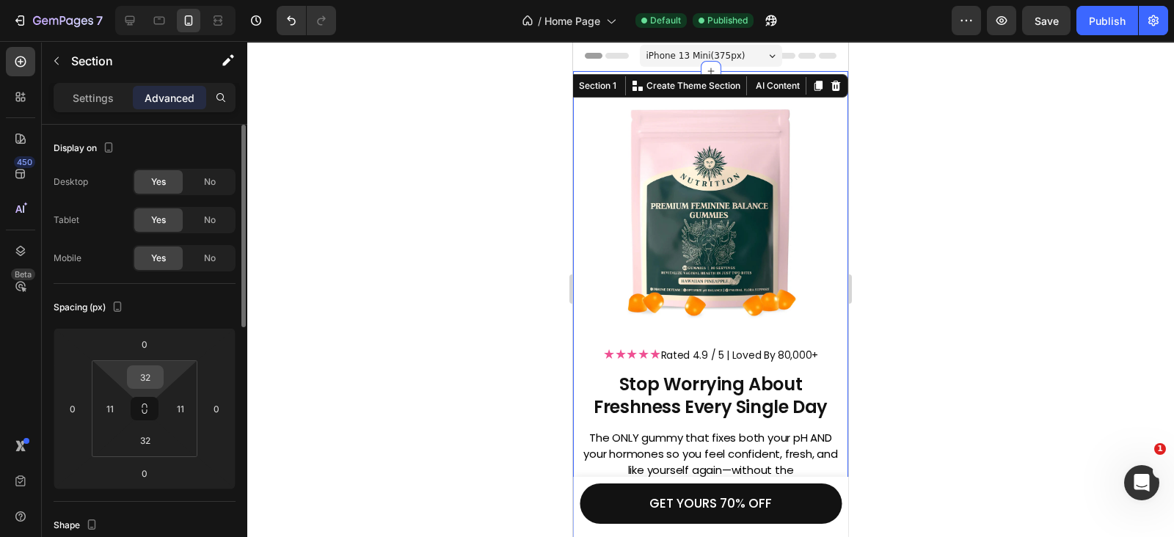
click at [137, 386] on input "32" at bounding box center [145, 377] width 29 height 22
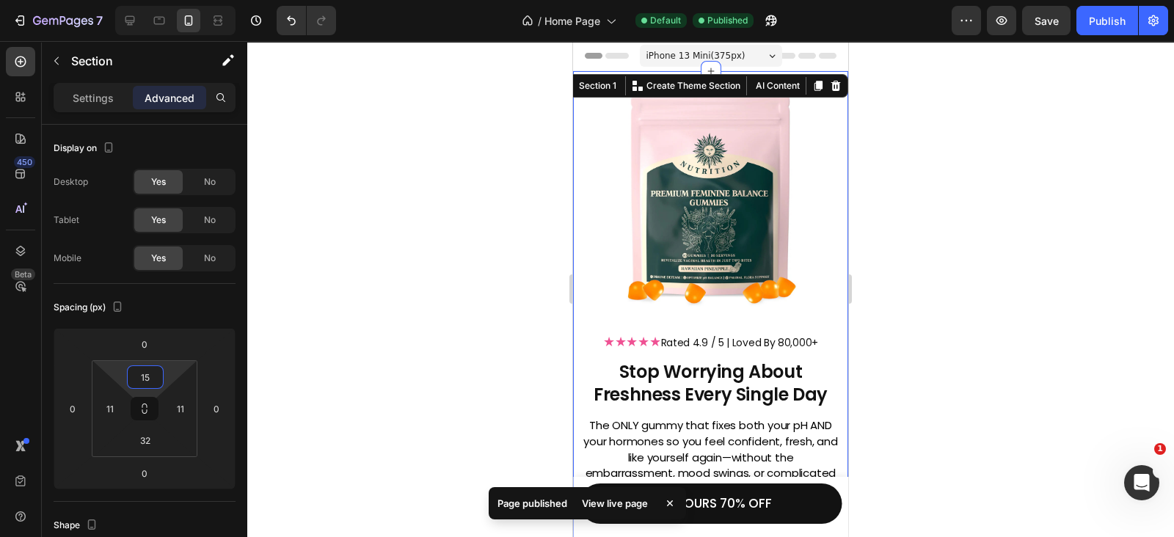
click at [1092, 22] on div "Publish" at bounding box center [1107, 20] width 37 height 15
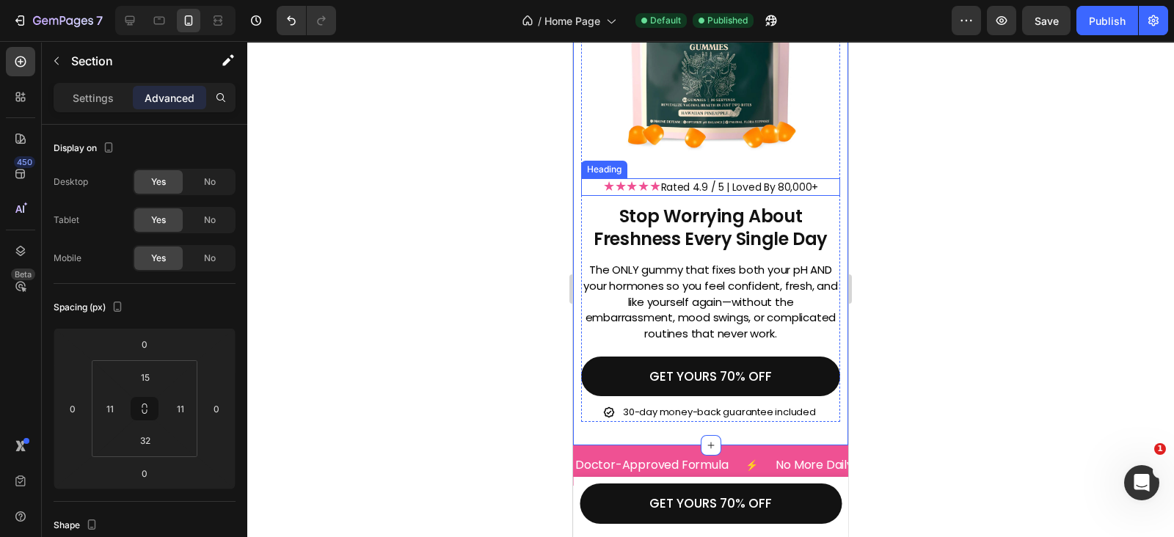
scroll to position [214, 0]
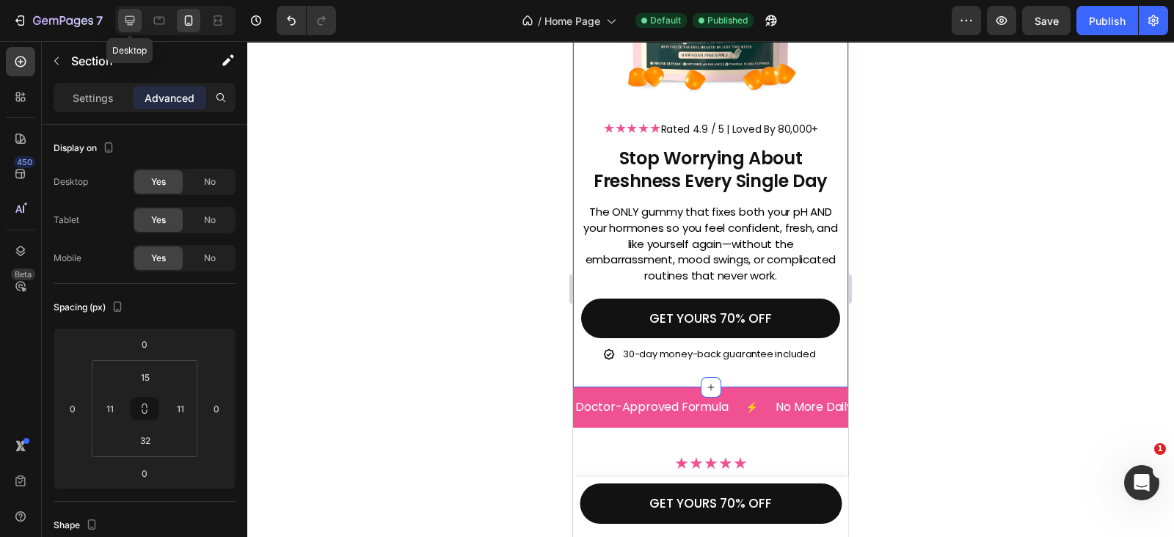
click at [128, 23] on icon at bounding box center [130, 21] width 10 height 10
type input "32"
type input "0"
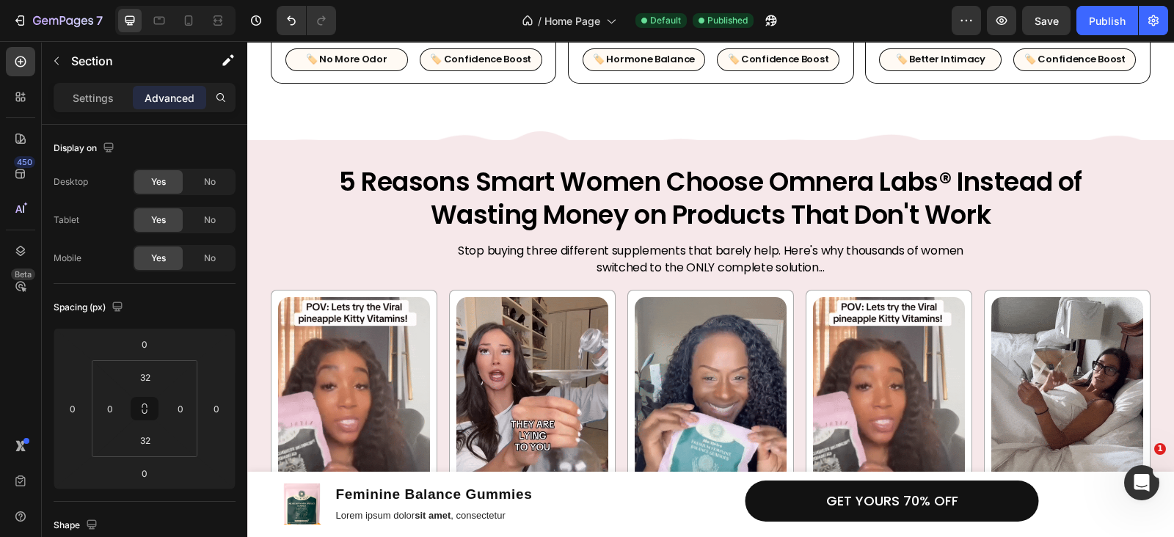
scroll to position [641, 0]
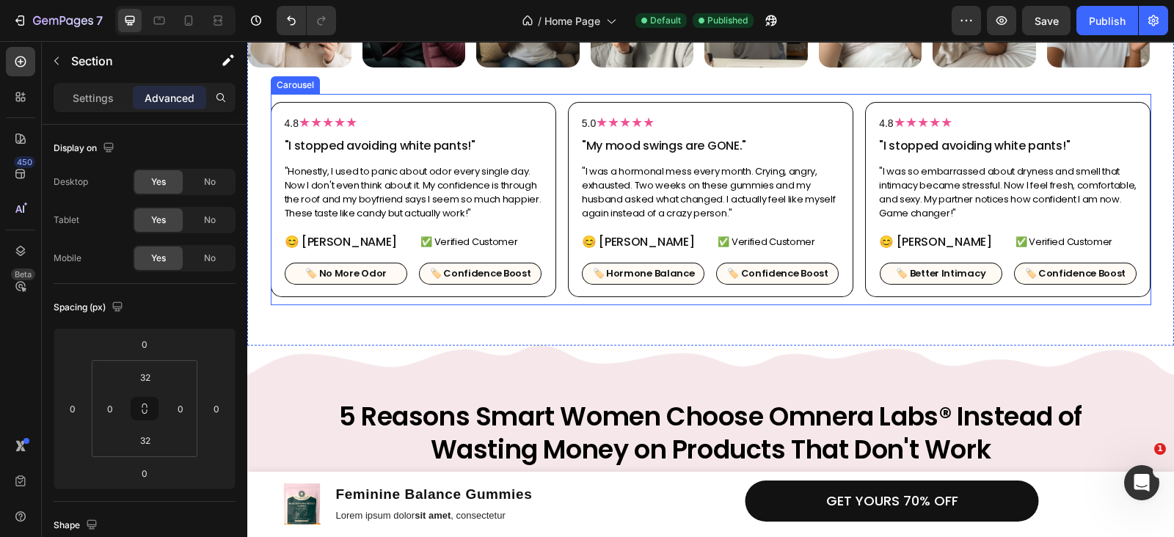
click at [554, 290] on div "4.8 ★★★★★ Heading "I stopped avoiding white pants!" Heading "Honestly, I used t…" at bounding box center [711, 199] width 880 height 195
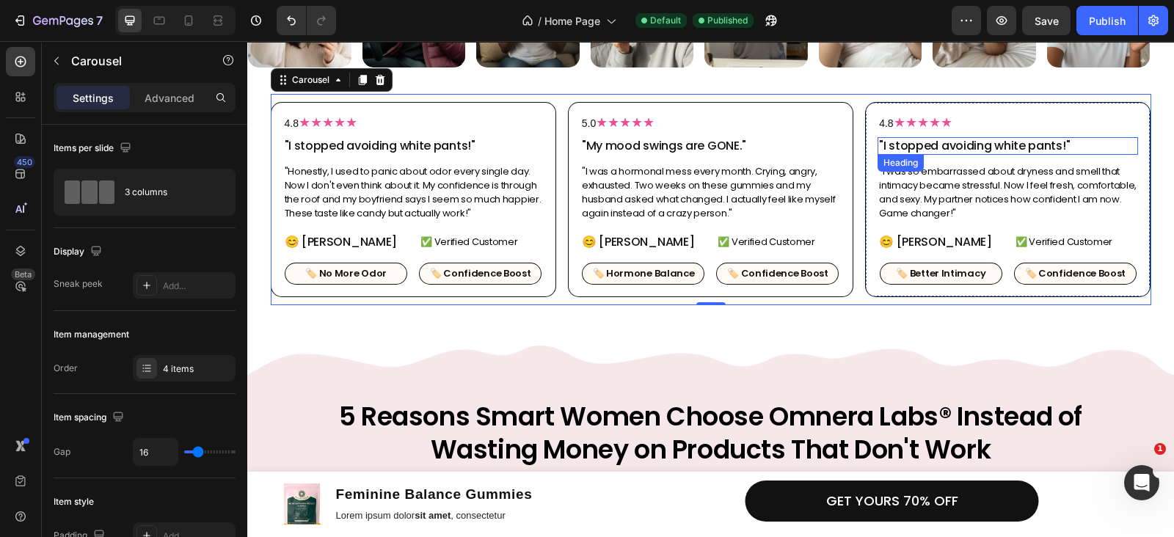
click at [968, 139] on h2 ""I stopped avoiding white pants!"" at bounding box center [1007, 146] width 260 height 18
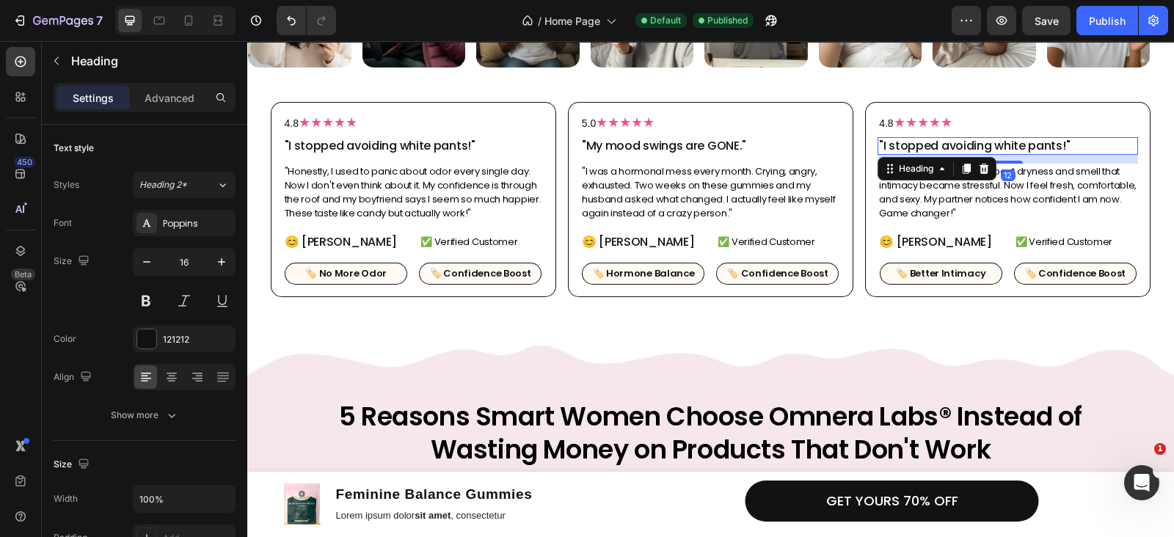
click at [968, 139] on h2 ""I stopped avoiding white pants!"" at bounding box center [1007, 146] width 260 height 18
click at [968, 139] on p ""I stopped avoiding white pants!"" at bounding box center [1008, 146] width 258 height 15
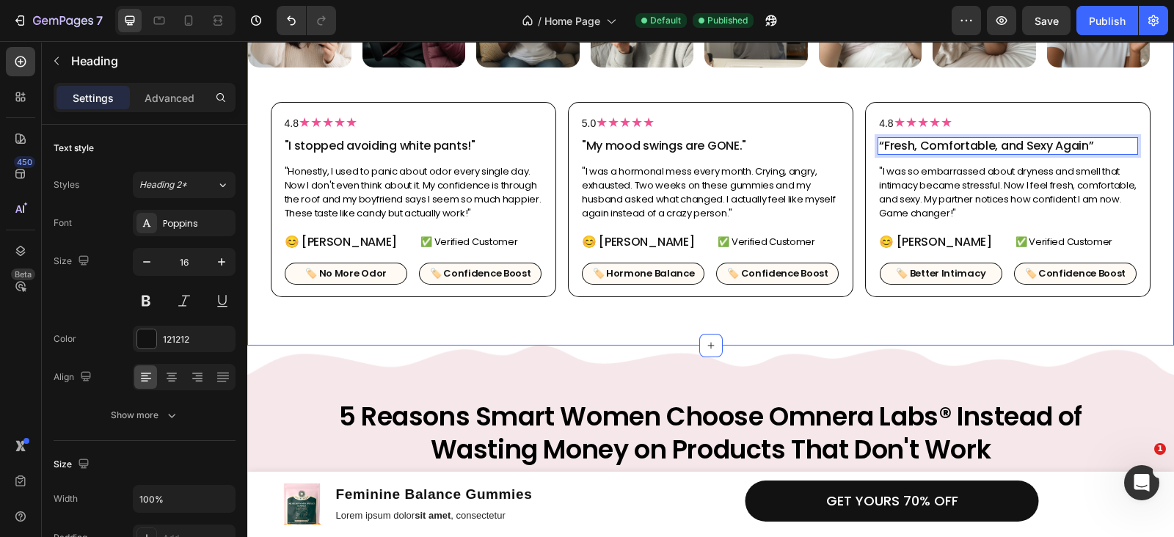
click at [1150, 299] on div "4.8 ★★★★★ Heading "I stopped avoiding white pants!" Heading "Honestly, I used t…" at bounding box center [710, 199] width 927 height 211
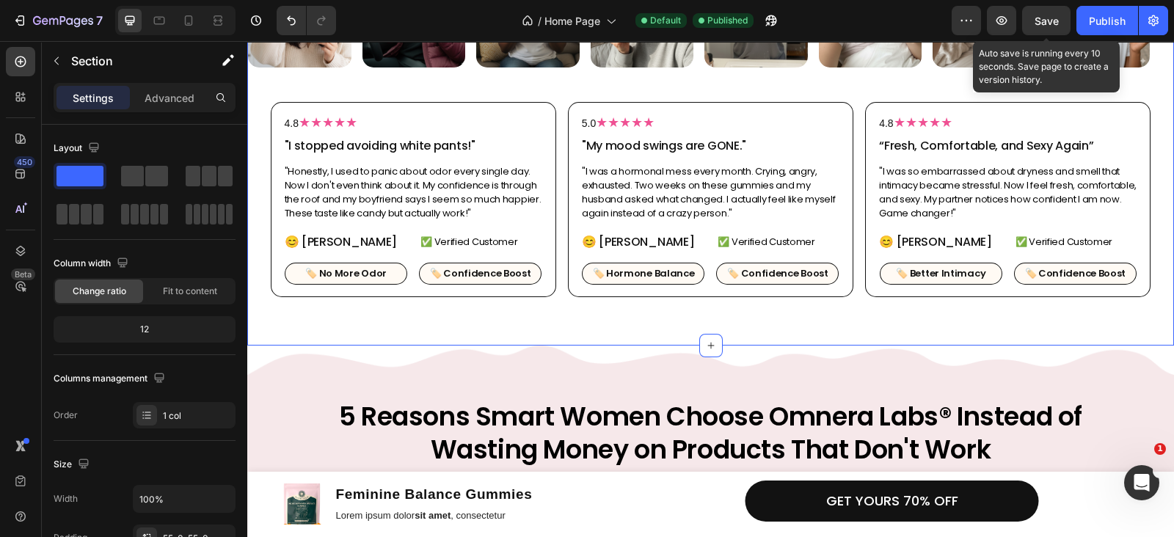
click at [1058, 15] on span "Save" at bounding box center [1047, 21] width 24 height 12
click at [1114, 15] on div "Publish" at bounding box center [1107, 20] width 37 height 15
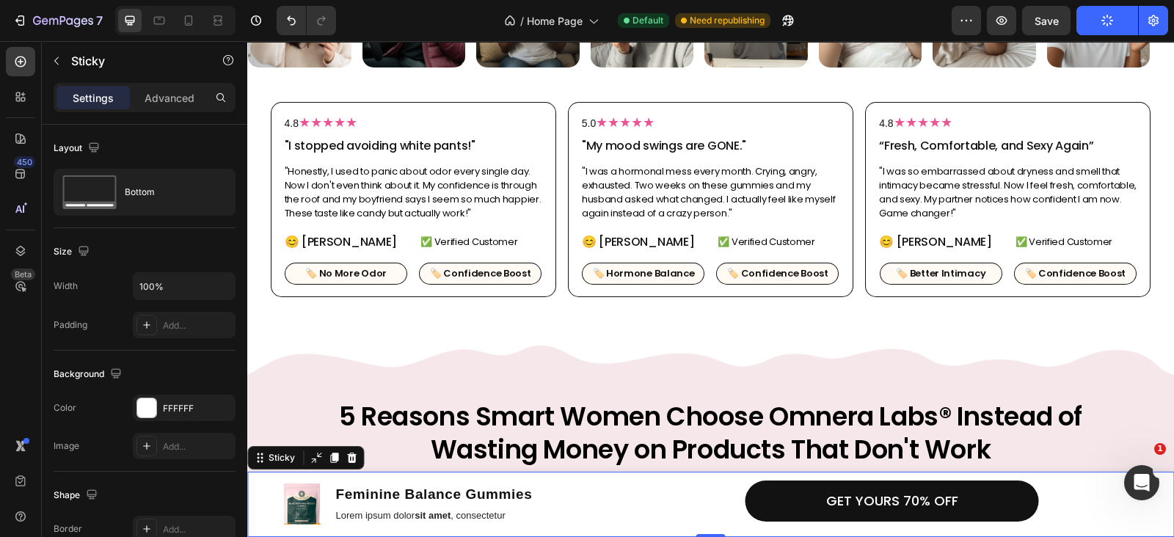
click at [250, 484] on div "Product Images Feminine Balance Gummies Product Title Lorem ipsum dolor sit ame…" at bounding box center [710, 504] width 927 height 65
click at [186, 103] on p "Advanced" at bounding box center [170, 97] width 50 height 15
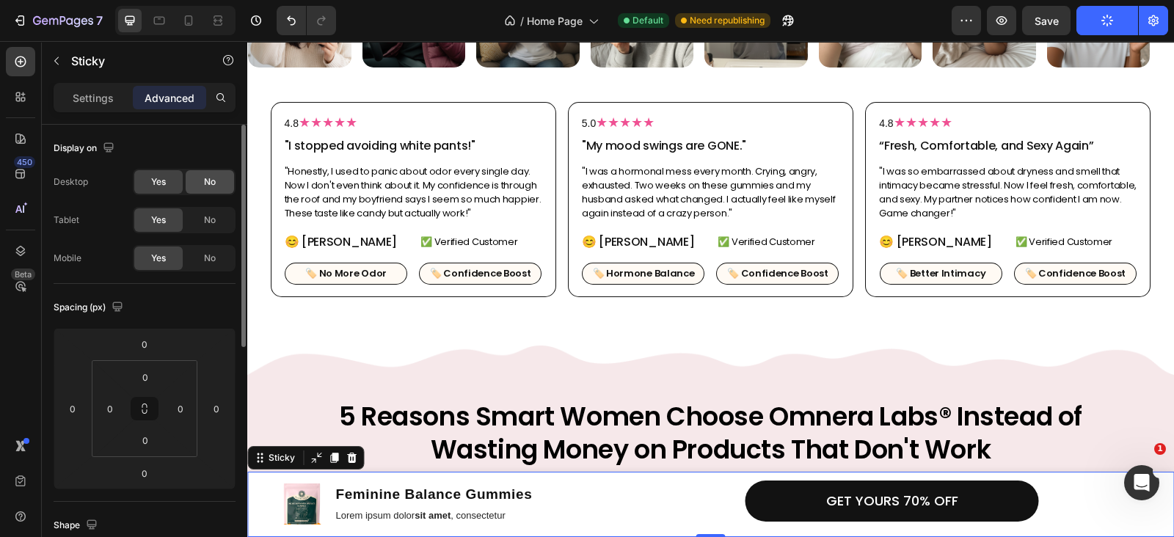
click at [213, 187] on span "No" at bounding box center [210, 181] width 12 height 13
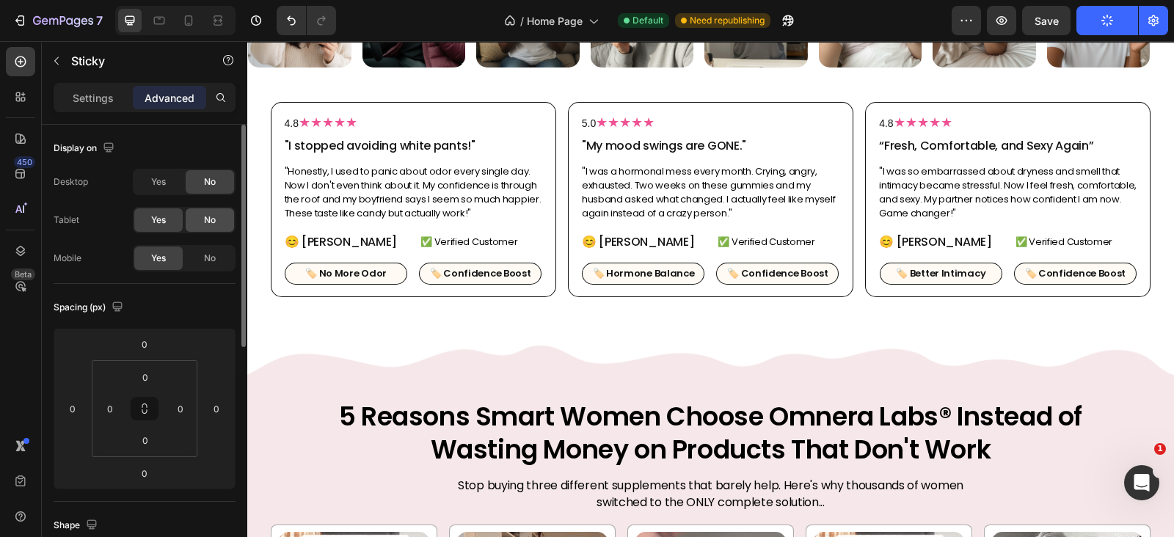
click at [213, 217] on span "No" at bounding box center [210, 220] width 12 height 13
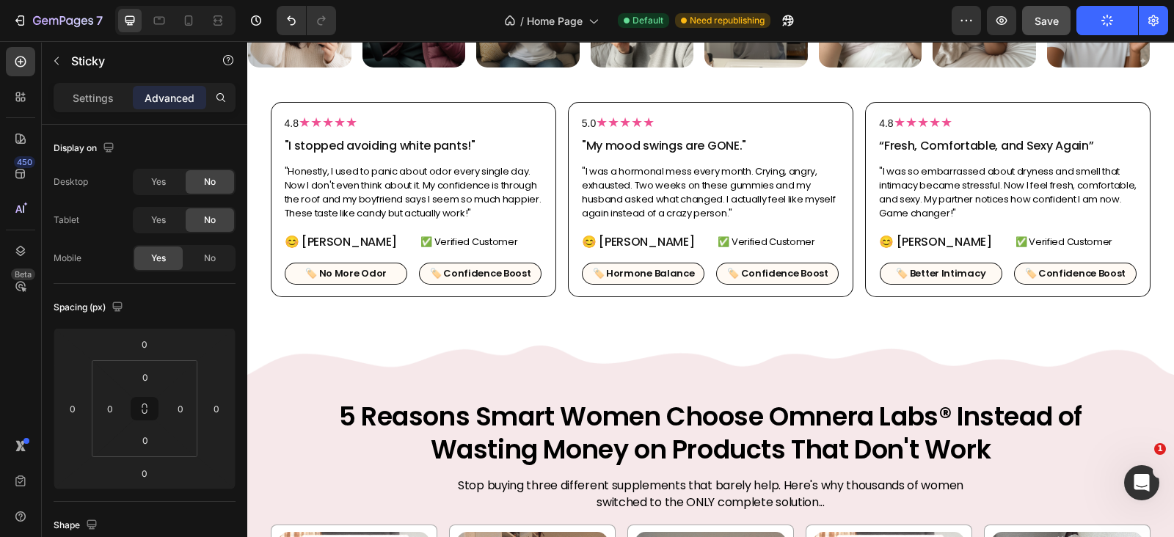
click at [1057, 18] on span "Save" at bounding box center [1047, 21] width 24 height 12
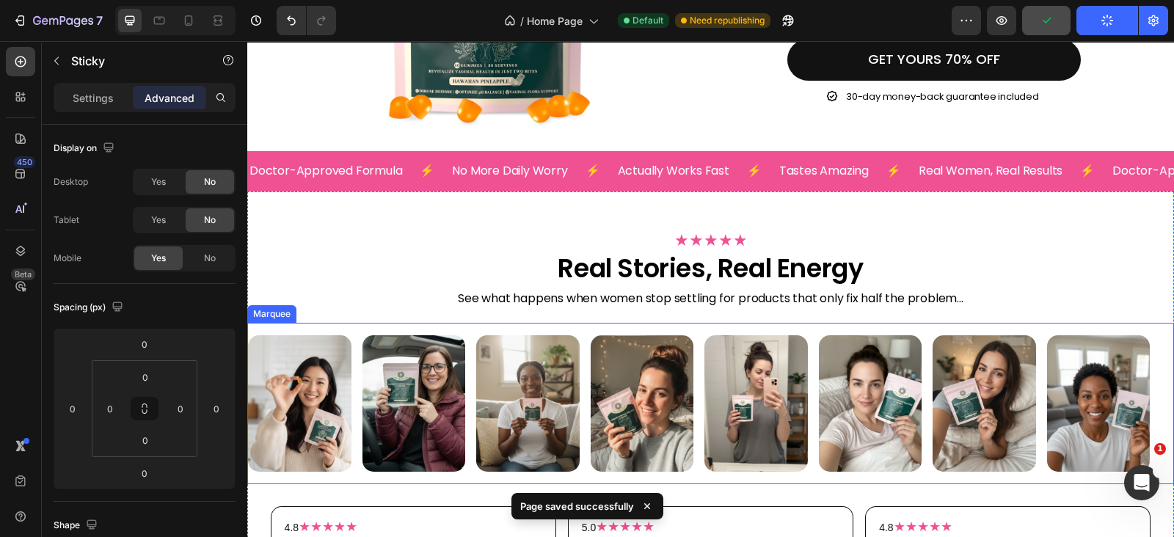
scroll to position [0, 0]
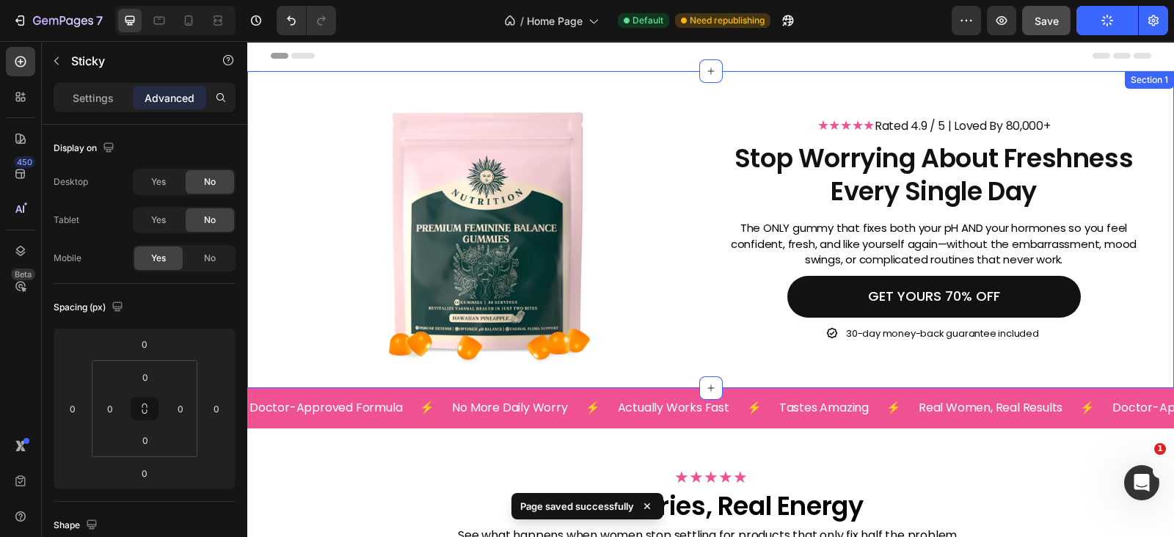
click at [671, 87] on div "Image ★★★★★ Rated 4.9 / 5 | Loved By 80,000+ Heading Stop Worrying About Freshn…" at bounding box center [710, 229] width 927 height 317
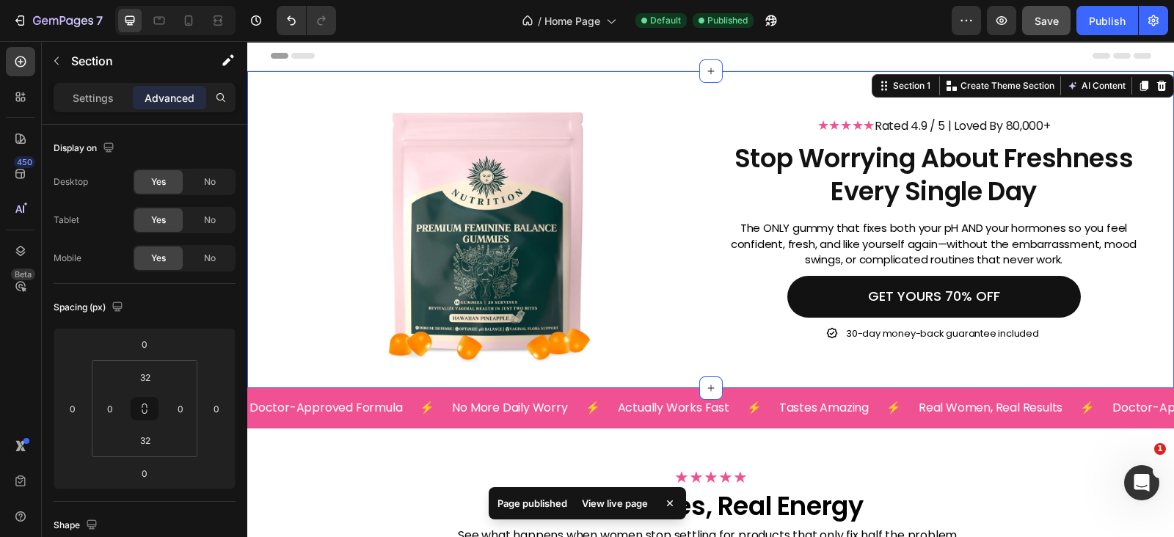
click at [1100, 21] on div "Publish" at bounding box center [1107, 20] width 37 height 15
click at [839, 172] on h2 "Stop Worrying About Freshness Every Single Day" at bounding box center [934, 175] width 434 height 70
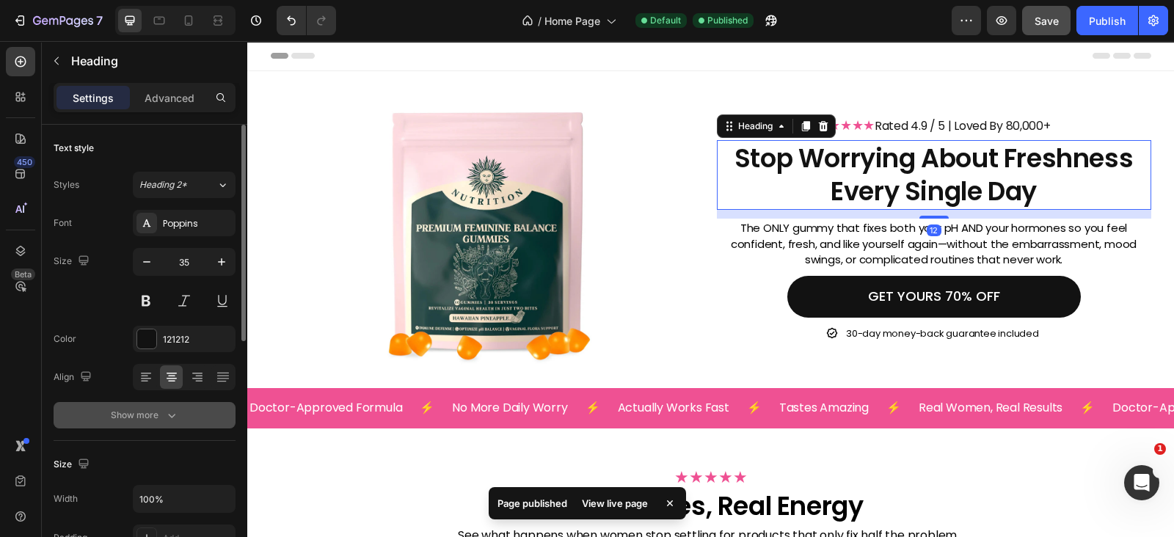
click at [158, 418] on div "Show more" at bounding box center [145, 415] width 68 height 15
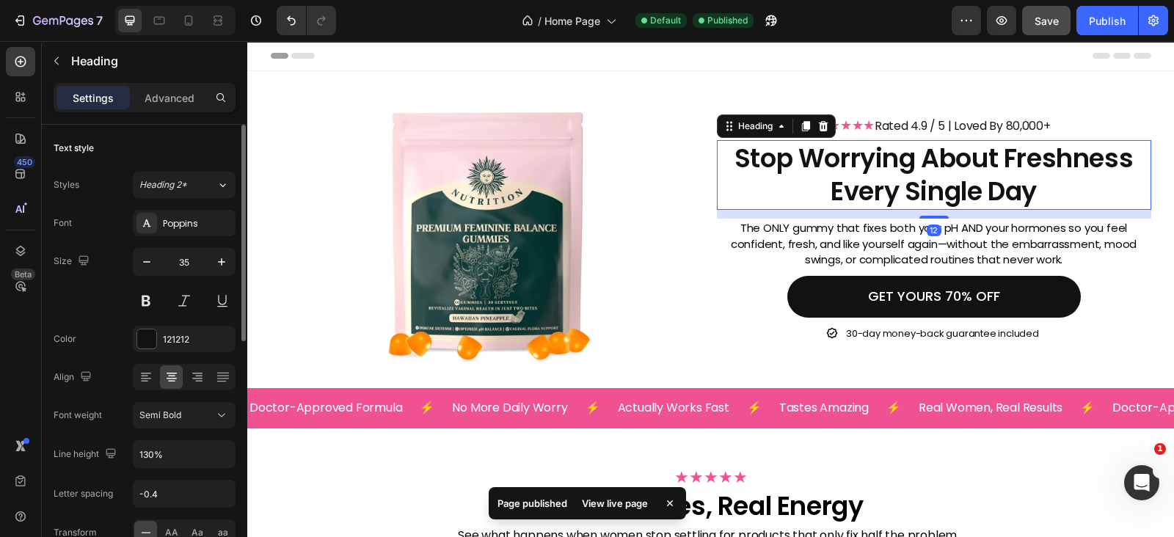
scroll to position [214, 0]
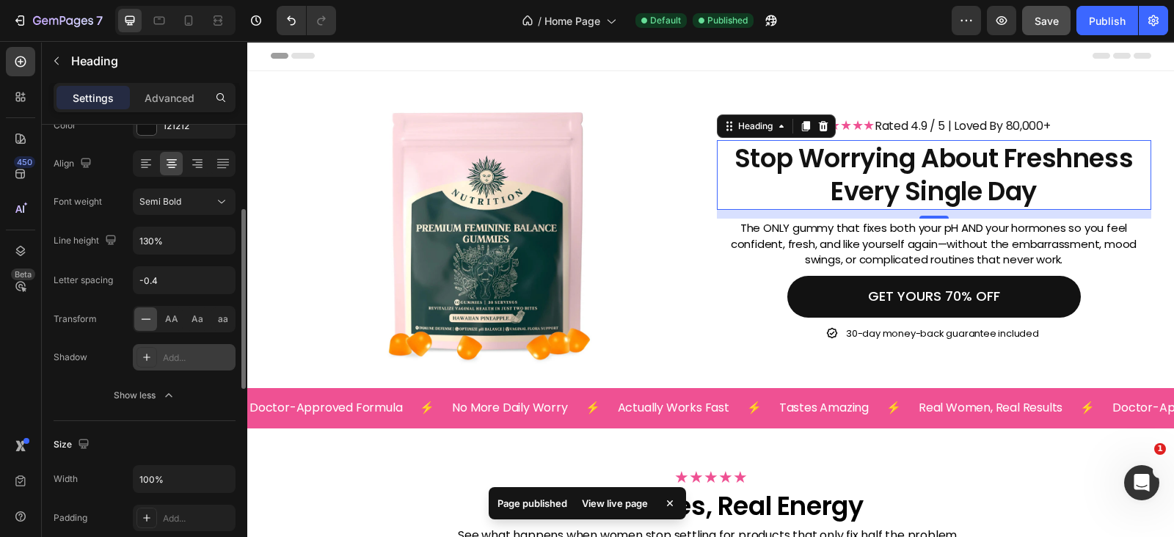
click at [147, 352] on icon at bounding box center [147, 357] width 12 height 12
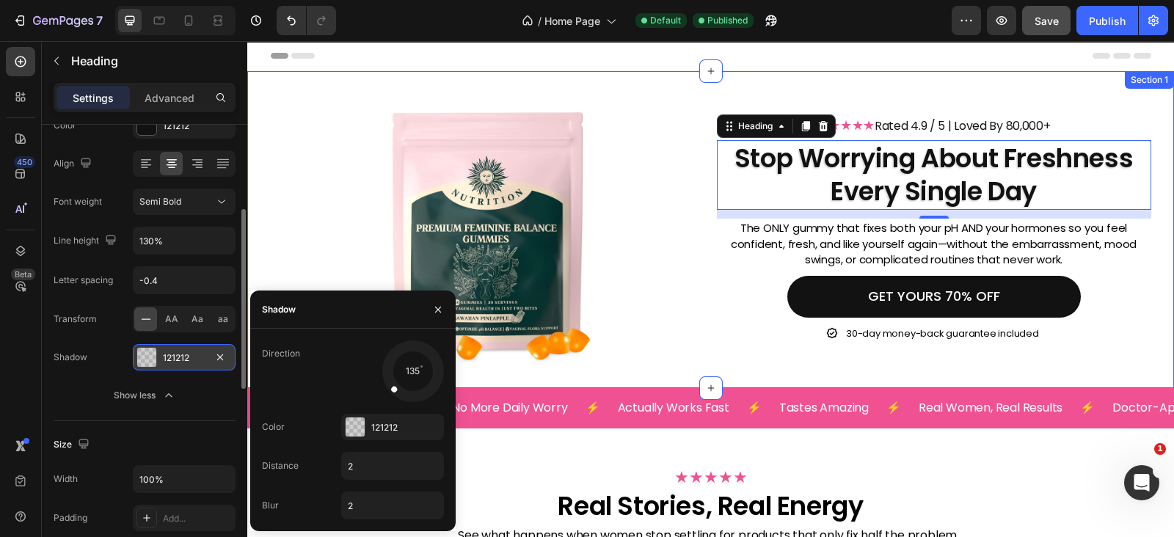
click at [880, 93] on div "Image ★★★★★ Rated 4.9 / 5 | Loved By 80,000+ Heading Stop Worrying About Freshn…" at bounding box center [710, 229] width 927 height 317
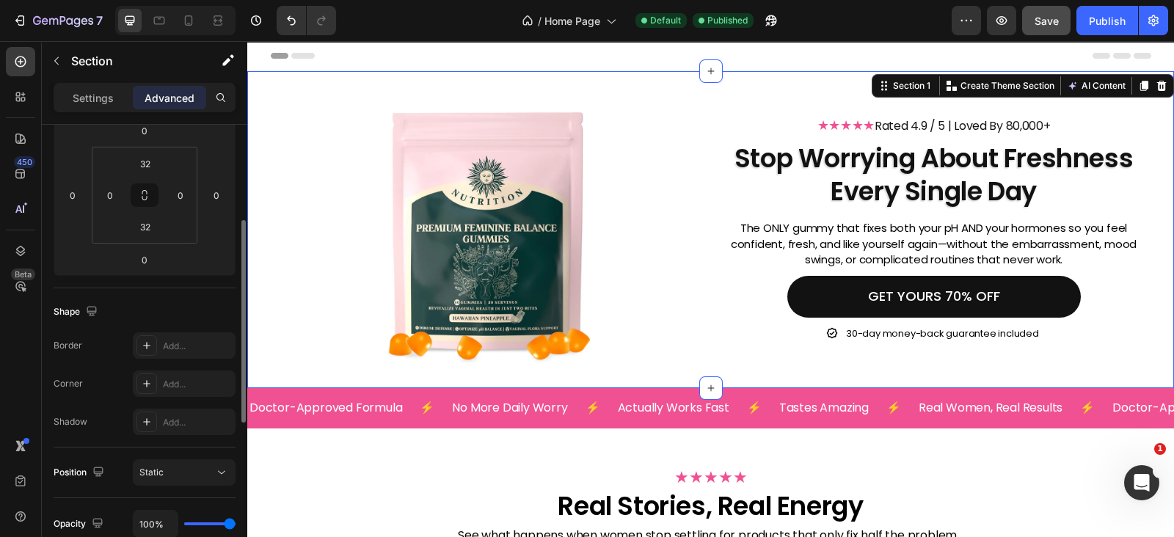
scroll to position [0, 0]
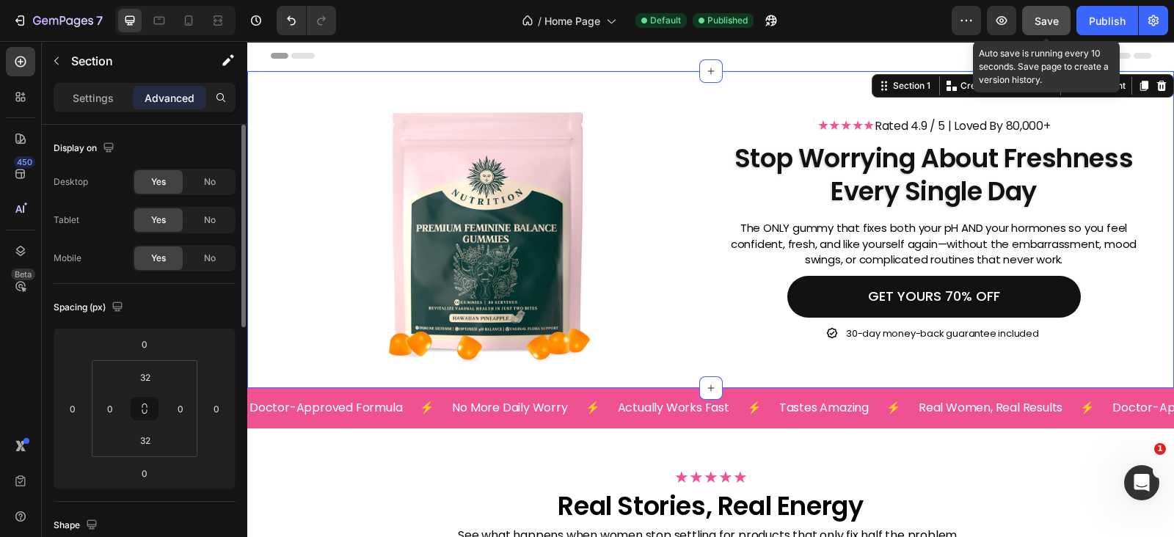
click at [1060, 24] on button "Save" at bounding box center [1046, 20] width 48 height 29
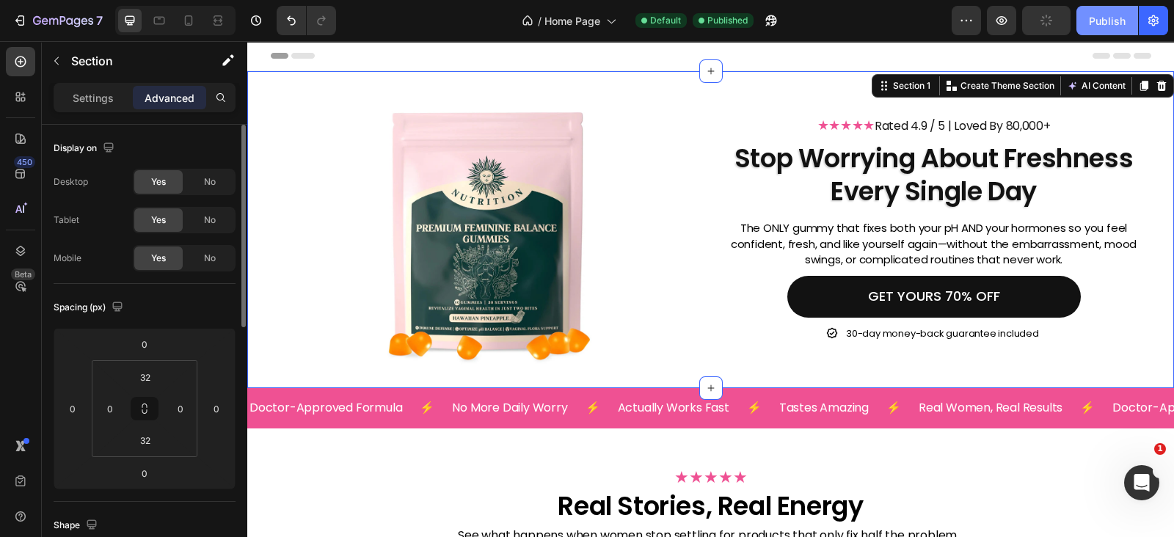
click at [1101, 18] on div "Publish" at bounding box center [1107, 20] width 37 height 15
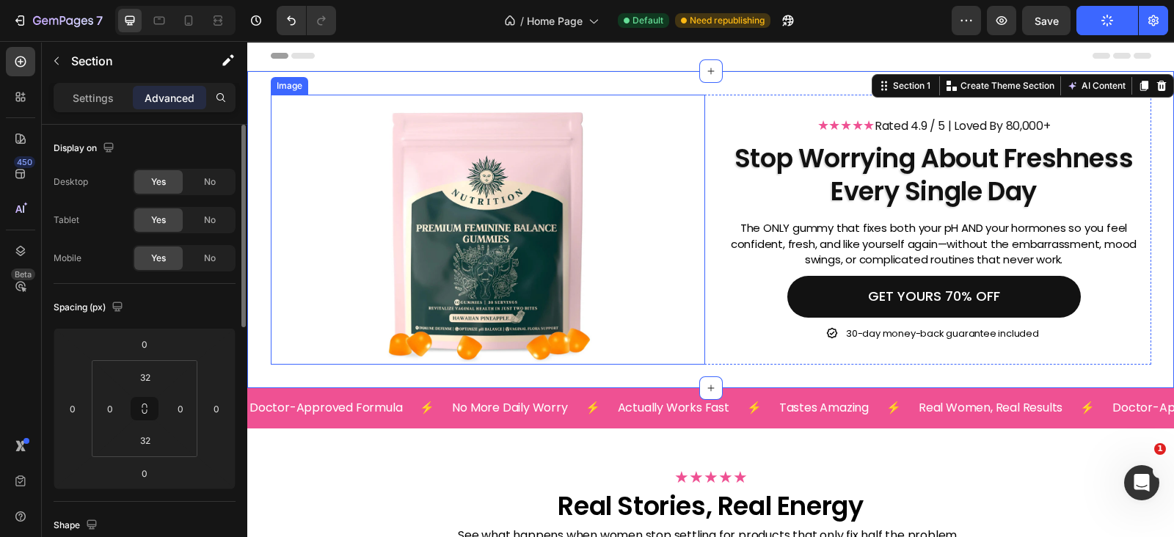
click at [494, 222] on img at bounding box center [487, 230] width 217 height 270
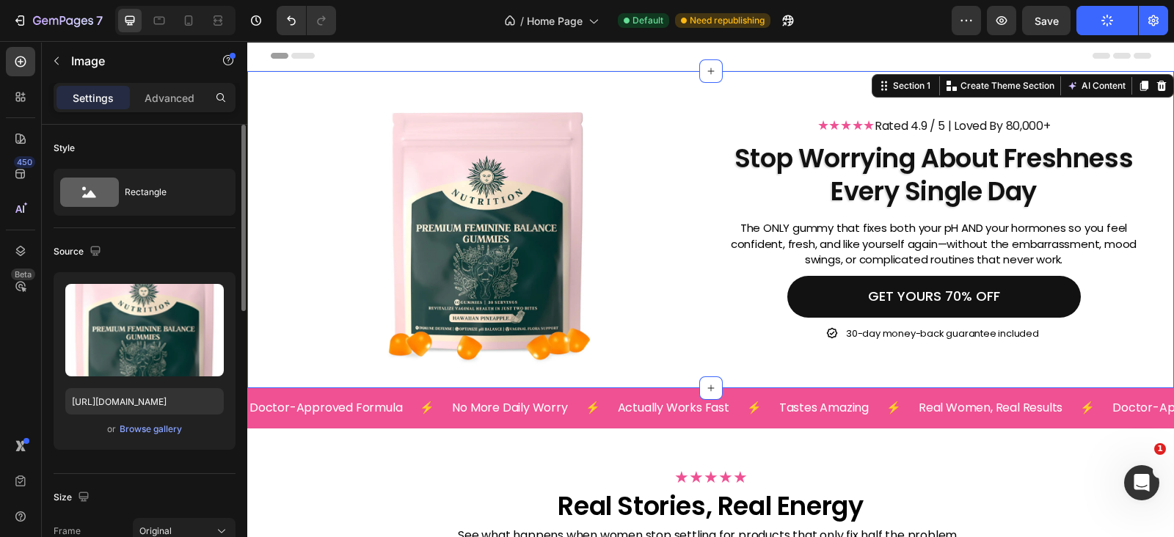
click at [730, 88] on div "Image ★★★★★ Rated 4.9 / 5 | Loved By 80,000+ Heading Stop Worrying About Freshn…" at bounding box center [710, 229] width 927 height 317
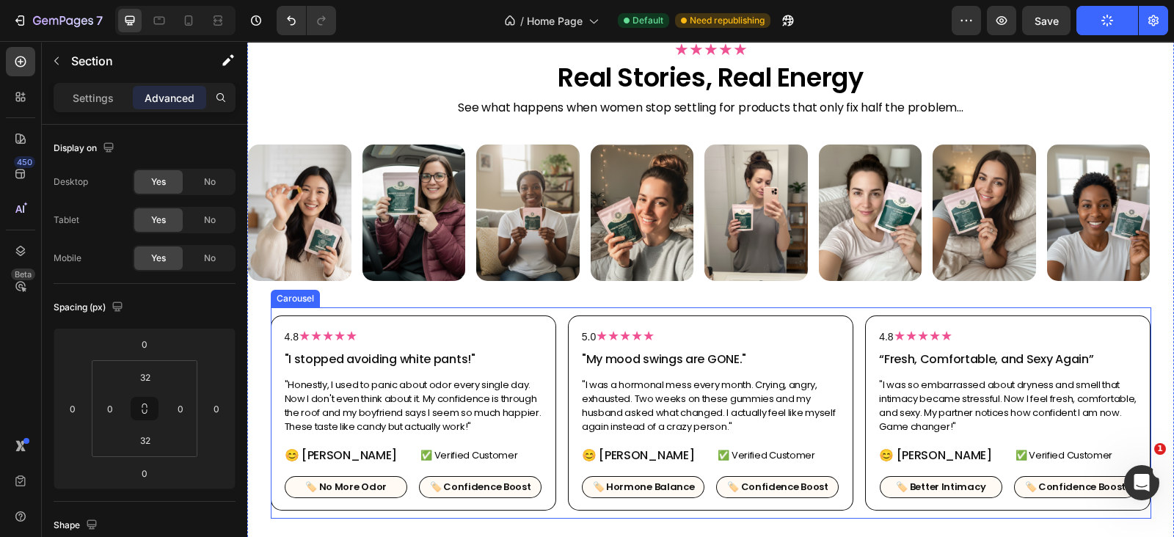
scroll to position [641, 0]
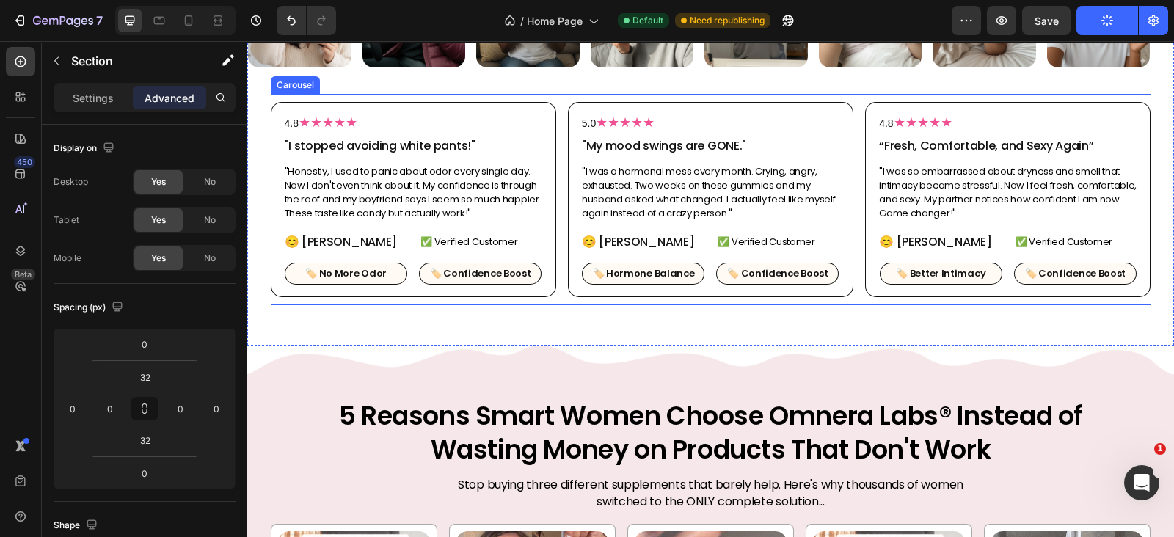
click at [555, 291] on div "4.8 ★★★★★ Heading "I stopped avoiding white pants!" Heading "Honestly, I used t…" at bounding box center [711, 199] width 880 height 195
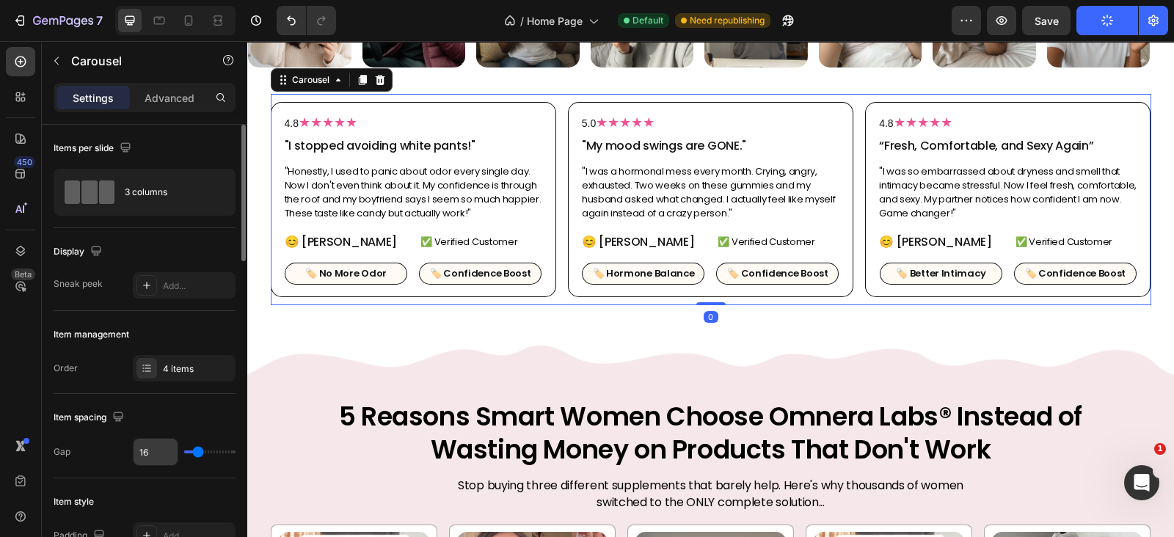
scroll to position [214, 0]
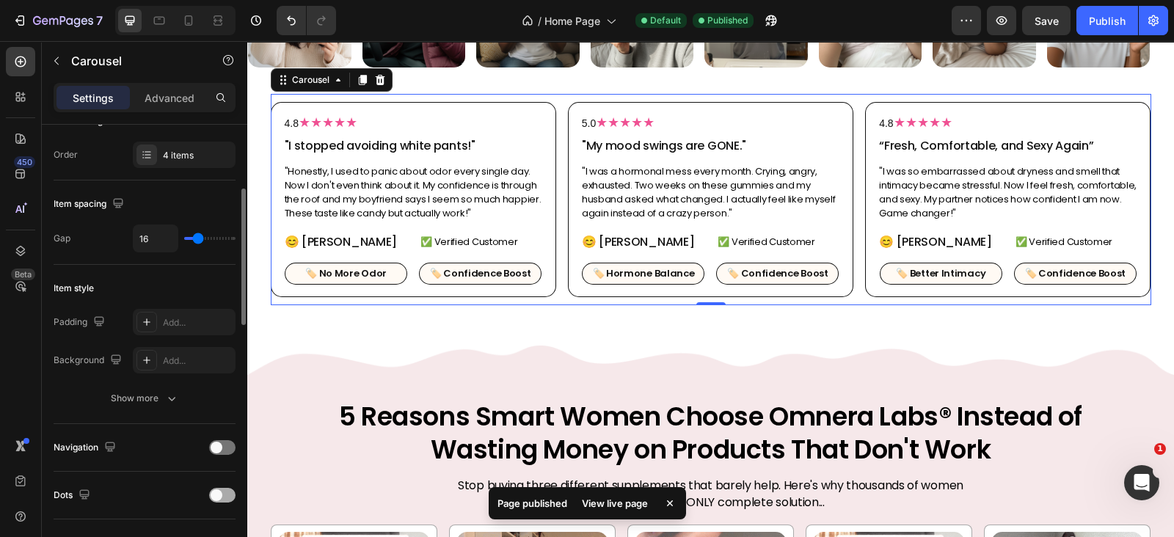
drag, startPoint x: 220, startPoint y: 490, endPoint x: 233, endPoint y: 287, distance: 203.7
click at [220, 491] on span at bounding box center [217, 495] width 12 height 12
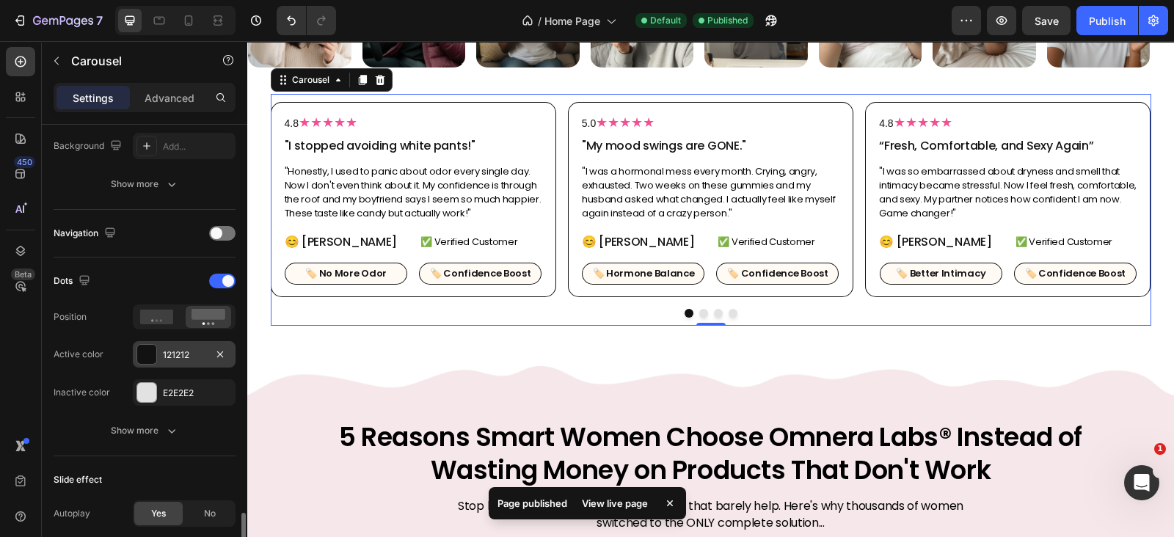
scroll to position [641, 0]
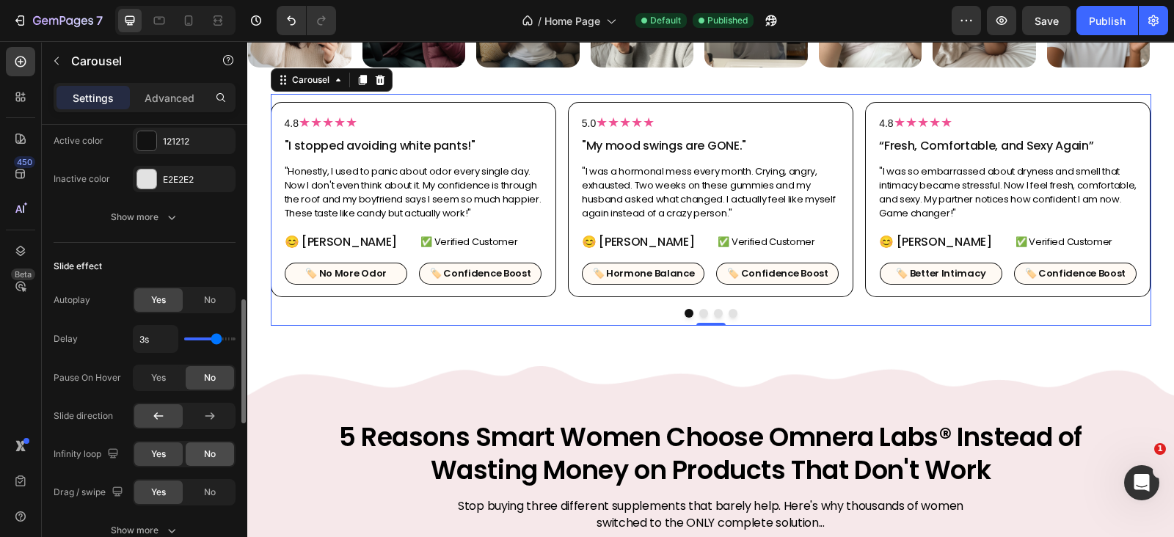
click at [205, 450] on span "No" at bounding box center [210, 454] width 12 height 13
click at [714, 310] on button "Dot" at bounding box center [718, 313] width 9 height 9
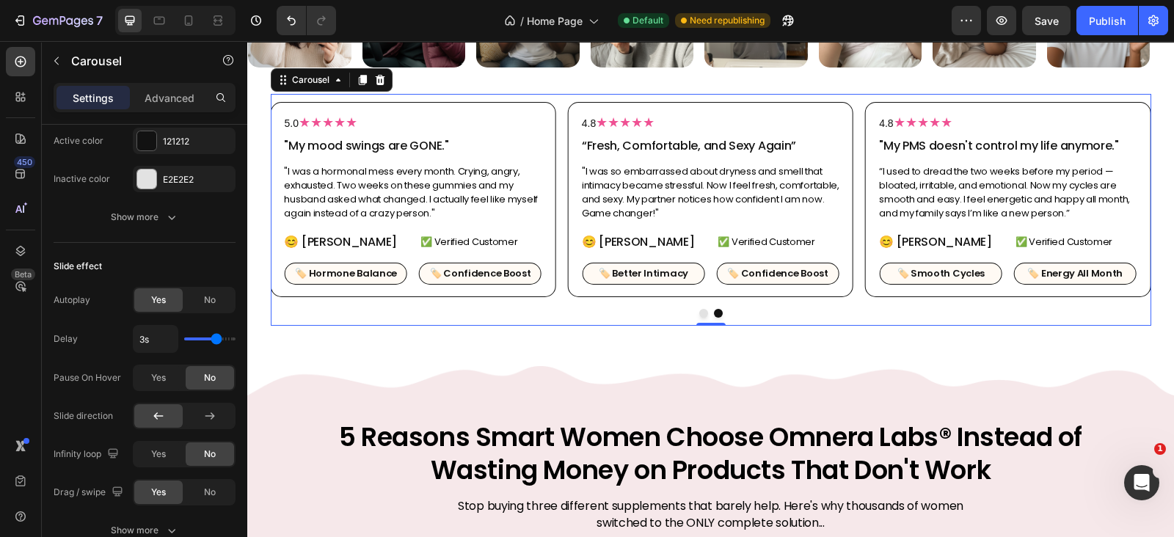
click at [699, 310] on button "Dot" at bounding box center [703, 313] width 9 height 9
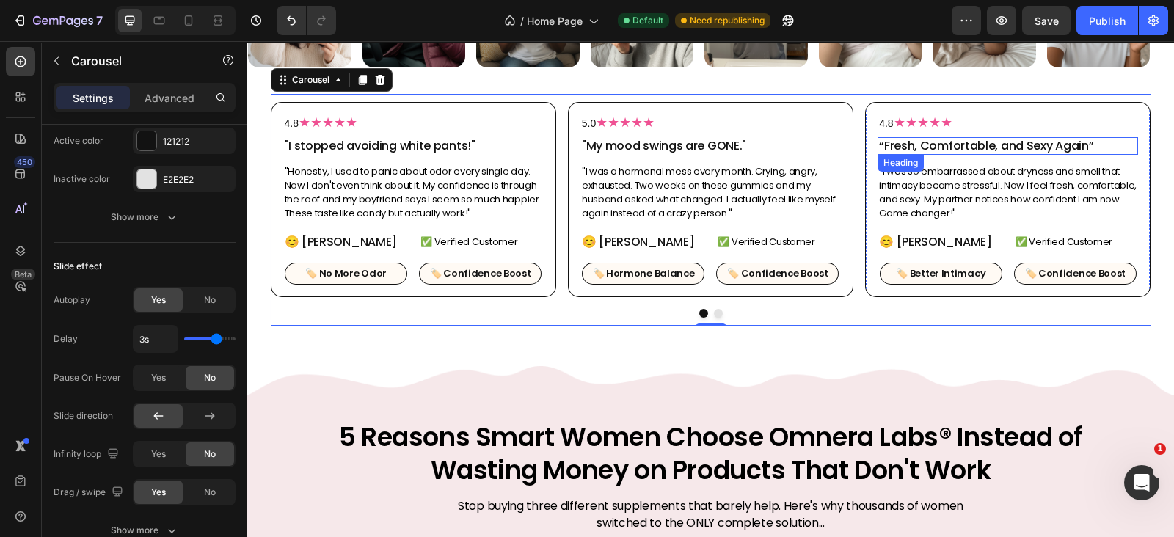
click at [943, 144] on h2 "“Fresh, Comfortable, and Sexy Again”" at bounding box center [1007, 146] width 260 height 18
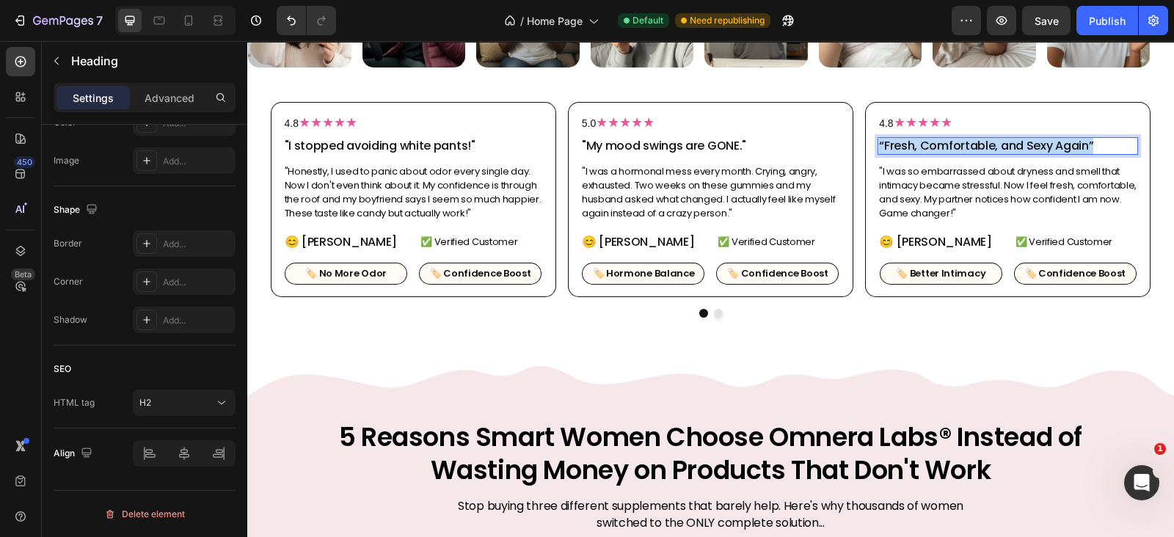
scroll to position [0, 0]
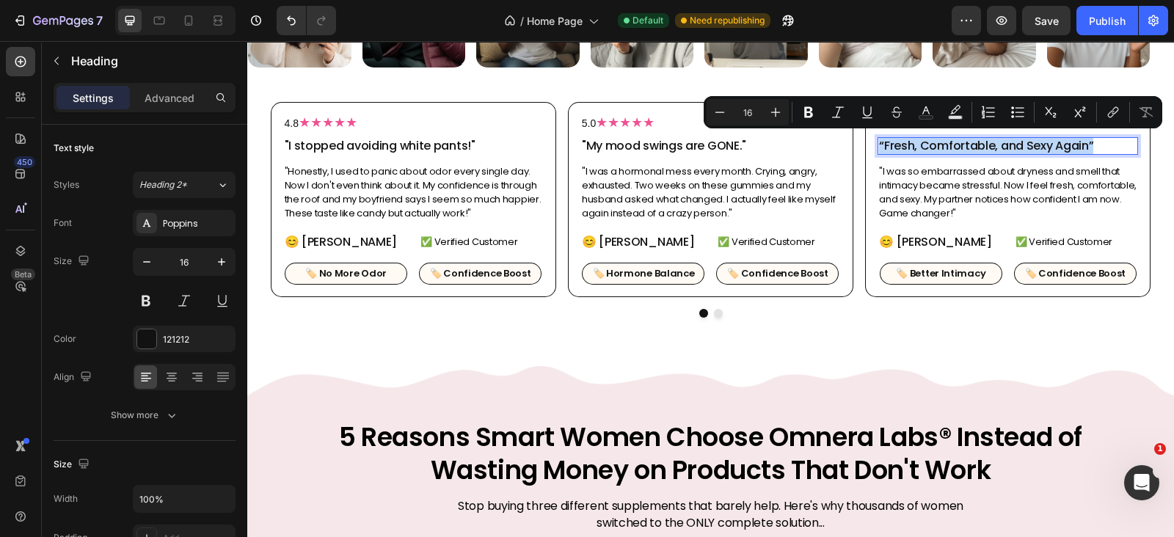
click at [943, 144] on p "“Fresh, Comfortable, and Sexy Again”" at bounding box center [1008, 146] width 258 height 15
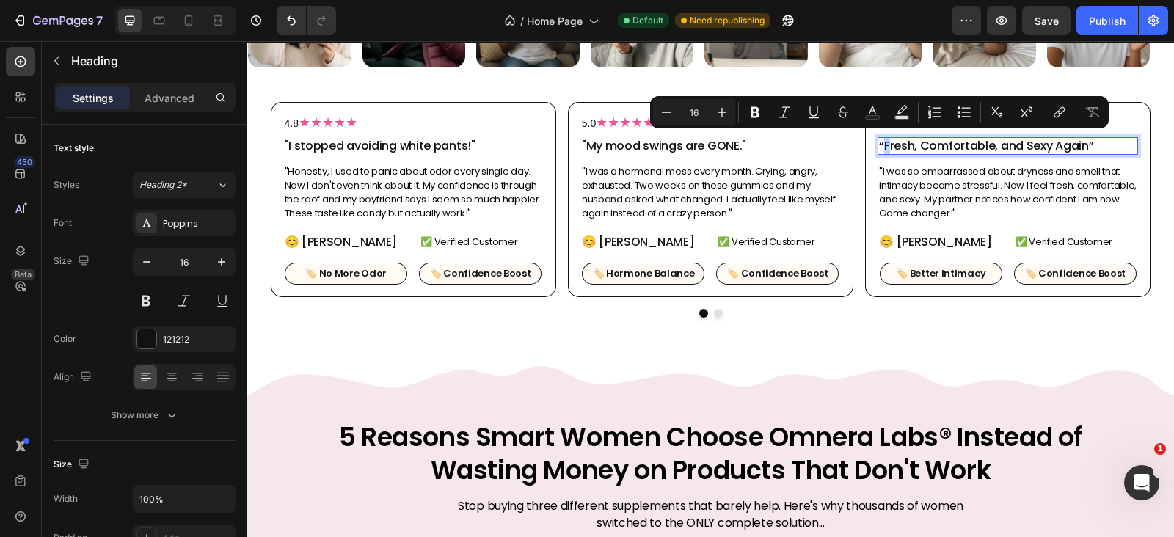
click at [880, 141] on p "“Fresh, Comfortable, and Sexy Again”" at bounding box center [1008, 146] width 258 height 15
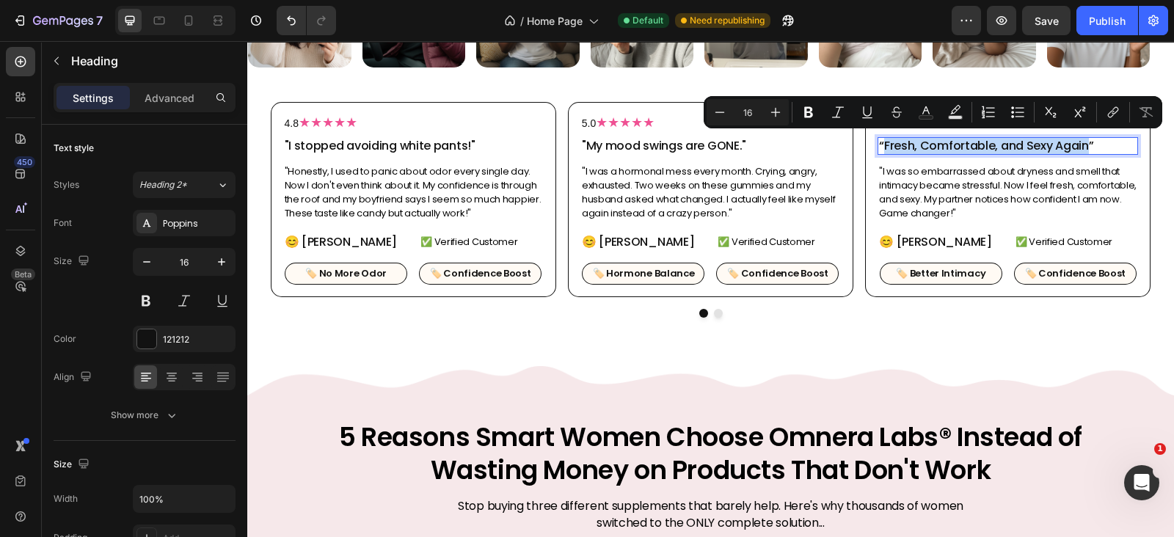
drag, startPoint x: 879, startPoint y: 141, endPoint x: 1077, endPoint y: 144, distance: 198.1
click at [1077, 144] on p "“Fresh, Comfortable, and Sexy Again”" at bounding box center [1008, 146] width 258 height 15
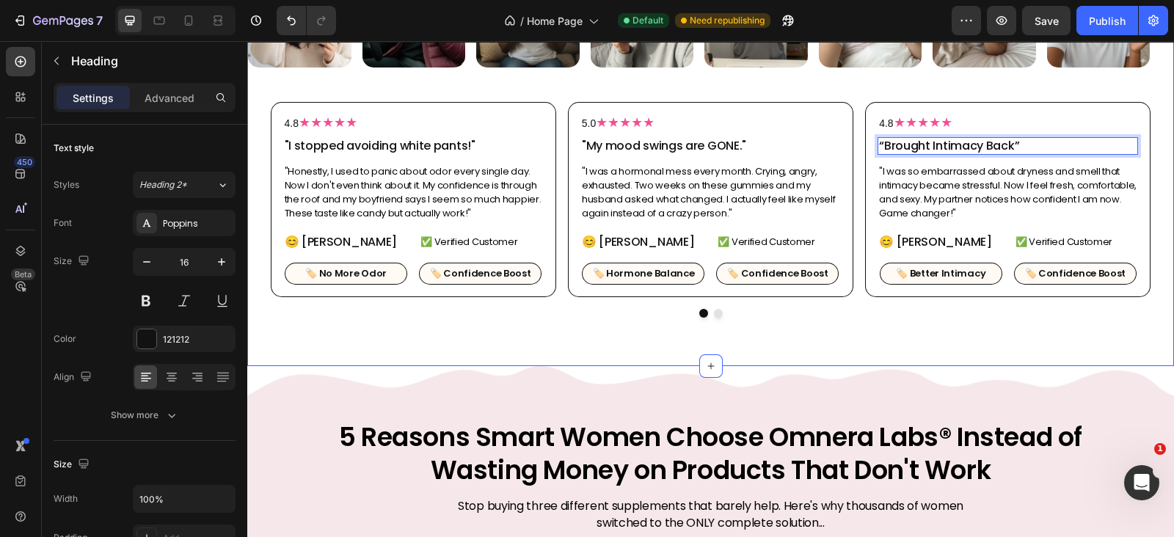
click at [955, 79] on div "Image Image Image Image Image Image Image Image Image Image Image Image Image I…" at bounding box center [710, 7] width 927 height 176
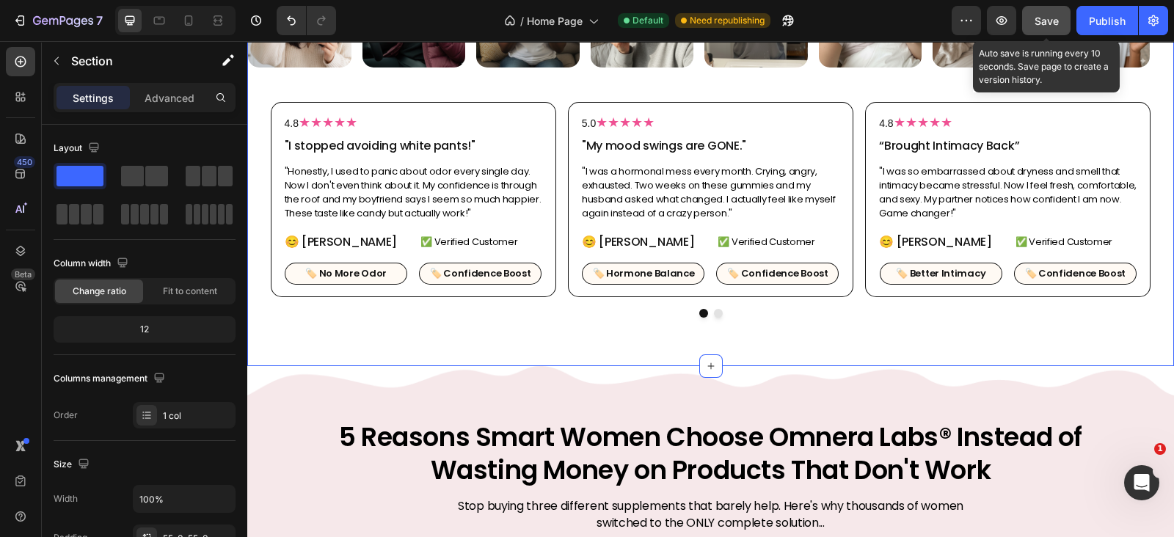
click at [1046, 23] on span "Save" at bounding box center [1047, 21] width 24 height 12
click at [1119, 11] on button "Publish" at bounding box center [1107, 20] width 62 height 29
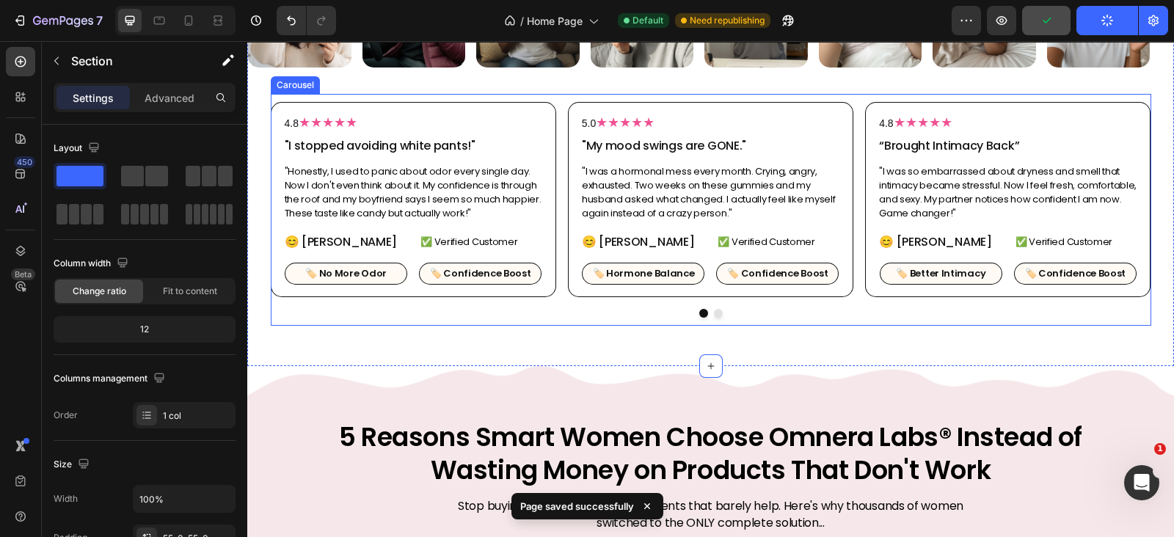
click at [714, 319] on div "4.8 ★★★★★ Heading "I stopped avoiding white pants!" Heading "Honestly, I used t…" at bounding box center [711, 210] width 880 height 232
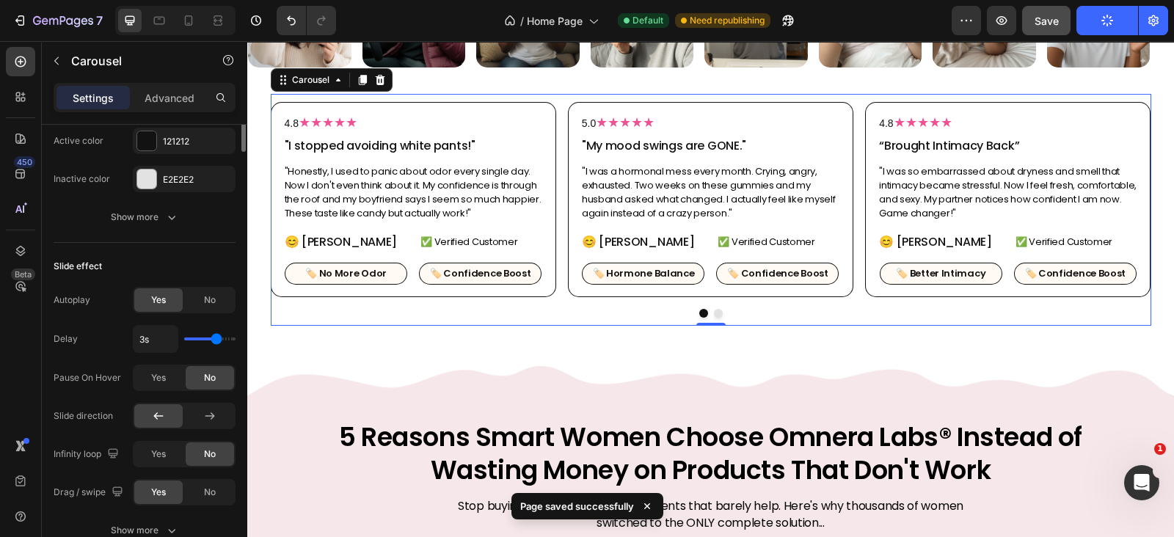
scroll to position [428, 0]
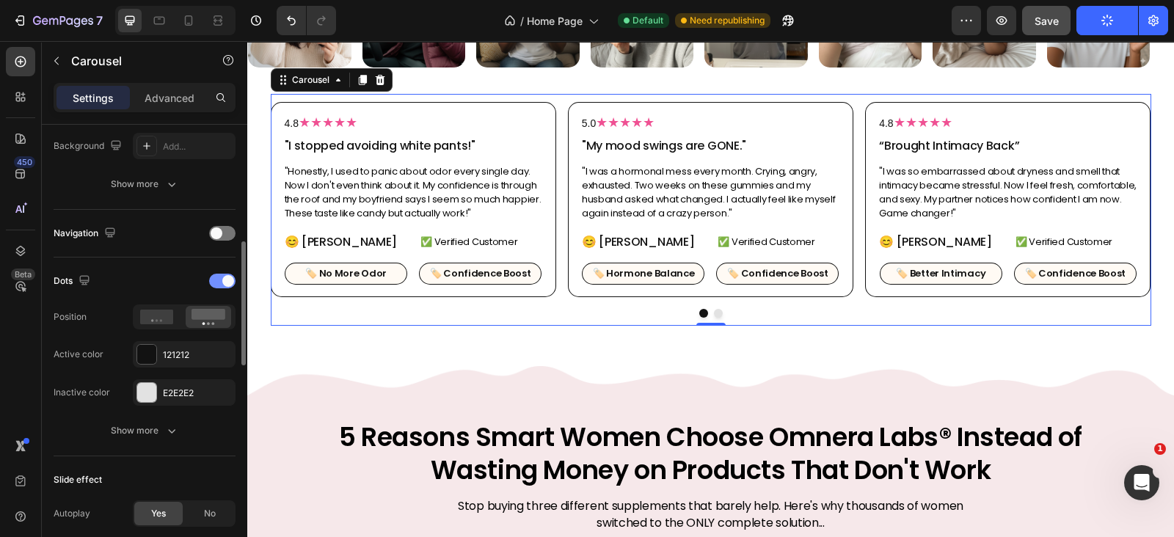
click at [227, 278] on span at bounding box center [228, 281] width 12 height 12
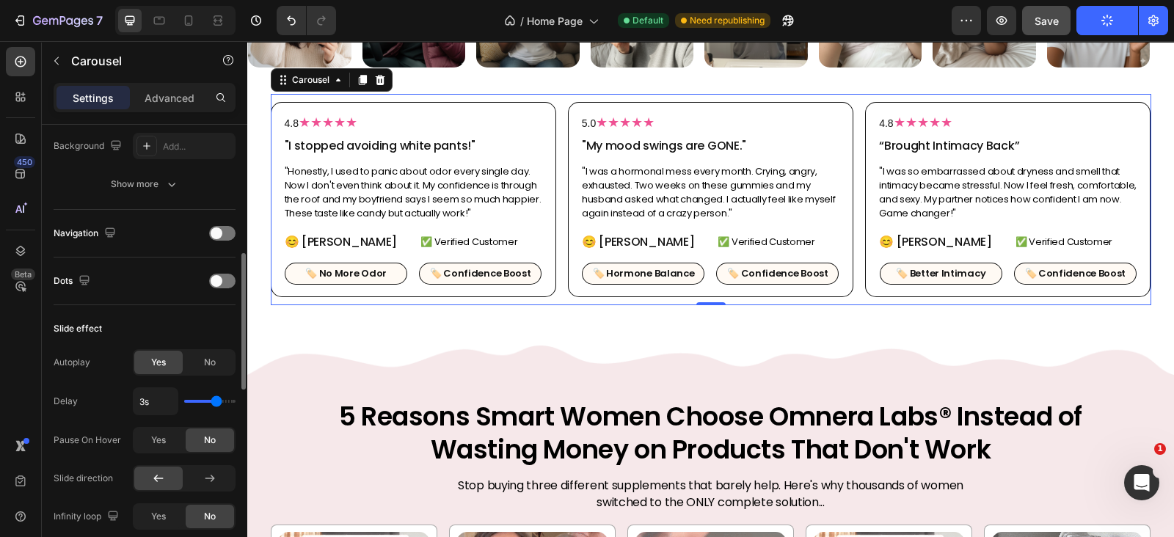
scroll to position [641, 0]
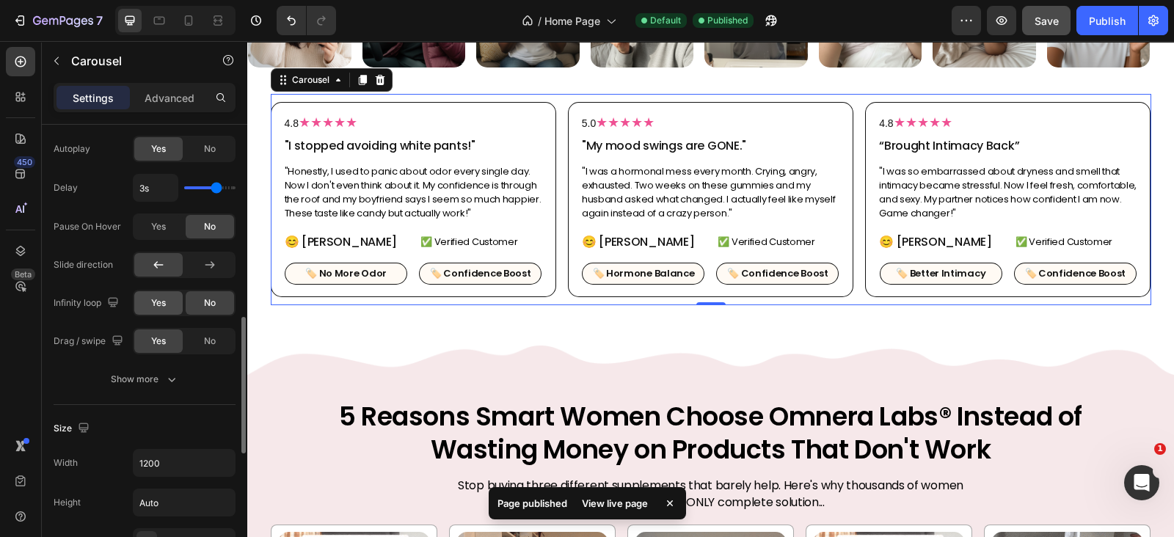
click at [158, 296] on span "Yes" at bounding box center [158, 302] width 15 height 13
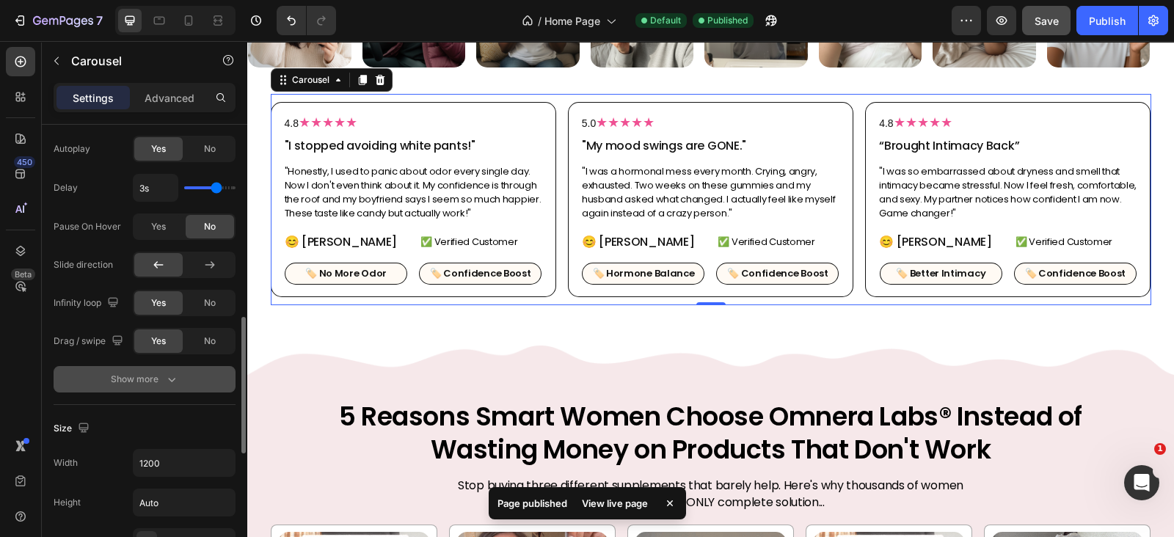
click at [161, 372] on div "Show more" at bounding box center [145, 379] width 68 height 15
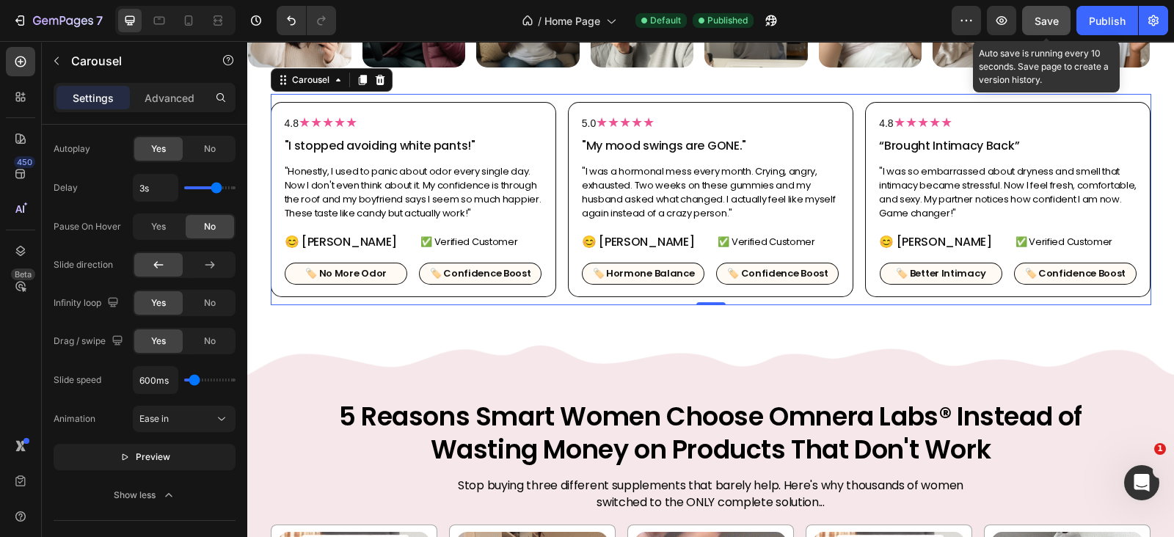
click at [1047, 23] on span "Save" at bounding box center [1047, 21] width 24 height 12
click at [1103, 11] on button "Publish" at bounding box center [1107, 20] width 62 height 29
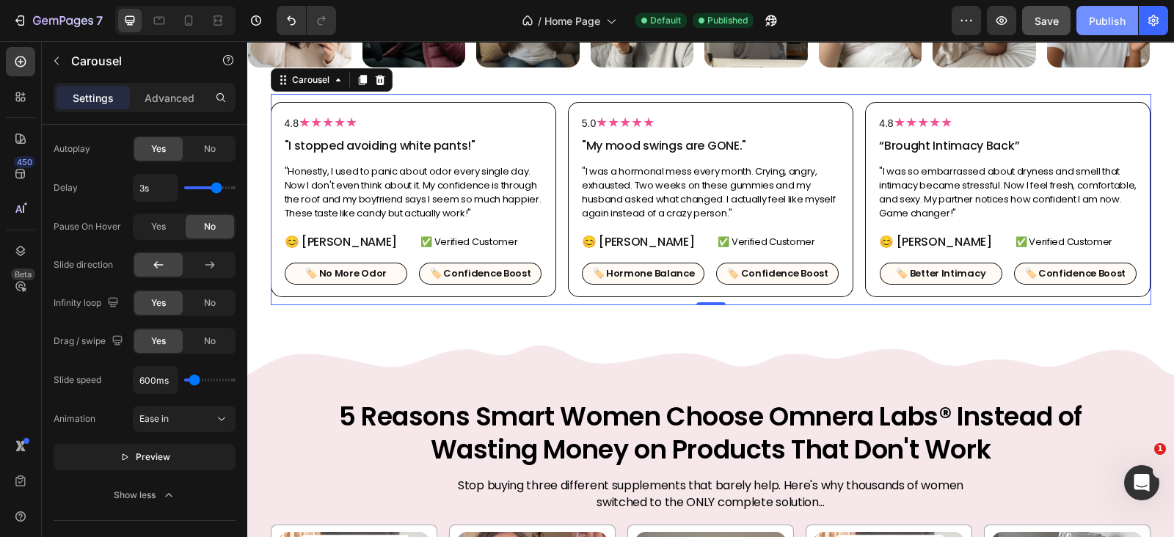
click at [1094, 29] on button "Publish" at bounding box center [1107, 20] width 62 height 29
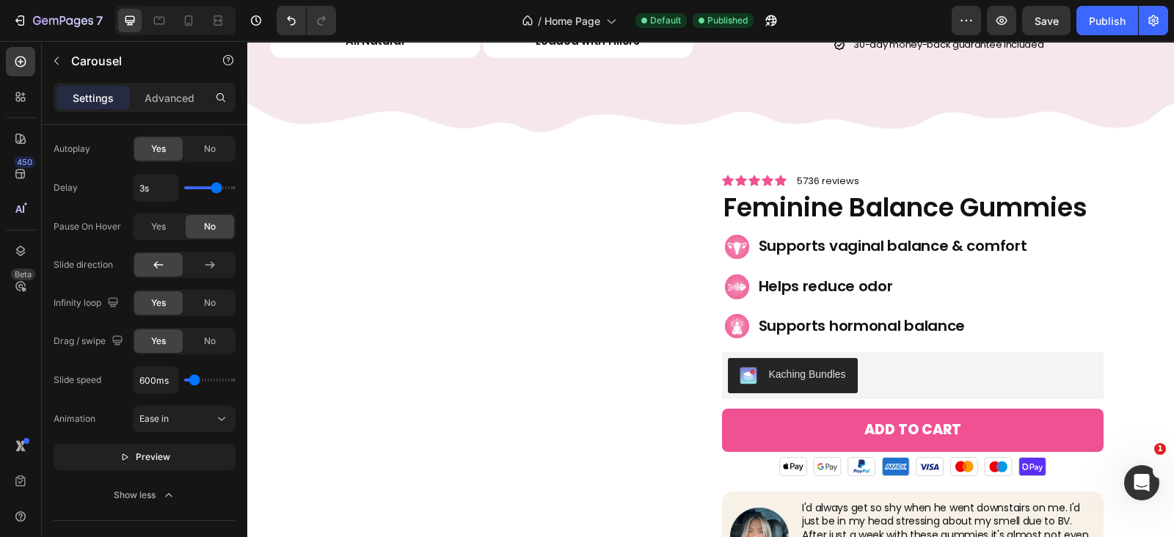
scroll to position [4065, 0]
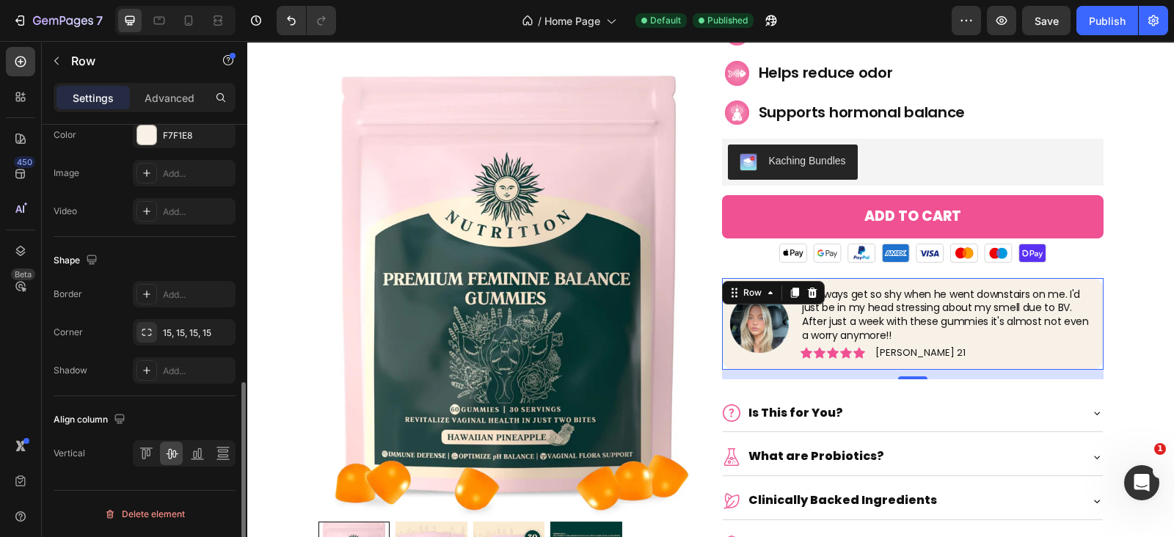
click at [731, 365] on div "Image I'd always get so shy when he went downstairs on me. I'd just be in my he…" at bounding box center [913, 324] width 382 height 92
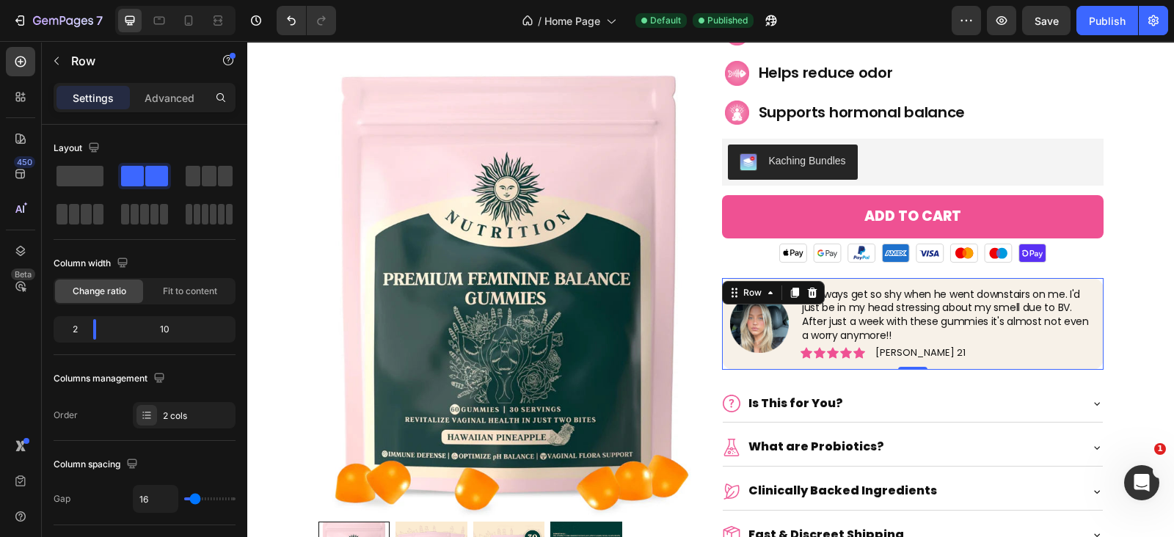
drag, startPoint x: 905, startPoint y: 376, endPoint x: 901, endPoint y: 361, distance: 15.1
click at [901, 361] on div "Image I'd always get so shy when he went downstairs on me. I'd just be in my he…" at bounding box center [913, 324] width 382 height 92
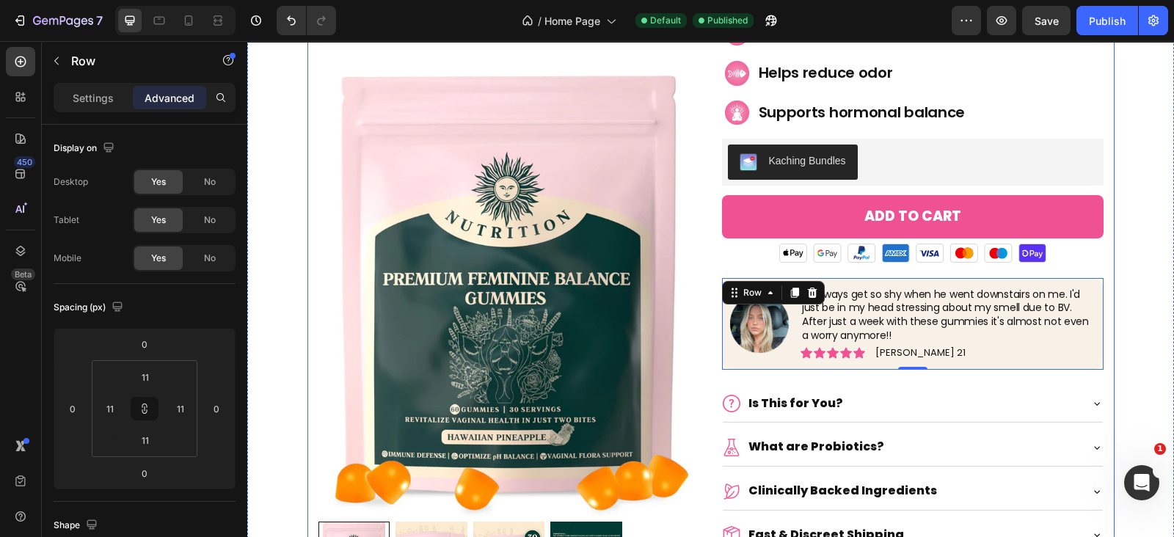
click at [739, 369] on div "Image I'd always get so shy when he went downstairs on me. I'd just be in my he…" at bounding box center [913, 331] width 382 height 107
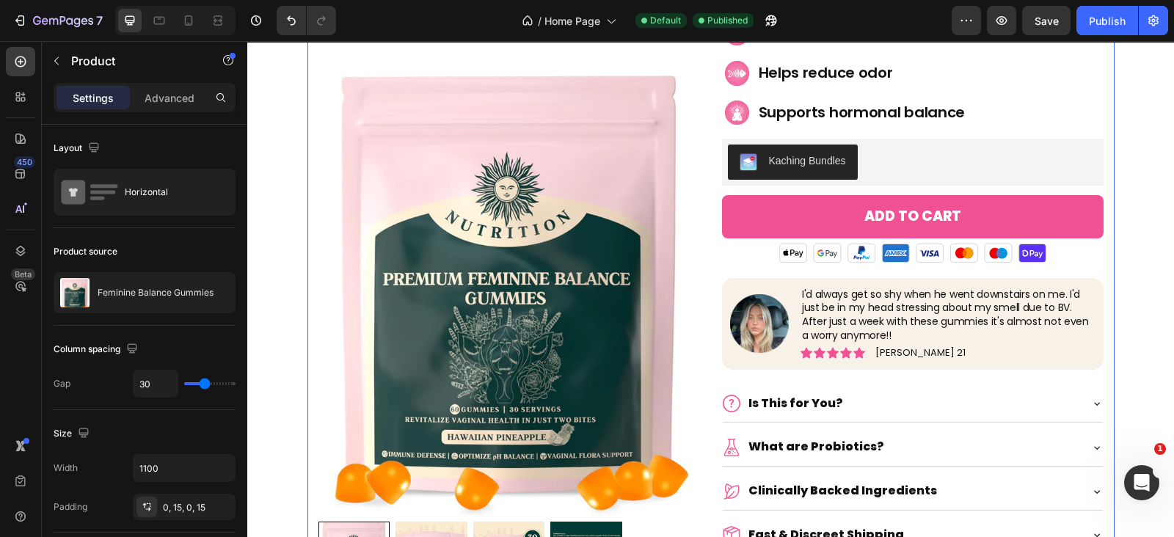
click at [730, 369] on div "Image I'd always get so shy when he went downstairs on me. I'd just be in my he…" at bounding box center [913, 331] width 382 height 107
click at [722, 367] on div "Image I'd always get so shy when he went downstairs on me. I'd just be in my he…" at bounding box center [913, 324] width 382 height 92
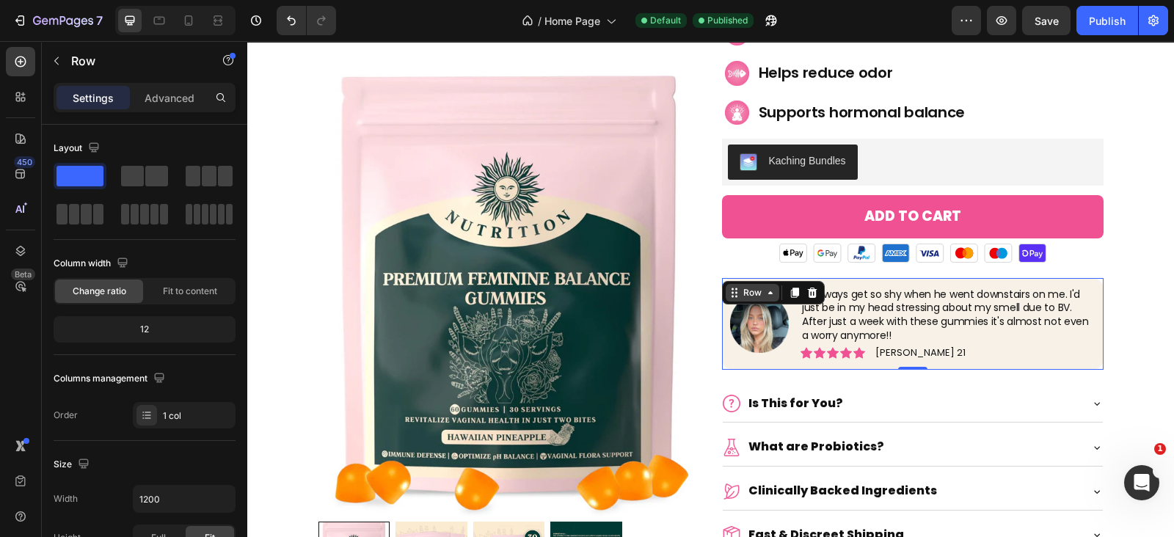
click at [745, 299] on div "Row" at bounding box center [753, 293] width 54 height 18
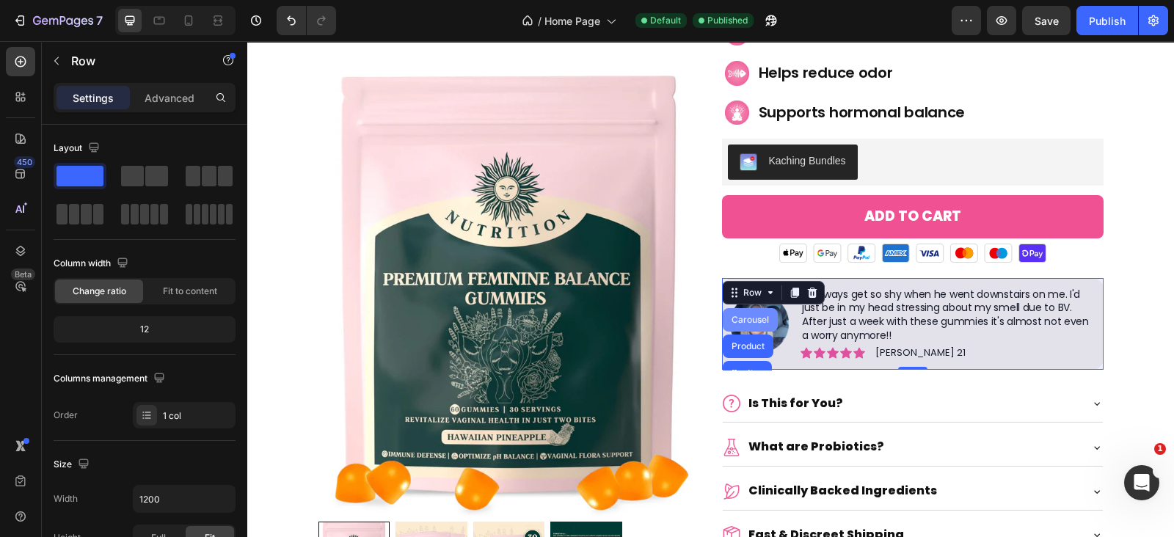
click at [748, 318] on div "Carousel" at bounding box center [750, 319] width 43 height 9
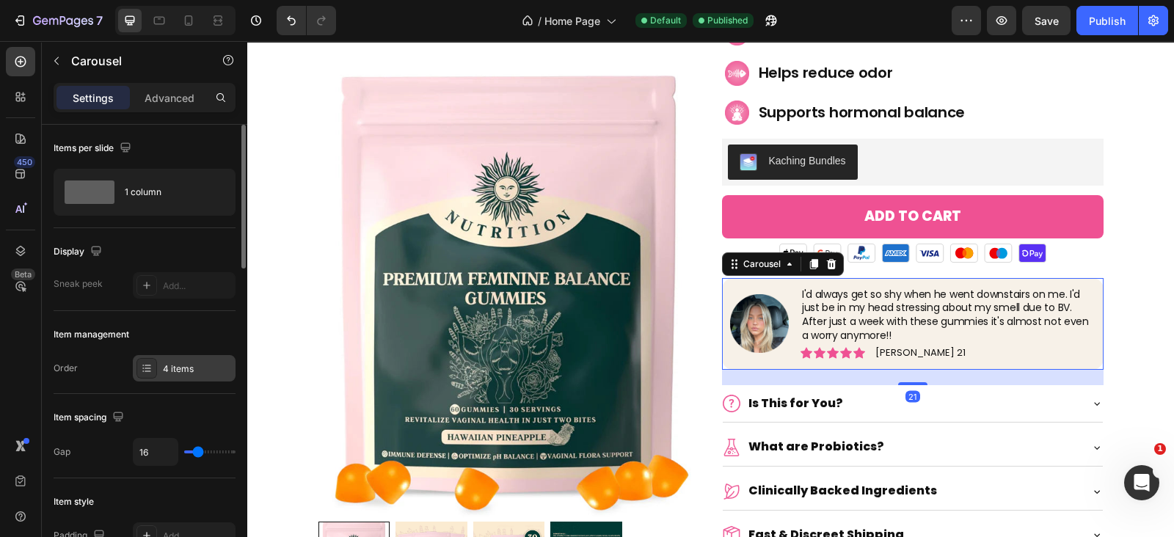
click at [189, 373] on div "4 items" at bounding box center [197, 368] width 69 height 13
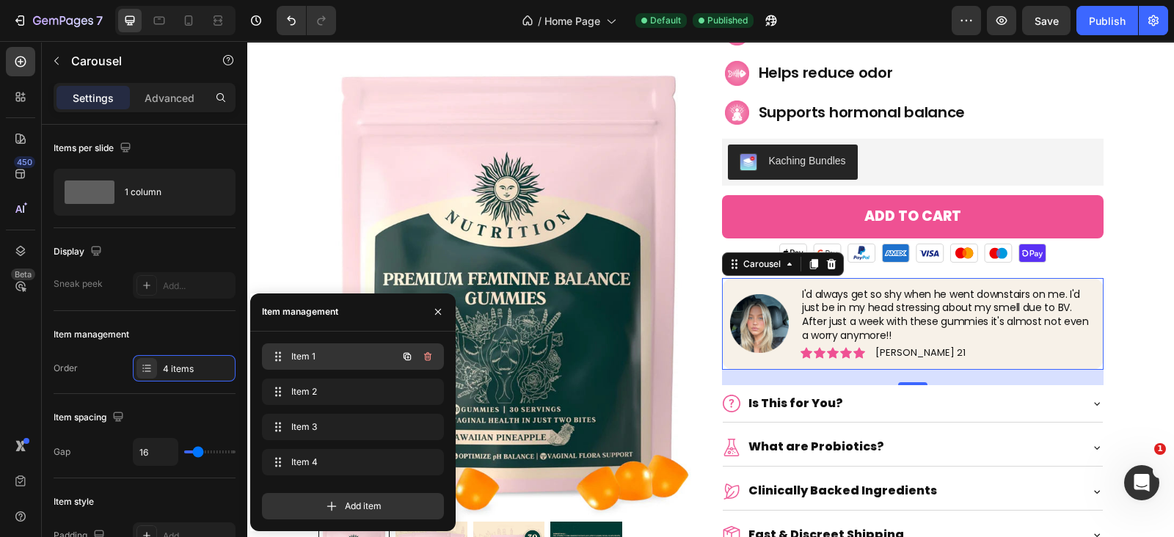
click at [345, 362] on span "Item 1" at bounding box center [332, 356] width 83 height 13
click at [343, 395] on span "Item 2" at bounding box center [332, 391] width 83 height 13
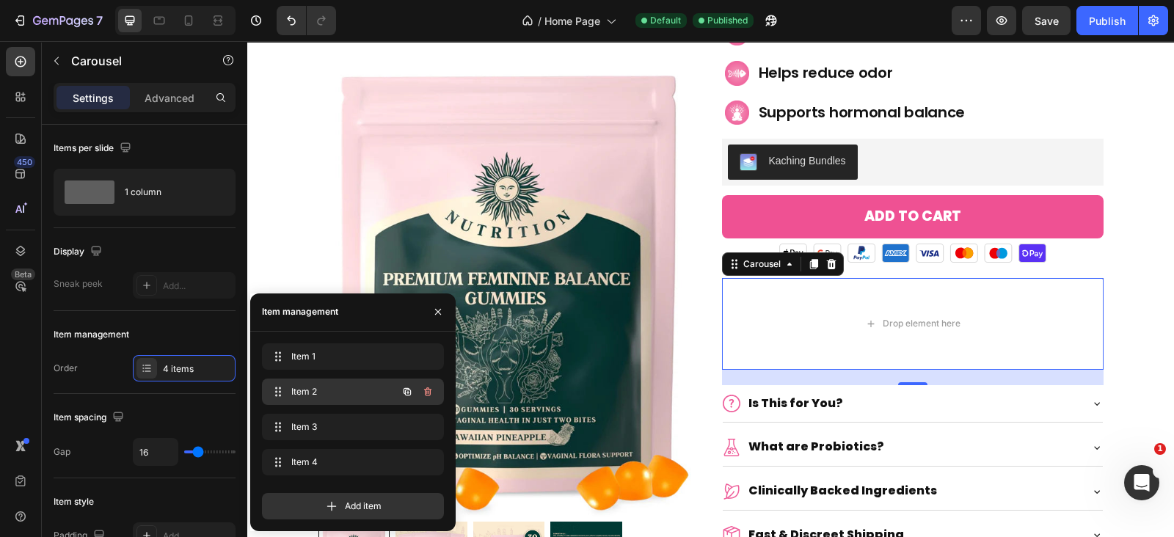
click at [426, 386] on icon "button" at bounding box center [428, 392] width 12 height 12
click at [426, 386] on div "Delete" at bounding box center [417, 391] width 27 height 13
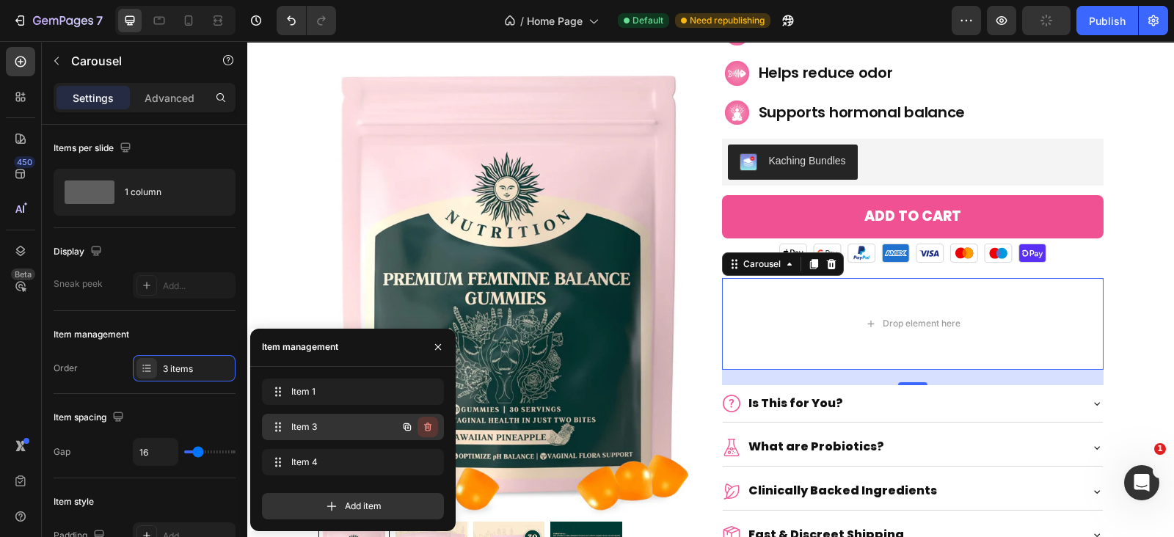
click at [426, 426] on icon "button" at bounding box center [427, 427] width 7 height 9
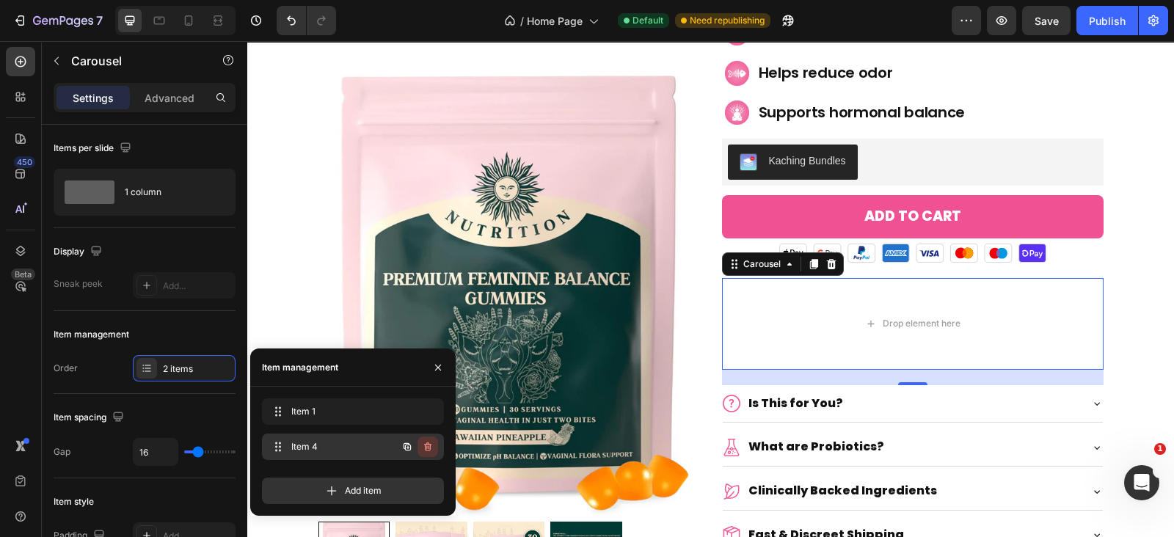
click at [426, 446] on icon "button" at bounding box center [426, 448] width 1 height 4
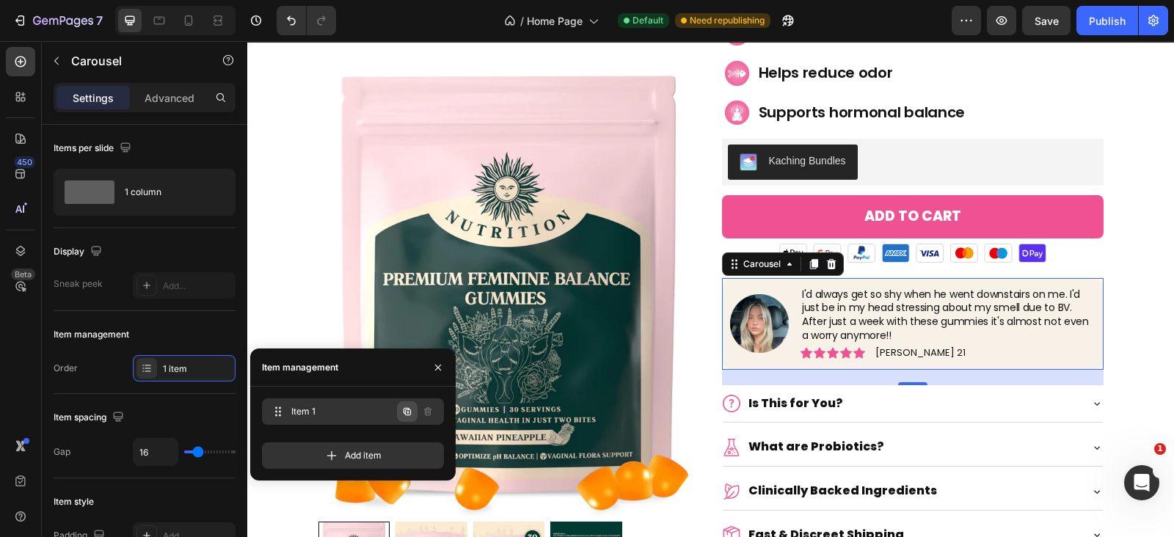
click at [407, 407] on icon "button" at bounding box center [407, 412] width 12 height 12
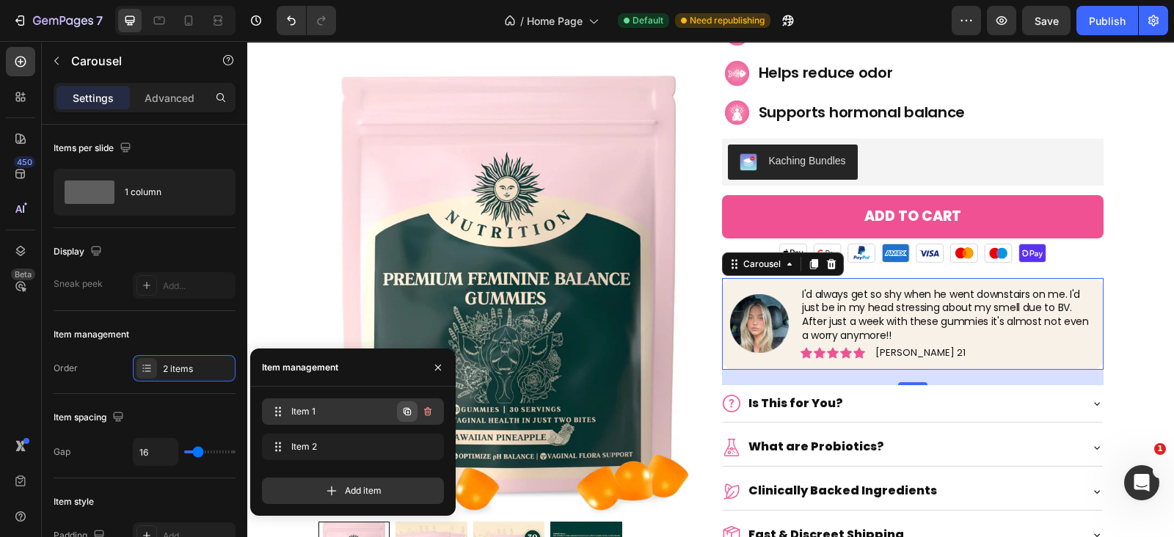
click at [406, 409] on icon "button" at bounding box center [407, 411] width 7 height 7
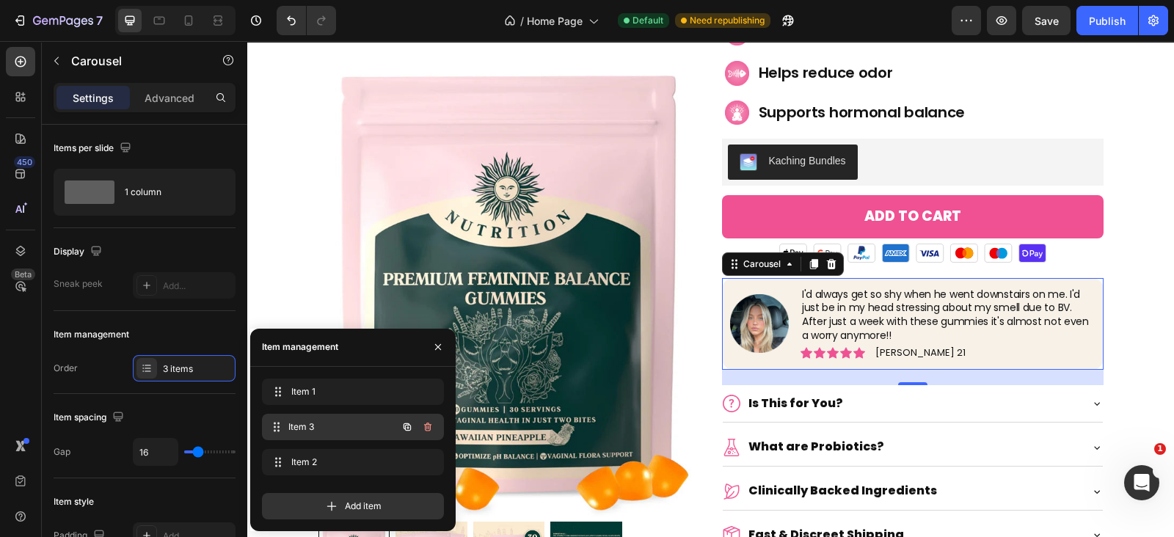
click at [348, 426] on span "Item 3" at bounding box center [342, 426] width 109 height 13
click at [337, 459] on span "Item 2" at bounding box center [342, 462] width 109 height 13
click at [340, 435] on div "Item 3 Item 3" at bounding box center [332, 427] width 129 height 21
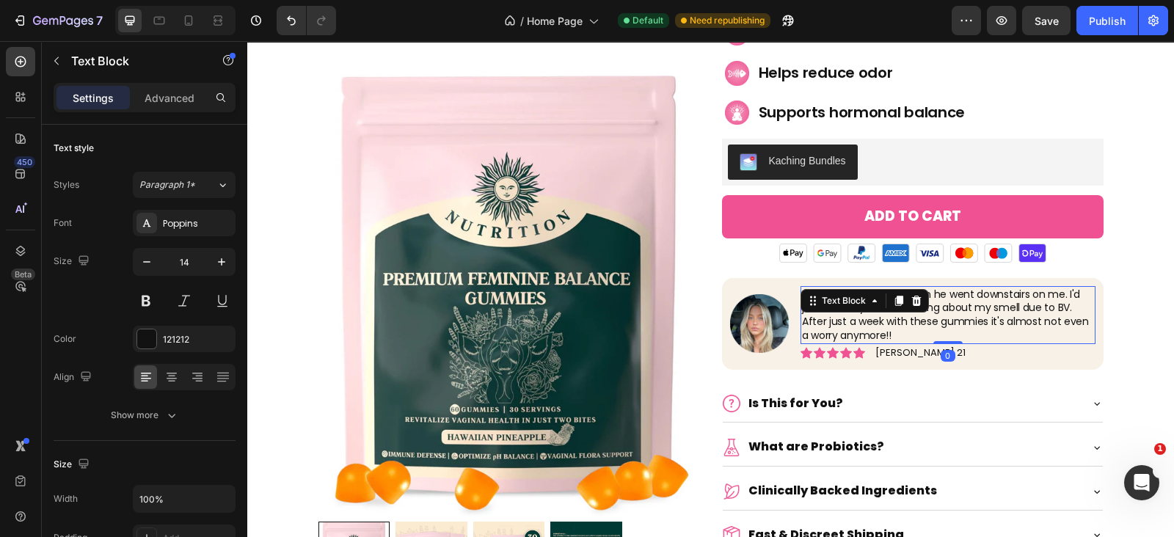
click at [877, 318] on p "I'd always get so shy when he went downstairs on me. I'd just be in my head str…" at bounding box center [948, 316] width 292 height 56
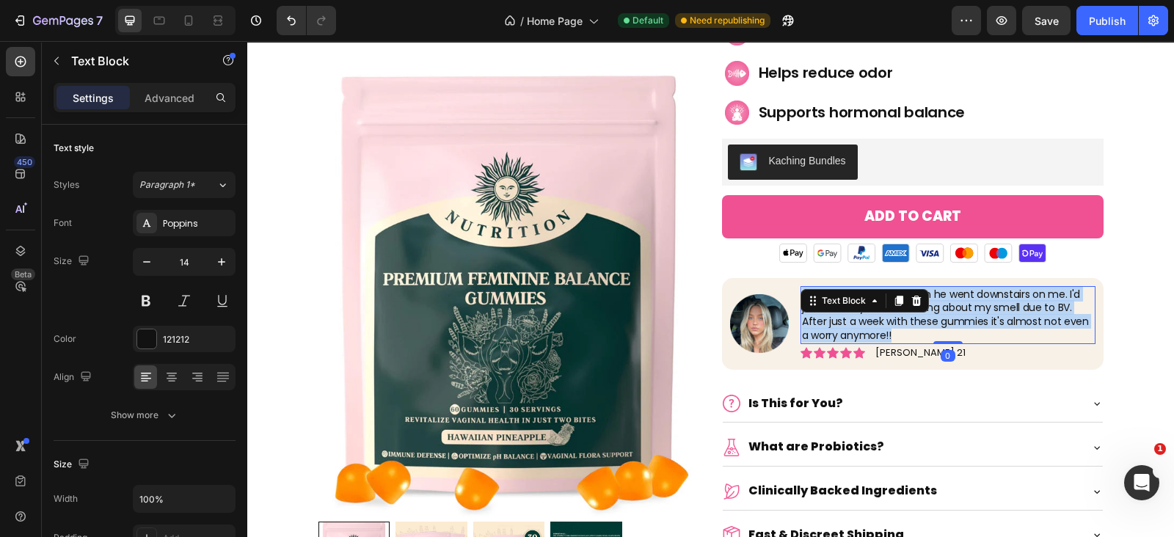
click at [877, 318] on p "I'd always get so shy when he went downstairs on me. I'd just be in my head str…" at bounding box center [948, 316] width 292 height 56
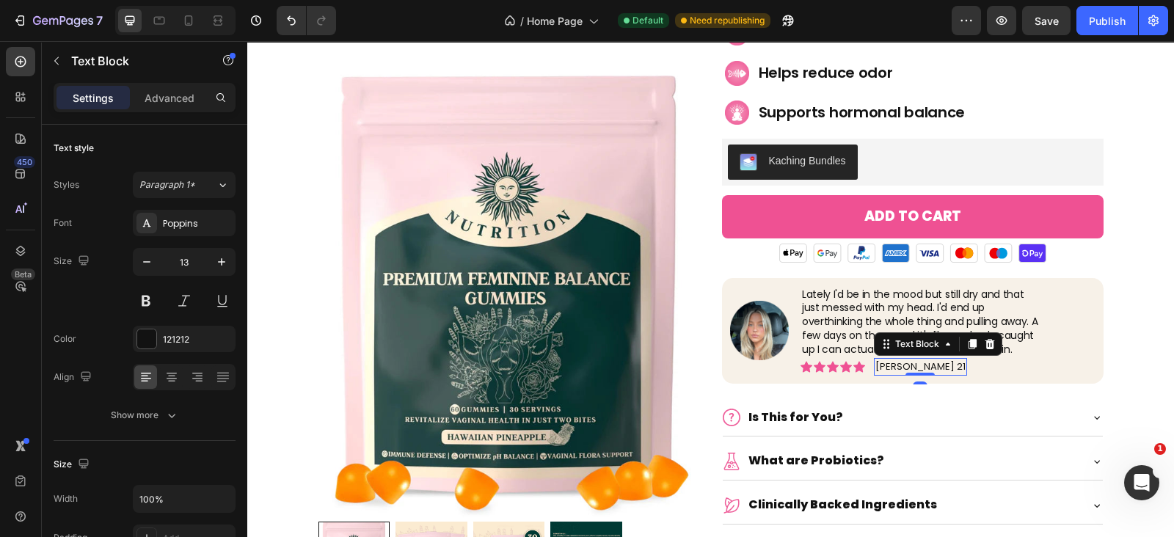
click at [896, 368] on p "[PERSON_NAME] 21" at bounding box center [920, 367] width 90 height 15
click at [743, 306] on div "Image" at bounding box center [749, 309] width 32 height 13
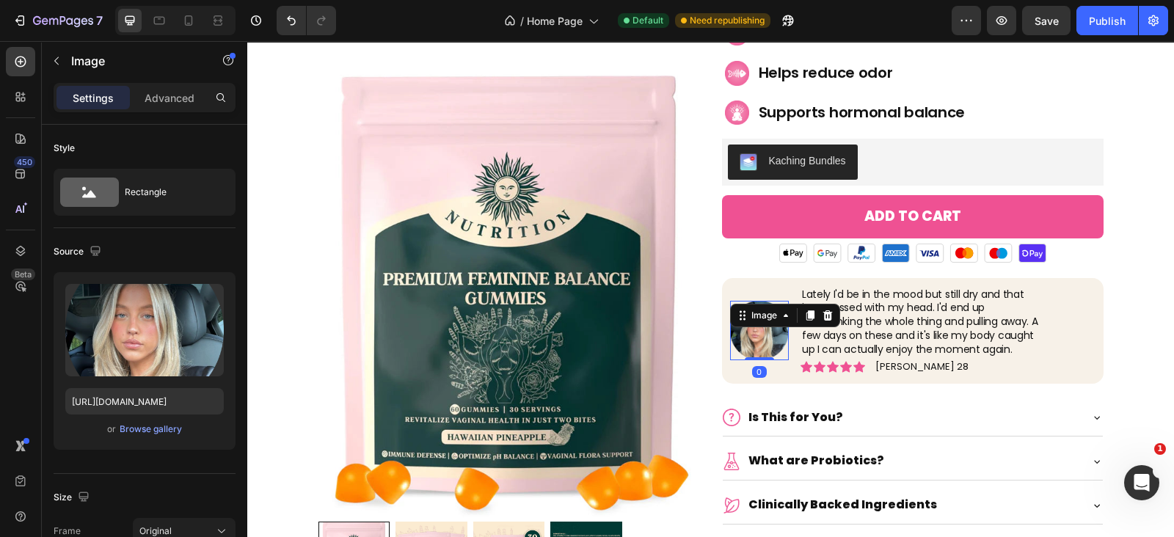
click at [760, 335] on img at bounding box center [759, 330] width 59 height 59
click at [143, 392] on input "https://shop.omneralabs.com/cdn/shop/files/download_4.png?v=1757156106" at bounding box center [144, 401] width 158 height 26
paste input "5.png?v=1757156373"
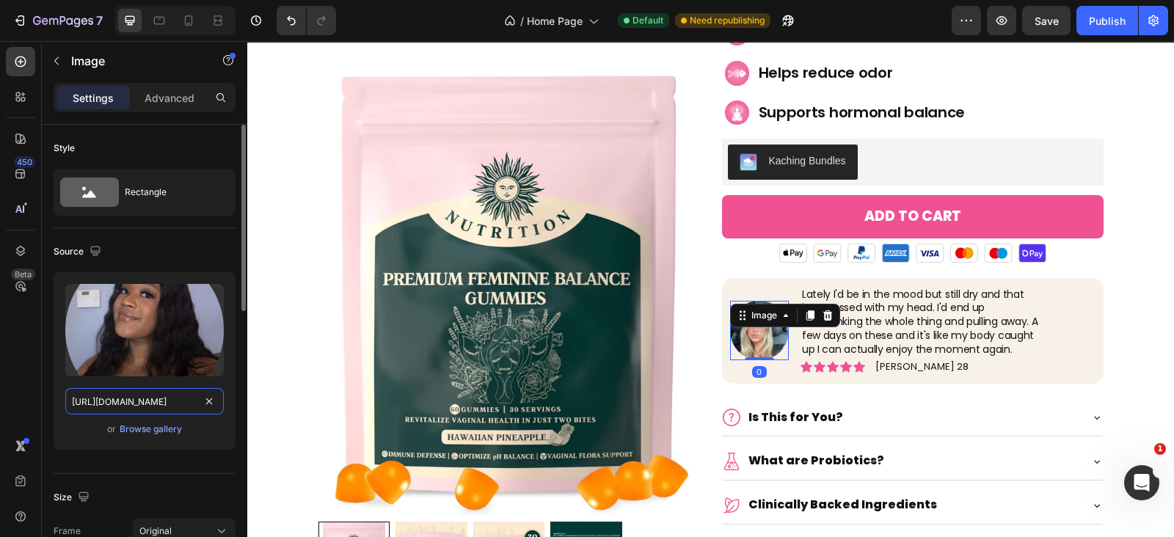
type input "https://shop.omneralabs.com/cdn/shop/files/download_5.png?v=1757156373"
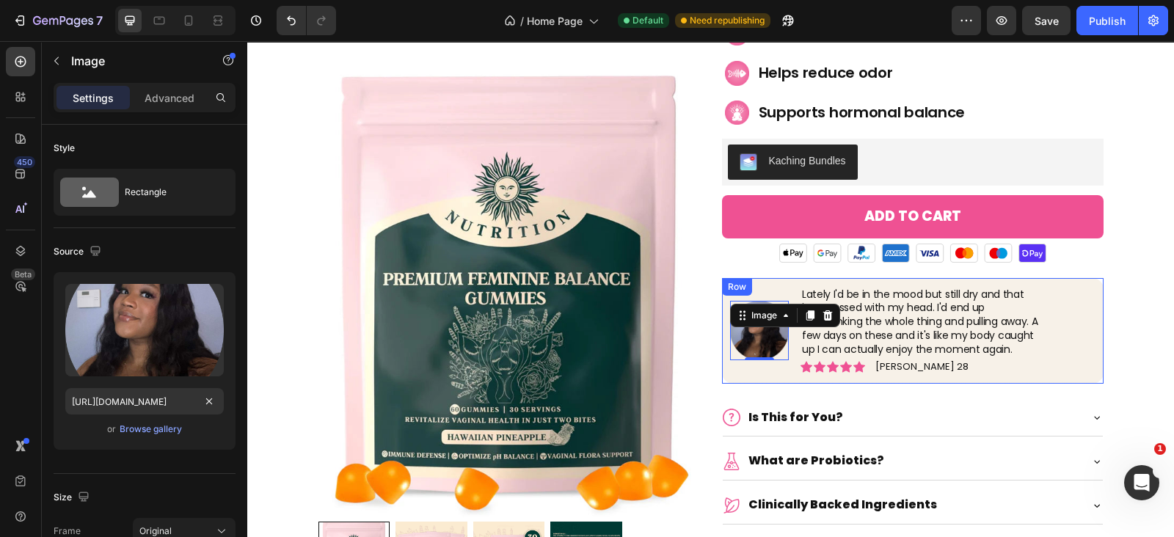
click at [735, 369] on div "Image 0" at bounding box center [759, 331] width 59 height 90
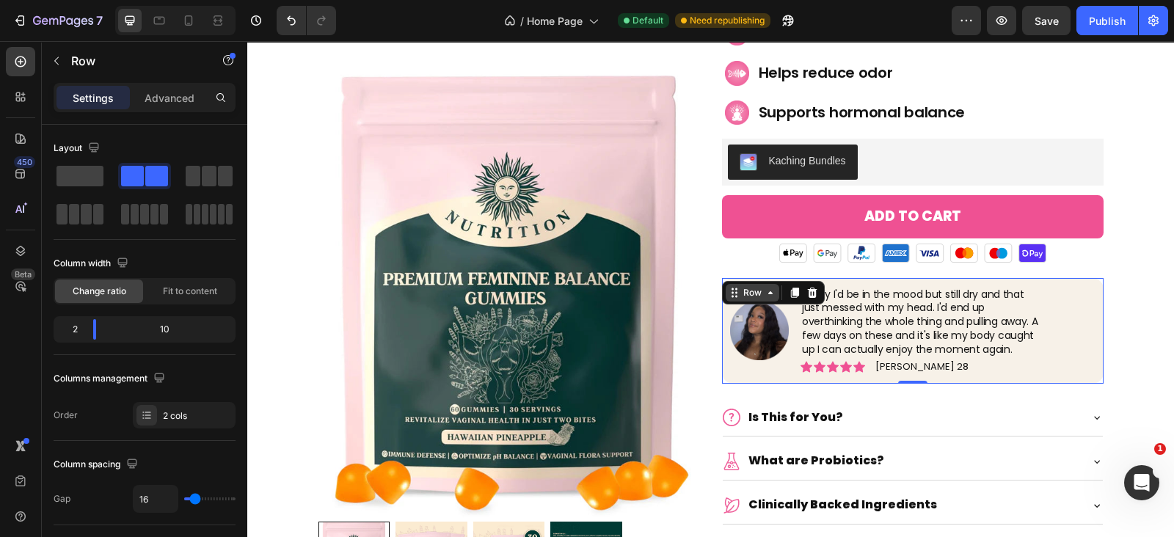
click at [745, 299] on div "Row" at bounding box center [753, 293] width 54 height 18
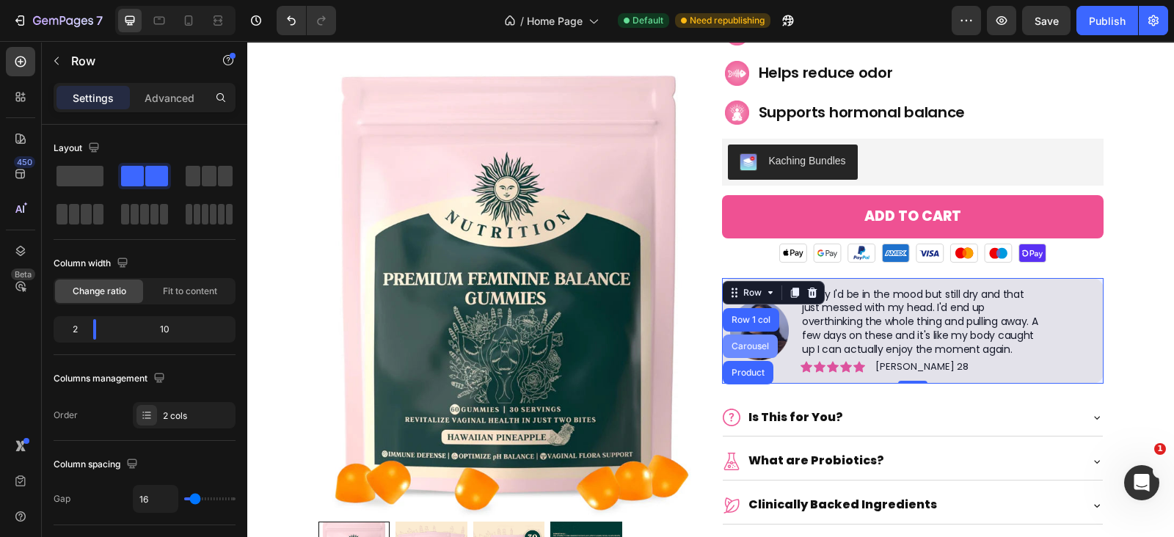
click at [742, 342] on div "Carousel" at bounding box center [750, 346] width 43 height 9
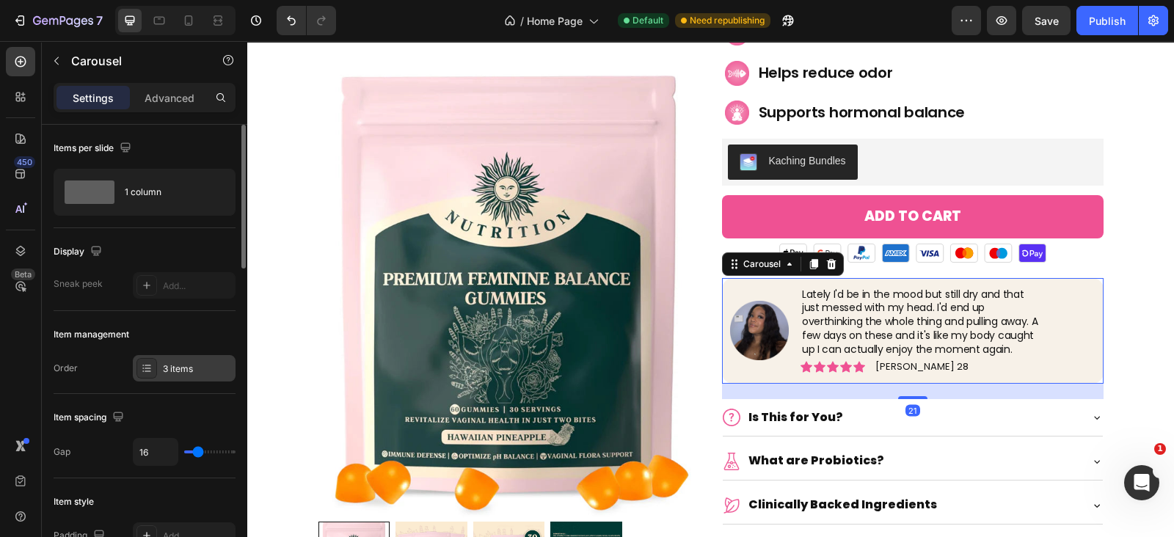
click at [180, 358] on div "3 items" at bounding box center [184, 368] width 103 height 26
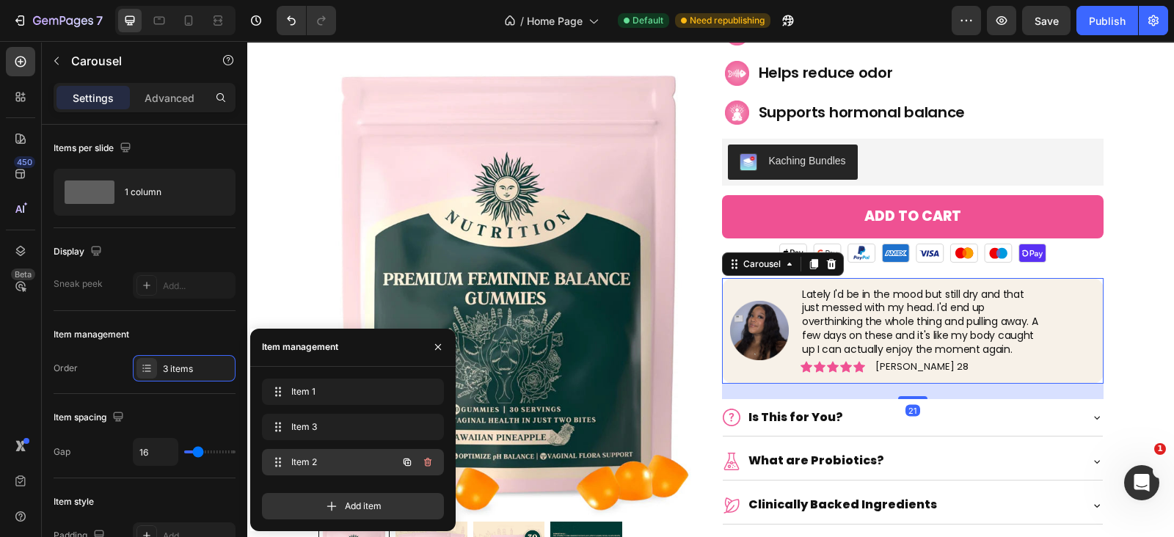
click at [342, 460] on span "Item 2" at bounding box center [332, 462] width 83 height 13
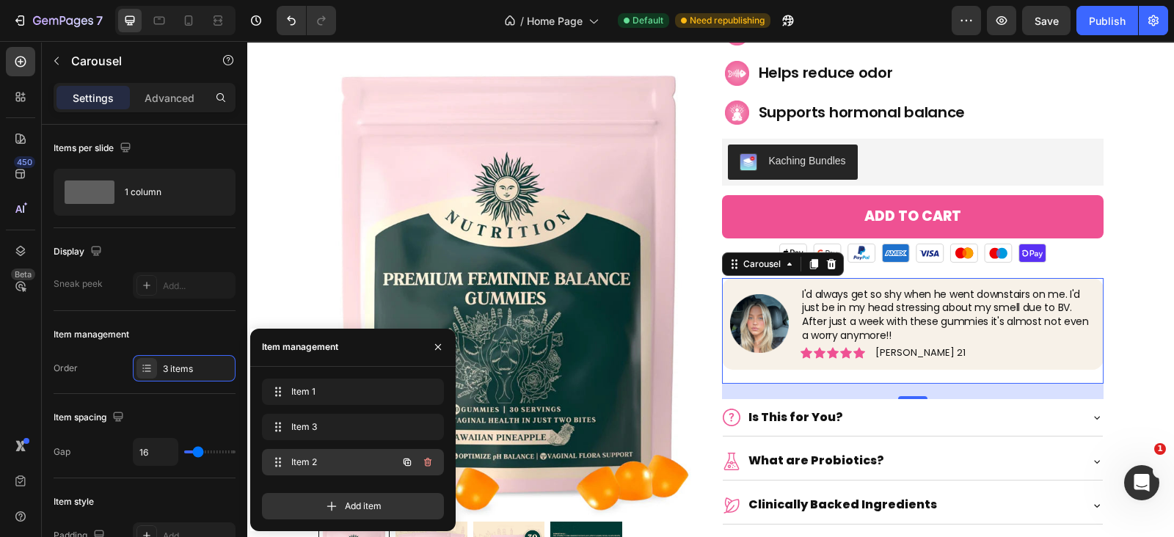
click at [348, 457] on span "Item 2" at bounding box center [332, 462] width 83 height 13
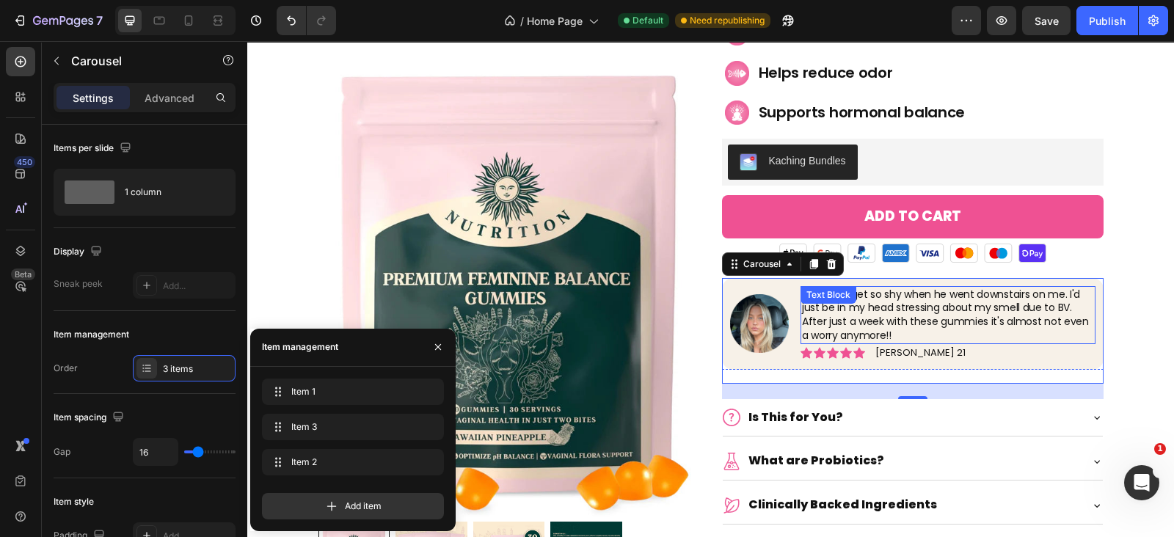
click at [943, 313] on p "I'd always get so shy when he went downstairs on me. I'd just be in my head str…" at bounding box center [948, 316] width 292 height 56
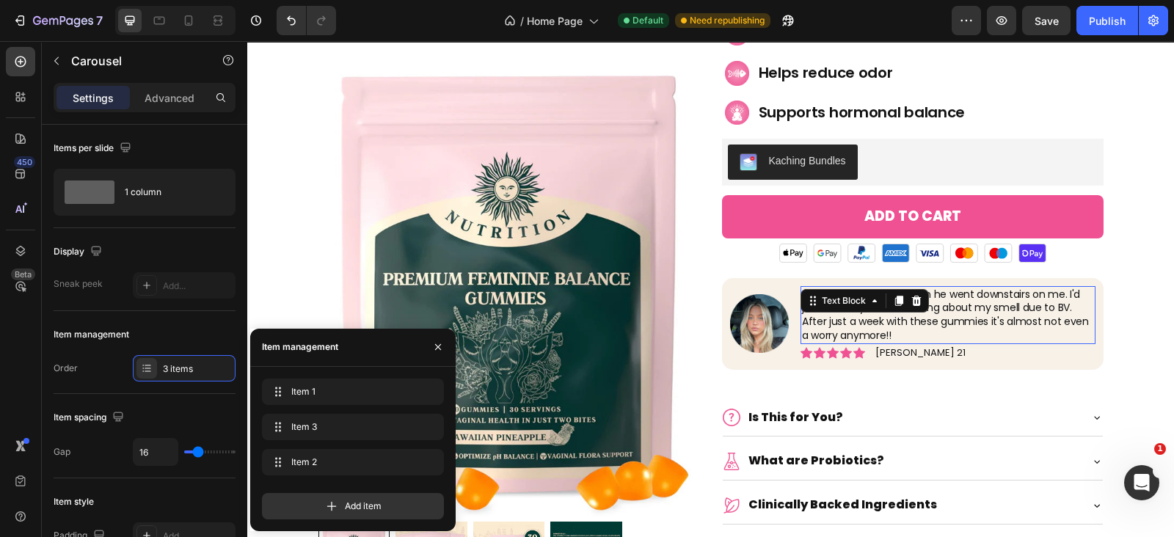
click at [943, 313] on p "I'd always get so shy when he went downstairs on me. I'd just be in my head str…" at bounding box center [948, 316] width 292 height 56
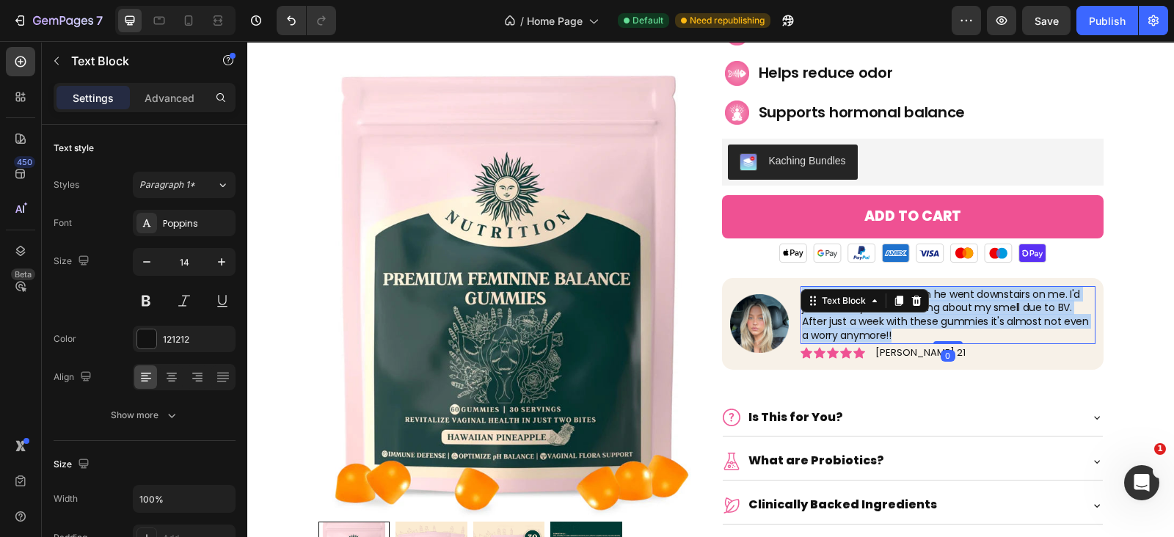
click at [943, 313] on p "I'd always get so shy when he went downstairs on me. I'd just be in my head str…" at bounding box center [948, 316] width 292 height 56
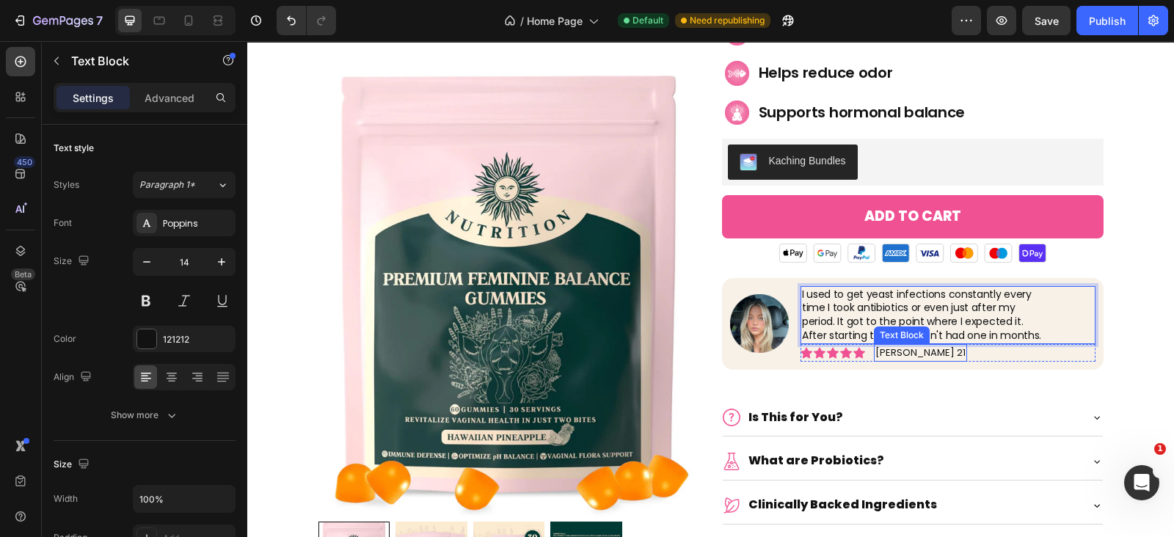
click at [892, 354] on p "[PERSON_NAME] 21" at bounding box center [920, 353] width 90 height 15
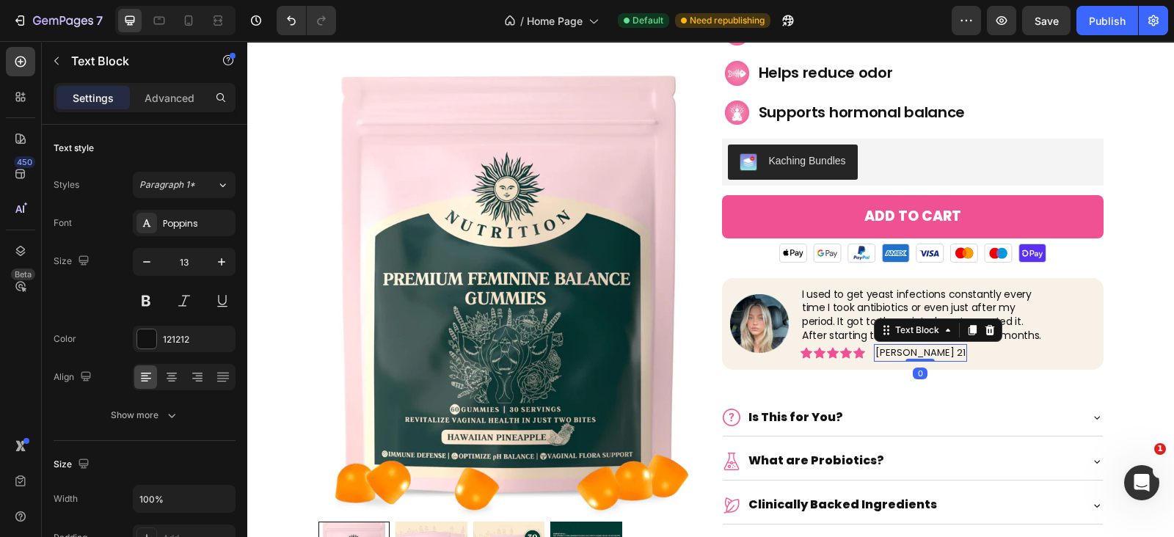
click at [892, 354] on p "[PERSON_NAME] 21" at bounding box center [920, 353] width 90 height 15
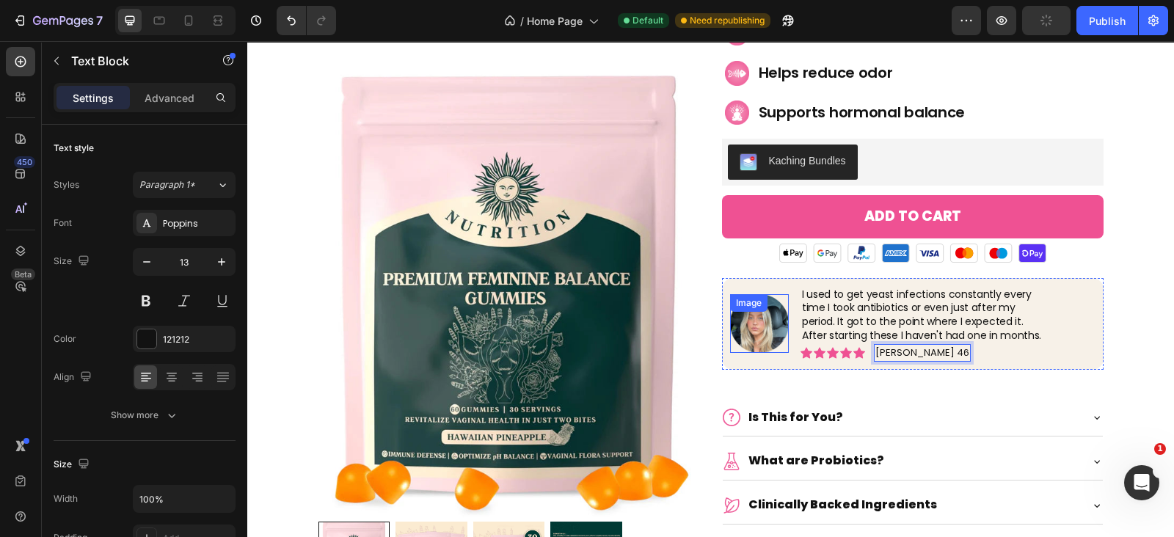
click at [769, 332] on img at bounding box center [759, 323] width 59 height 59
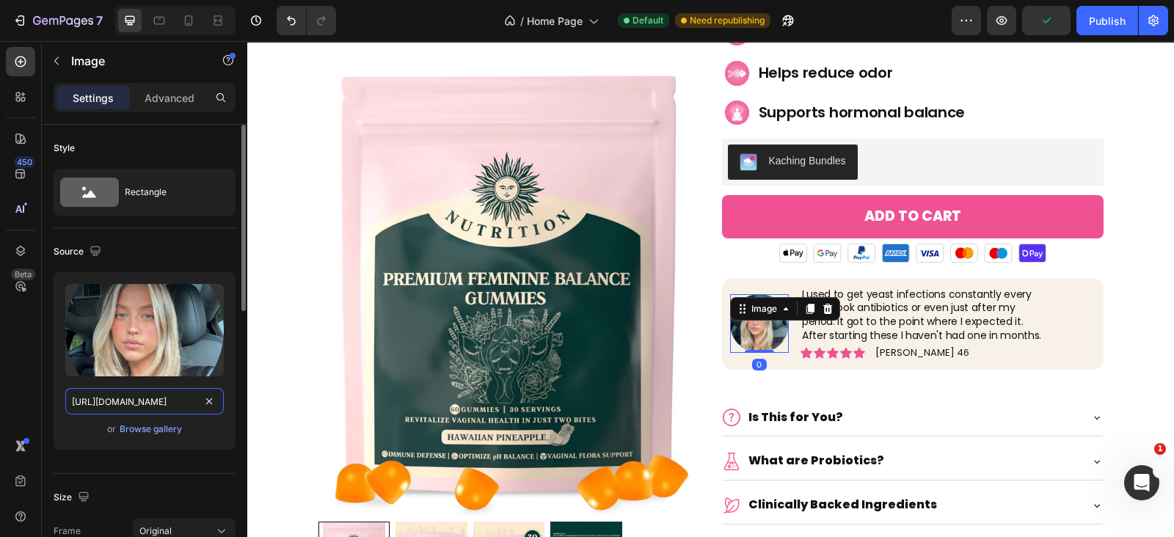
click at [169, 401] on input "https://shop.omneralabs.com/cdn/shop/files/download_4.png?v=1757156106" at bounding box center [144, 401] width 158 height 26
paste input "7.png?v=1757156817"
type input "https://shop.omneralabs.com/cdn/shop/files/download_7.png?v=1757156817"
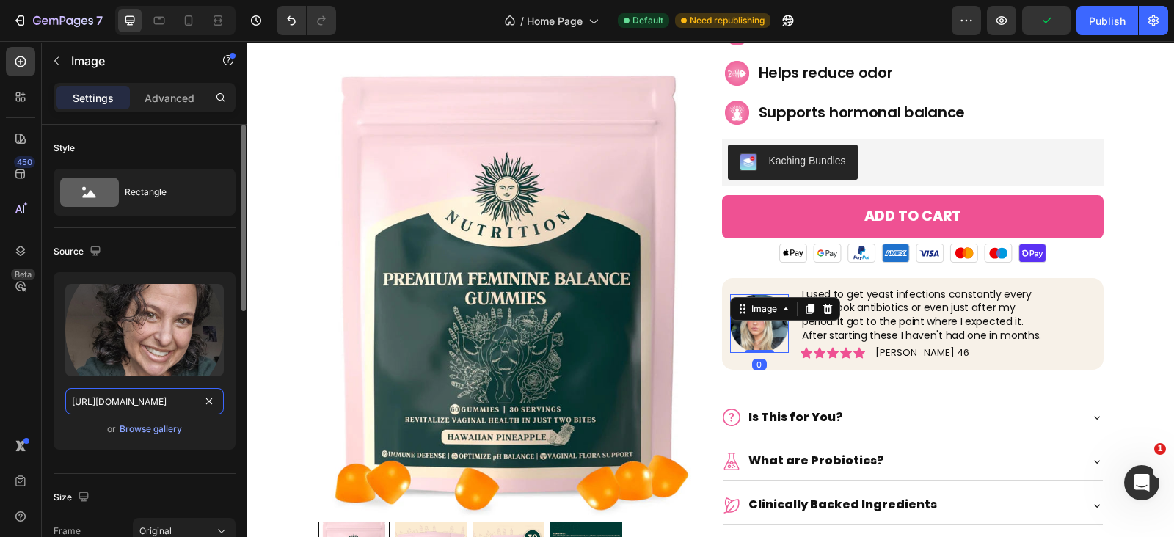
scroll to position [0, 194]
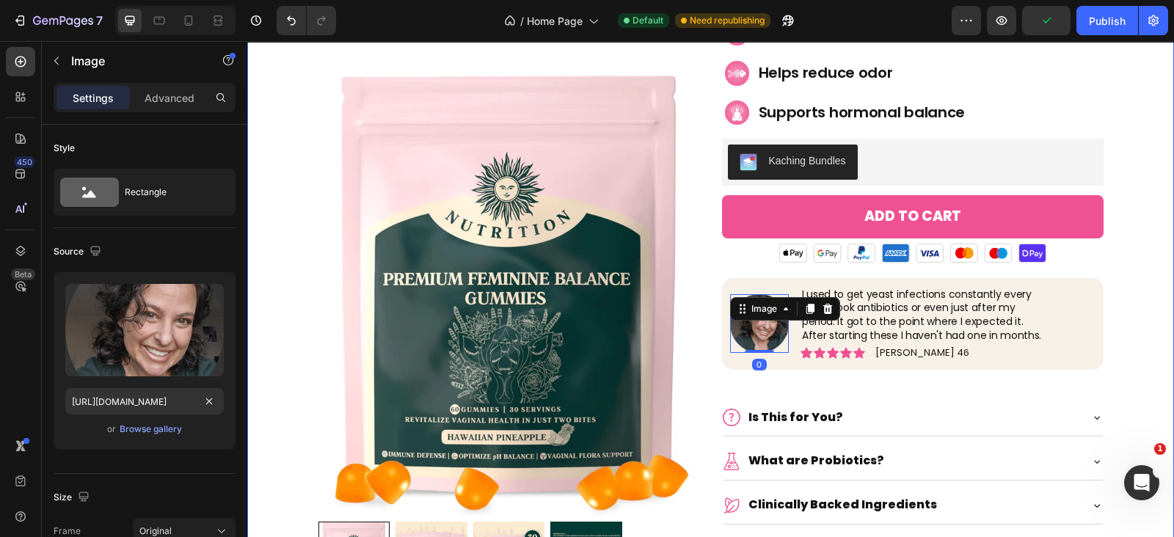
click at [1131, 297] on div "Product Images Icon Icon Icon Icon Icon Icon List 5736 reviews Text Block Row F…" at bounding box center [710, 290] width 905 height 663
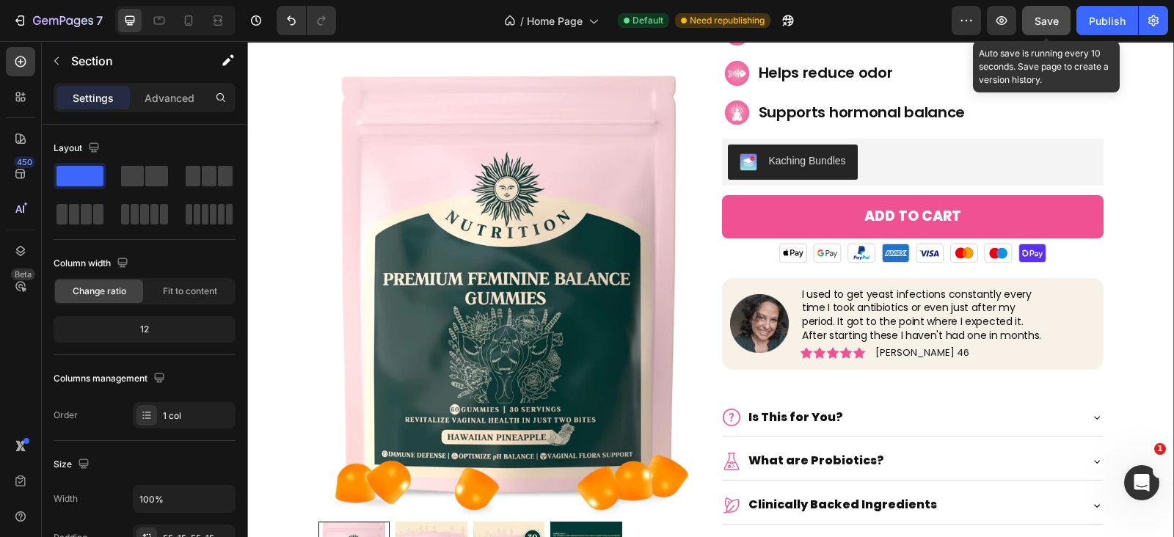
drag, startPoint x: 1061, startPoint y: 27, endPoint x: 852, endPoint y: 4, distance: 210.3
click at [1061, 27] on button "Save" at bounding box center [1046, 20] width 48 height 29
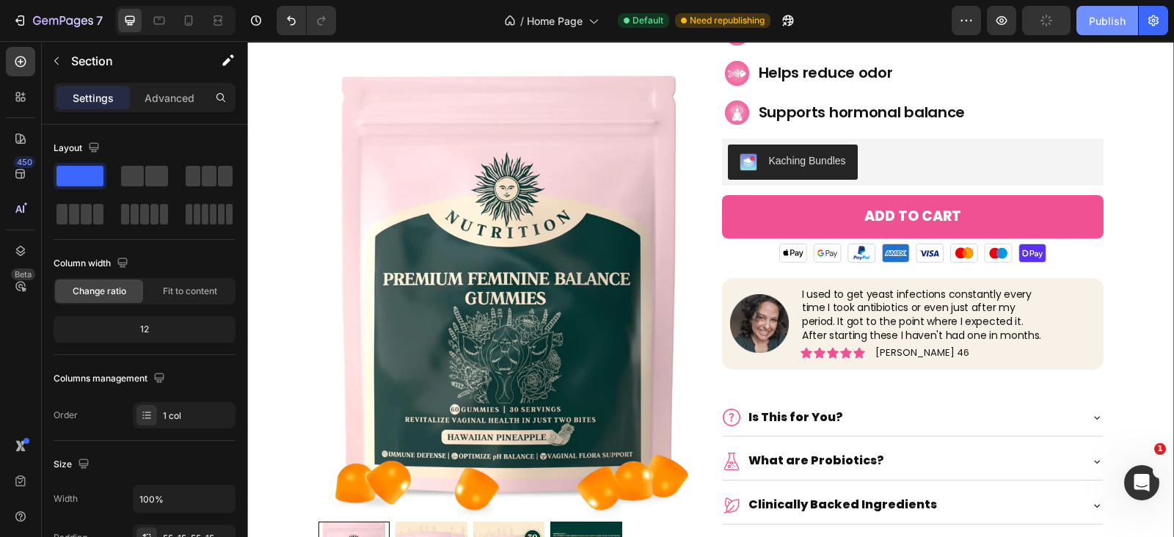
click at [1099, 26] on div "Publish" at bounding box center [1107, 20] width 37 height 15
click at [1136, 245] on div "Product Images Icon Icon Icon Icon Icon Icon List 5736 reviews Text Block Row F…" at bounding box center [710, 290] width 905 height 663
click at [1087, 16] on button "Publish" at bounding box center [1107, 20] width 62 height 29
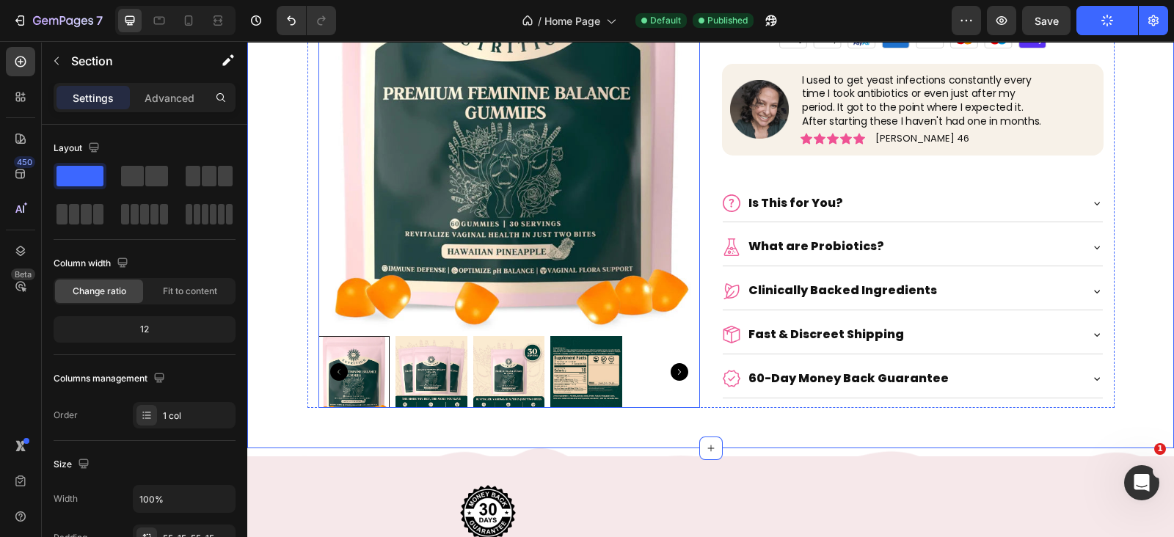
scroll to position [4494, 0]
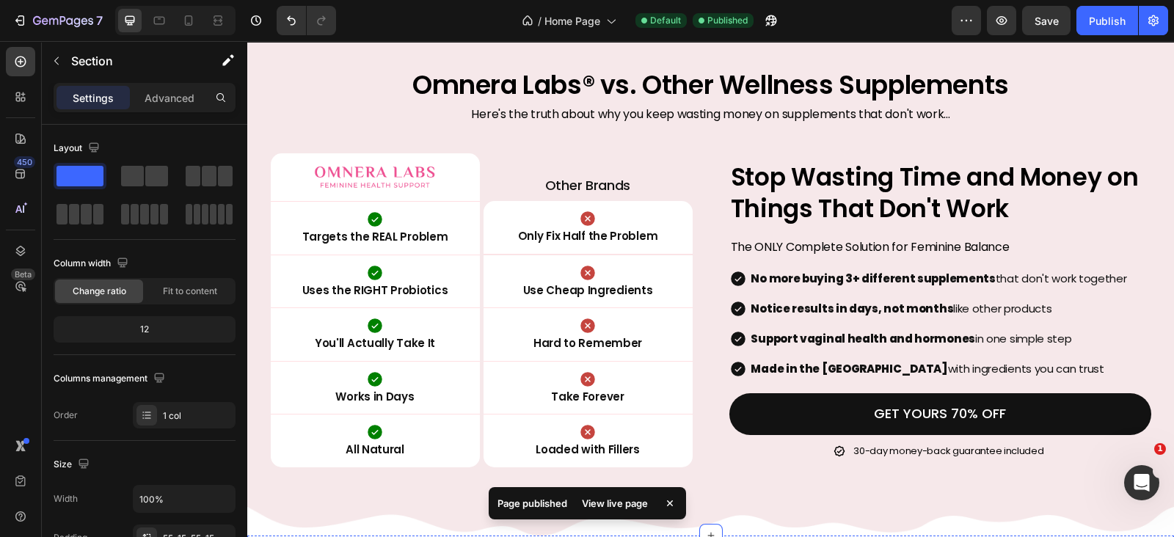
scroll to position [3430, 0]
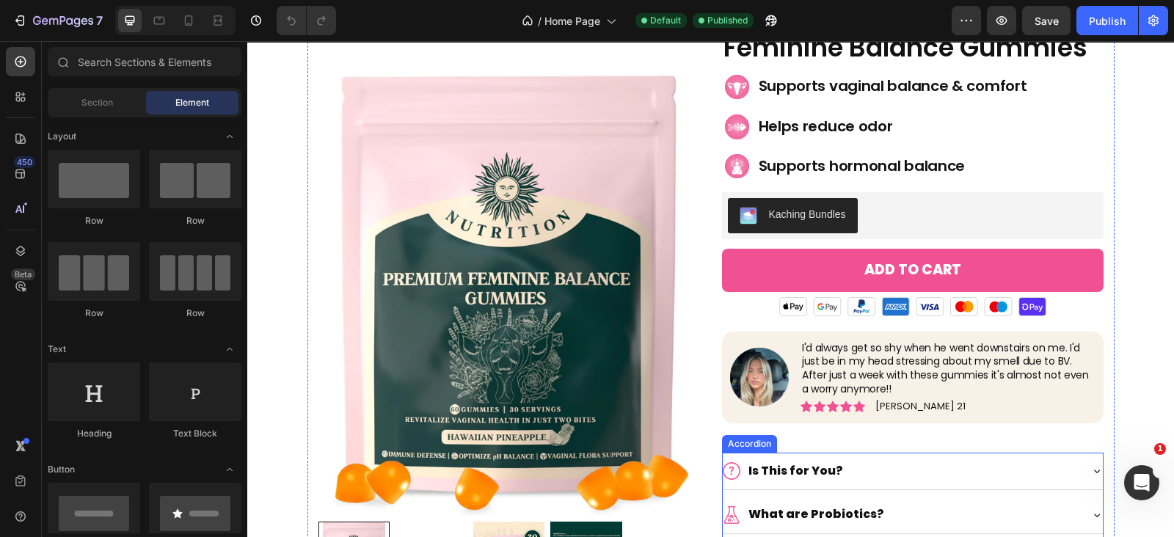
scroll to position [4310, 0]
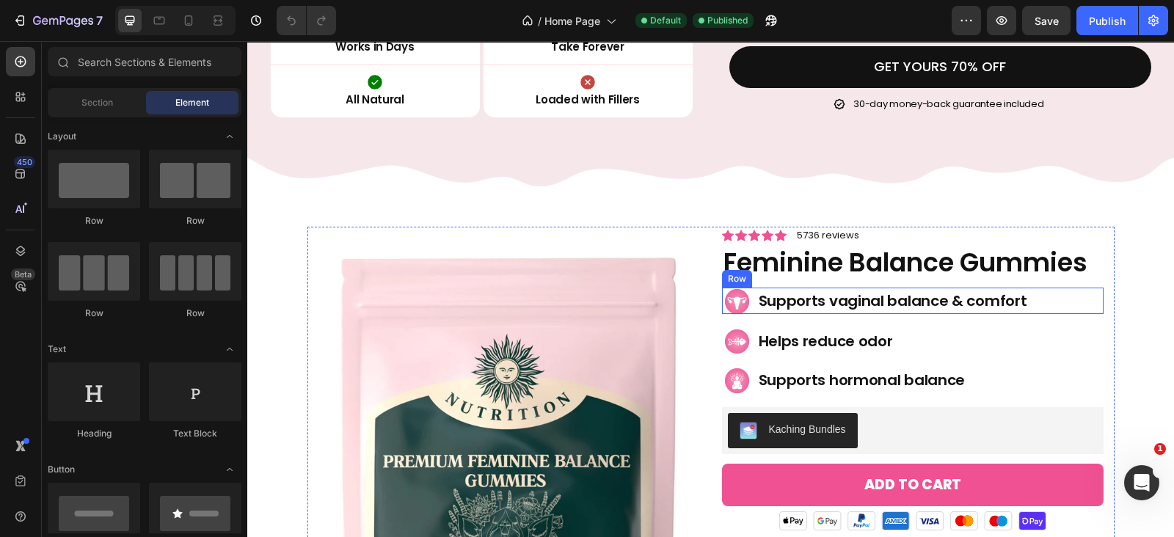
click at [1090, 297] on div "Supports vaginal balance & comfort Heading" at bounding box center [934, 301] width 339 height 26
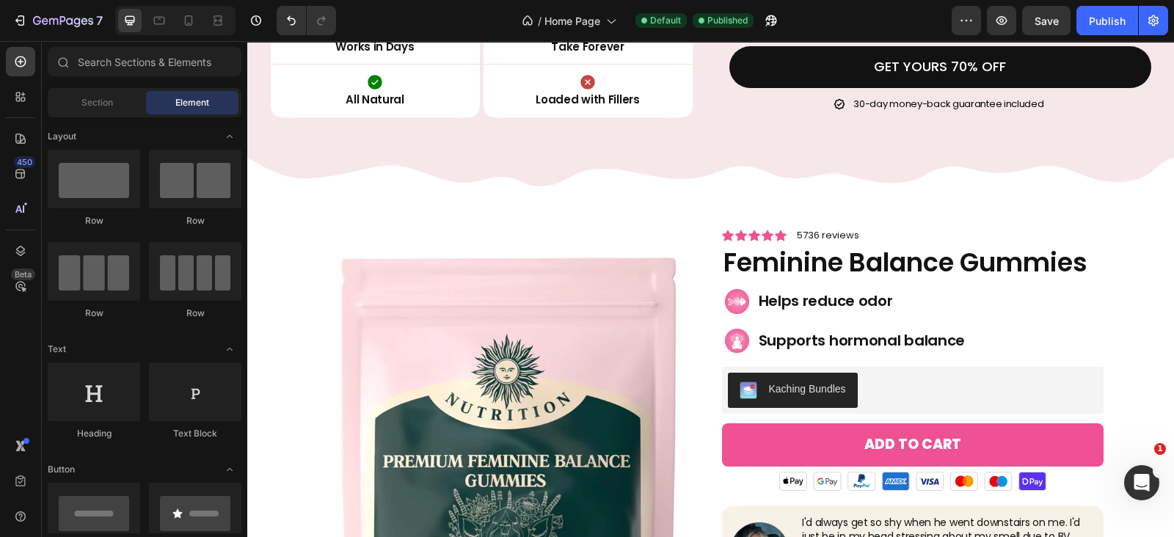
click at [1090, 297] on div "Helps reduce odor Heading" at bounding box center [934, 301] width 339 height 26
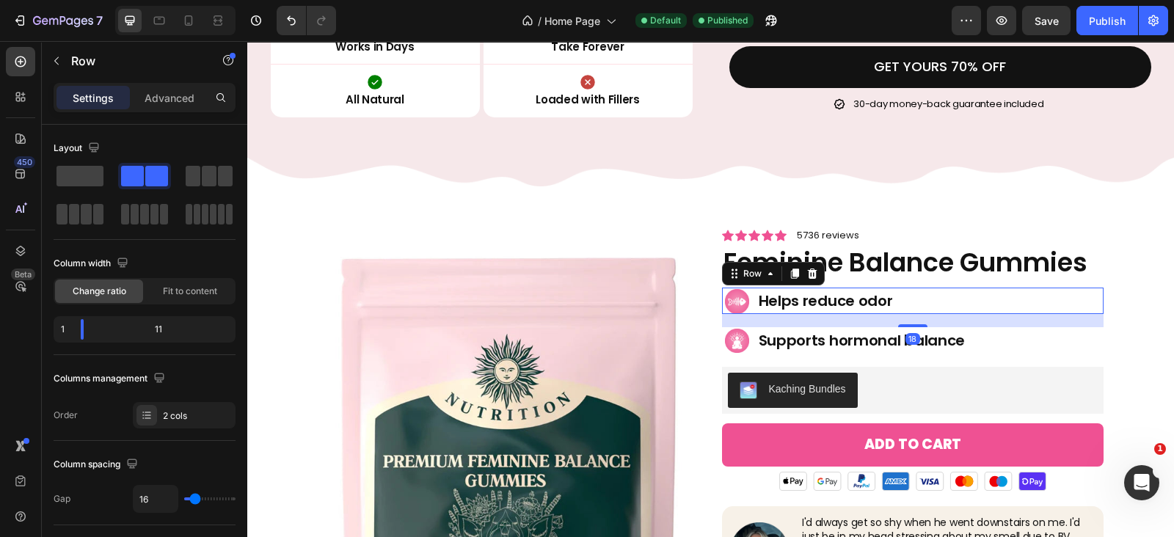
click at [1095, 306] on div "Helps reduce odor Heading" at bounding box center [934, 301] width 339 height 26
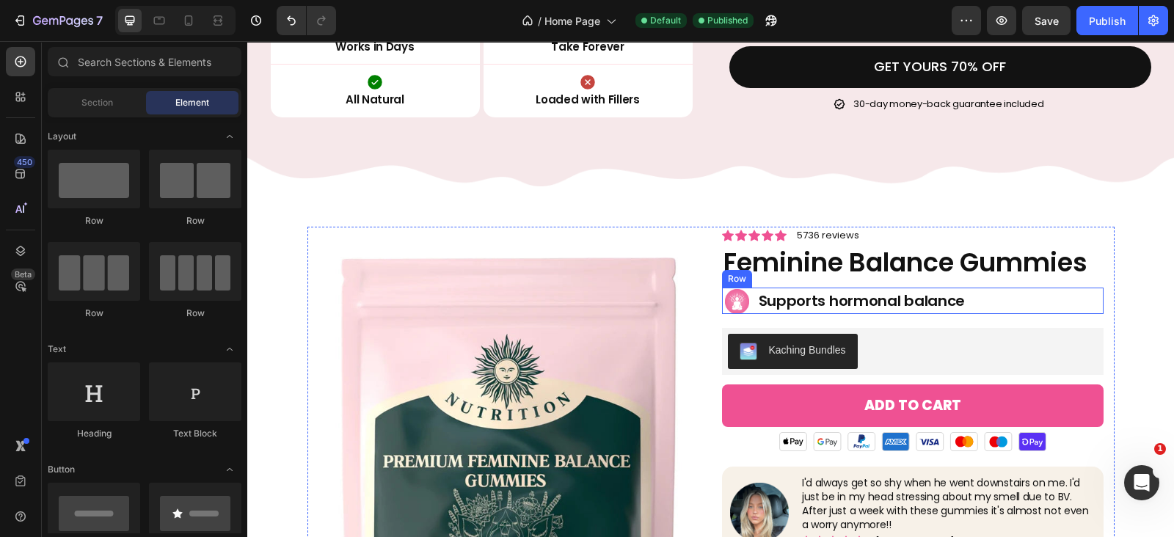
click at [1092, 310] on div "Supports hormonal balance Heading" at bounding box center [934, 301] width 339 height 26
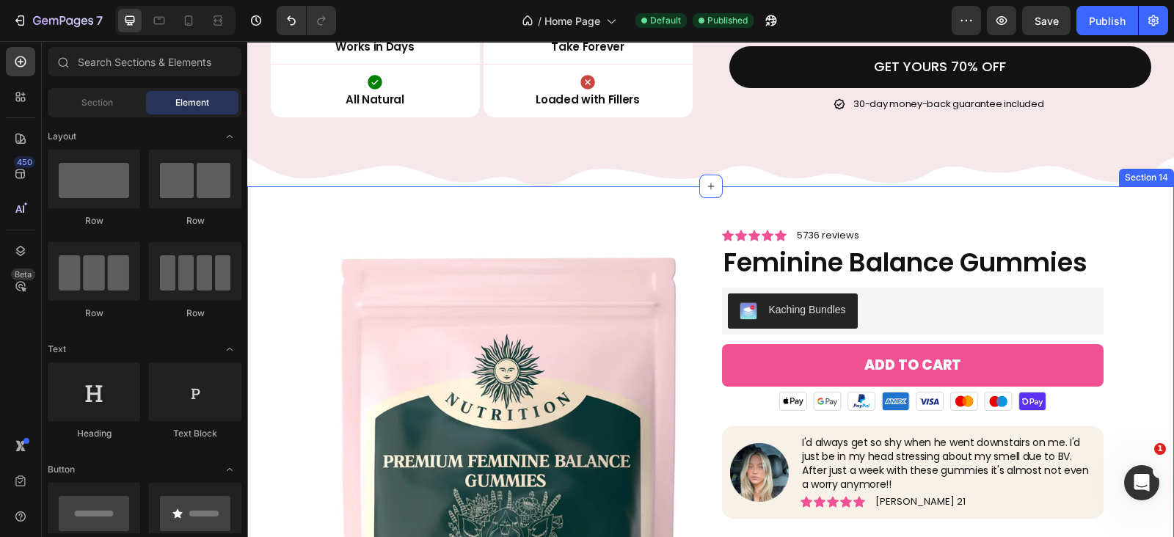
click at [1123, 304] on div "Product Images Icon Icon Icon Icon Icon Icon List 5736 reviews Text Block Row F…" at bounding box center [710, 501] width 905 height 549
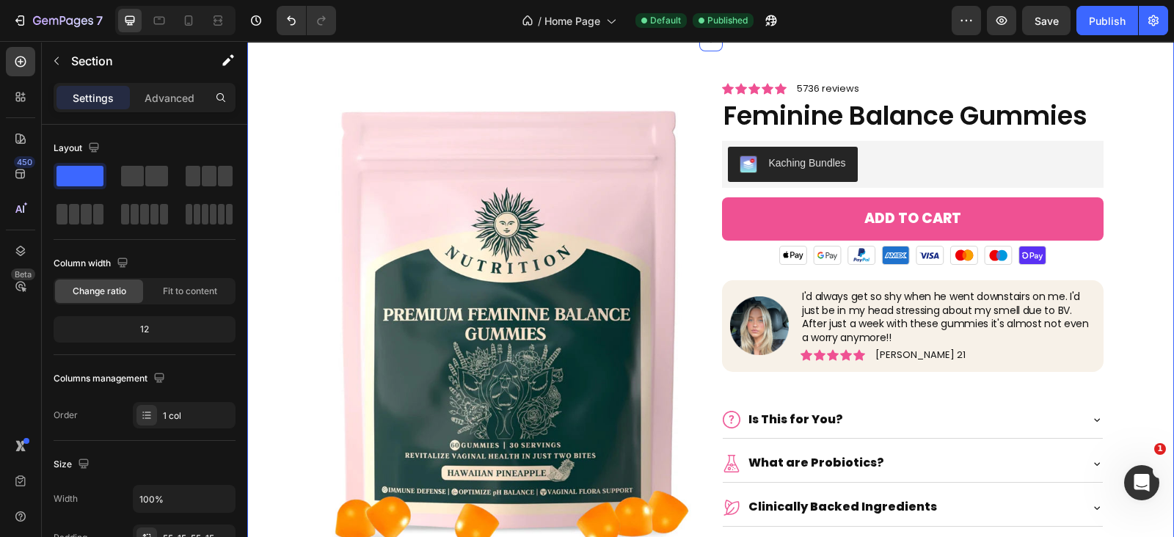
scroll to position [4316, 0]
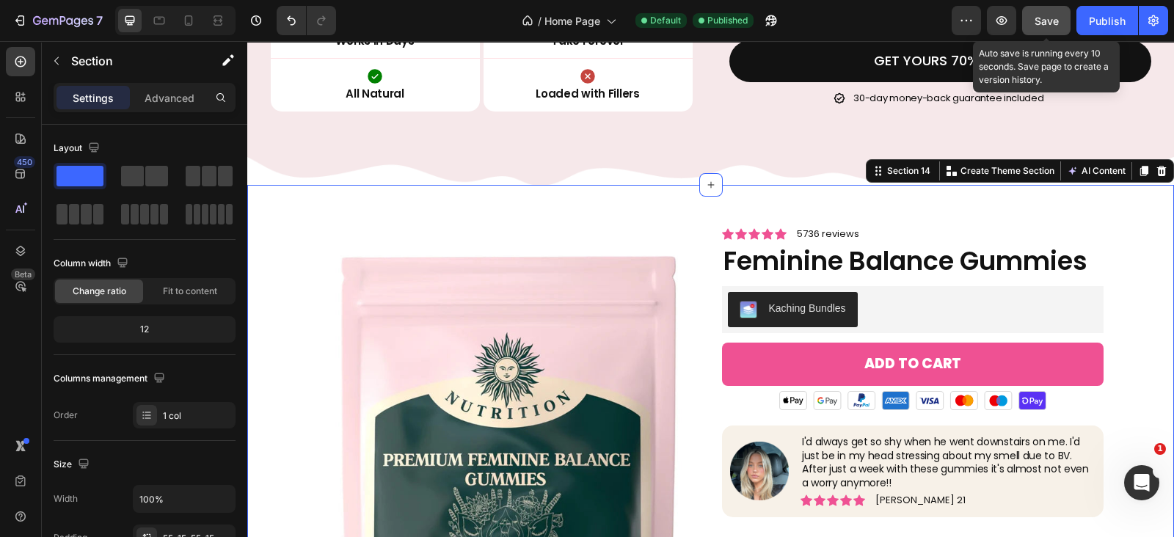
click at [1044, 31] on button "Save" at bounding box center [1046, 20] width 48 height 29
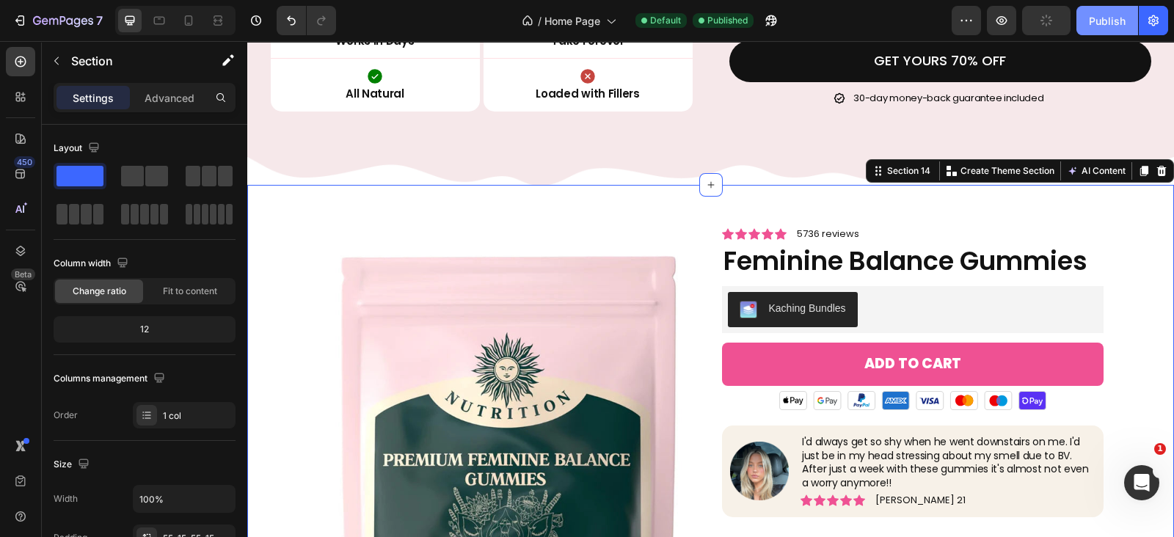
click at [1094, 23] on div "Publish" at bounding box center [1107, 20] width 37 height 15
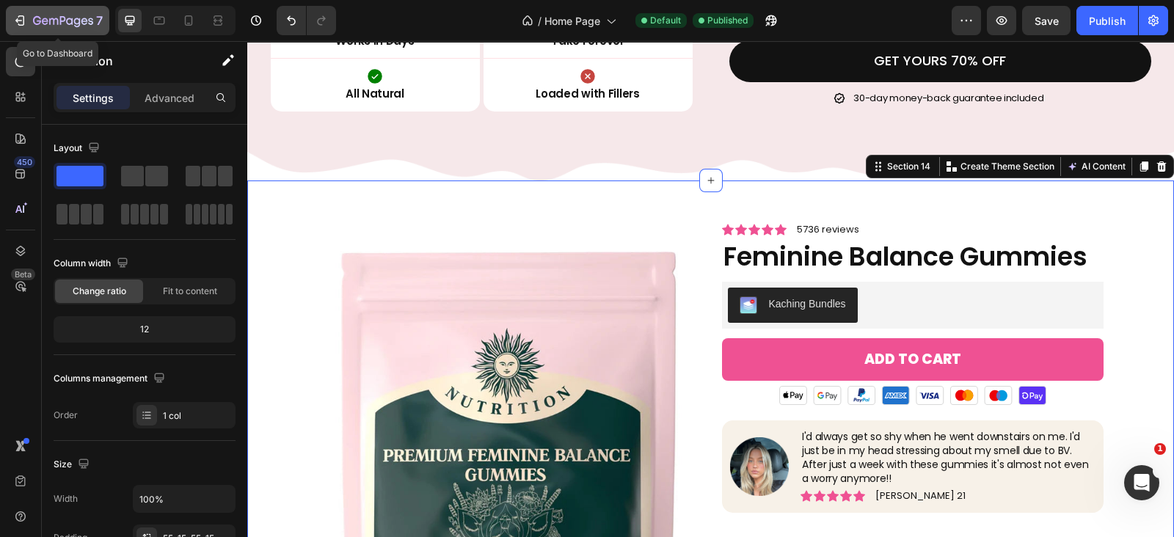
click at [15, 19] on icon "button" at bounding box center [19, 20] width 15 height 15
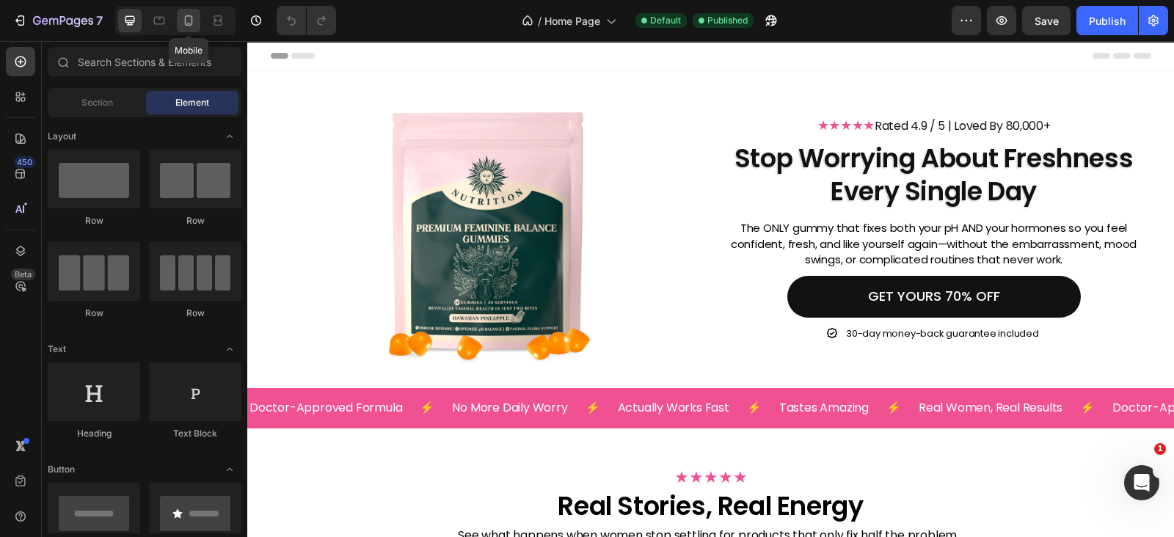
click at [191, 17] on icon at bounding box center [189, 20] width 8 height 10
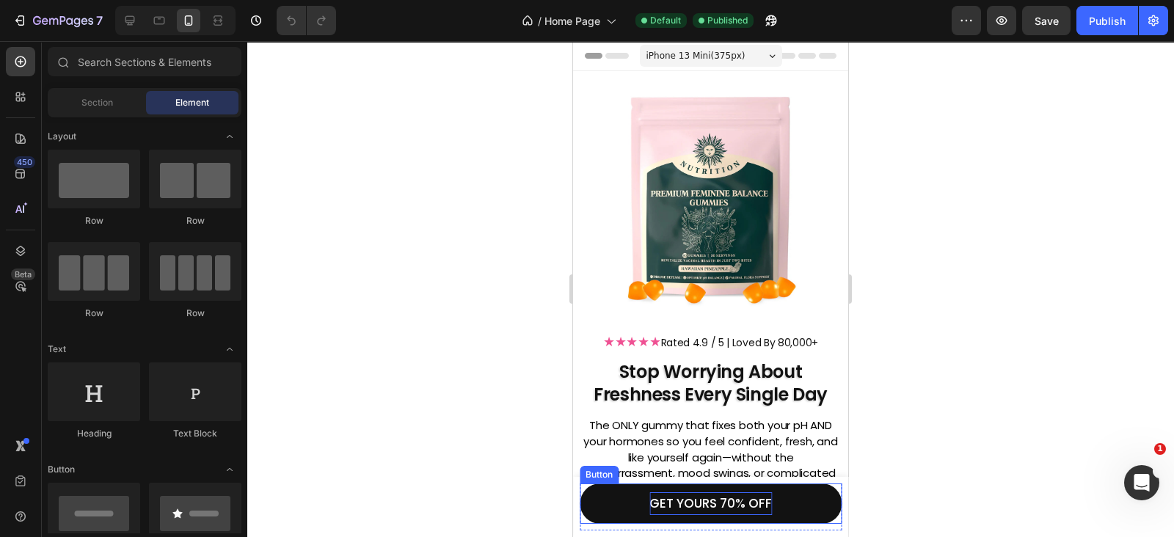
click at [696, 508] on p "GET YOURS 70% OFF" at bounding box center [710, 503] width 123 height 23
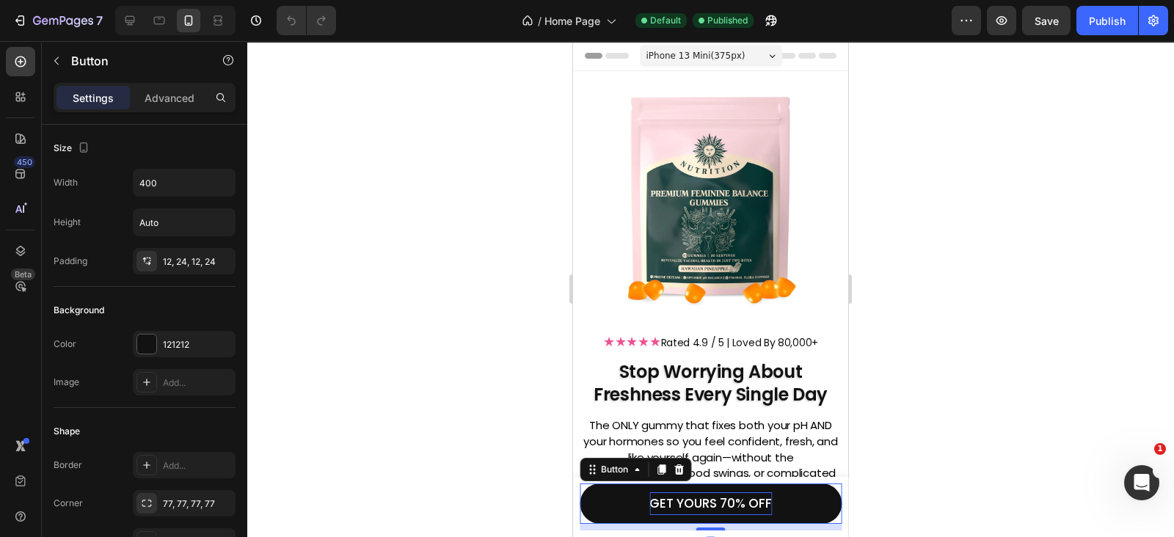
click at [696, 508] on p "GET YOURS 70% OFF" at bounding box center [710, 503] width 123 height 23
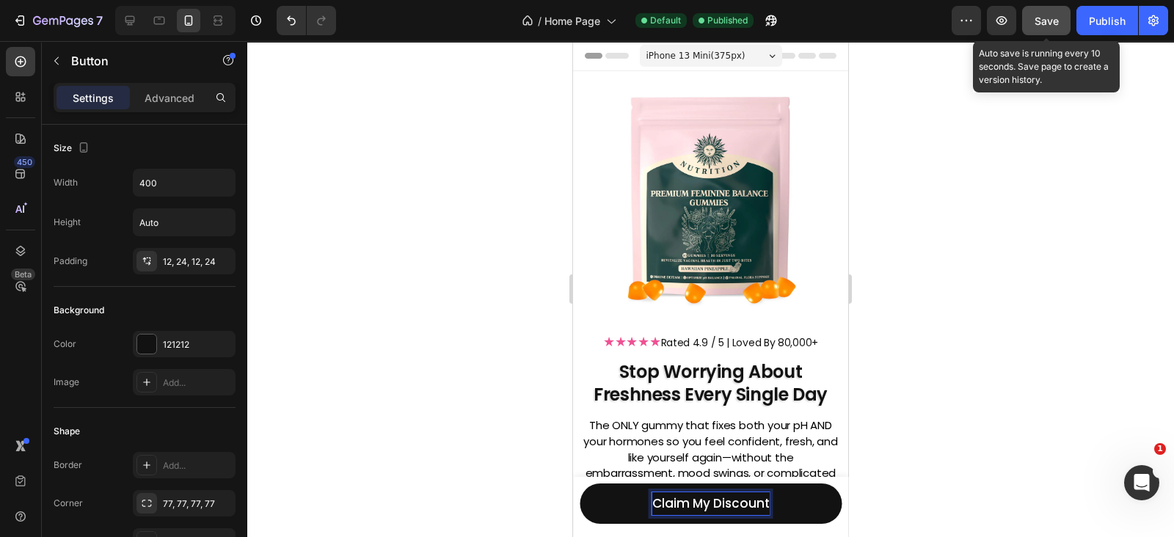
click at [1049, 20] on span "Save" at bounding box center [1047, 21] width 24 height 12
click at [1098, 31] on button "Publish" at bounding box center [1107, 20] width 62 height 29
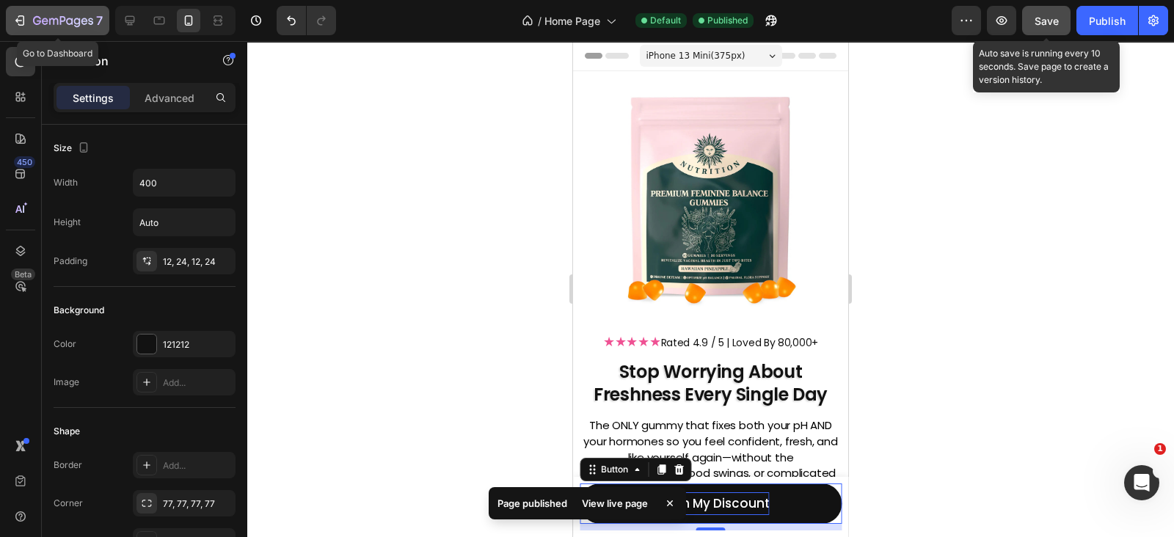
click at [7, 23] on button "7" at bounding box center [57, 20] width 103 height 29
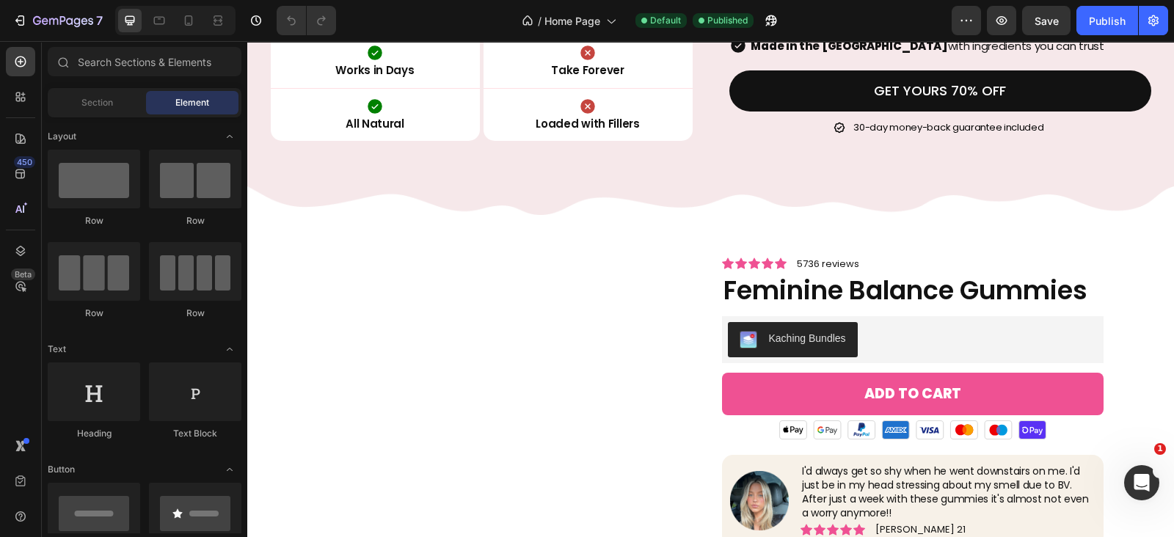
scroll to position [3718, 0]
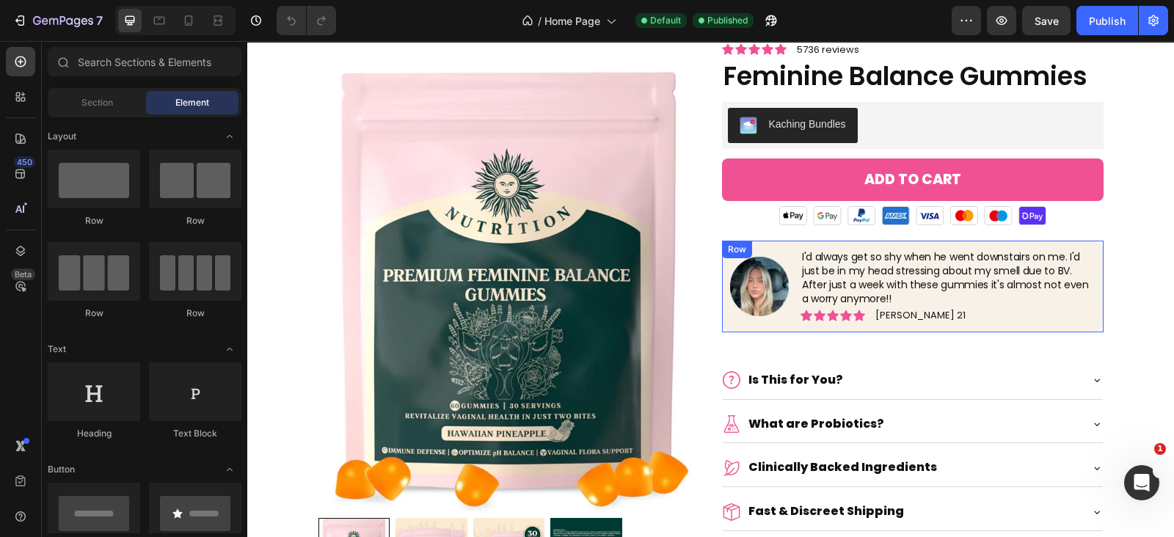
click at [734, 329] on div "Image I'd always get so shy when he went downstairs on me. I'd just be in my he…" at bounding box center [913, 287] width 382 height 92
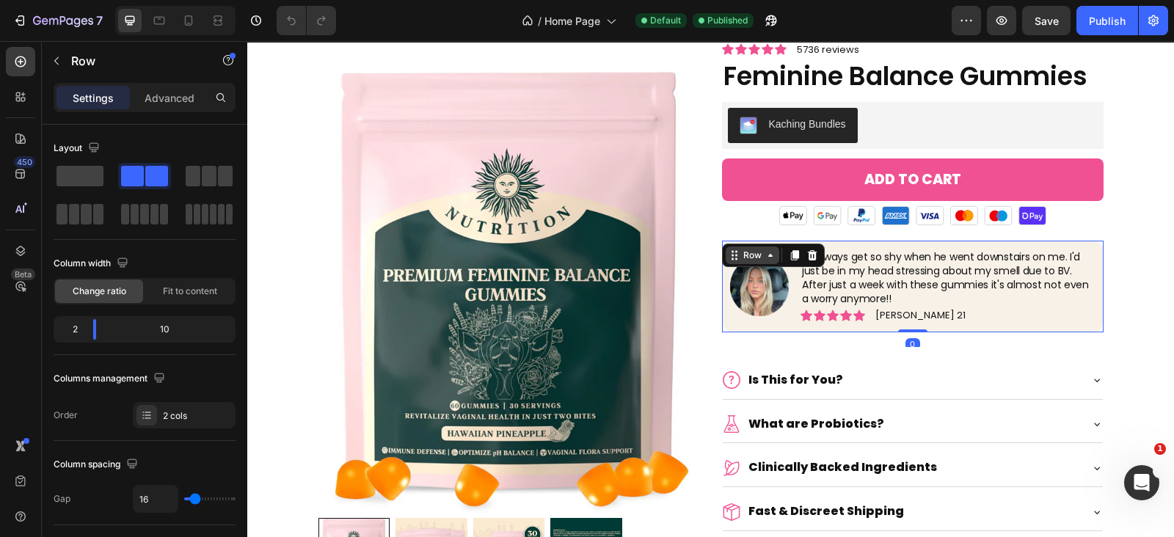
click at [740, 249] on div "Row" at bounding box center [752, 255] width 24 height 13
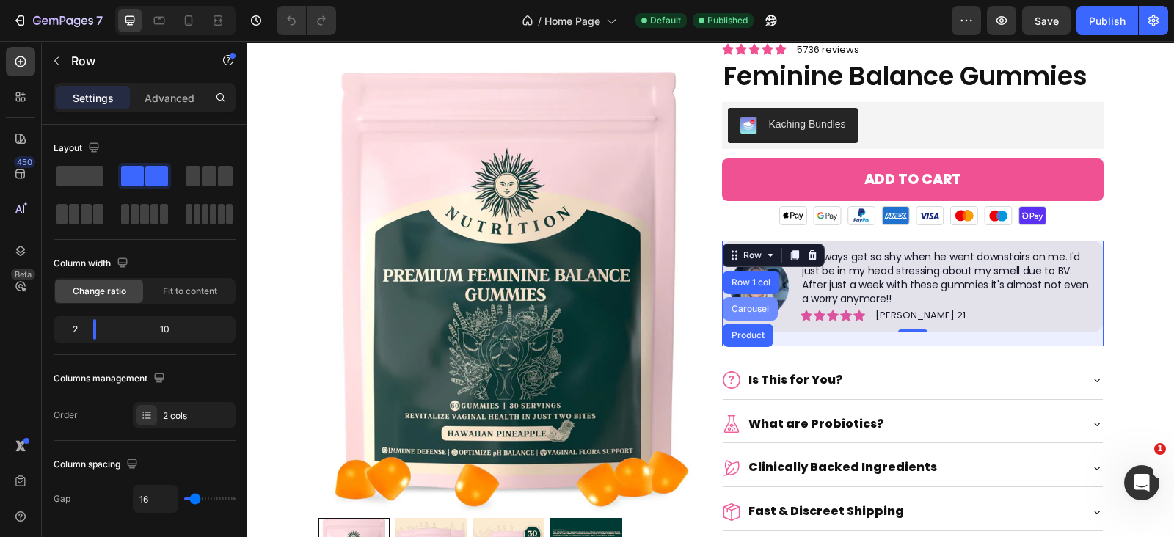
click at [738, 300] on div "Carousel" at bounding box center [750, 308] width 55 height 23
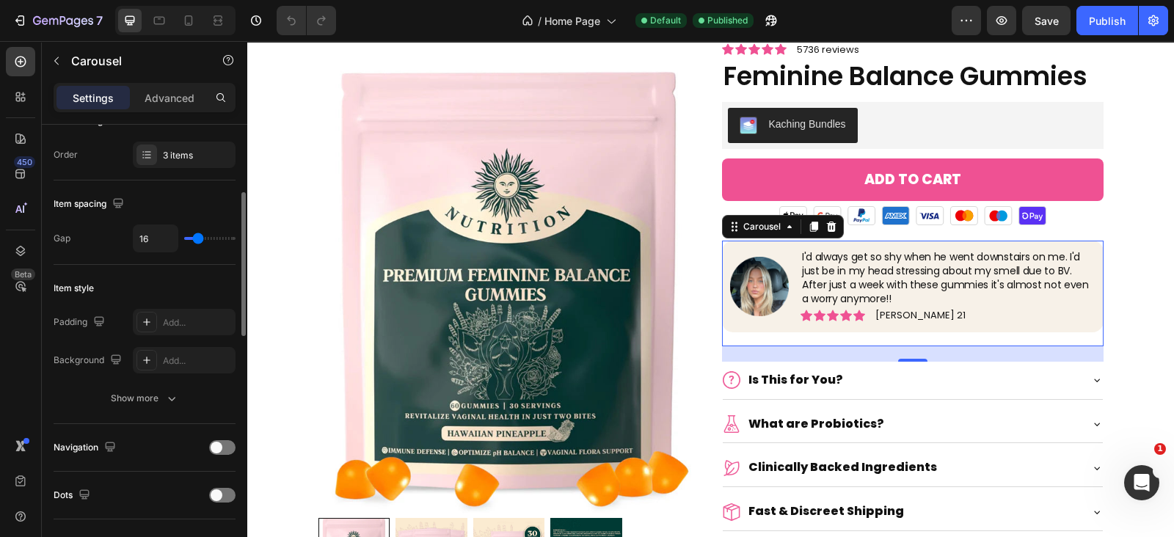
scroll to position [428, 0]
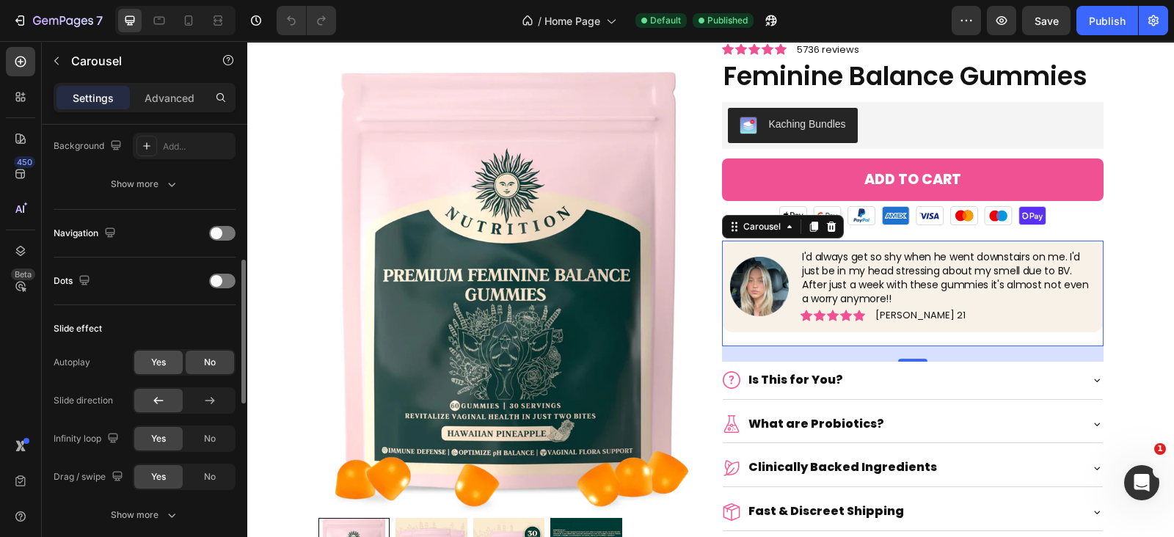
click at [159, 359] on span "Yes" at bounding box center [158, 362] width 15 height 13
type input "2.4s"
type input "2.4"
type input "2.6s"
type input "2.6"
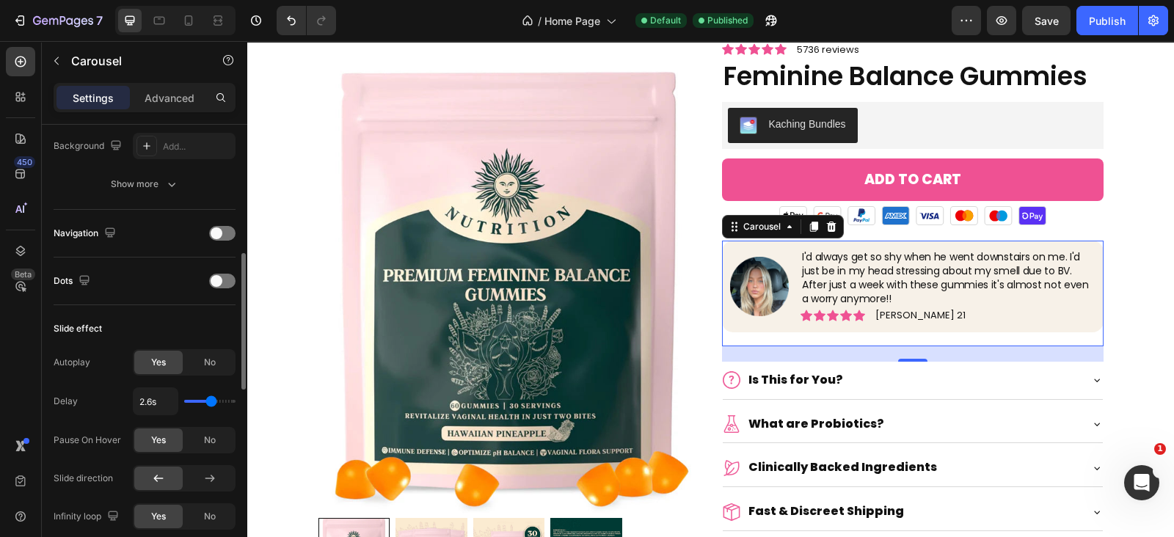
type input "2.7s"
type input "2.7"
type input "3s"
drag, startPoint x: 204, startPoint y: 399, endPoint x: 216, endPoint y: 399, distance: 12.5
type input "3"
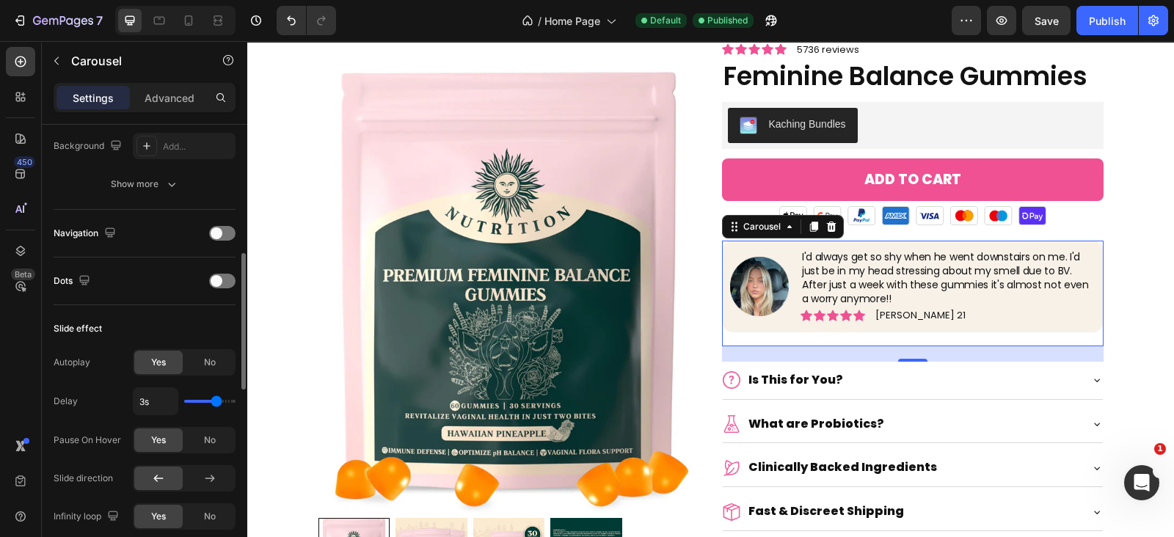
click at [216, 400] on input "range" at bounding box center [209, 401] width 51 height 3
click at [1080, 17] on button "Publish" at bounding box center [1107, 20] width 62 height 29
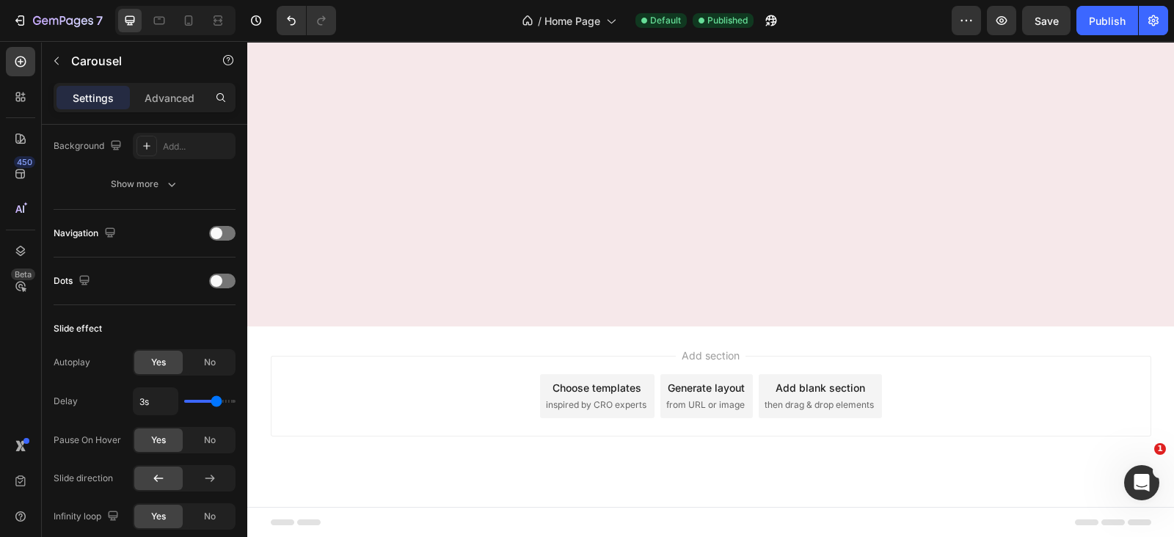
scroll to position [3290, 0]
